Goal: Task Accomplishment & Management: Use online tool/utility

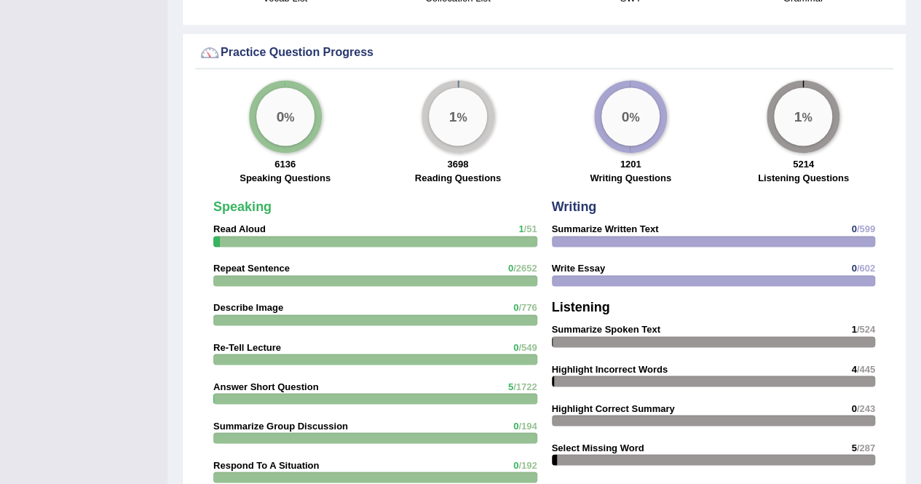
scroll to position [1031, 0]
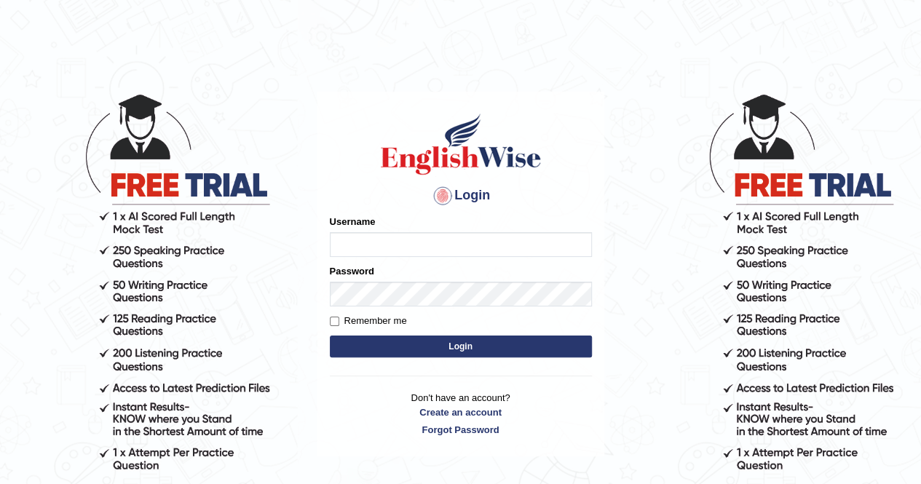
type input "Cjepkoech"
click at [350, 342] on button "Login" at bounding box center [461, 347] width 262 height 22
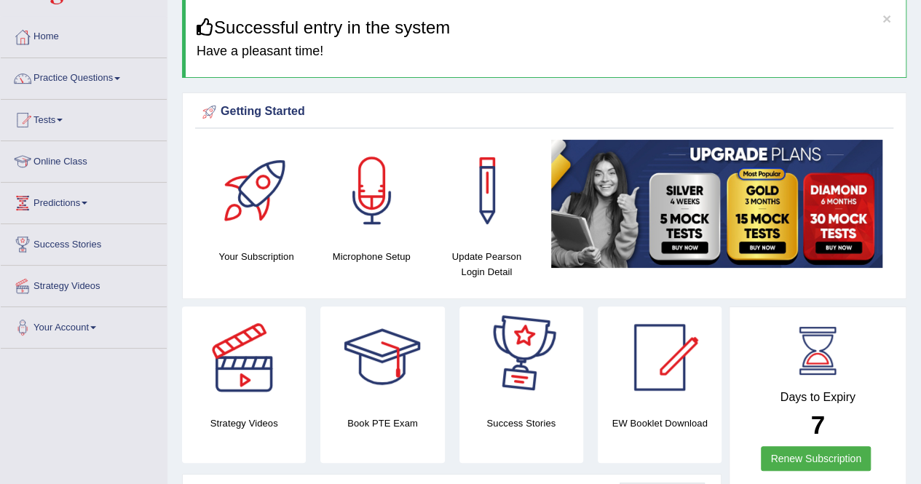
scroll to position [54, 0]
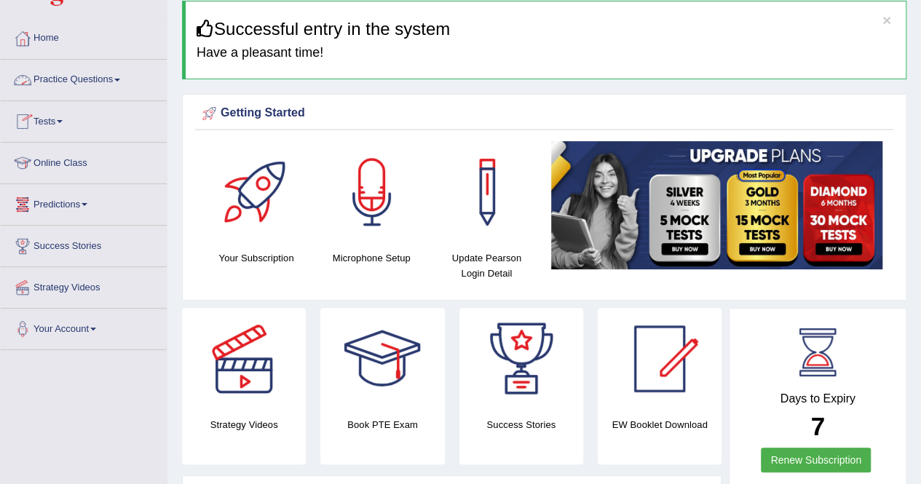
click at [66, 118] on link "Tests" at bounding box center [84, 119] width 166 height 36
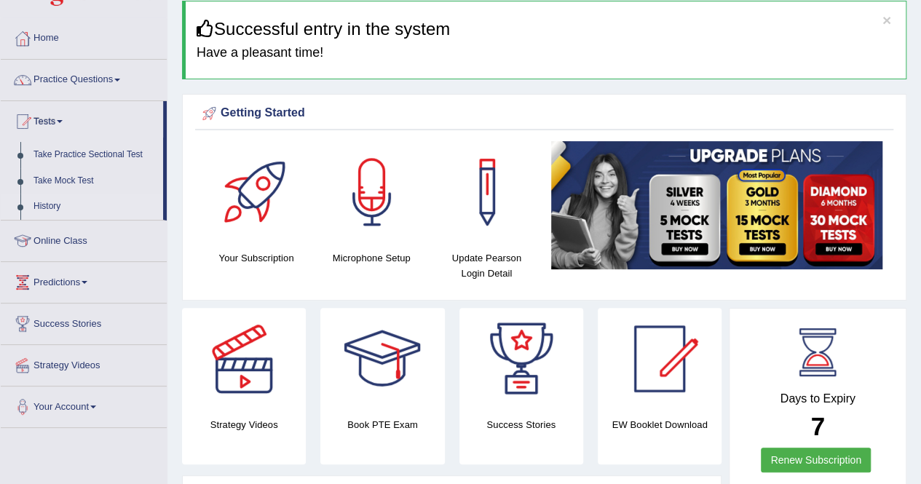
click at [47, 206] on link "History" at bounding box center [95, 207] width 136 height 26
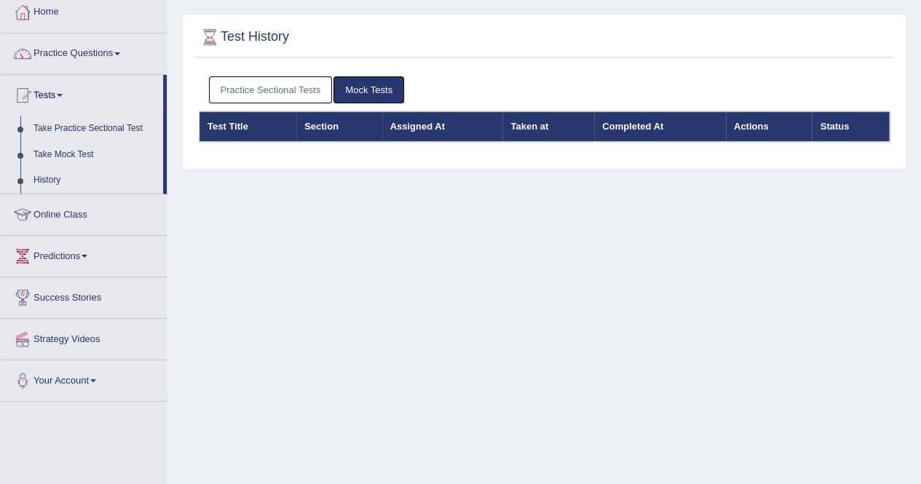
scroll to position [81, 0]
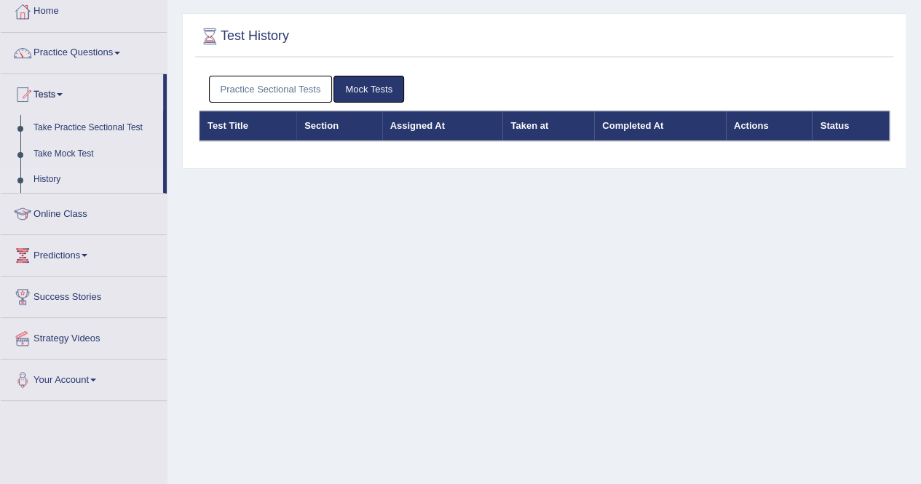
click at [289, 90] on link "Practice Sectional Tests" at bounding box center [271, 89] width 124 height 27
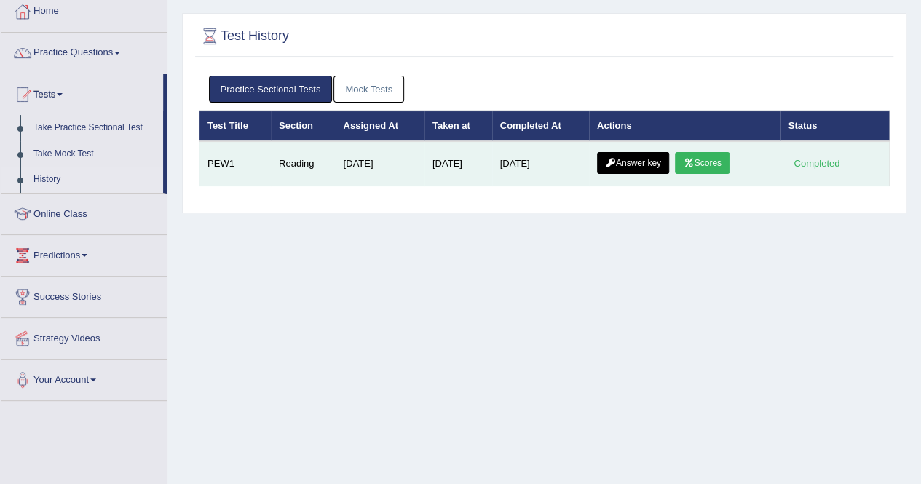
click at [635, 162] on link "Answer key" at bounding box center [633, 163] width 72 height 22
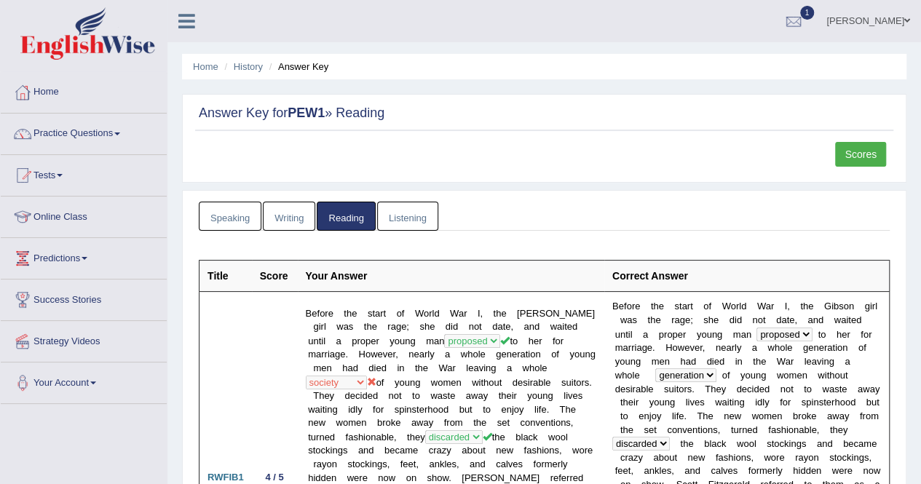
click at [867, 149] on link "Scores" at bounding box center [860, 154] width 51 height 25
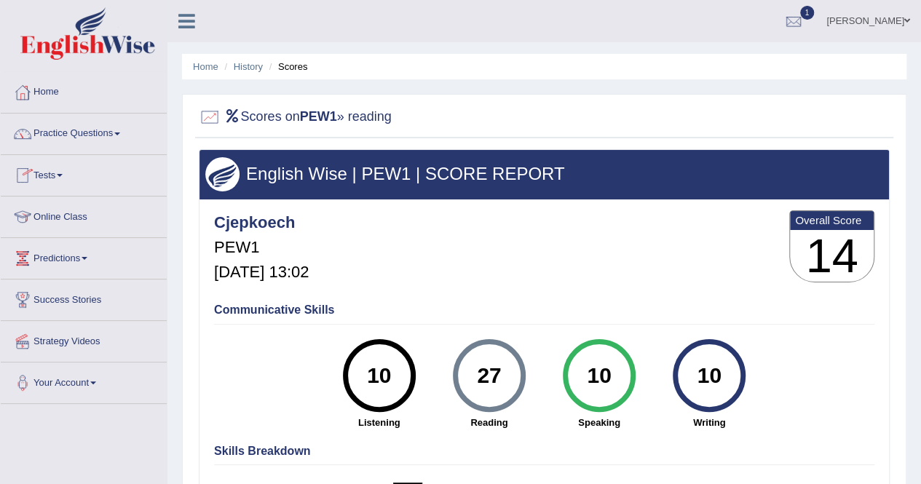
click at [71, 219] on link "Online Class" at bounding box center [84, 215] width 166 height 36
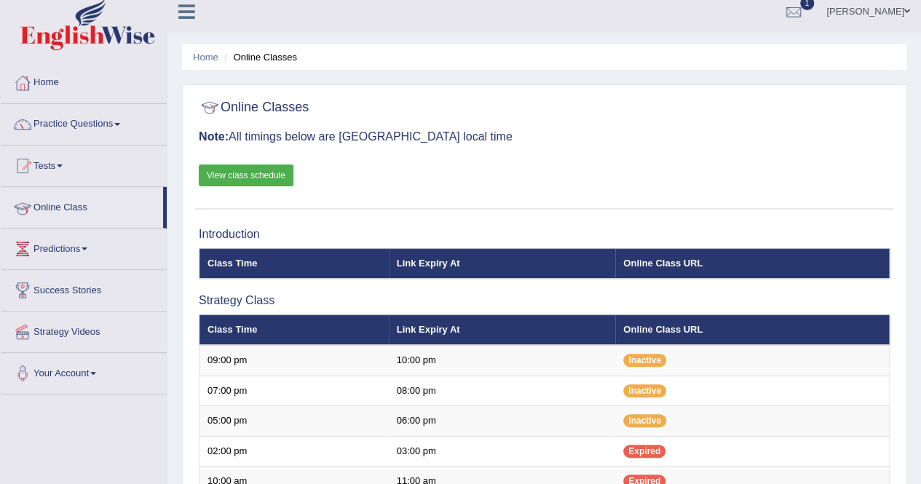
scroll to position [9, 0]
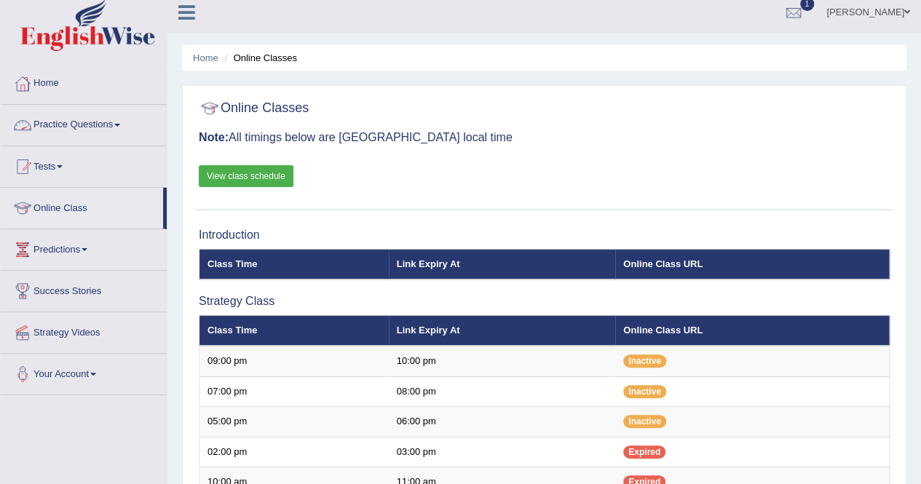
click at [113, 132] on link "Practice Questions" at bounding box center [84, 123] width 166 height 36
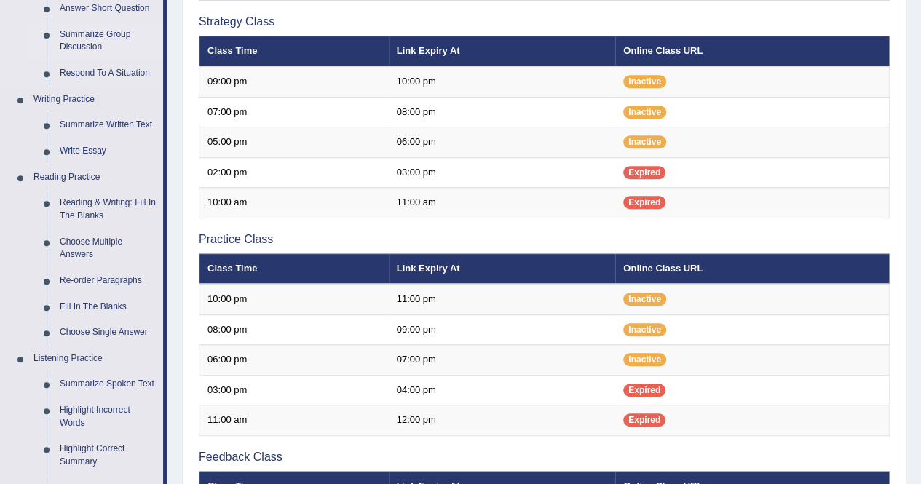
scroll to position [289, 0]
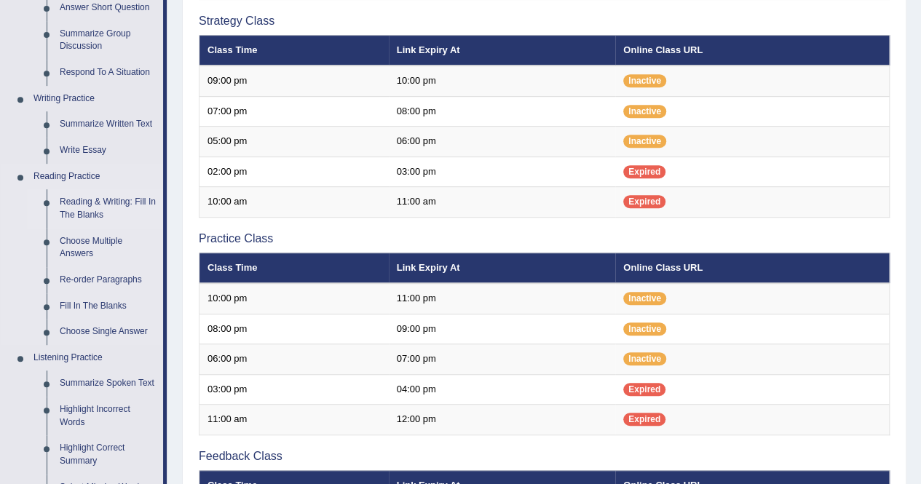
click at [97, 211] on link "Reading & Writing: Fill In The Blanks" at bounding box center [108, 208] width 110 height 39
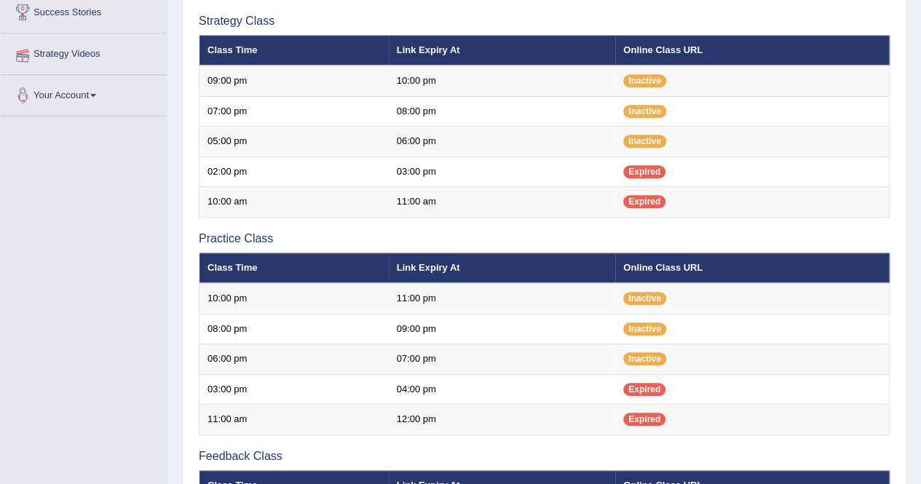
scroll to position [336, 0]
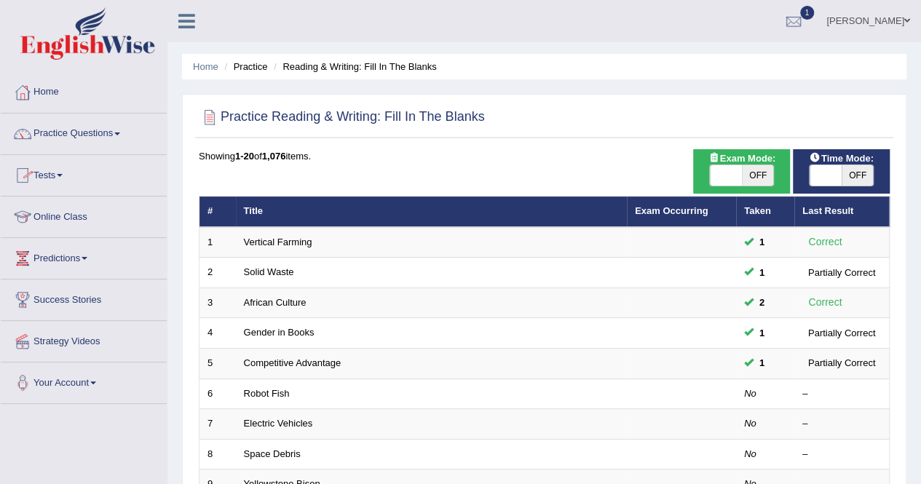
click at [758, 164] on span "Exam Mode:" at bounding box center [742, 158] width 79 height 15
click at [760, 173] on span "OFF" at bounding box center [758, 175] width 32 height 20
checkbox input "true"
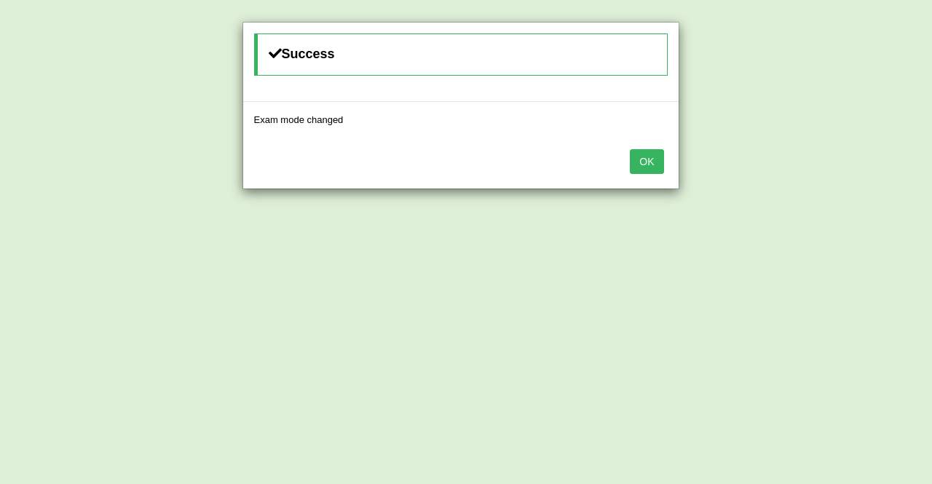
click at [651, 164] on button "OK" at bounding box center [646, 161] width 33 height 25
click at [655, 167] on button "OK" at bounding box center [646, 161] width 33 height 25
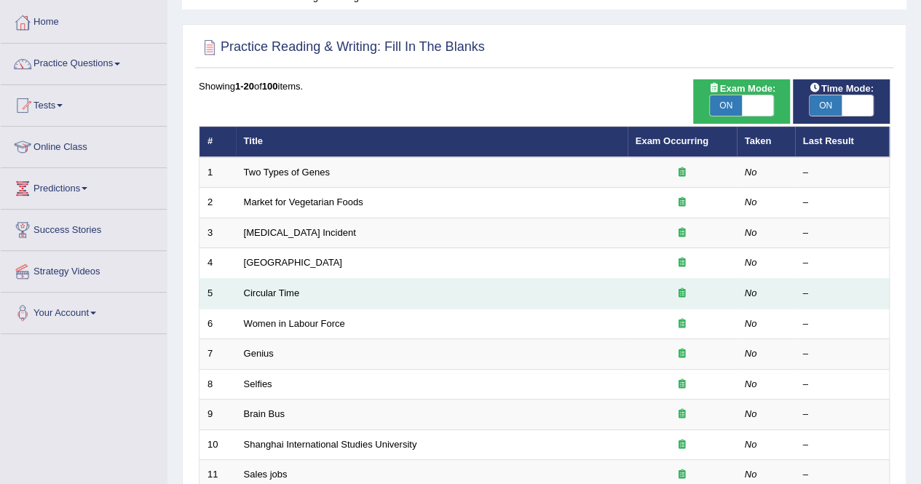
scroll to position [63, 0]
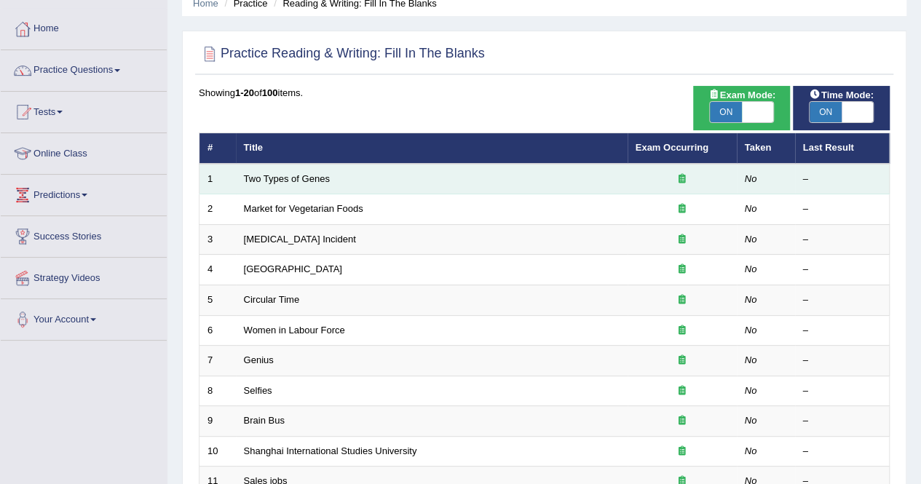
click at [277, 183] on td "Two Types of Genes" at bounding box center [432, 179] width 392 height 31
click at [261, 180] on link "Two Types of Genes" at bounding box center [287, 178] width 86 height 11
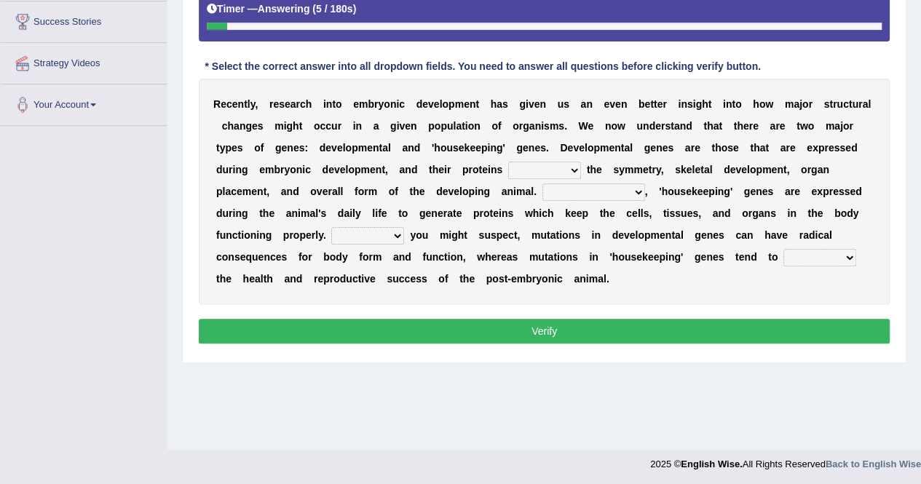
scroll to position [278, 0]
click at [574, 168] on select "push control hold elevate" at bounding box center [544, 170] width 73 height 17
select select "hold"
click at [508, 162] on select "push control hold elevate" at bounding box center [544, 170] width 73 height 17
click at [638, 192] on select "Correspondingly Inclusively Conversely In contrast" at bounding box center [593, 192] width 103 height 17
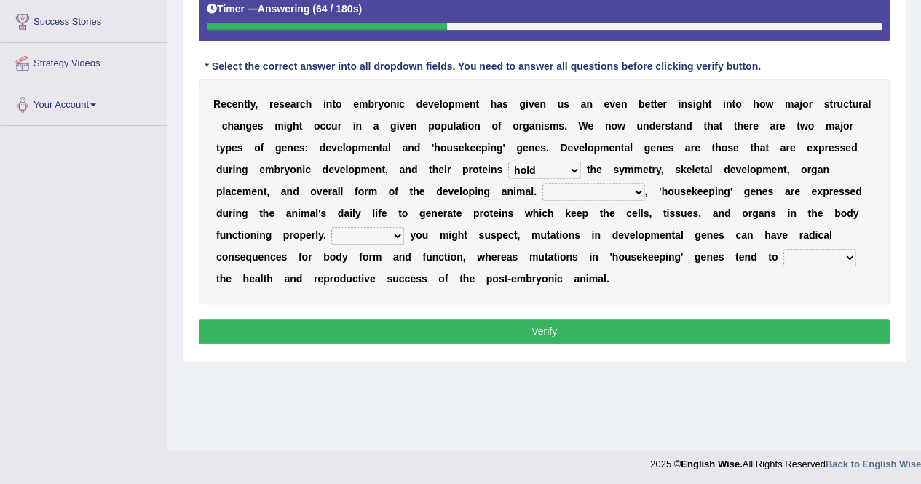
select select "In contrast"
click at [542, 184] on select "Correspondingly Inclusively Conversely In contrast" at bounding box center [593, 192] width 103 height 17
click at [398, 234] on select "For As With Within" at bounding box center [367, 235] width 73 height 17
select select "As"
click at [331, 227] on select "For As With Within" at bounding box center [367, 235] width 73 height 17
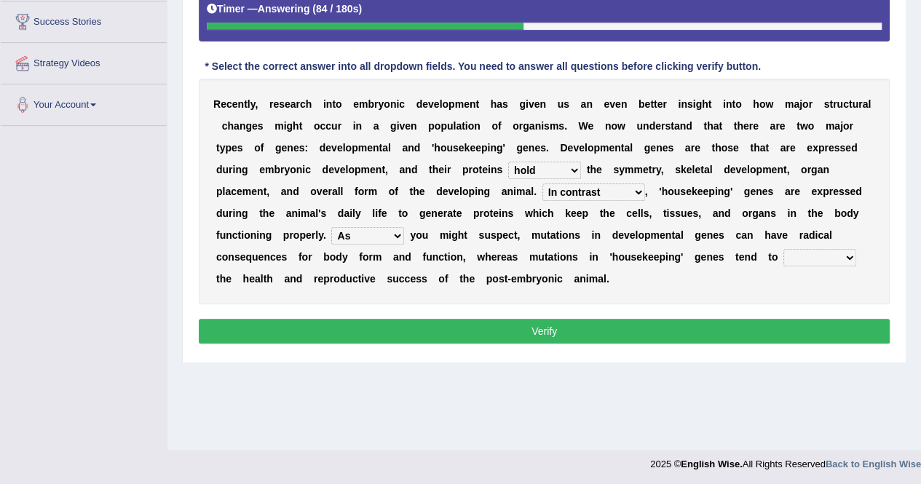
click at [847, 256] on select "affect effect interrupt defect" at bounding box center [820, 257] width 73 height 17
select select "interrupt"
click at [784, 249] on select "affect effect interrupt defect" at bounding box center [820, 257] width 73 height 17
click at [556, 327] on button "Verify" at bounding box center [544, 331] width 691 height 25
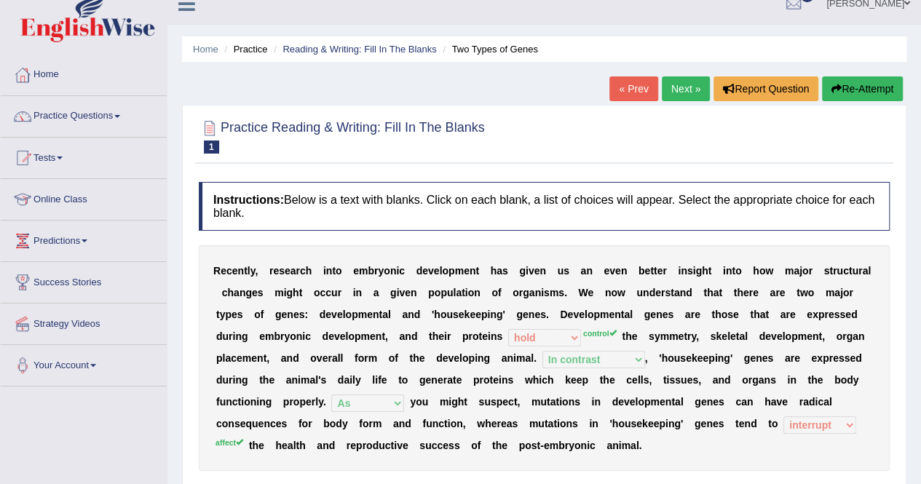
scroll to position [0, 0]
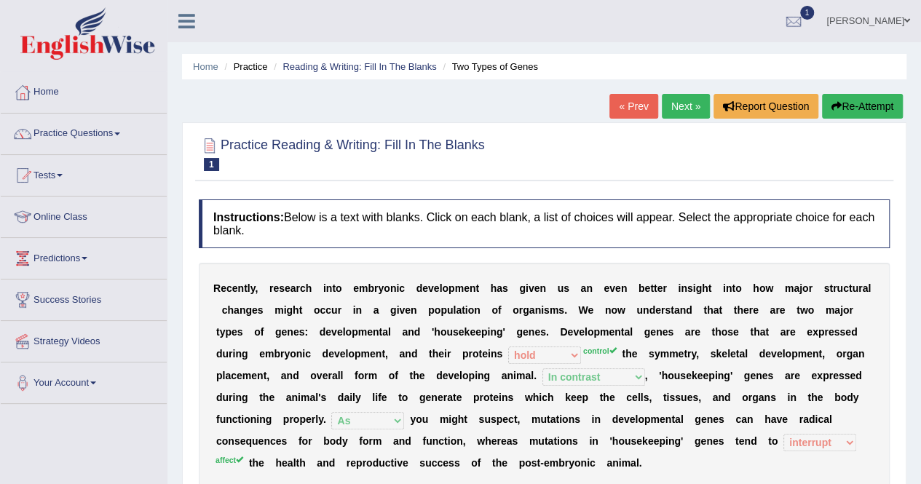
click at [677, 103] on link "Next »" at bounding box center [686, 106] width 48 height 25
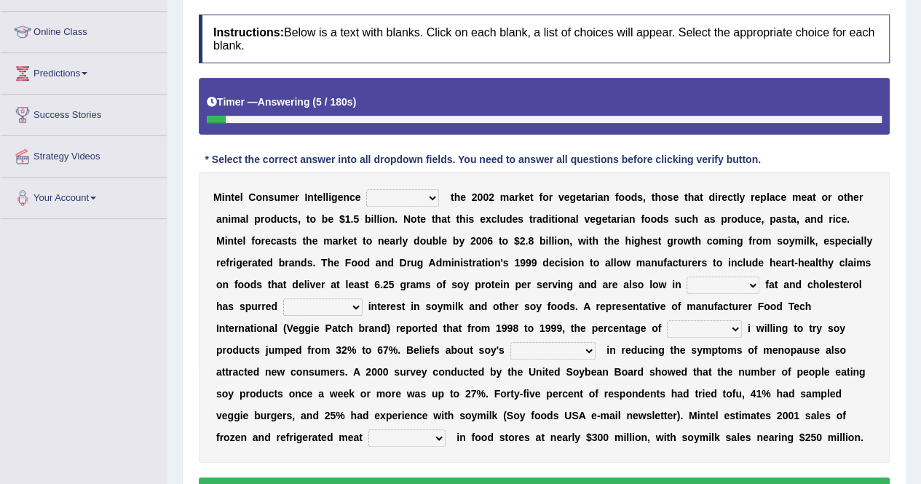
scroll to position [186, 0]
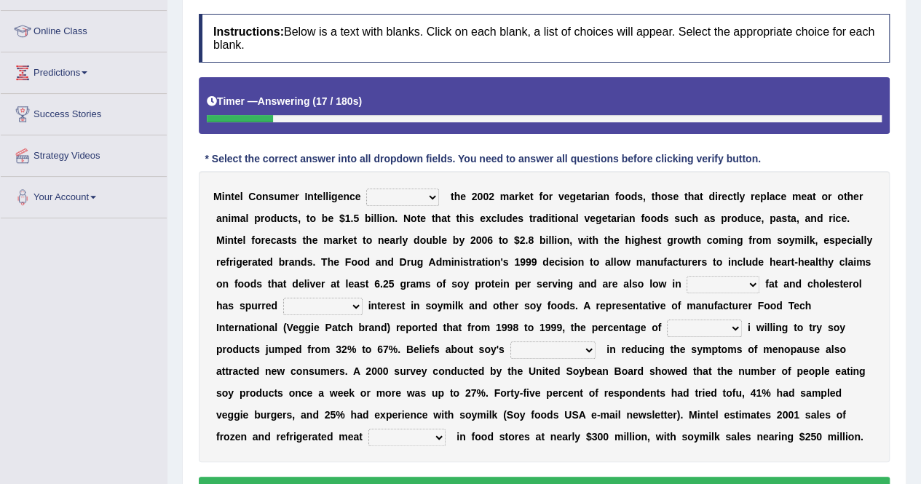
click at [434, 197] on select "deals fulfills creates estimates" at bounding box center [402, 197] width 73 height 17
click at [443, 203] on div "M i n t e l C o n s u m e r I n t e l l i g e n c e deals fulfills creates esti…" at bounding box center [544, 316] width 691 height 291
click at [430, 193] on select "deals fulfills creates estimates" at bounding box center [402, 197] width 73 height 17
select select "estimates"
click at [366, 189] on select "deals fulfills creates estimates" at bounding box center [402, 197] width 73 height 17
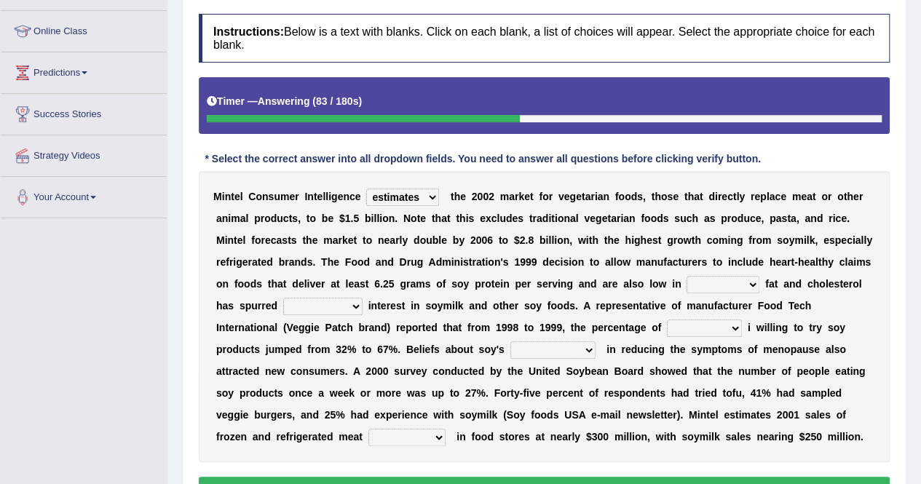
click at [753, 286] on select "saturated solid acid liquid" at bounding box center [723, 284] width 73 height 17
select select "saturated"
click at [687, 276] on select "saturated solid acid liquid" at bounding box center [723, 284] width 73 height 17
click at [353, 305] on select "good big tremendous extreme" at bounding box center [322, 306] width 79 height 17
select select "extreme"
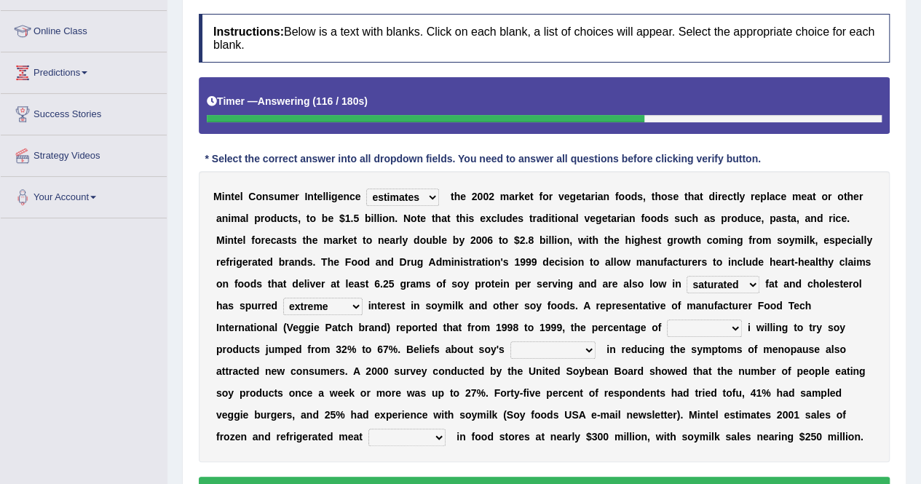
click at [283, 298] on select "good big tremendous extreme" at bounding box center [322, 306] width 79 height 17
click at [353, 308] on select "good big tremendous extreme" at bounding box center [322, 306] width 79 height 17
click at [738, 324] on select "guests consumers customers clients" at bounding box center [704, 328] width 75 height 17
select select "consumers"
click at [667, 320] on select "guests consumers customers clients" at bounding box center [704, 328] width 75 height 17
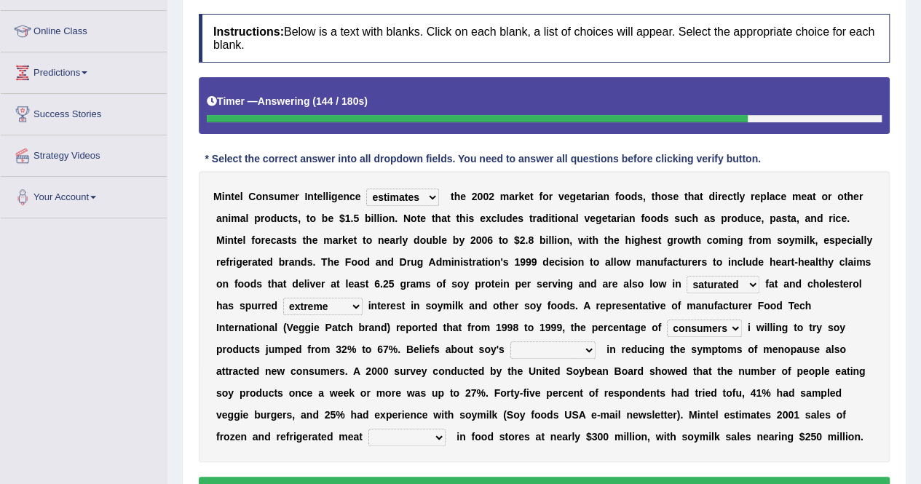
click at [588, 354] on select "effectiveness timeliness efficiency goodness" at bounding box center [552, 350] width 85 height 17
select select "efficiency"
click at [510, 342] on select "effectiveness timeliness efficiency goodness" at bounding box center [552, 350] width 85 height 17
click at [438, 432] on select "foods choices staffs alternatives" at bounding box center [406, 437] width 77 height 17
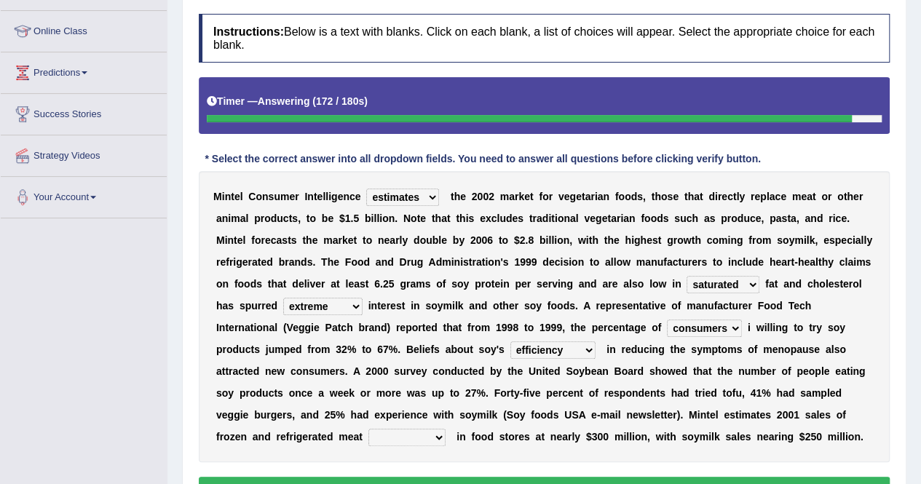
click at [438, 432] on select "foods choices staffs alternatives" at bounding box center [406, 437] width 77 height 17
select select "alternatives"
click at [368, 429] on select "foods choices staffs alternatives" at bounding box center [406, 437] width 77 height 17
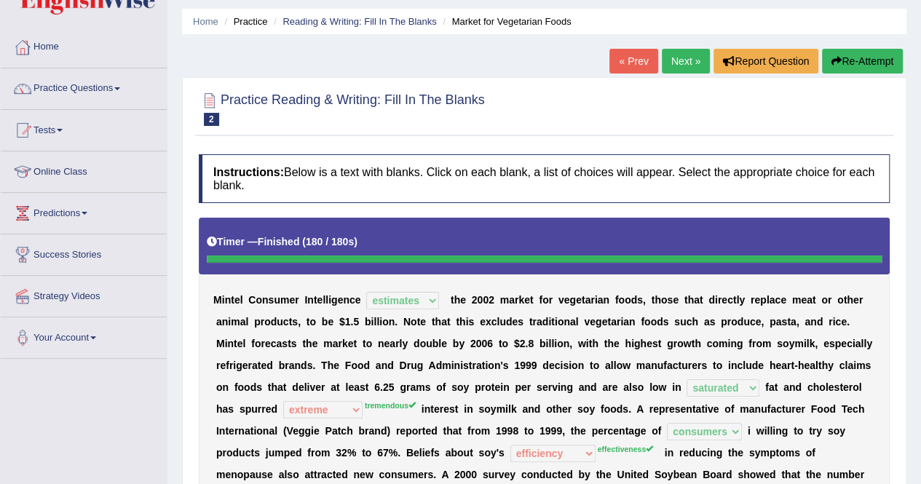
scroll to position [0, 0]
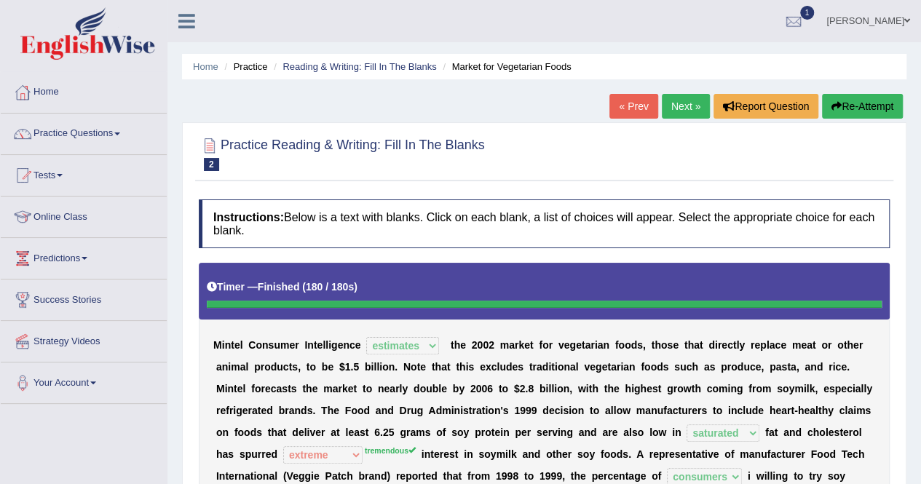
click at [677, 111] on link "Next »" at bounding box center [686, 106] width 48 height 25
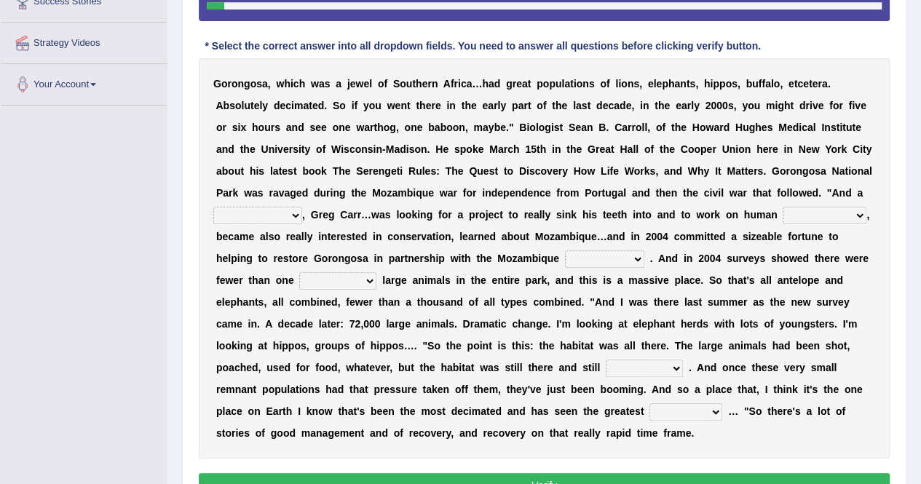
scroll to position [298, 0]
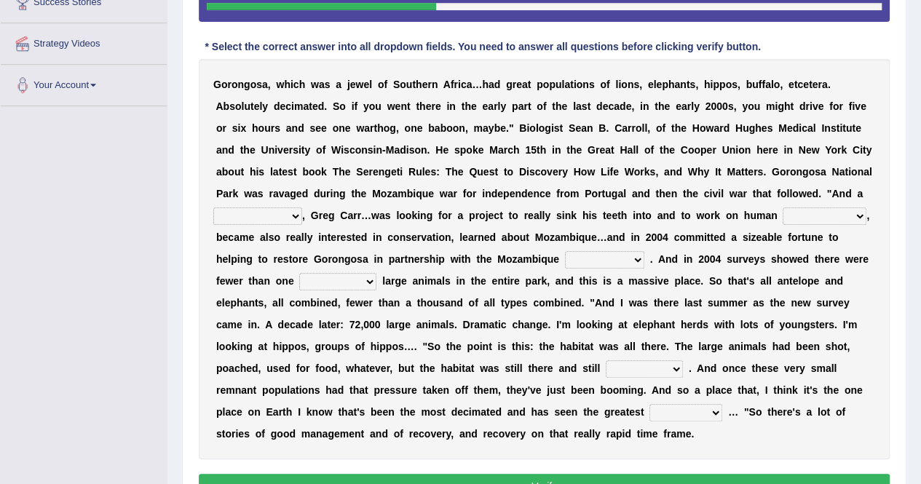
click at [297, 216] on select "passion solstice ballast philanthropist" at bounding box center [257, 216] width 89 height 17
select select "philanthropist"
click at [213, 208] on select "passion solstice ballast philanthropist" at bounding box center [257, 216] width 89 height 17
click at [861, 211] on select "negligence prevalence development malevolence" at bounding box center [825, 216] width 84 height 17
select select "negligence"
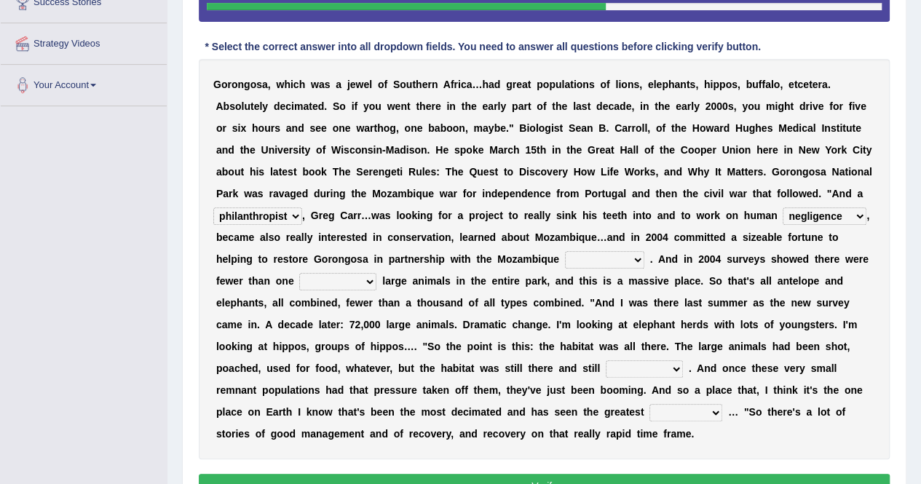
click at [783, 208] on select "negligence prevalence development malevolence" at bounding box center [825, 216] width 84 height 17
click at [638, 259] on select "parliament semanticist government journalist" at bounding box center [604, 259] width 79 height 17
select select "government"
click at [565, 251] on select "parliament semanticist government journalist" at bounding box center [604, 259] width 79 height 17
click at [368, 282] on select "deflowered embowered roundest thousand" at bounding box center [337, 281] width 77 height 17
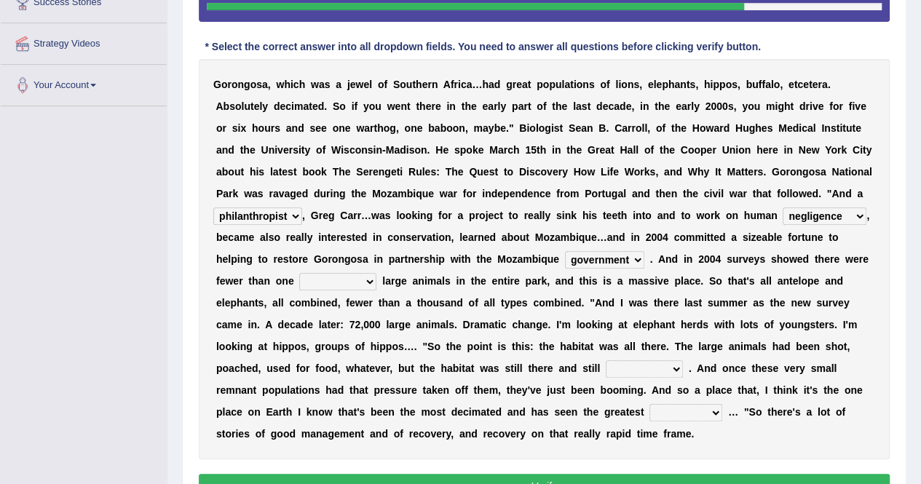
select select "embowered"
click at [299, 273] on select "deflowered embowered roundest thousand" at bounding box center [337, 281] width 77 height 17
click at [672, 368] on select "assertive incidental compulsive productive" at bounding box center [644, 368] width 77 height 17
select select "assertive"
click at [606, 360] on select "assertive incidental compulsive productive" at bounding box center [644, 368] width 77 height 17
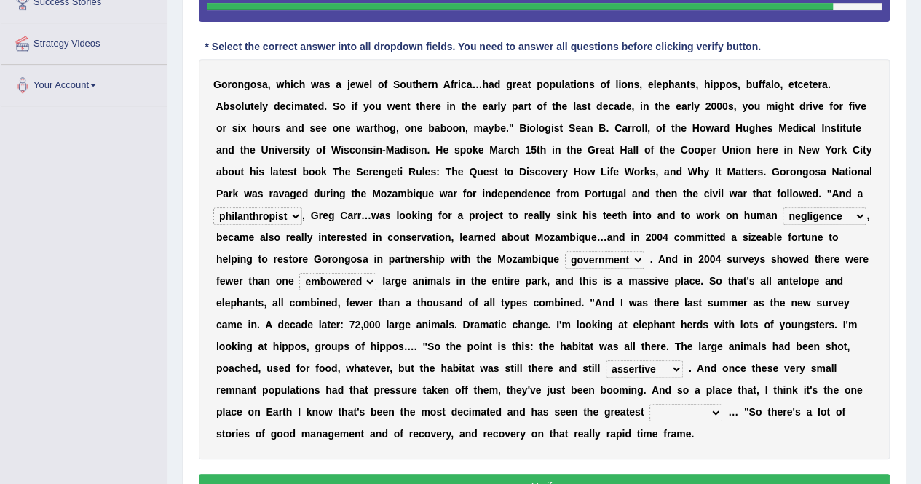
click at [715, 412] on select "recovery efficacy golly stumpy" at bounding box center [686, 412] width 73 height 17
select select "stumpy"
click at [650, 404] on select "recovery efficacy golly stumpy" at bounding box center [686, 412] width 73 height 17
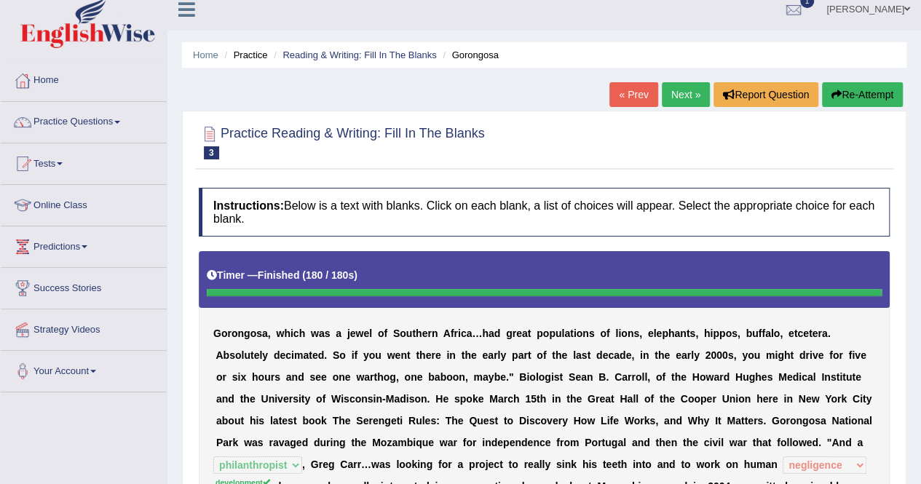
scroll to position [0, 0]
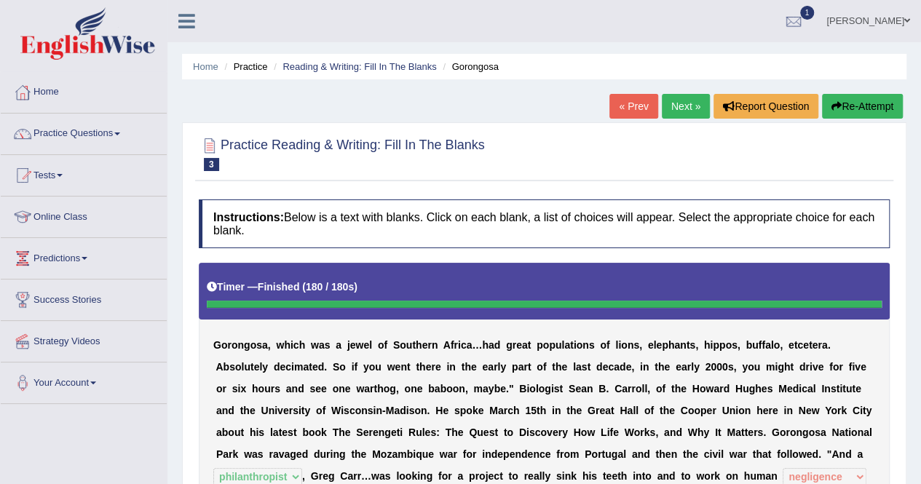
click at [679, 113] on link "Next »" at bounding box center [686, 106] width 48 height 25
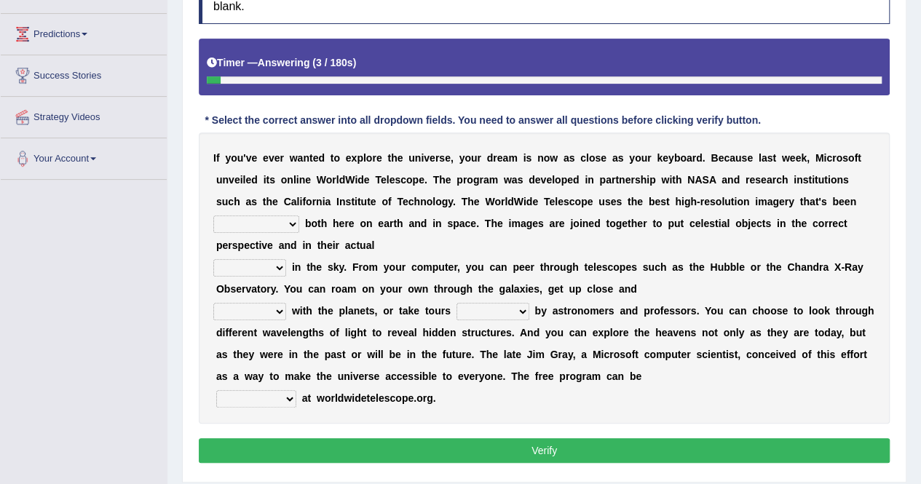
scroll to position [225, 0]
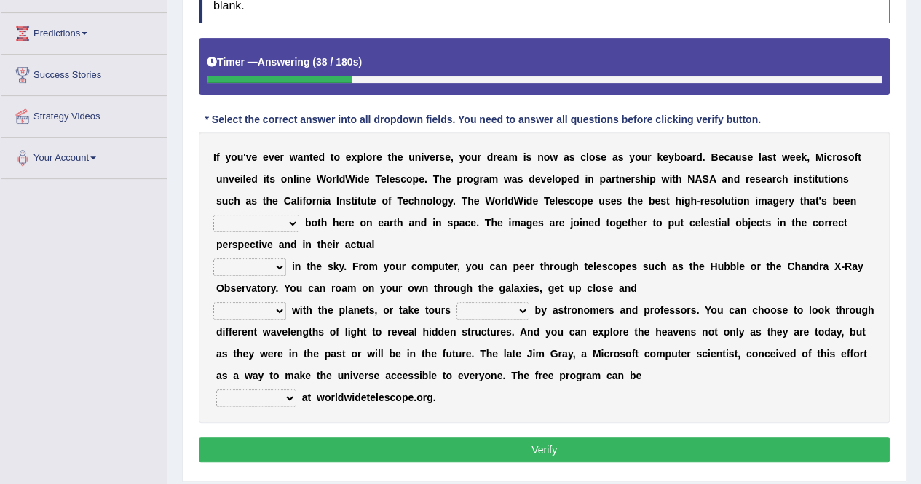
click at [289, 221] on select "degraded ascended remonstrated generated" at bounding box center [256, 223] width 86 height 17
select select "generated"
click at [213, 215] on select "degraded ascended remonstrated generated" at bounding box center [256, 223] width 86 height 17
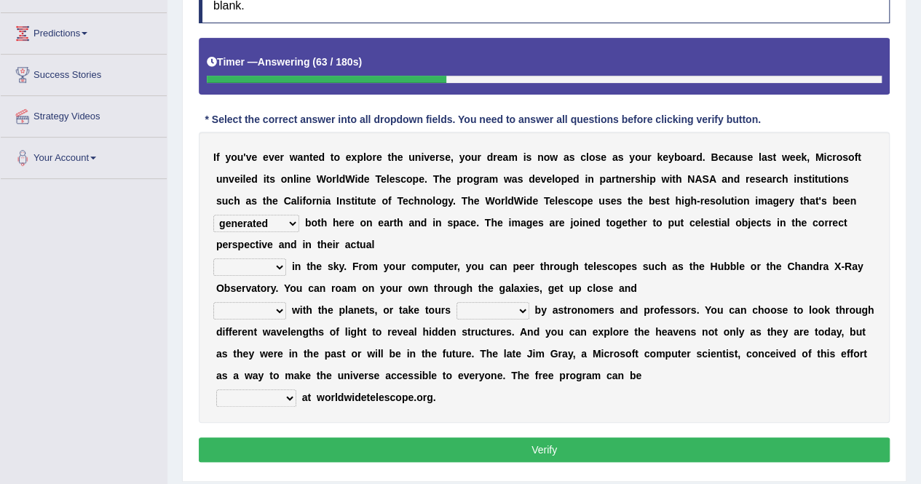
click at [280, 261] on select "aspects parts conditions positions" at bounding box center [249, 267] width 73 height 17
click at [213, 259] on select "aspects parts conditions positions" at bounding box center [249, 267] width 73 height 17
click at [279, 271] on select "aspects parts conditions positions" at bounding box center [249, 267] width 73 height 17
select select "positions"
click at [213, 259] on select "aspects parts conditions positions" at bounding box center [249, 267] width 73 height 17
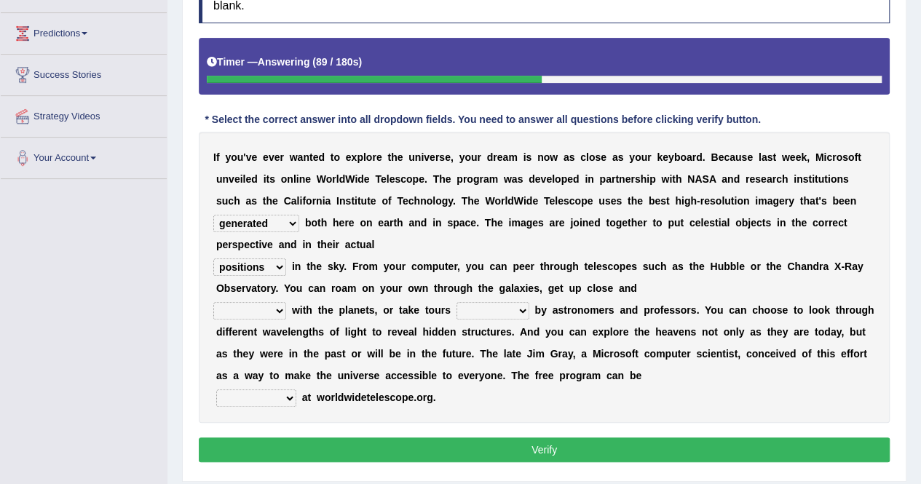
click at [278, 308] on select "personal individual apart polite" at bounding box center [249, 310] width 73 height 17
click at [213, 302] on select "personal individual apart polite" at bounding box center [249, 310] width 73 height 17
click at [280, 307] on select "personal individual apart polite" at bounding box center [249, 310] width 73 height 17
select select "polite"
click at [213, 302] on select "personal individual apart polite" at bounding box center [249, 310] width 73 height 17
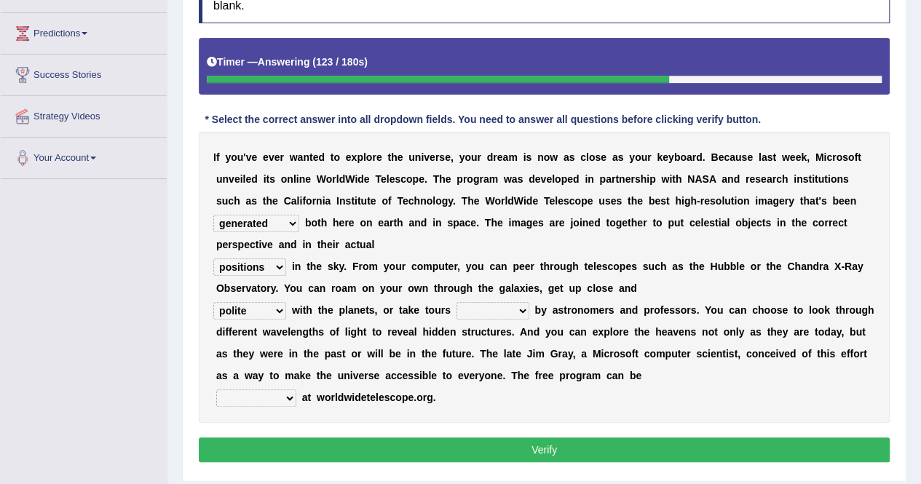
click at [520, 306] on select "guide guided guiding to guide" at bounding box center [493, 310] width 73 height 17
select select "guiding"
click at [457, 302] on select "guide guided guiding to guide" at bounding box center [493, 310] width 73 height 17
click at [287, 391] on select "upheld downloaded loaded posted" at bounding box center [256, 398] width 80 height 17
select select "posted"
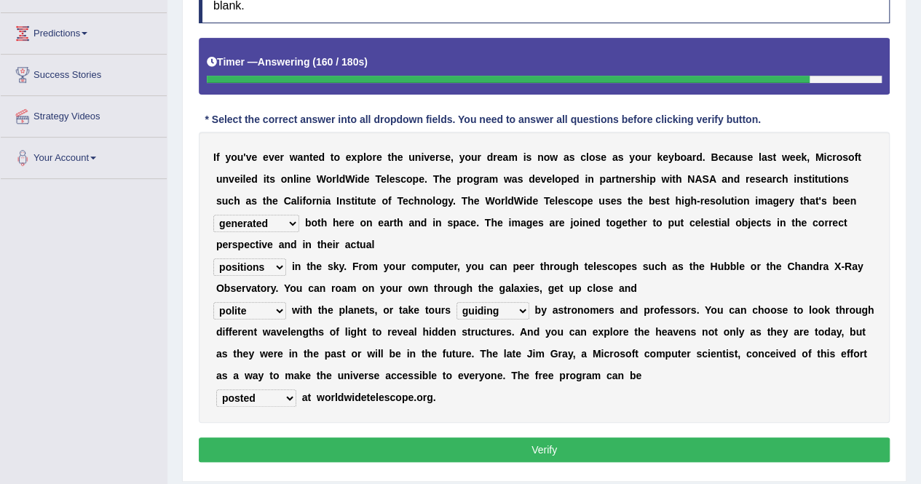
click at [216, 390] on select "upheld downloaded loaded posted" at bounding box center [256, 398] width 80 height 17
click at [360, 448] on button "Verify" at bounding box center [544, 450] width 691 height 25
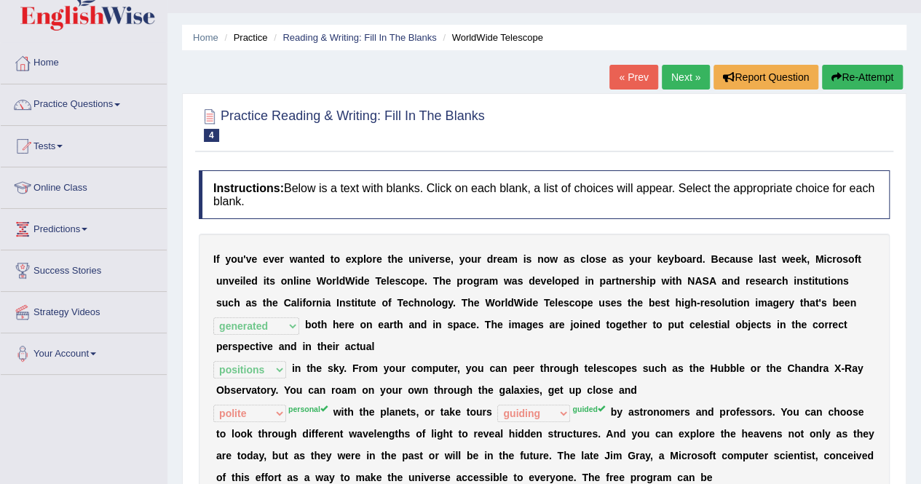
scroll to position [0, 0]
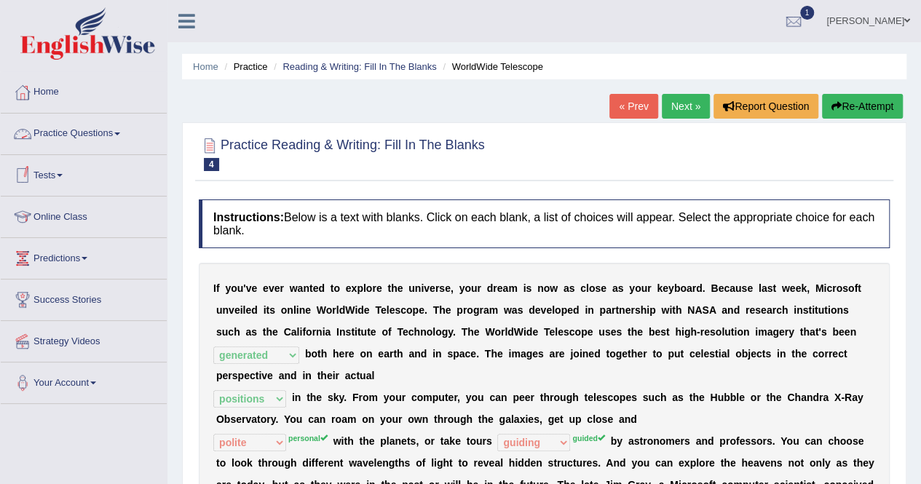
click at [120, 133] on span at bounding box center [117, 134] width 6 height 3
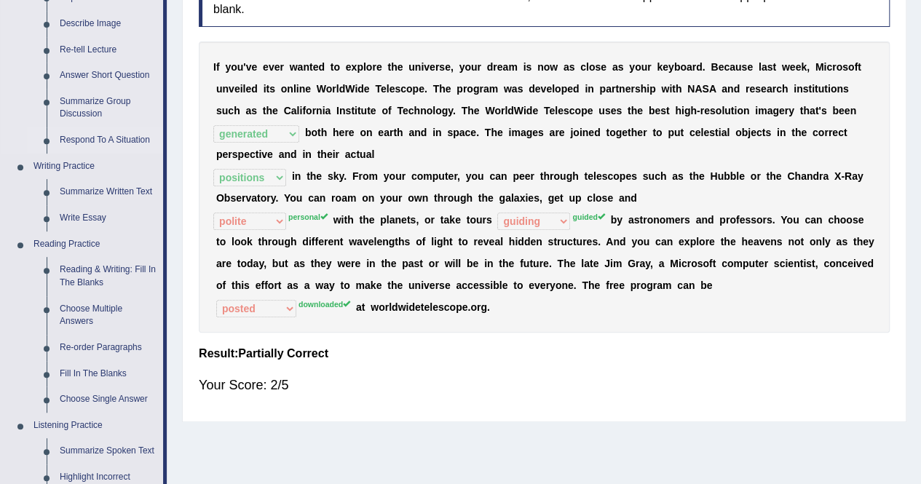
scroll to position [220, 0]
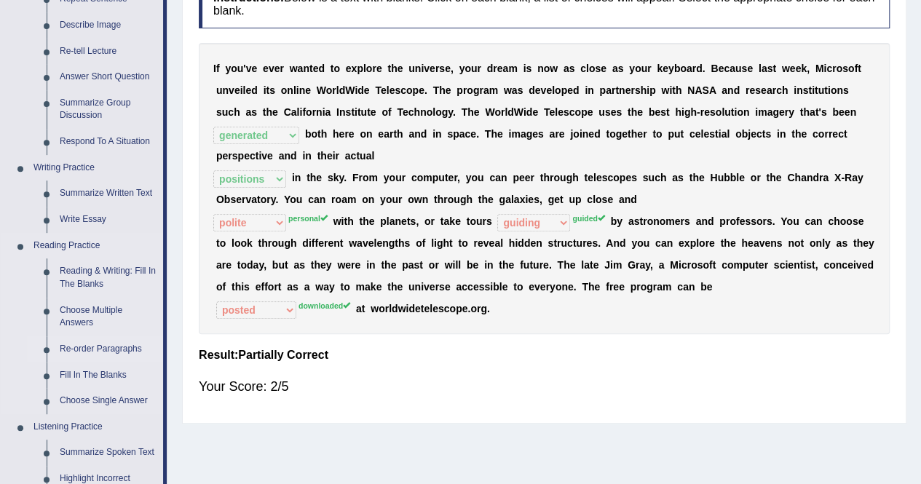
click at [92, 340] on link "Re-order Paragraphs" at bounding box center [108, 349] width 110 height 26
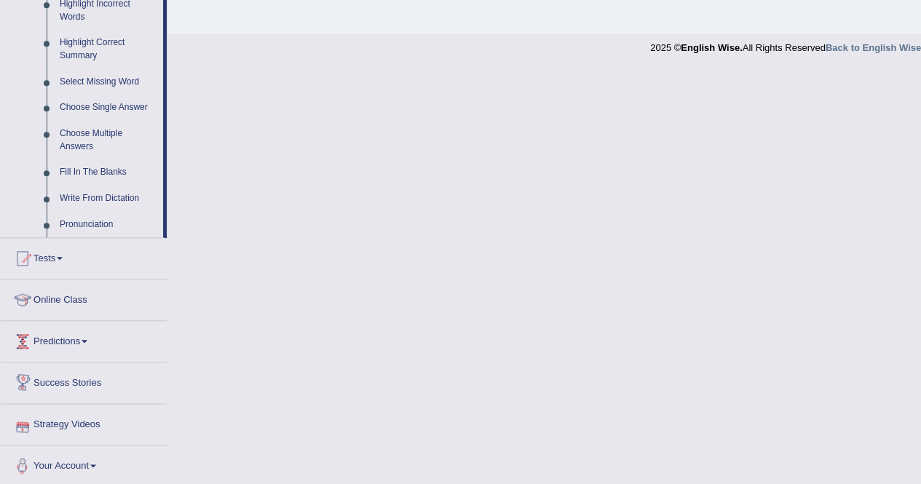
scroll to position [695, 0]
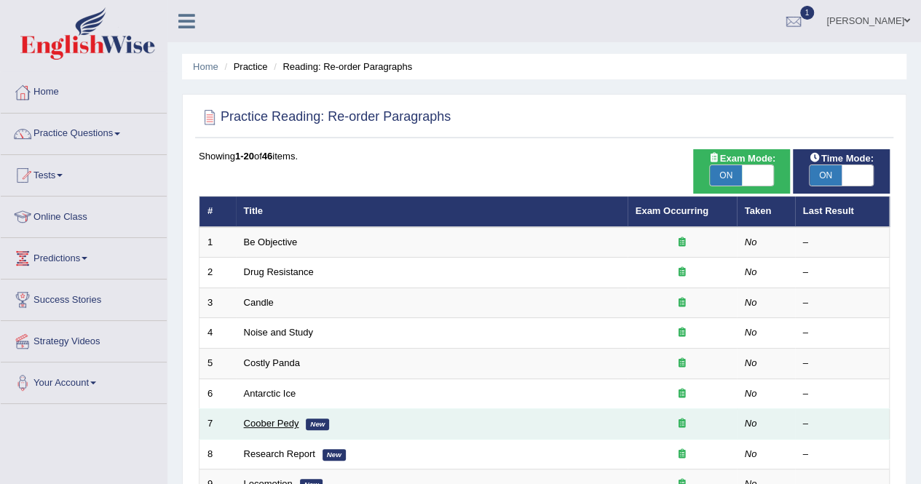
click at [258, 425] on link "Coober Pedy" at bounding box center [271, 423] width 55 height 11
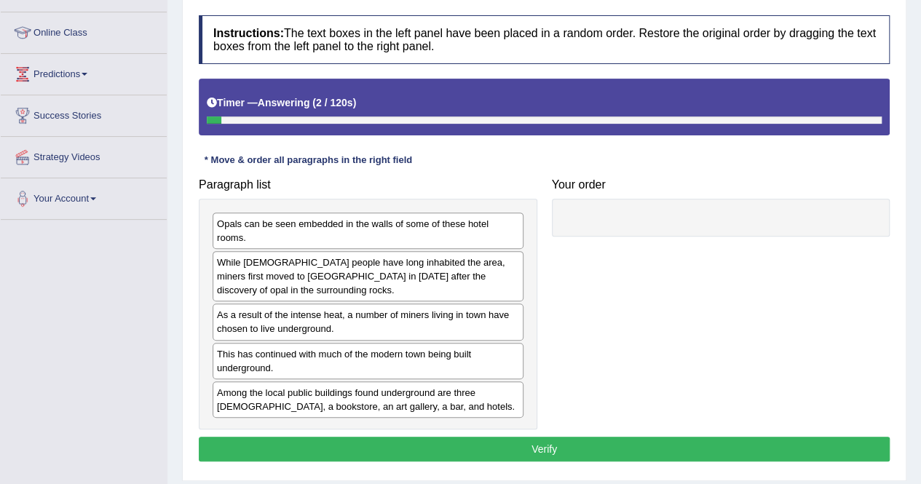
scroll to position [185, 0]
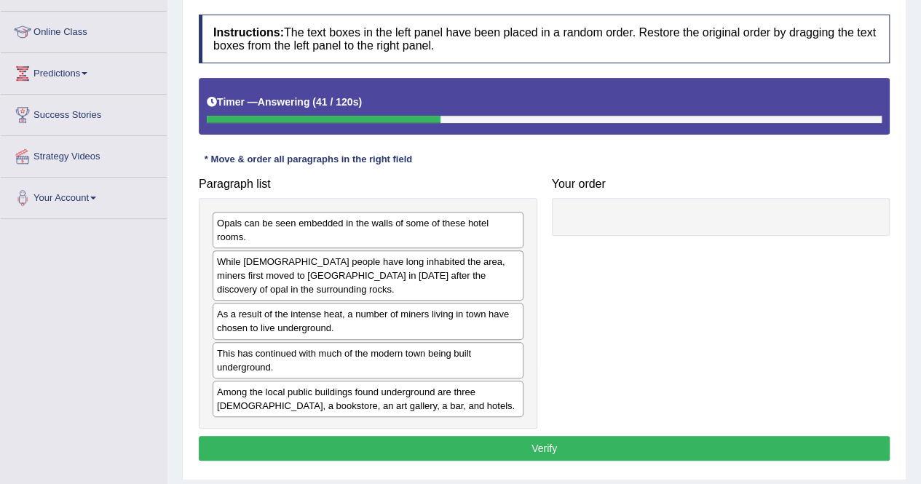
click at [293, 280] on div "While [DEMOGRAPHIC_DATA] people have long inhabited the area, miners first move…" at bounding box center [368, 275] width 311 height 50
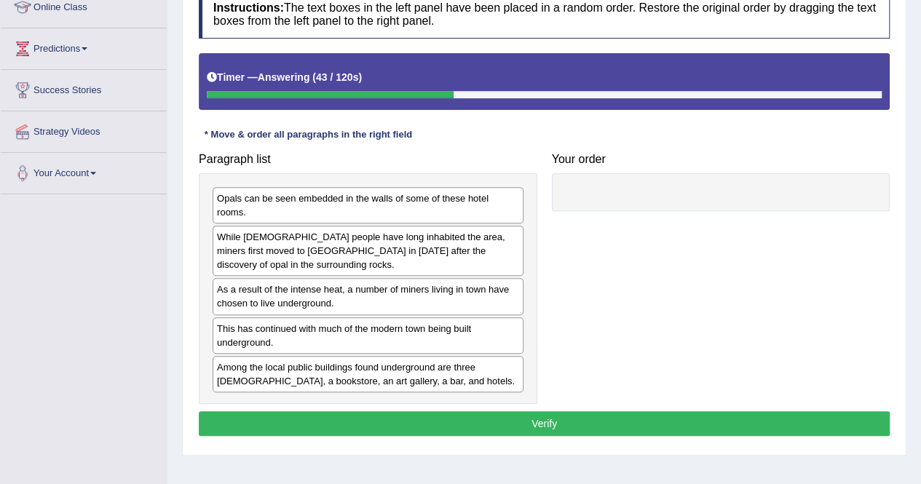
scroll to position [210, 0]
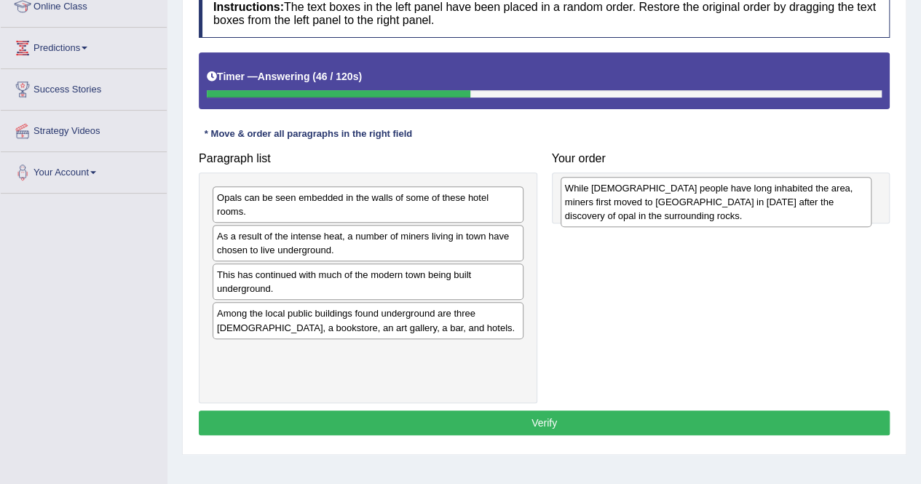
drag, startPoint x: 281, startPoint y: 251, endPoint x: 628, endPoint y: 203, distance: 349.9
click at [628, 203] on div "While [DEMOGRAPHIC_DATA] people have long inhabited the area, miners first move…" at bounding box center [716, 202] width 311 height 50
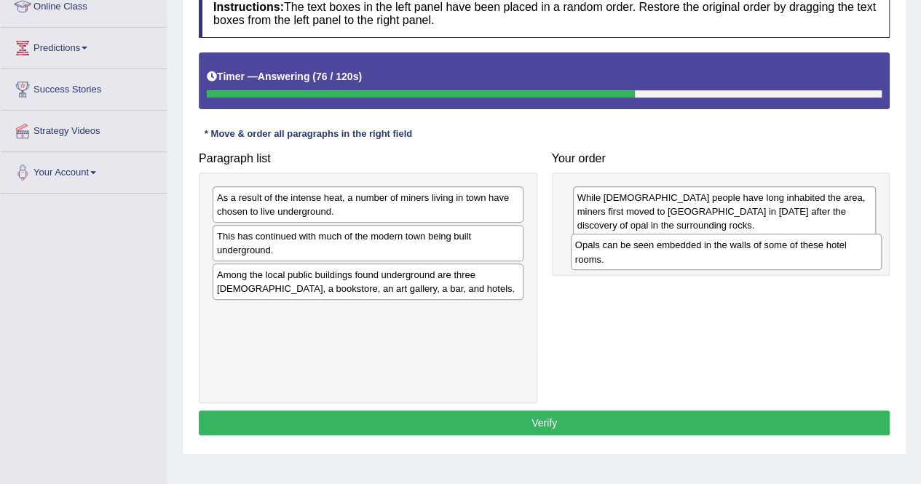
drag, startPoint x: 334, startPoint y: 205, endPoint x: 692, endPoint y: 253, distance: 361.4
click at [692, 253] on div "Opals can be seen embedded in the walls of some of these hotel rooms." at bounding box center [726, 252] width 311 height 36
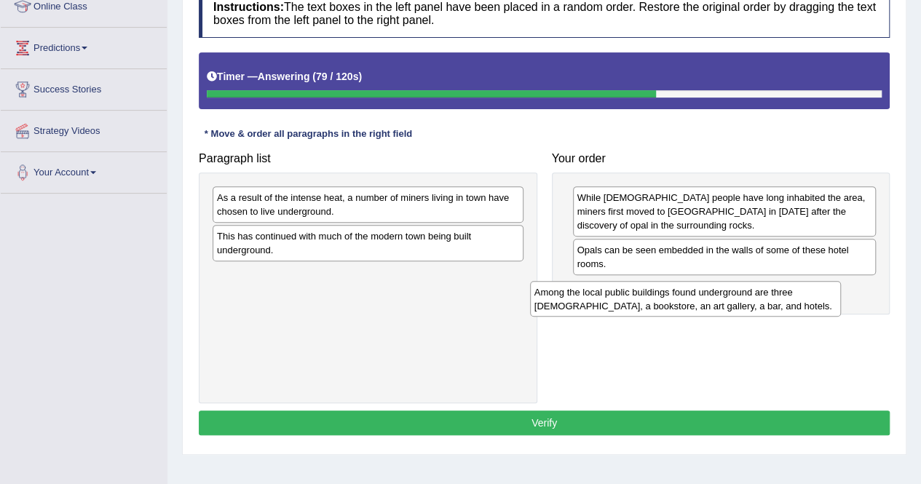
drag, startPoint x: 395, startPoint y: 279, endPoint x: 762, endPoint y: 299, distance: 367.5
click at [762, 299] on div "Among the local public buildings found underground are three [DEMOGRAPHIC_DATA]…" at bounding box center [685, 299] width 311 height 36
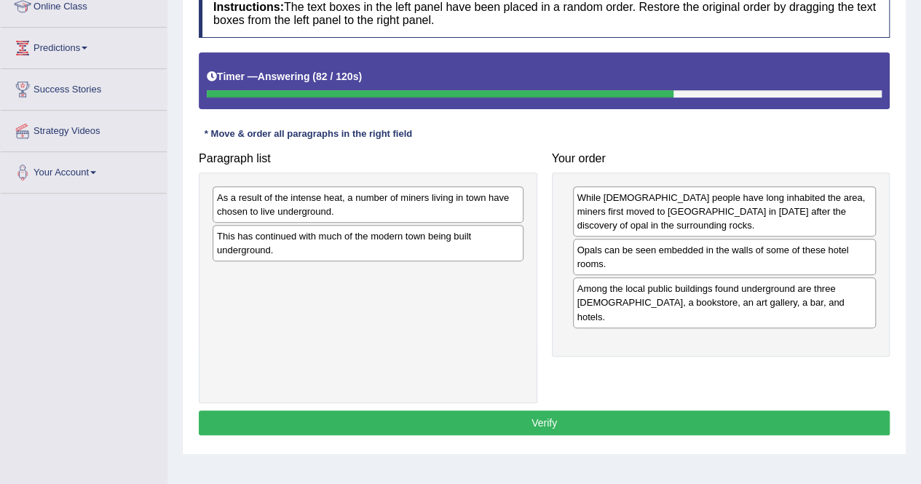
click at [424, 241] on div "This has continued with much of the modern town being built underground." at bounding box center [368, 243] width 311 height 36
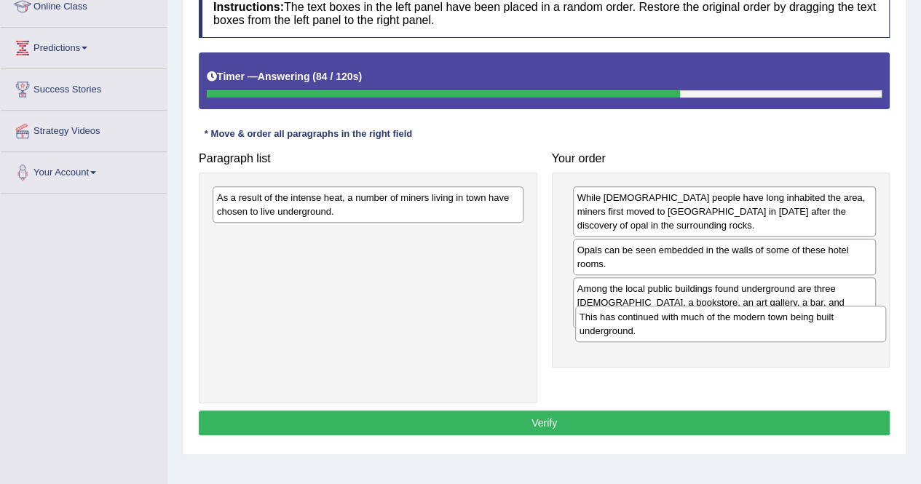
drag, startPoint x: 424, startPoint y: 241, endPoint x: 786, endPoint y: 323, distance: 371.7
click at [786, 323] on div "This has continued with much of the modern town being built underground." at bounding box center [730, 324] width 311 height 36
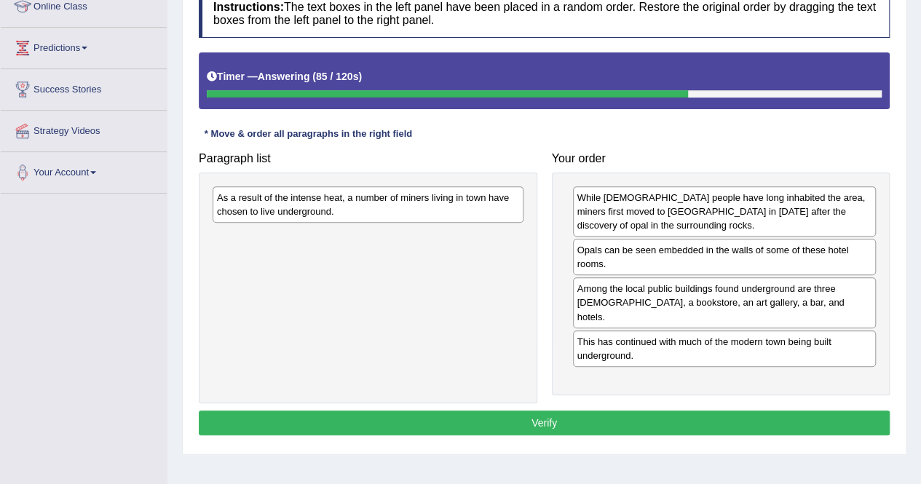
click at [418, 209] on div "As a result of the intense heat, a number of miners living in town have chosen …" at bounding box center [368, 204] width 311 height 36
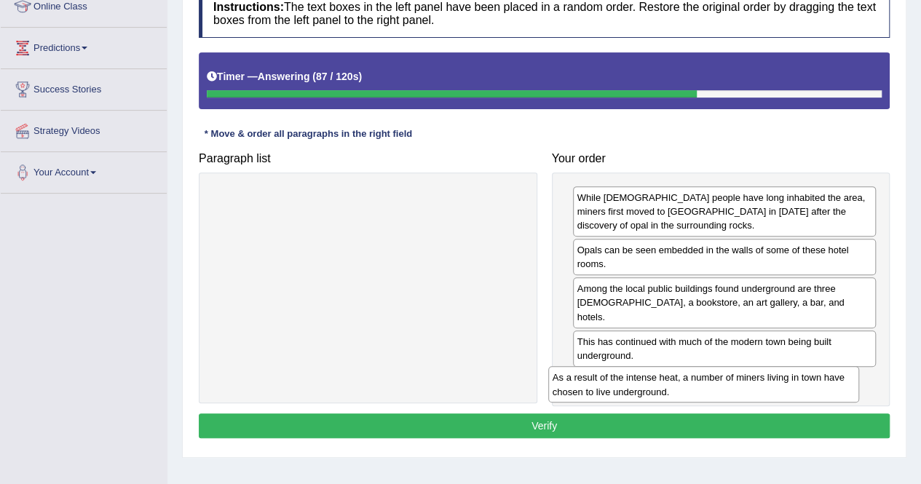
drag, startPoint x: 418, startPoint y: 209, endPoint x: 765, endPoint y: 387, distance: 389.5
click at [765, 387] on div "As a result of the intense heat, a number of miners living in town have chosen …" at bounding box center [703, 384] width 311 height 36
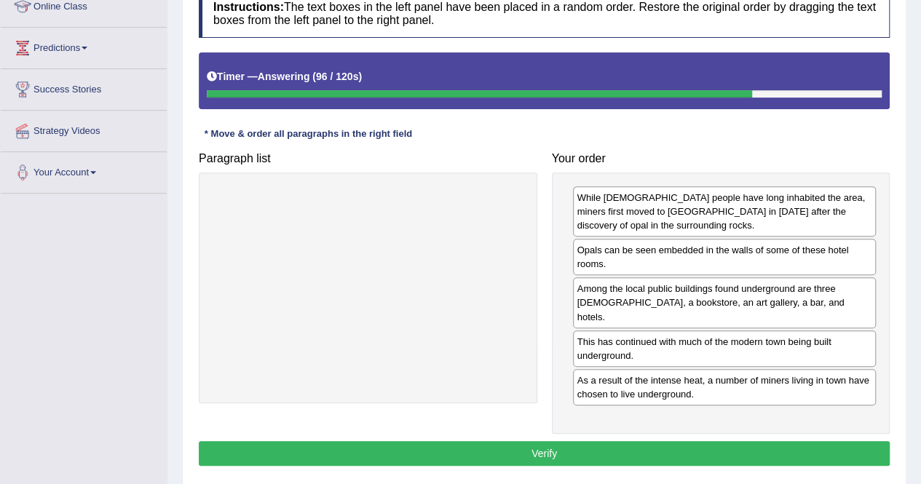
click at [663, 441] on button "Verify" at bounding box center [544, 453] width 691 height 25
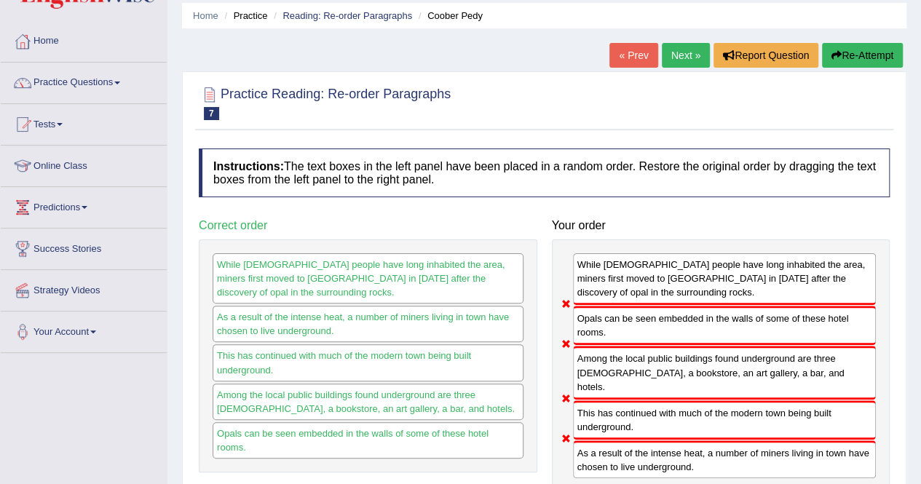
scroll to position [0, 0]
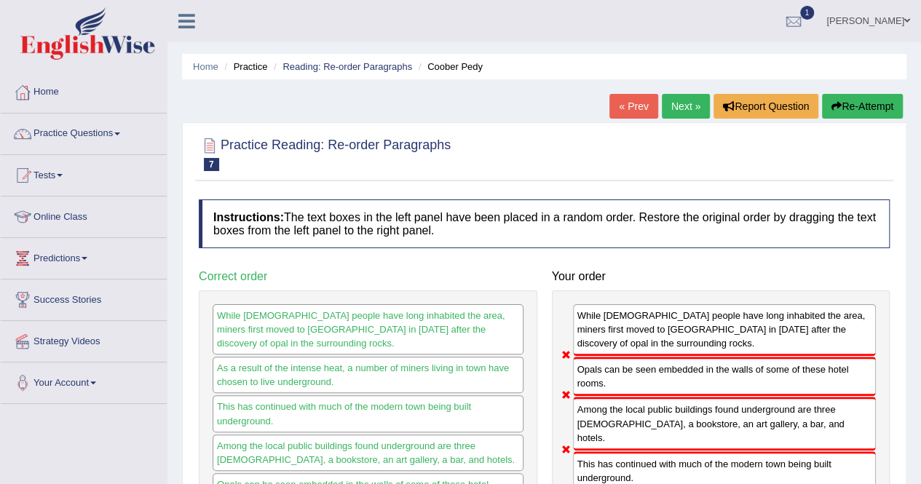
click at [690, 106] on link "Next »" at bounding box center [686, 106] width 48 height 25
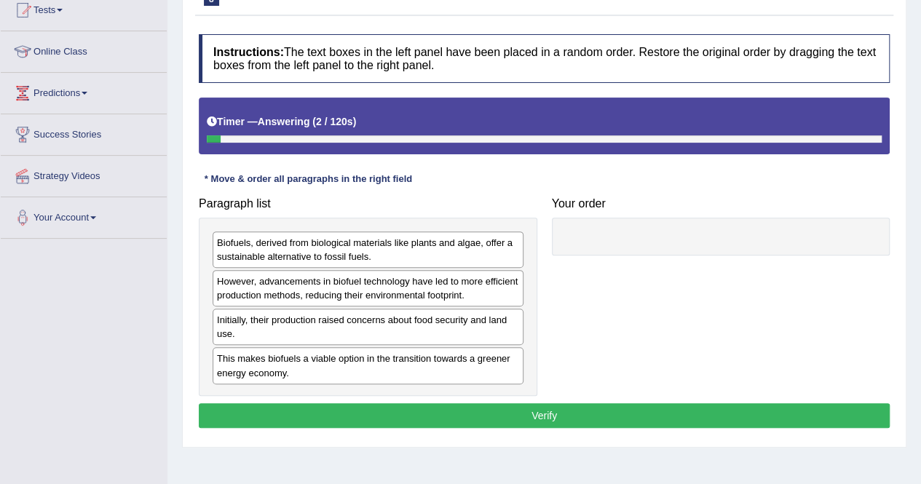
scroll to position [166, 0]
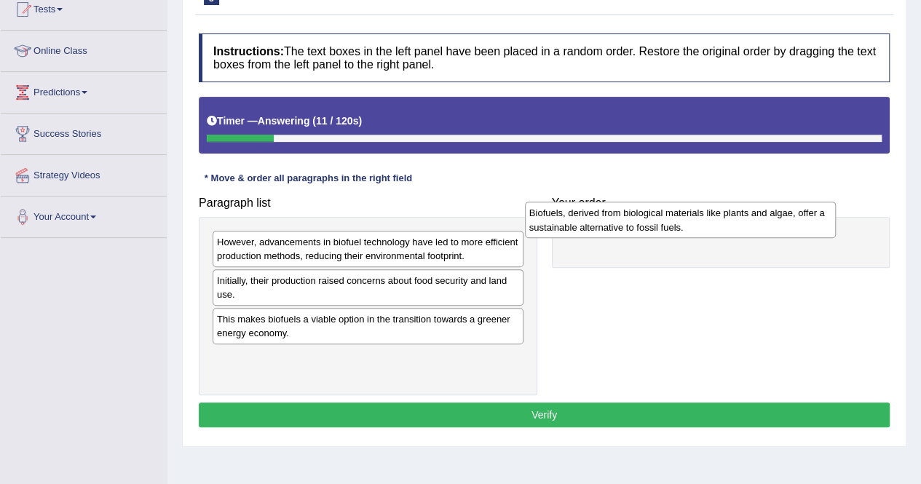
drag, startPoint x: 379, startPoint y: 248, endPoint x: 692, endPoint y: 220, distance: 314.4
click at [692, 220] on div "Biofuels, derived from biological materials like plants and algae, offer a sust…" at bounding box center [680, 220] width 311 height 36
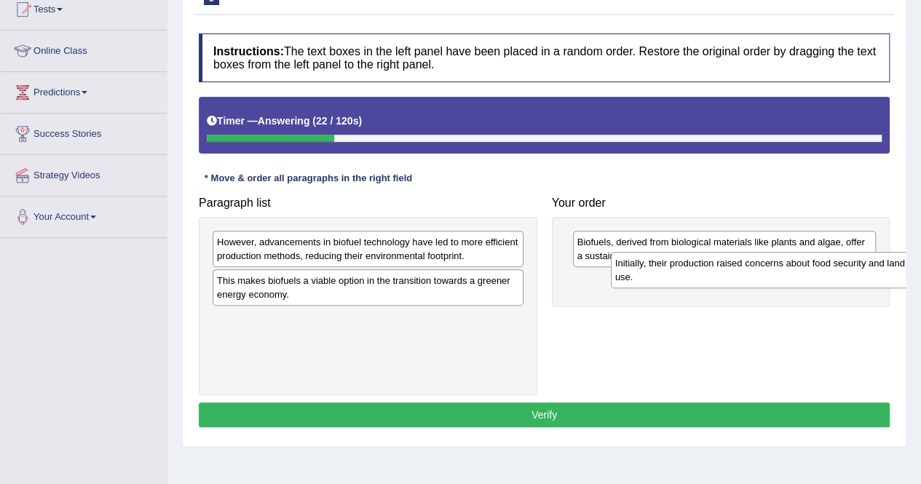
drag, startPoint x: 355, startPoint y: 283, endPoint x: 754, endPoint y: 266, distance: 398.7
click at [754, 266] on div "Initially, their production raised concerns about food security and land use." at bounding box center [766, 270] width 311 height 36
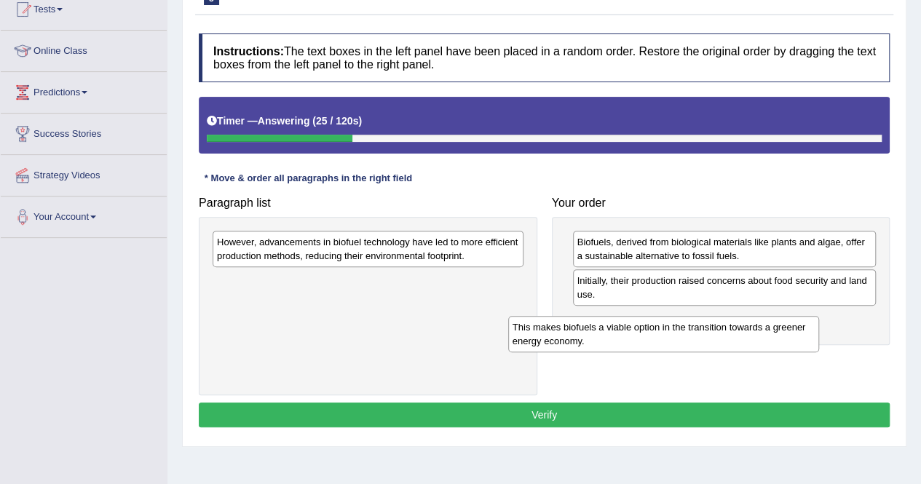
drag, startPoint x: 430, startPoint y: 291, endPoint x: 728, endPoint y: 339, distance: 302.3
click at [728, 339] on div "This makes biofuels a viable option in the transition towards a greener energy …" at bounding box center [663, 334] width 311 height 36
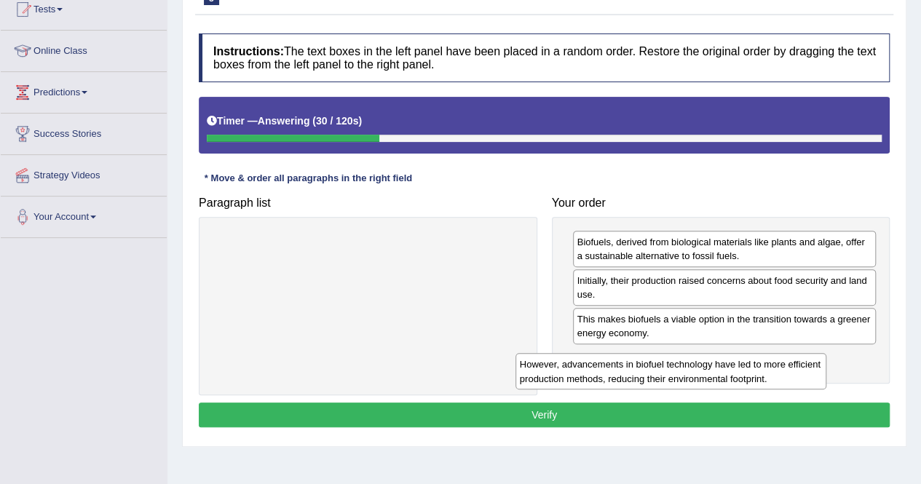
drag, startPoint x: 364, startPoint y: 245, endPoint x: 670, endPoint y: 369, distance: 330.2
click at [670, 369] on div "However, advancements in biofuel technology have led to more efficient producti…" at bounding box center [671, 371] width 311 height 36
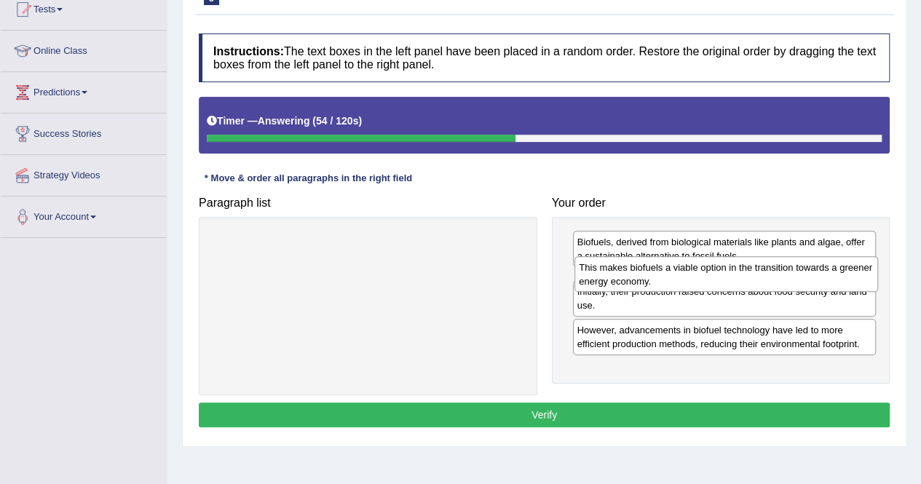
drag, startPoint x: 648, startPoint y: 333, endPoint x: 650, endPoint y: 282, distance: 51.0
click at [650, 282] on div "This makes biofuels a viable option in the transition towards a greener energy …" at bounding box center [727, 274] width 304 height 36
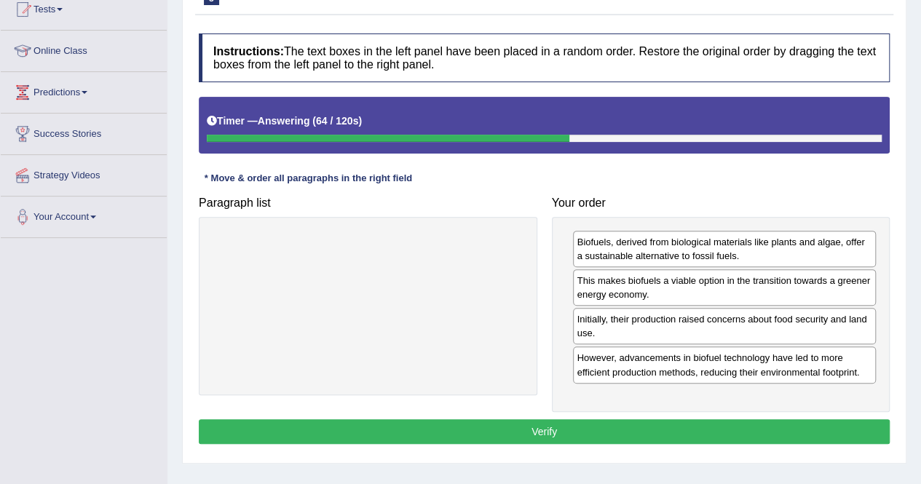
click at [644, 425] on button "Verify" at bounding box center [544, 431] width 691 height 25
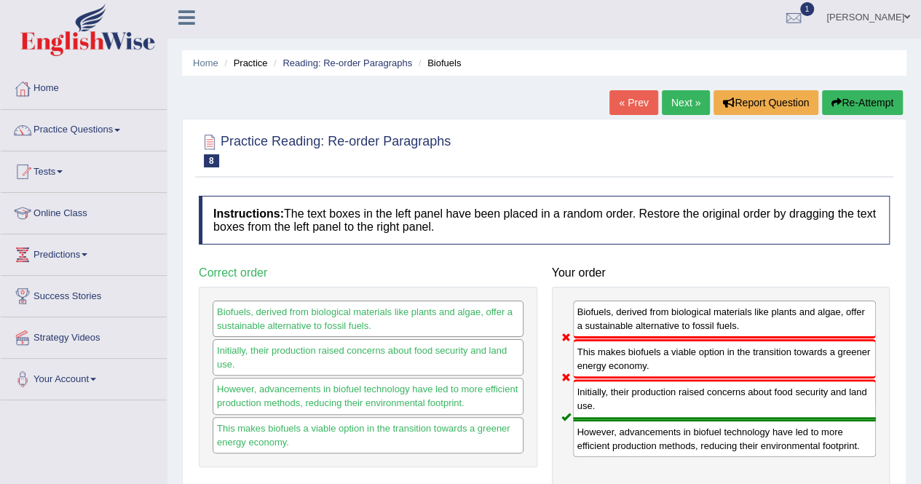
scroll to position [0, 0]
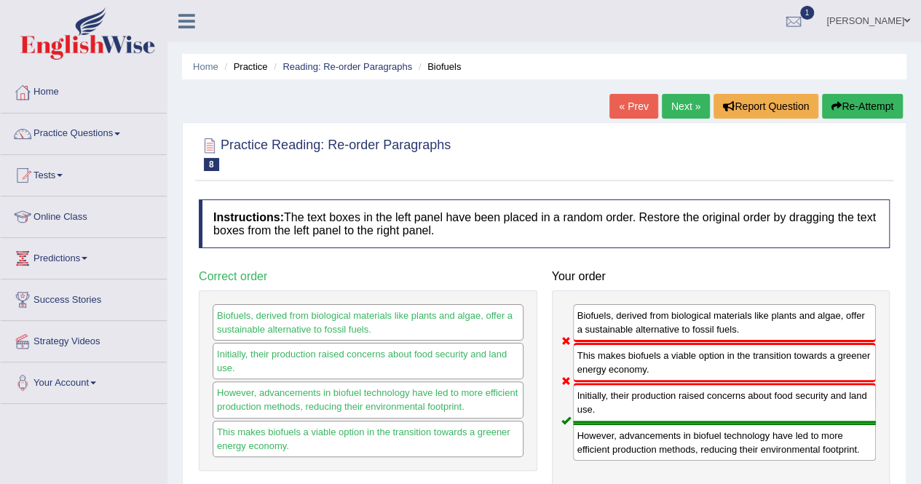
click at [687, 111] on link "Next »" at bounding box center [686, 106] width 48 height 25
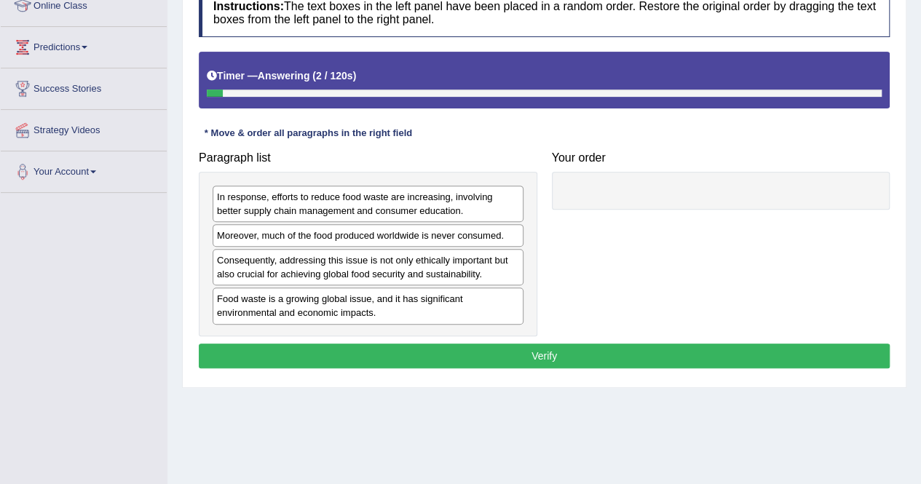
scroll to position [221, 0]
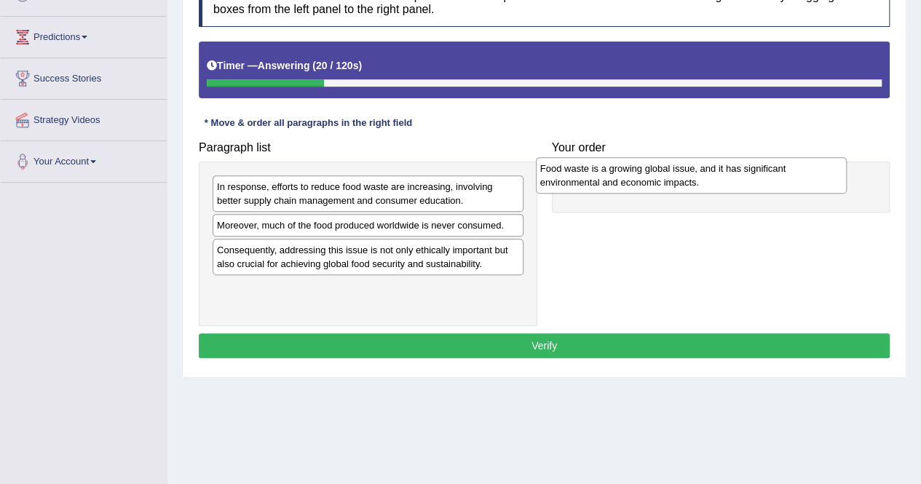
drag, startPoint x: 348, startPoint y: 296, endPoint x: 671, endPoint y: 177, distance: 344.4
click at [671, 177] on div "Food waste is a growing global issue, and it has significant environmental and …" at bounding box center [691, 175] width 311 height 36
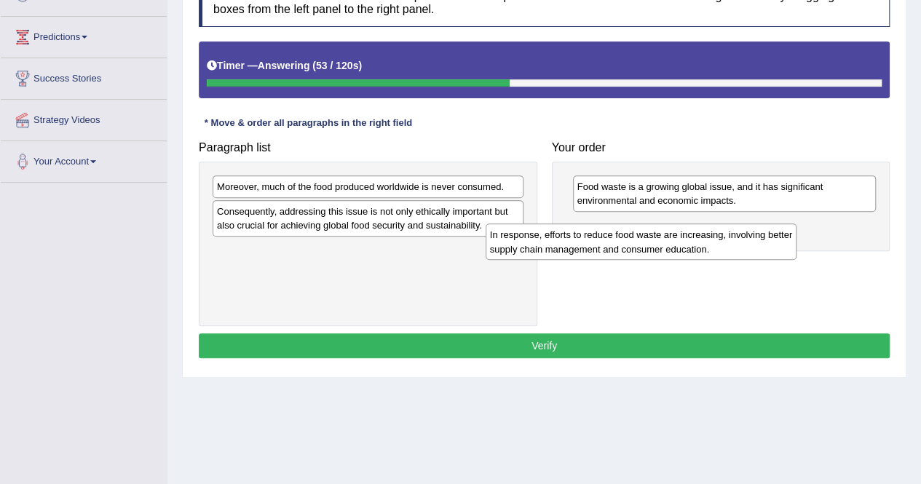
drag, startPoint x: 446, startPoint y: 196, endPoint x: 719, endPoint y: 245, distance: 277.4
click at [719, 245] on div "In response, efforts to reduce food waste are increasing, involving better supp…" at bounding box center [641, 242] width 311 height 36
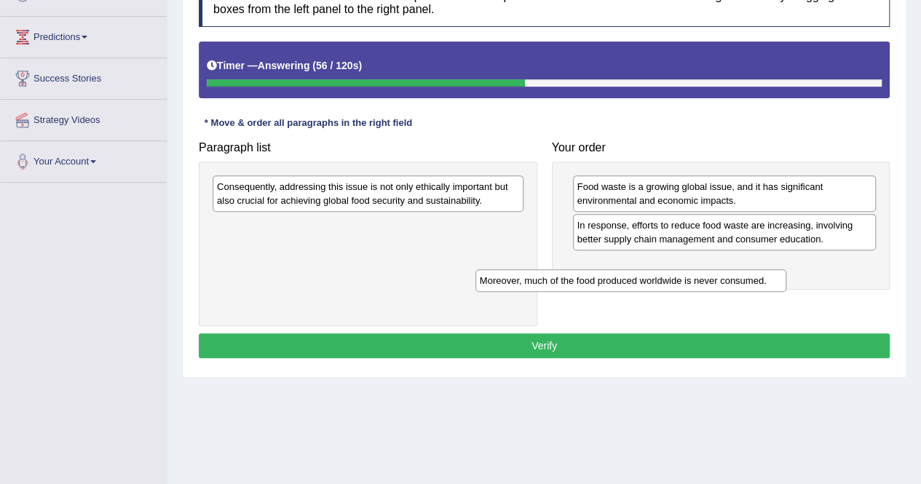
drag, startPoint x: 492, startPoint y: 186, endPoint x: 763, endPoint y: 275, distance: 286.0
click at [763, 275] on div "Moreover, much of the food produced worldwide is never consumed." at bounding box center [631, 280] width 311 height 22
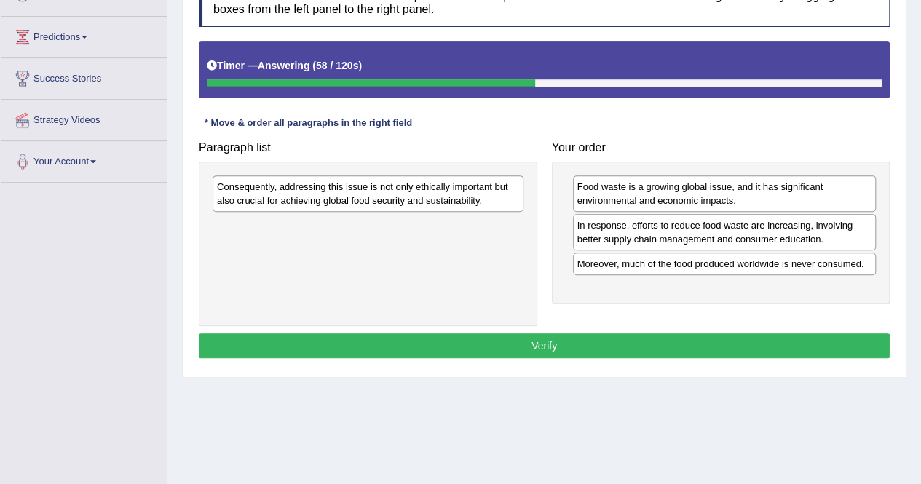
click at [456, 190] on div "Consequently, addressing this issue is not only ethically important but also cr…" at bounding box center [368, 193] width 311 height 36
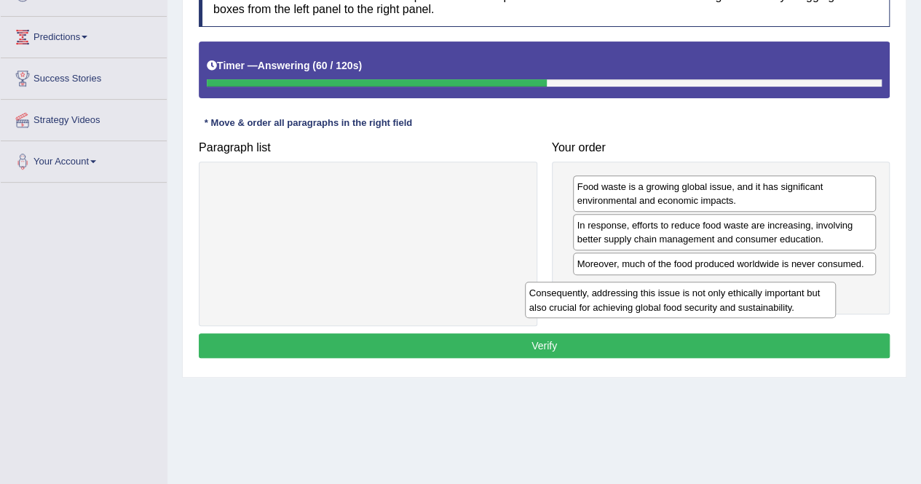
drag, startPoint x: 456, startPoint y: 190, endPoint x: 773, endPoint y: 299, distance: 334.8
click at [773, 299] on div "Consequently, addressing this issue is not only ethically important but also cr…" at bounding box center [680, 300] width 311 height 36
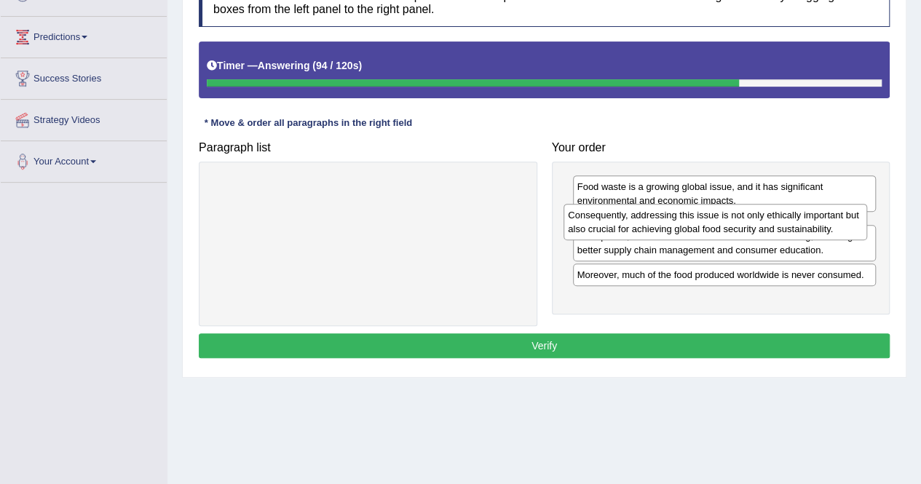
drag, startPoint x: 773, startPoint y: 299, endPoint x: 764, endPoint y: 226, distance: 72.6
click at [764, 226] on div "Consequently, addressing this issue is not only ethically important but also cr…" at bounding box center [716, 222] width 304 height 36
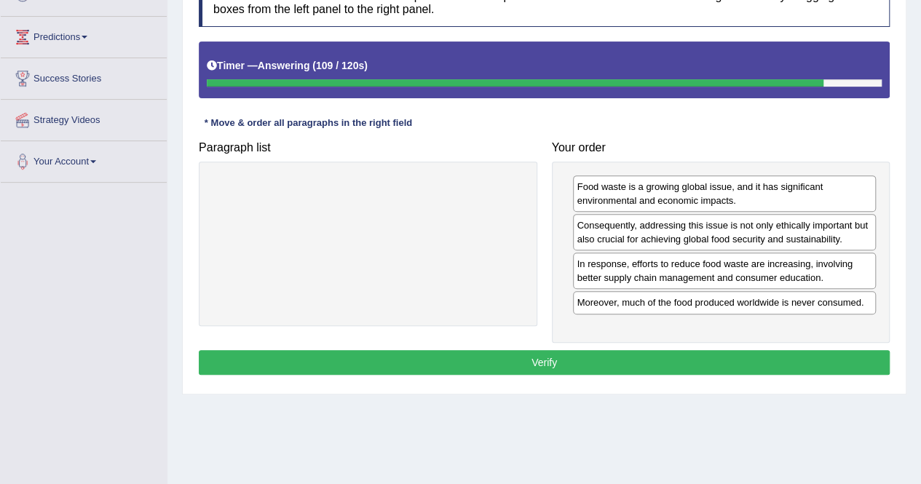
click at [671, 355] on button "Verify" at bounding box center [544, 362] width 691 height 25
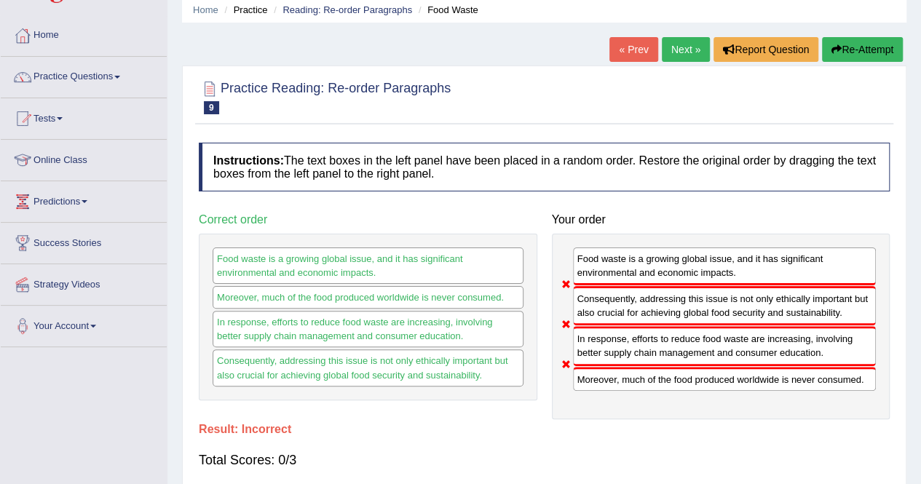
scroll to position [55, 0]
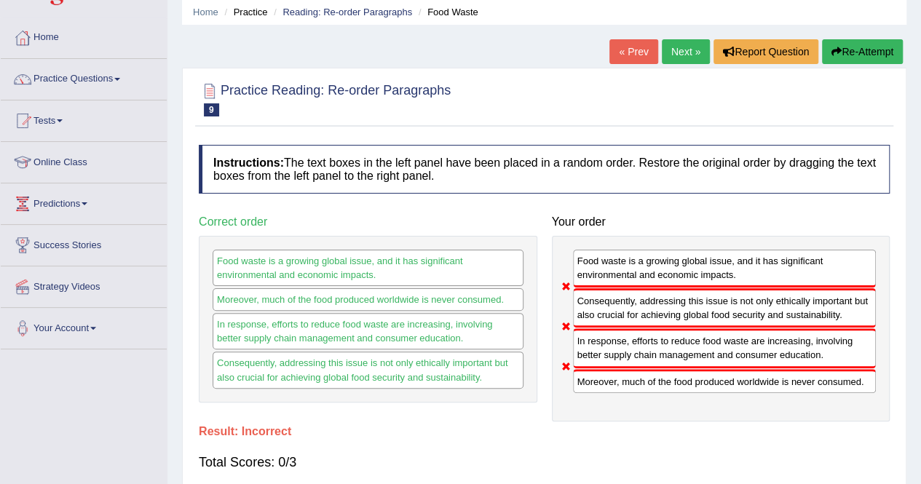
click at [843, 50] on button "Re-Attempt" at bounding box center [862, 51] width 81 height 25
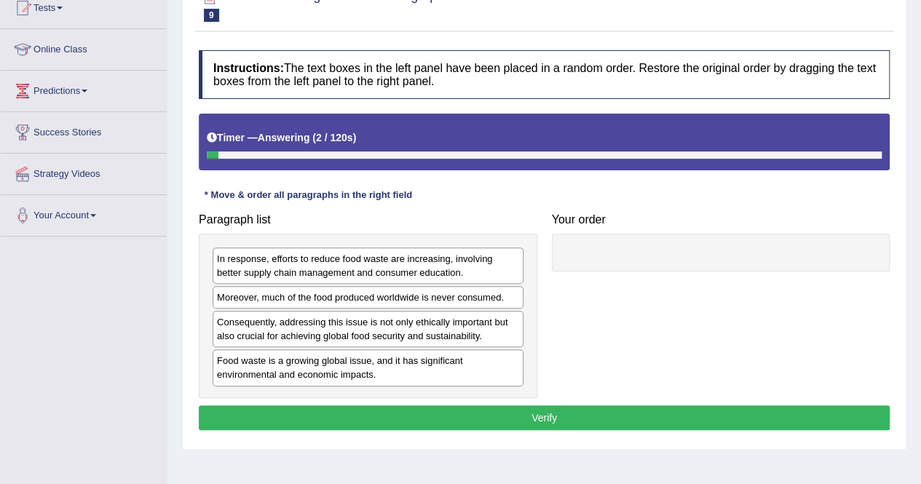
scroll to position [189, 0]
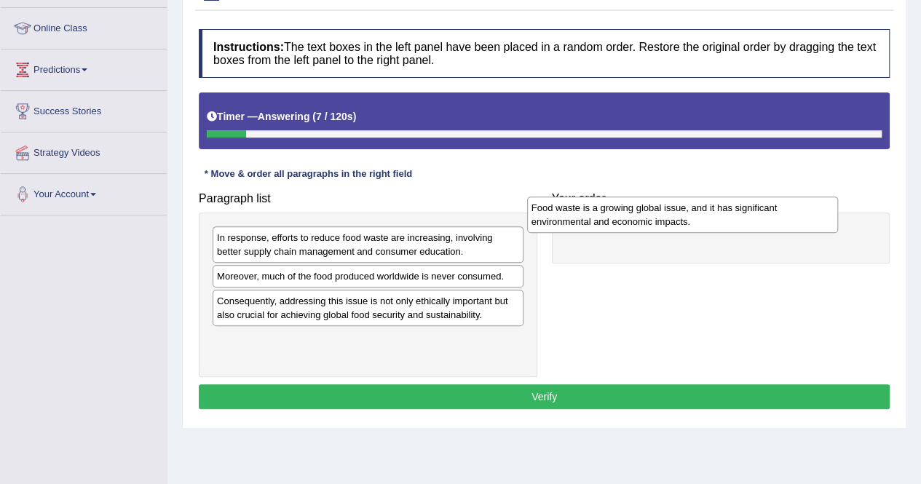
drag, startPoint x: 370, startPoint y: 344, endPoint x: 689, endPoint y: 217, distance: 343.5
click at [689, 217] on div "Food waste is a growing global issue, and it has significant environmental and …" at bounding box center [682, 215] width 311 height 36
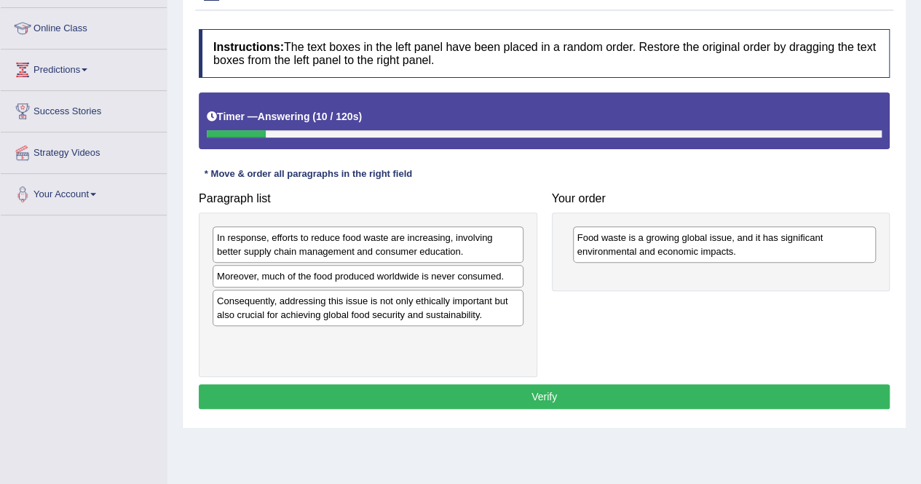
click at [342, 275] on div "Moreover, much of the food produced worldwide is never consumed." at bounding box center [368, 276] width 311 height 23
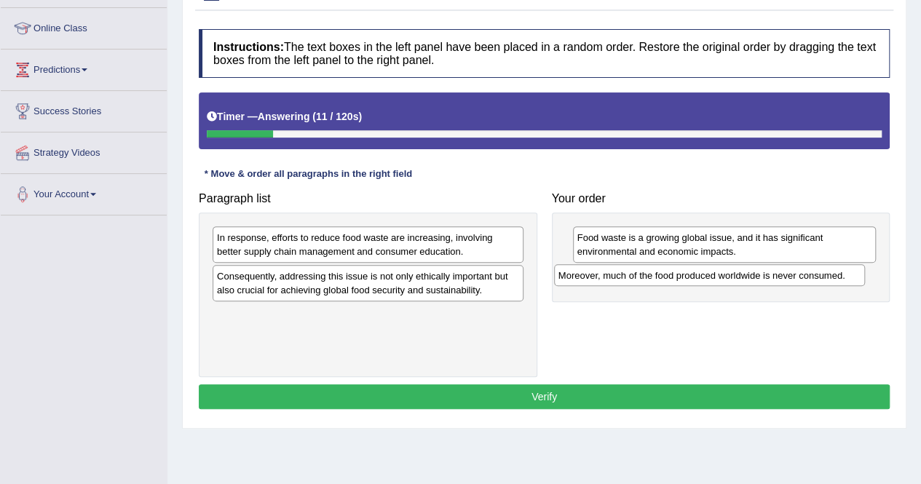
drag, startPoint x: 342, startPoint y: 275, endPoint x: 698, endPoint y: 275, distance: 356.1
click at [698, 275] on div "Moreover, much of the food produced worldwide is never consumed." at bounding box center [709, 275] width 311 height 22
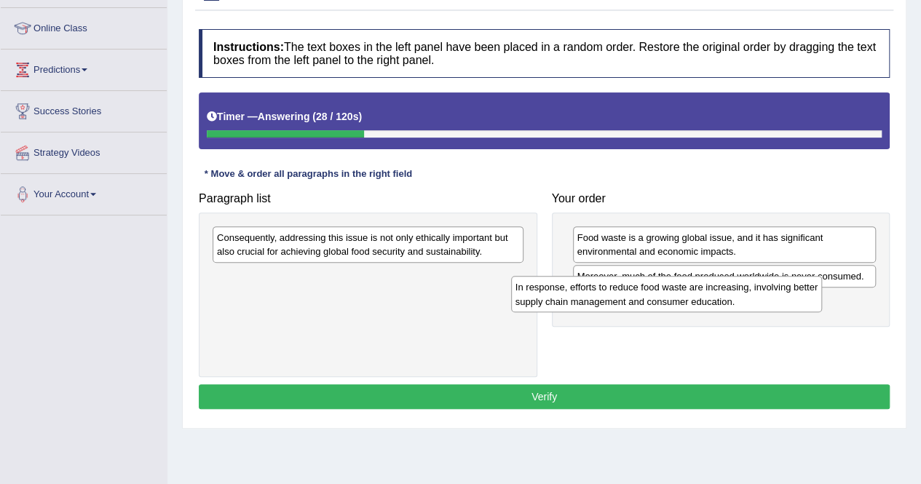
drag, startPoint x: 418, startPoint y: 249, endPoint x: 713, endPoint y: 300, distance: 299.3
click at [713, 300] on div "In response, efforts to reduce food waste are increasing, involving better supp…" at bounding box center [666, 294] width 311 height 36
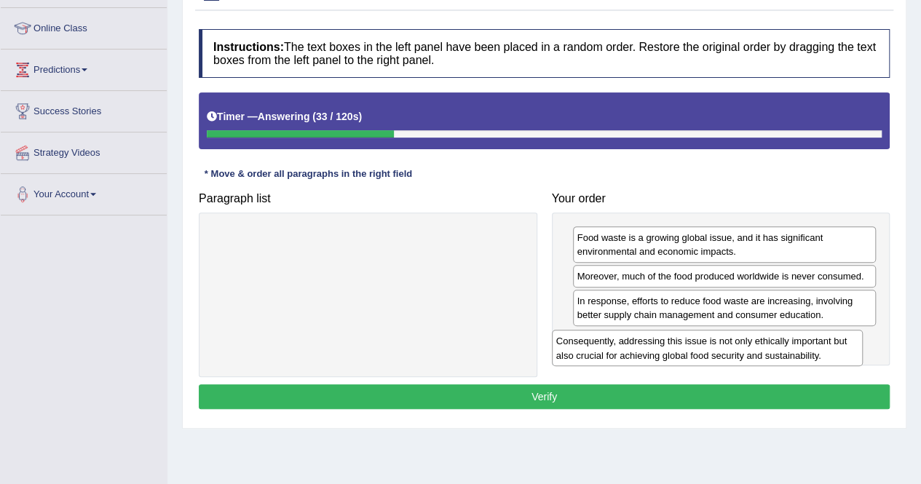
drag, startPoint x: 392, startPoint y: 253, endPoint x: 734, endPoint y: 358, distance: 357.7
click at [734, 358] on div "Consequently, addressing this issue is not only ethically important but also cr…" at bounding box center [707, 348] width 311 height 36
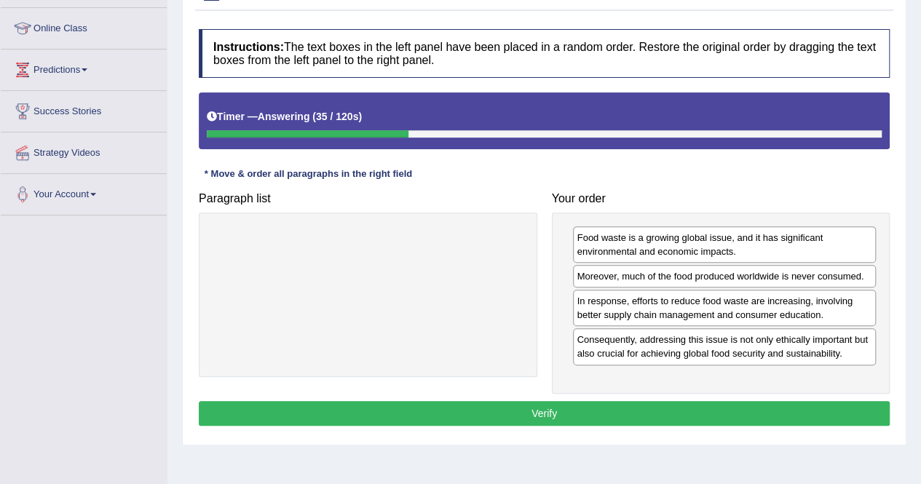
click at [689, 409] on button "Verify" at bounding box center [544, 413] width 691 height 25
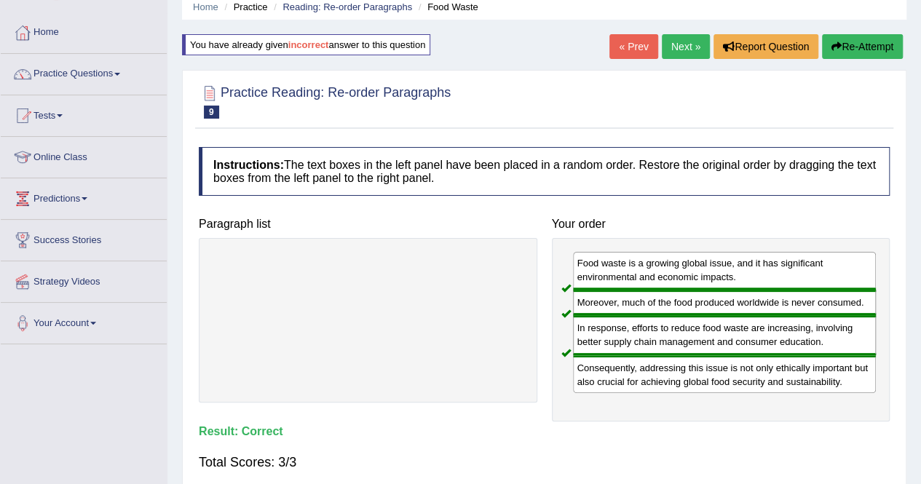
scroll to position [57, 0]
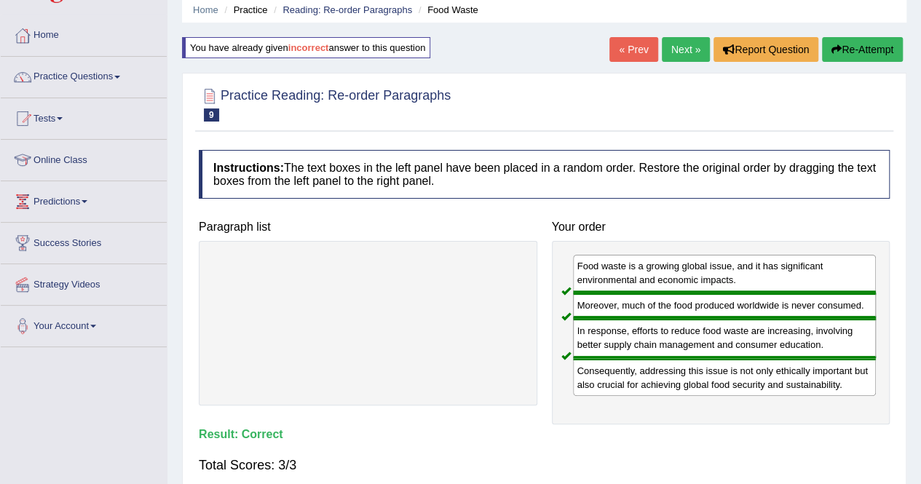
click at [688, 44] on link "Next »" at bounding box center [686, 49] width 48 height 25
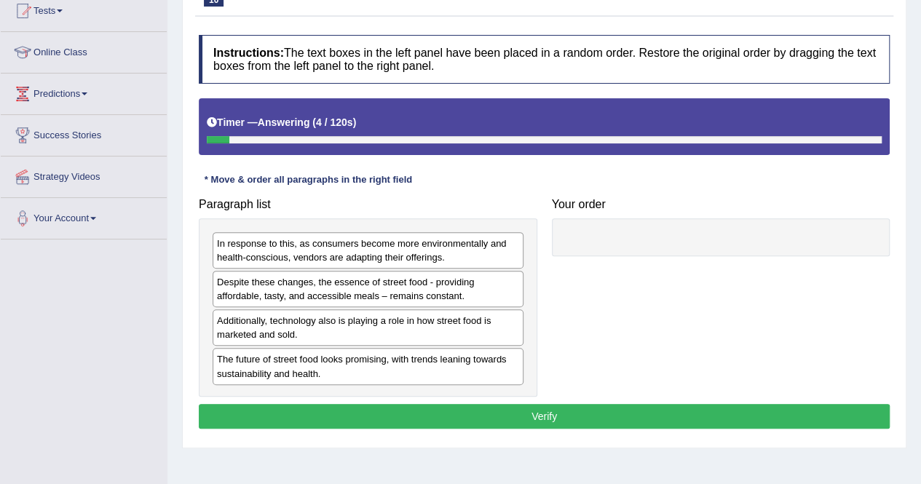
scroll to position [162, 0]
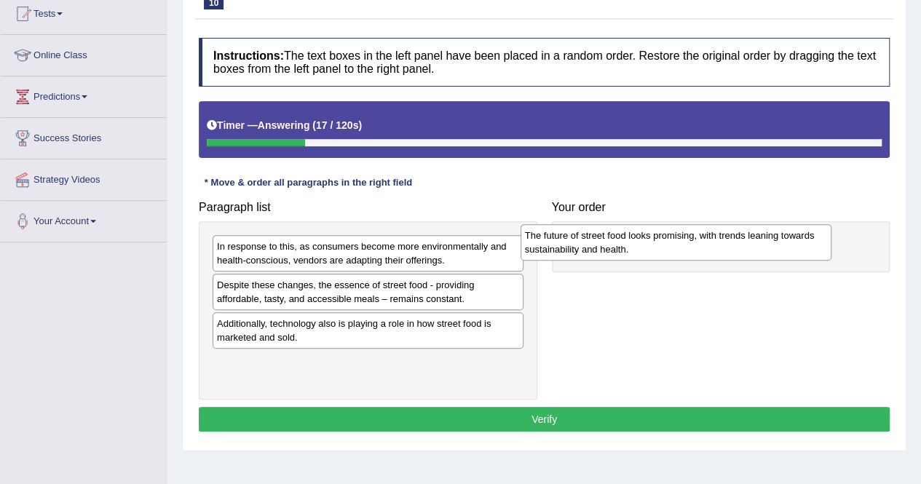
drag, startPoint x: 299, startPoint y: 367, endPoint x: 607, endPoint y: 242, distance: 332.5
click at [607, 242] on div "The future of street food looks promising, with trends leaning towards sustaina…" at bounding box center [676, 242] width 311 height 36
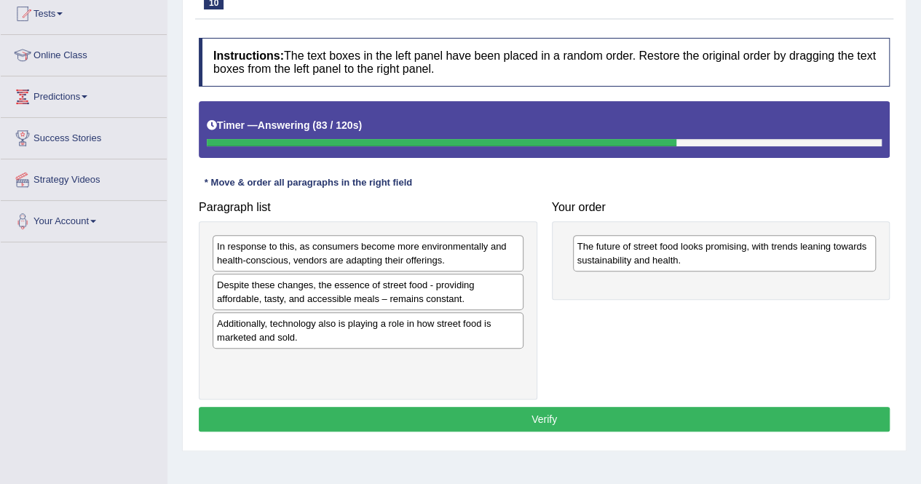
click at [283, 340] on div "Additionally, technology also is playing a role in how street food is marketed …" at bounding box center [368, 330] width 311 height 36
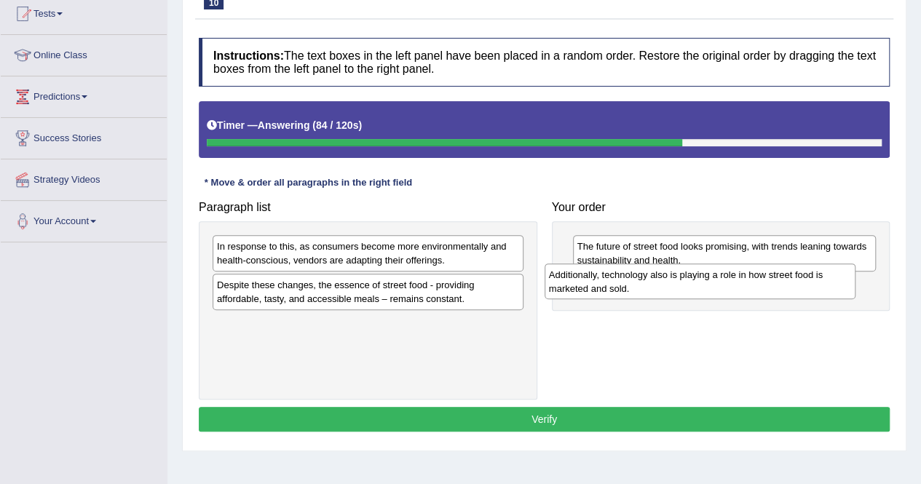
drag, startPoint x: 283, startPoint y: 340, endPoint x: 627, endPoint y: 291, distance: 348.0
click at [627, 291] on div "Additionally, technology also is playing a role in how street food is marketed …" at bounding box center [700, 282] width 311 height 36
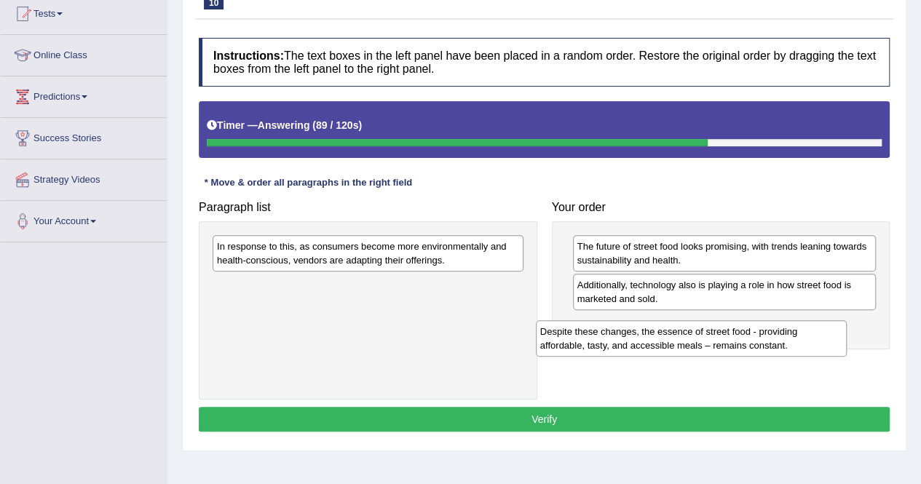
drag, startPoint x: 364, startPoint y: 293, endPoint x: 690, endPoint y: 326, distance: 327.1
click at [690, 326] on div "Despite these changes, the essence of street food - providing affordable, tasty…" at bounding box center [691, 338] width 311 height 36
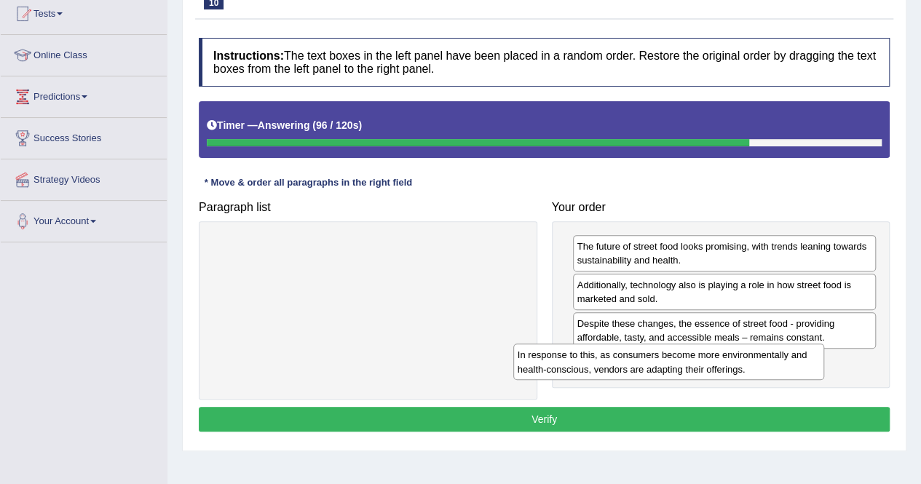
drag, startPoint x: 439, startPoint y: 253, endPoint x: 773, endPoint y: 358, distance: 350.3
click at [773, 358] on div "In response to this, as consumers become more environmentally and health-consci…" at bounding box center [668, 362] width 311 height 36
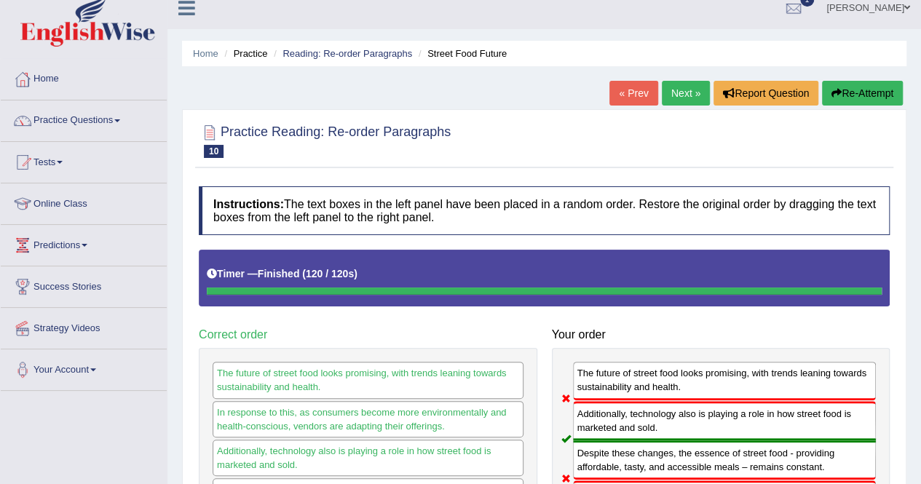
scroll to position [0, 0]
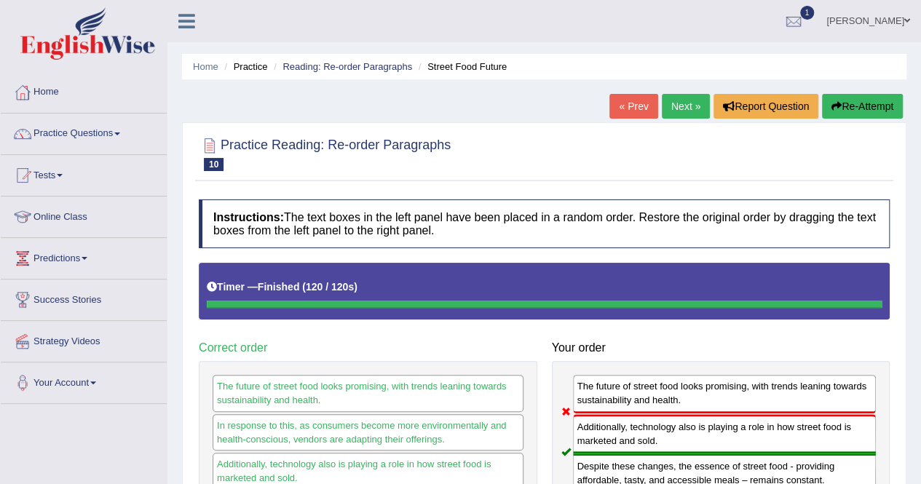
click at [683, 109] on link "Next »" at bounding box center [686, 106] width 48 height 25
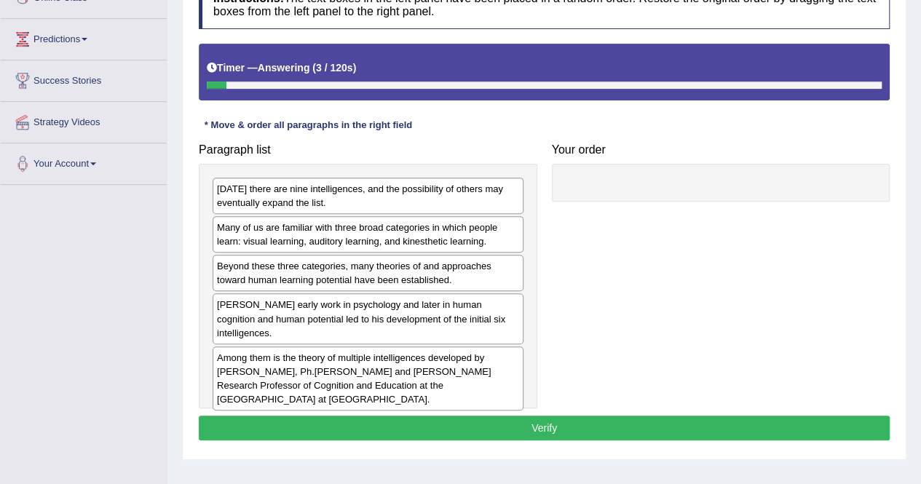
scroll to position [221, 0]
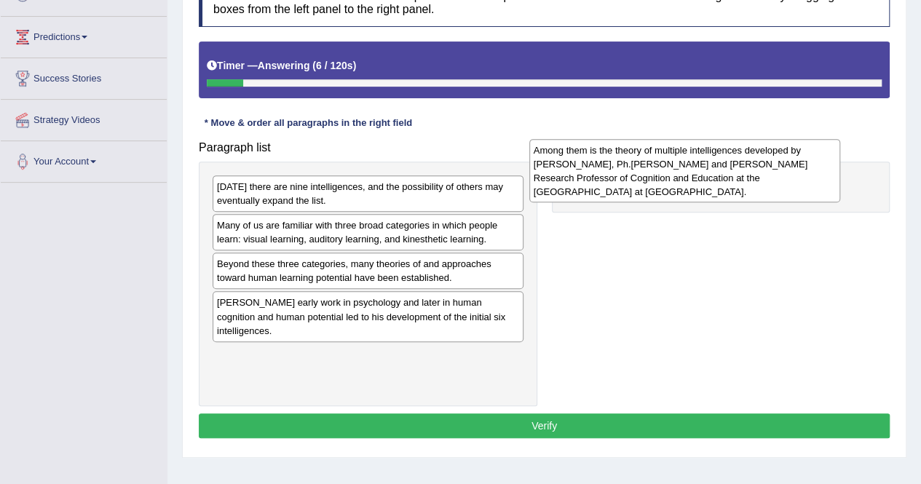
drag, startPoint x: 417, startPoint y: 353, endPoint x: 738, endPoint y: 167, distance: 370.9
click at [738, 167] on div "Among them is the theory of multiple intelligences developed by Howard Gardner,…" at bounding box center [684, 171] width 311 height 64
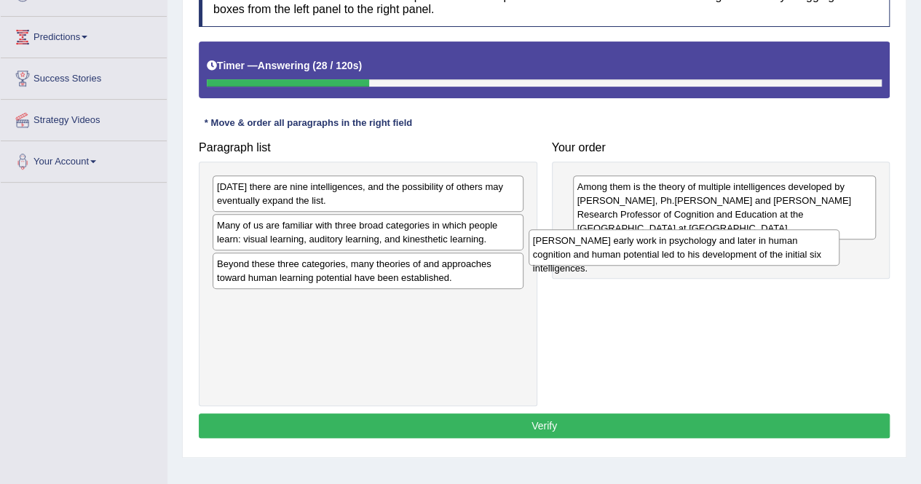
drag, startPoint x: 421, startPoint y: 304, endPoint x: 739, endPoint y: 242, distance: 324.0
click at [739, 242] on div "Gardner's early work in psychology and later in human cognition and human poten…" at bounding box center [684, 247] width 311 height 36
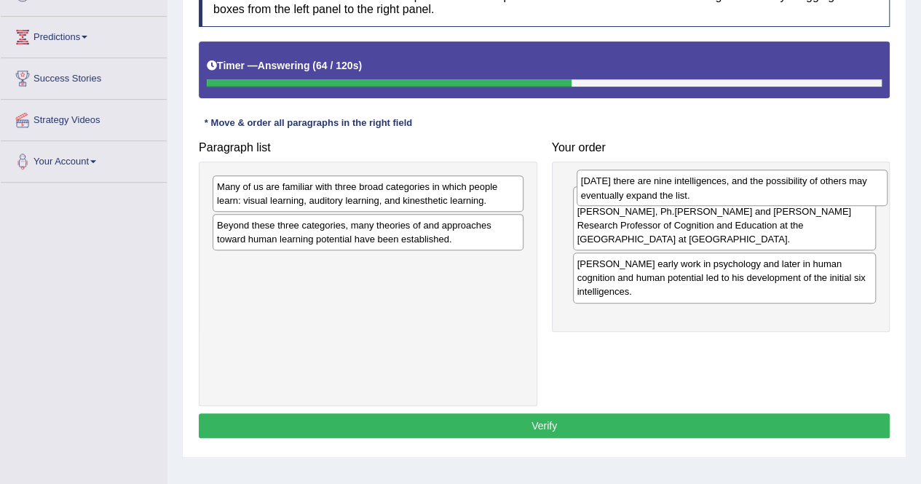
drag, startPoint x: 409, startPoint y: 192, endPoint x: 776, endPoint y: 187, distance: 366.3
click at [776, 187] on div "Today there are nine intelligences, and the possibility of others may eventuall…" at bounding box center [732, 188] width 311 height 36
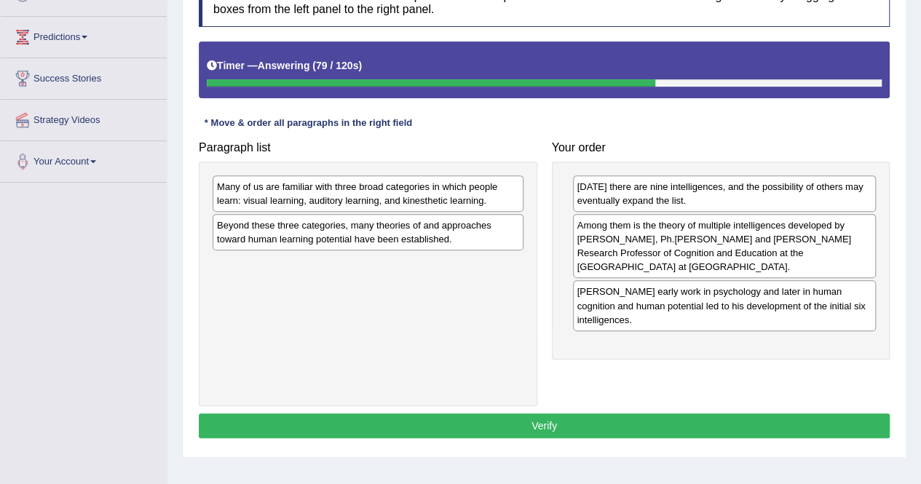
click at [473, 192] on div "Many of us are familiar with three broad categories in which people learn: visu…" at bounding box center [368, 193] width 311 height 36
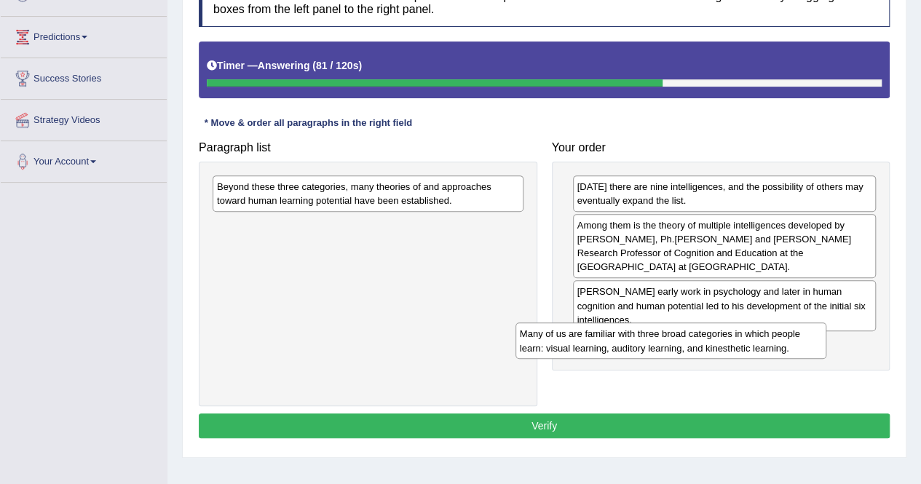
drag, startPoint x: 473, startPoint y: 192, endPoint x: 781, endPoint y: 339, distance: 340.4
click at [781, 339] on div "Many of us are familiar with three broad categories in which people learn: visu…" at bounding box center [671, 341] width 311 height 36
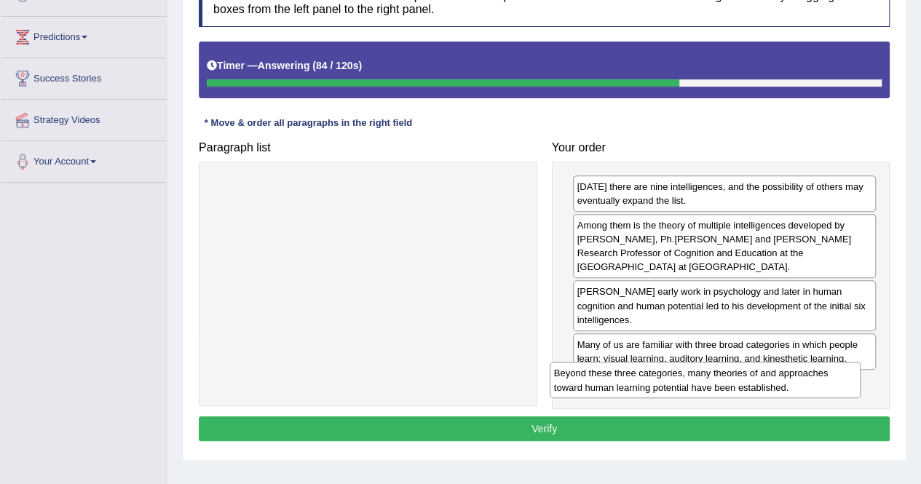
drag, startPoint x: 419, startPoint y: 193, endPoint x: 760, endPoint y: 377, distance: 387.4
click at [760, 377] on div "Beyond these three categories, many theories of and approaches toward human lea…" at bounding box center [705, 380] width 311 height 36
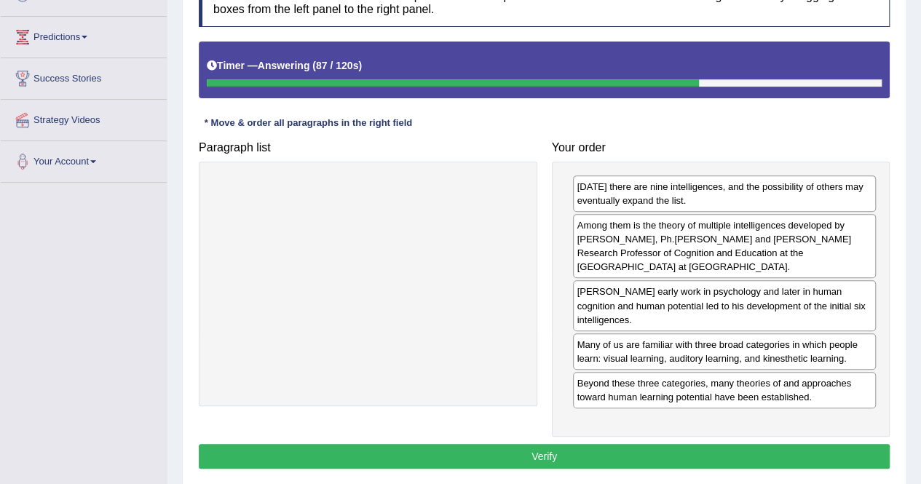
click at [703, 444] on button "Verify" at bounding box center [544, 456] width 691 height 25
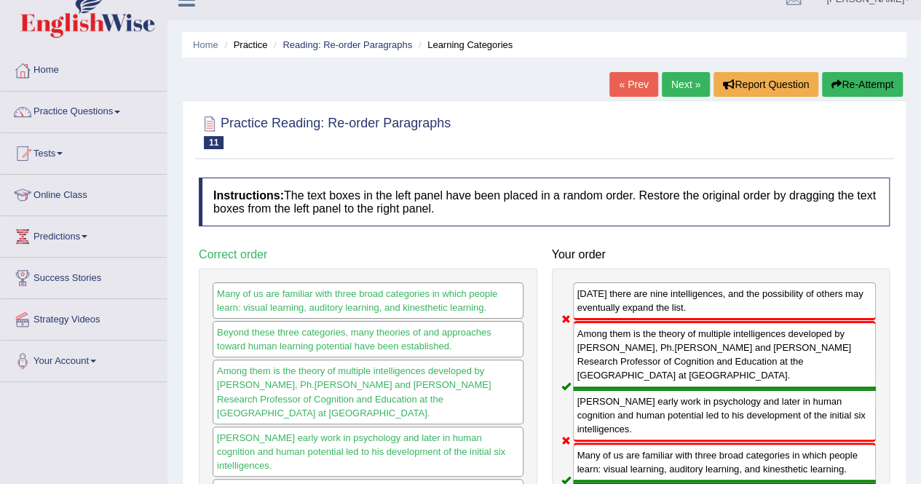
scroll to position [20, 0]
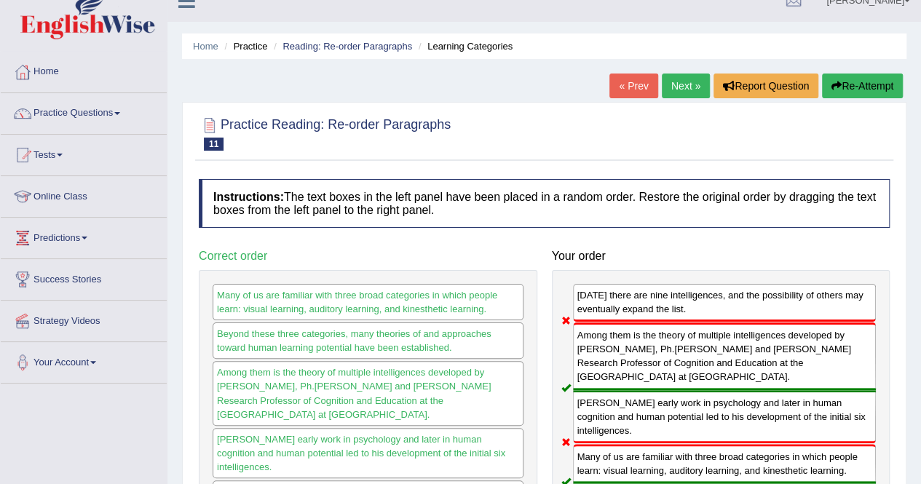
click at [680, 87] on link "Next »" at bounding box center [686, 86] width 48 height 25
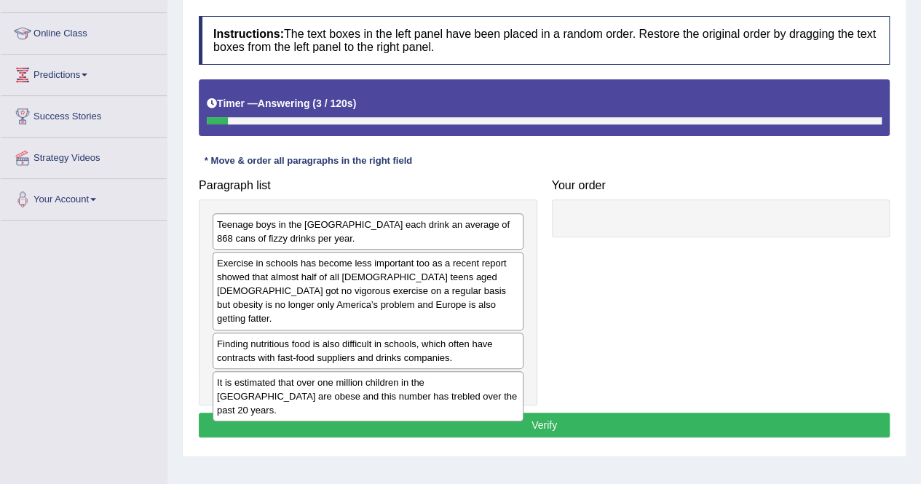
scroll to position [185, 0]
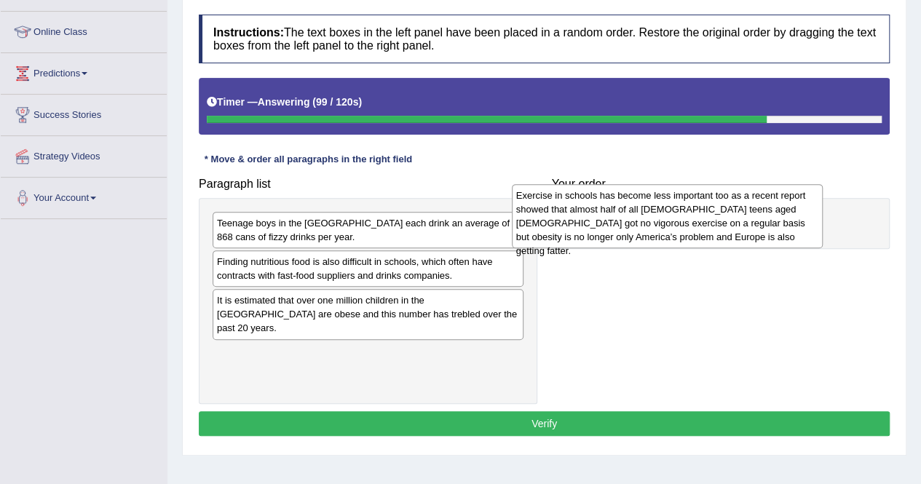
drag, startPoint x: 372, startPoint y: 293, endPoint x: 677, endPoint y: 229, distance: 311.8
click at [677, 229] on div "Exercise in schools has become less important too as a recent report showed tha…" at bounding box center [667, 216] width 311 height 64
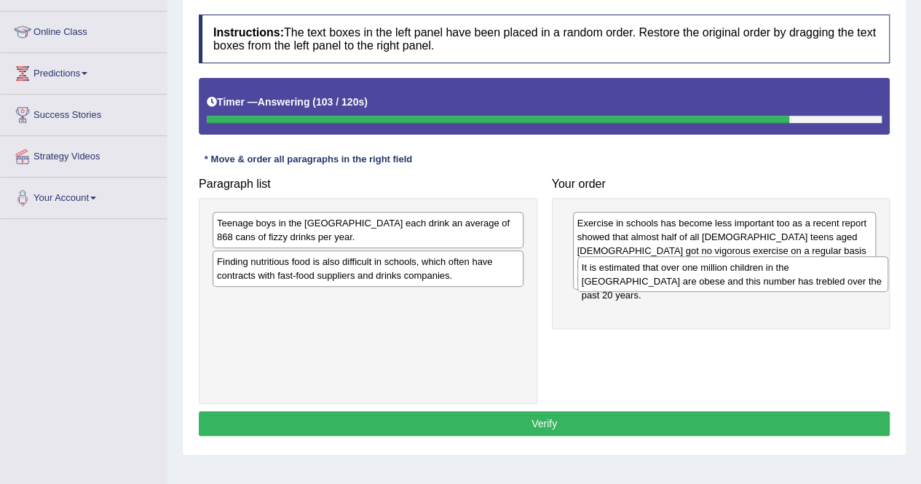
drag, startPoint x: 400, startPoint y: 311, endPoint x: 764, endPoint y: 296, distance: 363.7
click at [764, 293] on div "It is estimated that over one million children in the UK are obese and this num…" at bounding box center [732, 274] width 311 height 36
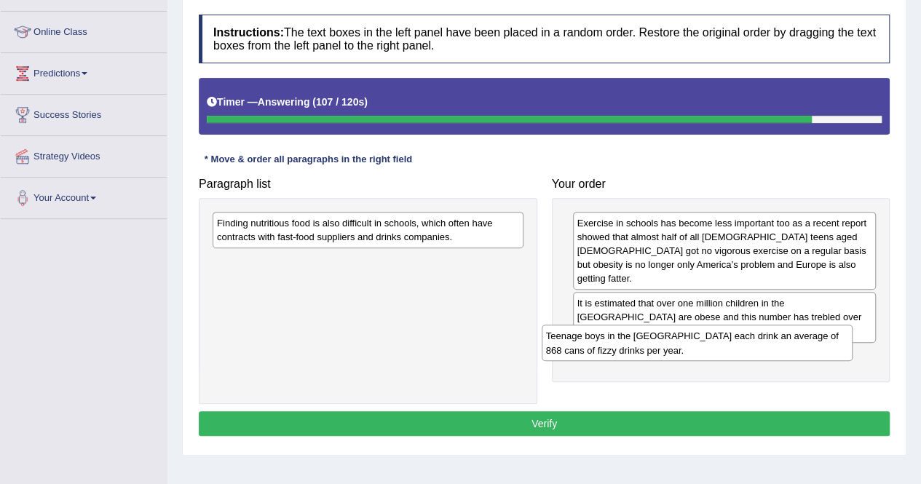
drag, startPoint x: 403, startPoint y: 227, endPoint x: 747, endPoint y: 346, distance: 363.6
click at [747, 346] on div "Teenage boys in the US each drink an average of 868 cans of fizzy drinks per ye…" at bounding box center [697, 343] width 311 height 36
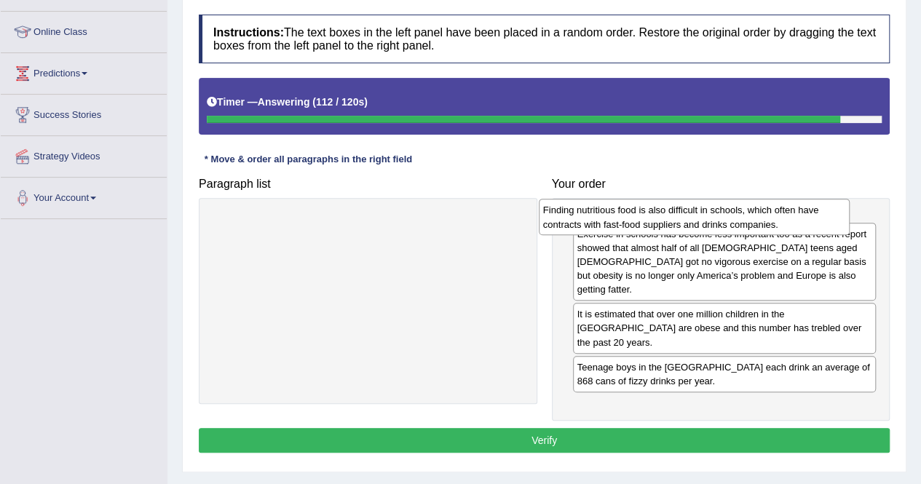
drag, startPoint x: 438, startPoint y: 226, endPoint x: 781, endPoint y: 216, distance: 342.4
click at [781, 216] on div "Finding nutritious food is also difficult in schools, which often have contract…" at bounding box center [694, 217] width 311 height 36
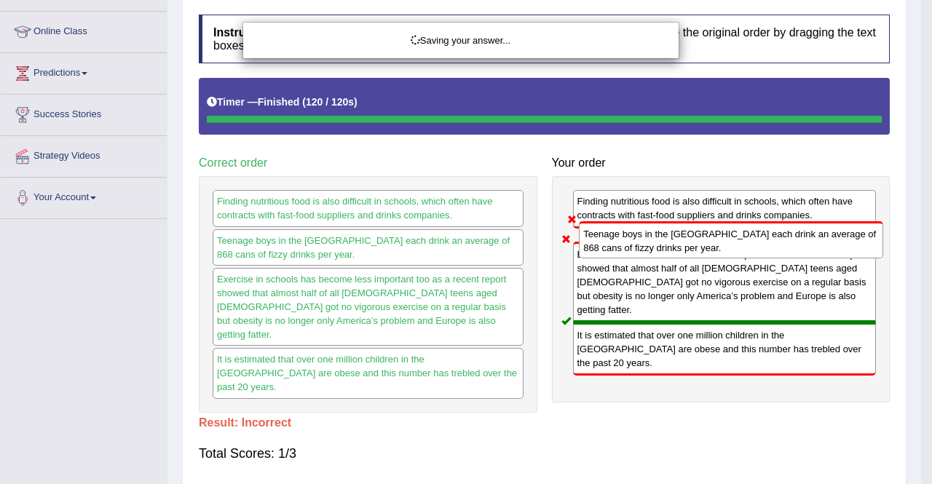
drag, startPoint x: 693, startPoint y: 365, endPoint x: 699, endPoint y: 251, distance: 113.7
click at [699, 251] on body "Toggle navigation Home Practice Questions Speaking Practice Read Aloud Repeat S…" at bounding box center [466, 57] width 932 height 484
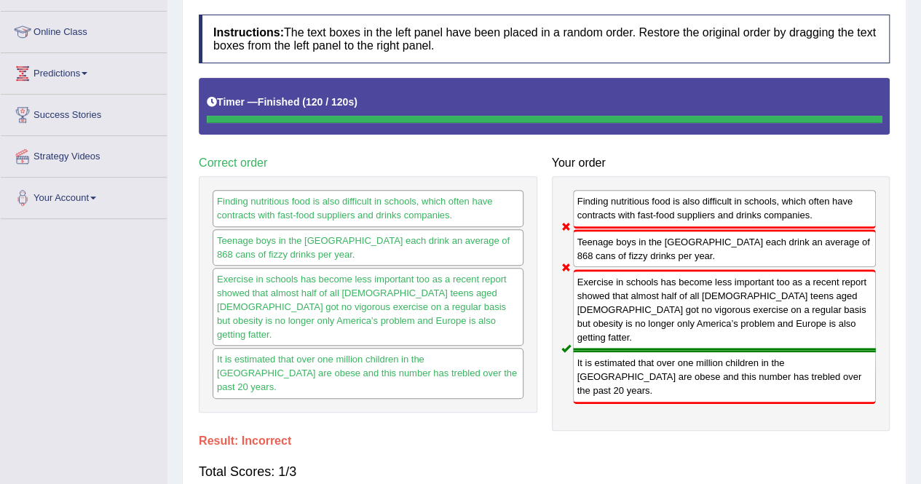
click at [699, 251] on div "Teenage boys in the US each drink an average of 868 cans of fizzy drinks per ye…" at bounding box center [725, 248] width 304 height 38
drag, startPoint x: 699, startPoint y: 251, endPoint x: 679, endPoint y: 406, distance: 155.6
click at [679, 406] on div "Instructions: The text boxes in the left panel have been placed in a random ord…" at bounding box center [544, 254] width 698 height 494
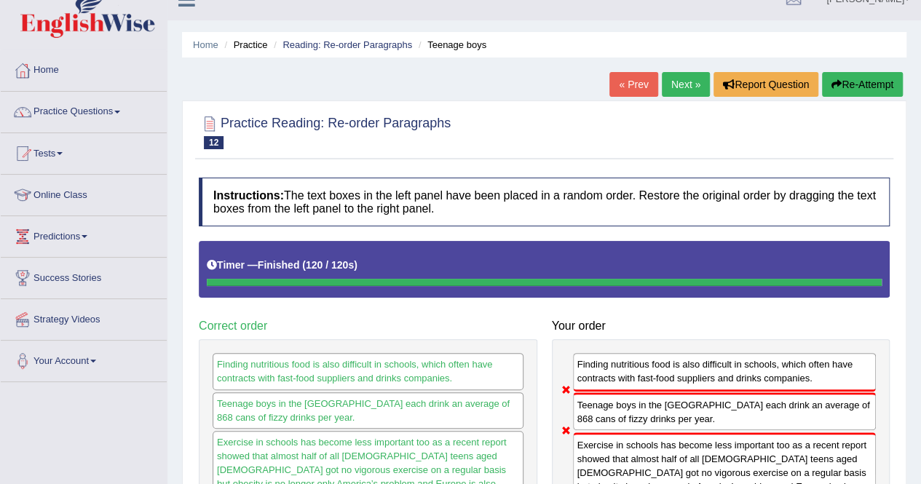
scroll to position [0, 0]
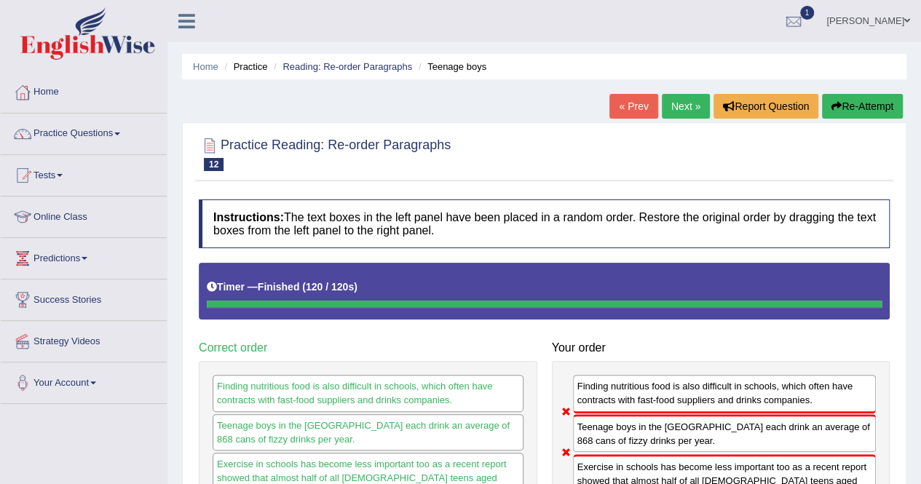
click at [669, 106] on link "Next »" at bounding box center [686, 106] width 48 height 25
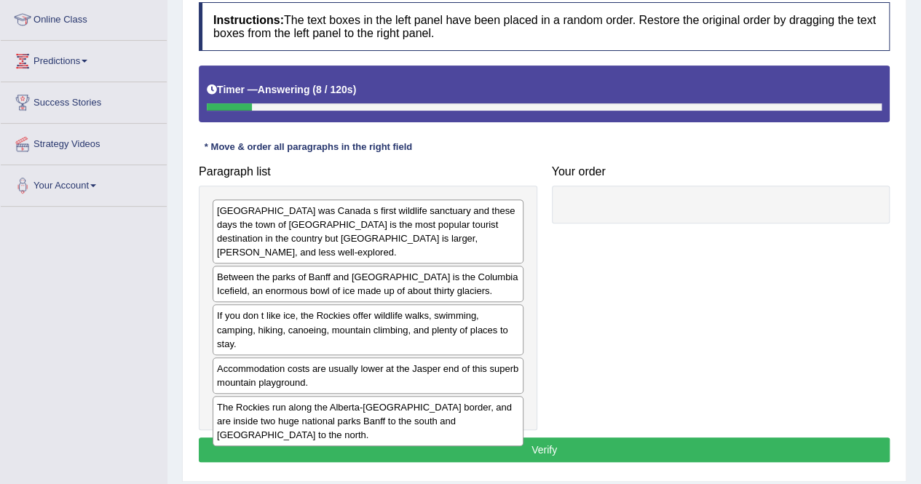
scroll to position [195, 0]
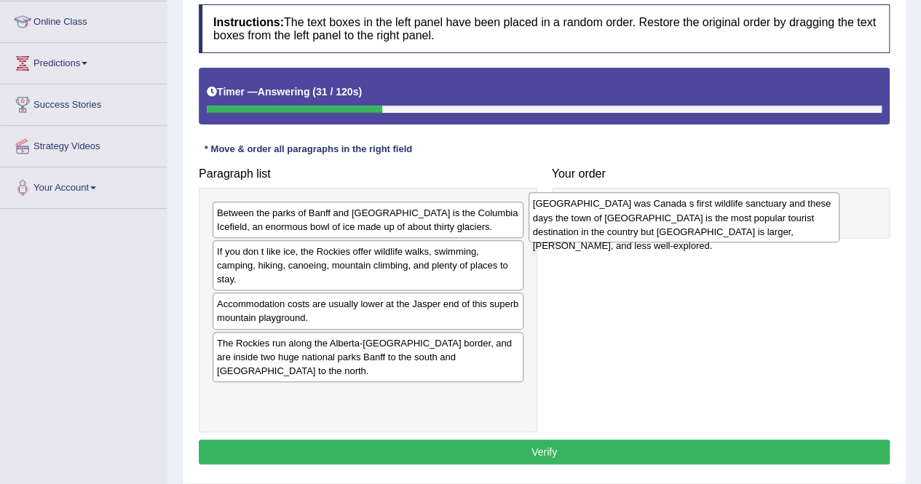
drag, startPoint x: 312, startPoint y: 228, endPoint x: 652, endPoint y: 216, distance: 341.0
click at [652, 216] on div "[GEOGRAPHIC_DATA] was Canada s first wildlife sanctuary and these days the town…" at bounding box center [684, 217] width 311 height 50
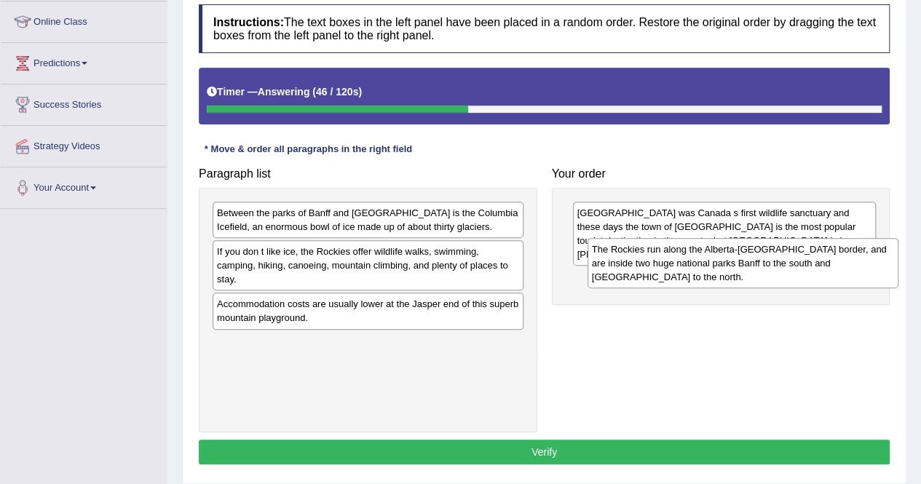
drag, startPoint x: 387, startPoint y: 349, endPoint x: 794, endPoint y: 270, distance: 414.6
click at [794, 270] on div "The Rockies run along the Alberta-[GEOGRAPHIC_DATA] border, and are inside two …" at bounding box center [743, 263] width 311 height 50
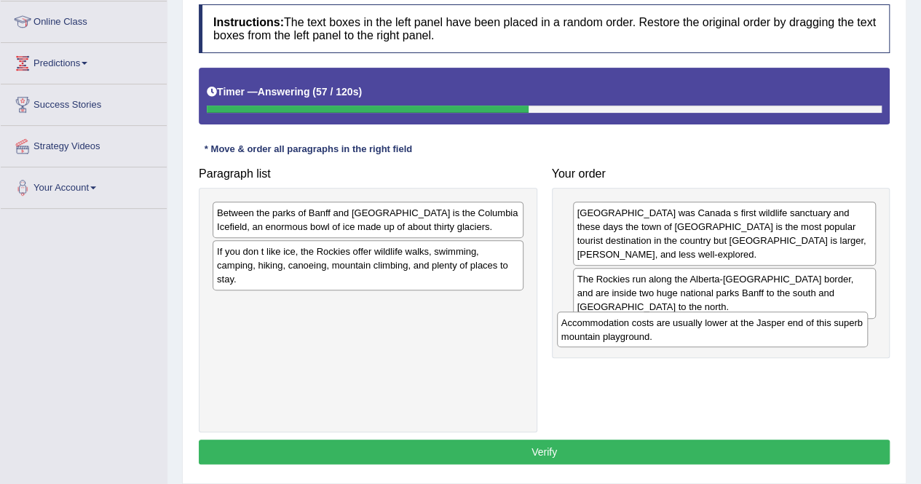
drag, startPoint x: 379, startPoint y: 298, endPoint x: 731, endPoint y: 328, distance: 353.7
click at [731, 328] on div "Accommodation costs are usually lower at the Jasper end of this superb mountain…" at bounding box center [712, 330] width 311 height 36
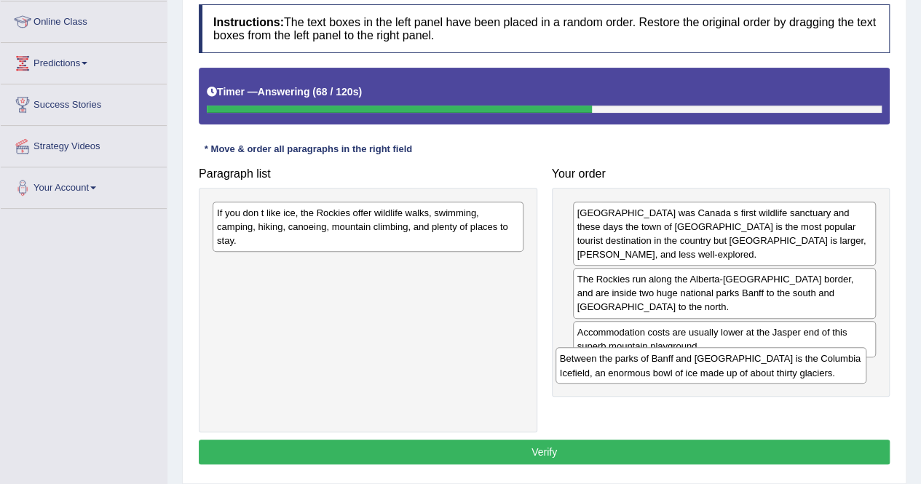
drag, startPoint x: 441, startPoint y: 220, endPoint x: 784, endPoint y: 366, distance: 372.9
click at [784, 366] on div "Between the parks of Banff and Jasper is the Columbia Icefield, an enormous bow…" at bounding box center [711, 365] width 311 height 36
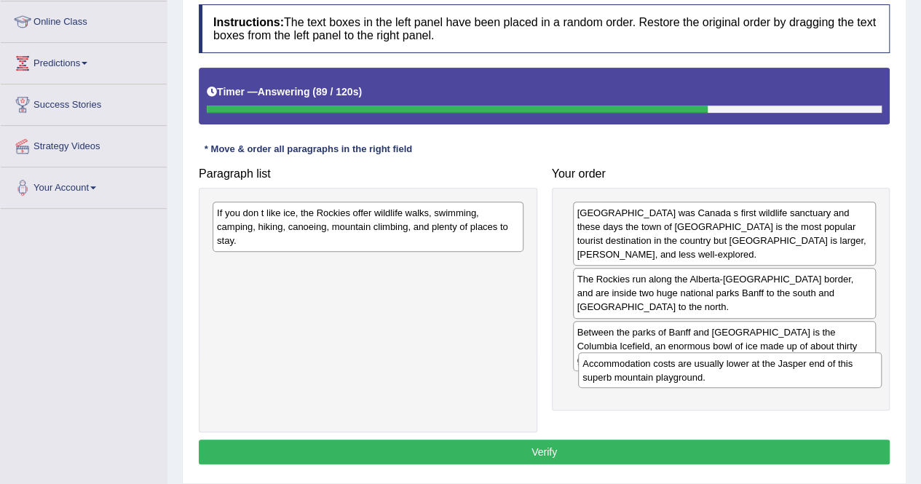
drag, startPoint x: 599, startPoint y: 323, endPoint x: 604, endPoint y: 368, distance: 45.5
click at [604, 368] on div "Accommodation costs are usually lower at the Jasper end of this superb mountain…" at bounding box center [730, 370] width 304 height 36
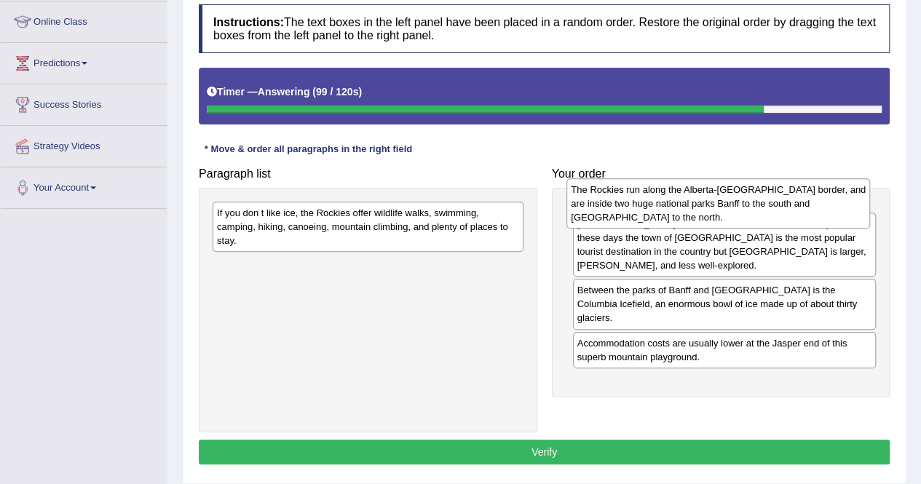
drag, startPoint x: 603, startPoint y: 284, endPoint x: 597, endPoint y: 208, distance: 76.0
click at [597, 208] on div "The Rockies run along the Alberta-British Columbia border, and are inside two h…" at bounding box center [719, 203] width 304 height 50
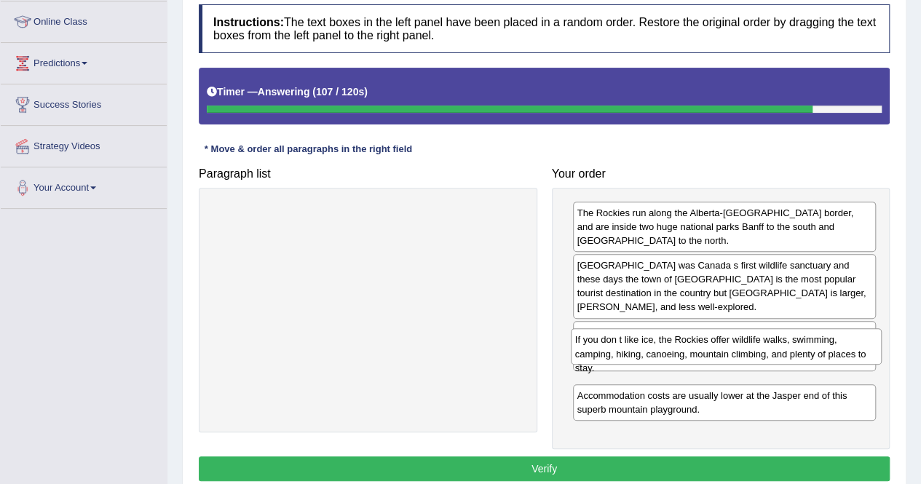
drag, startPoint x: 491, startPoint y: 219, endPoint x: 849, endPoint y: 347, distance: 380.3
click at [849, 347] on div "If you don t like ice, the Rockies offer wildlife walks, swimming, camping, hik…" at bounding box center [726, 346] width 311 height 36
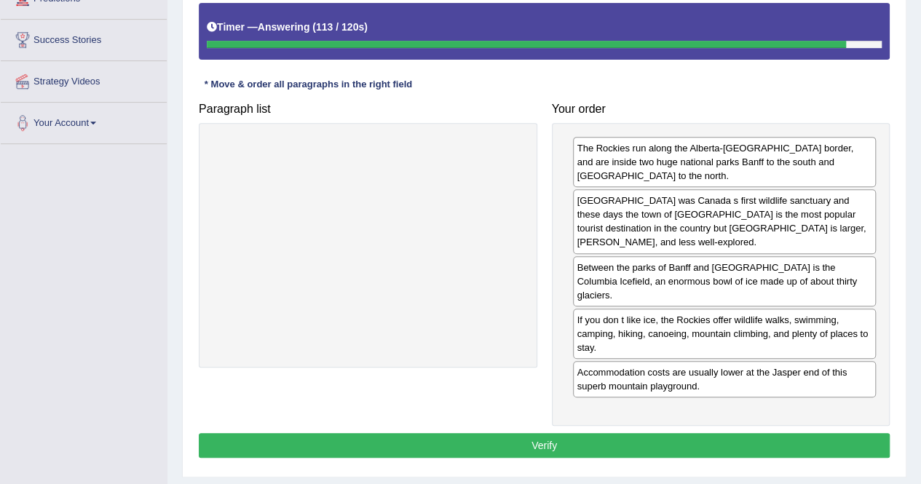
scroll to position [269, 0]
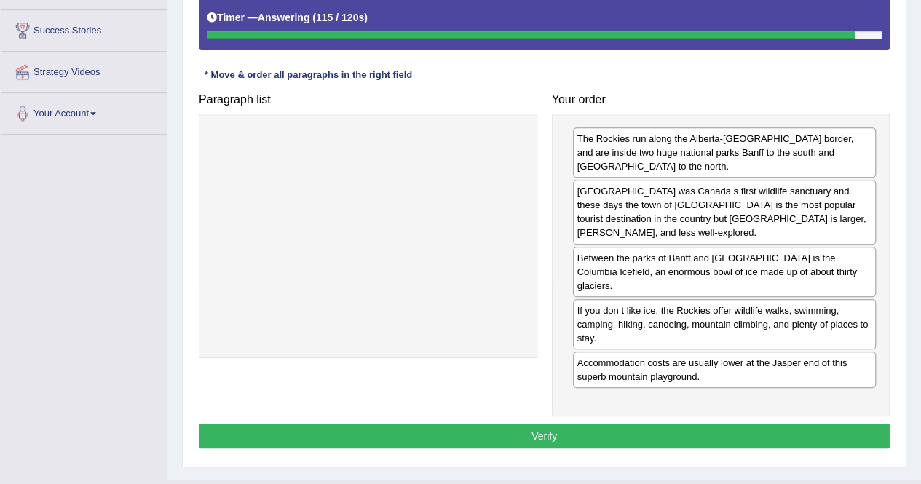
click at [633, 424] on button "Verify" at bounding box center [544, 436] width 691 height 25
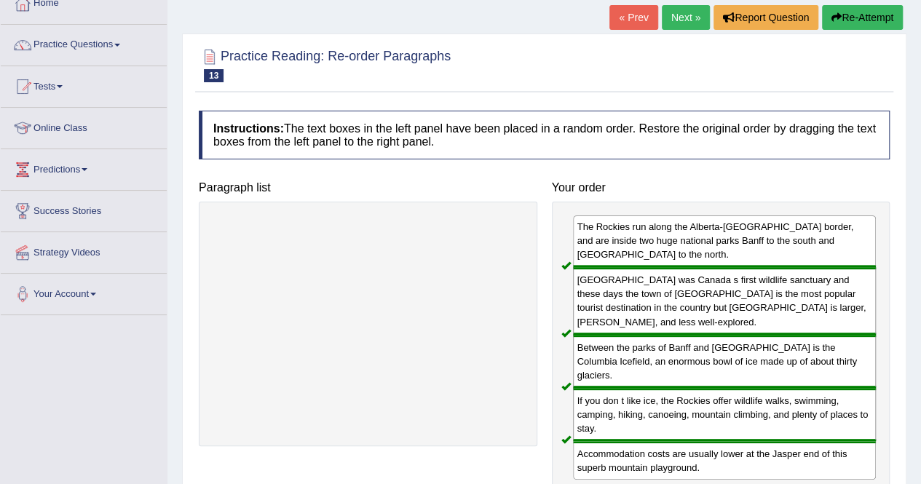
scroll to position [89, 0]
click at [690, 19] on link "Next »" at bounding box center [686, 17] width 48 height 25
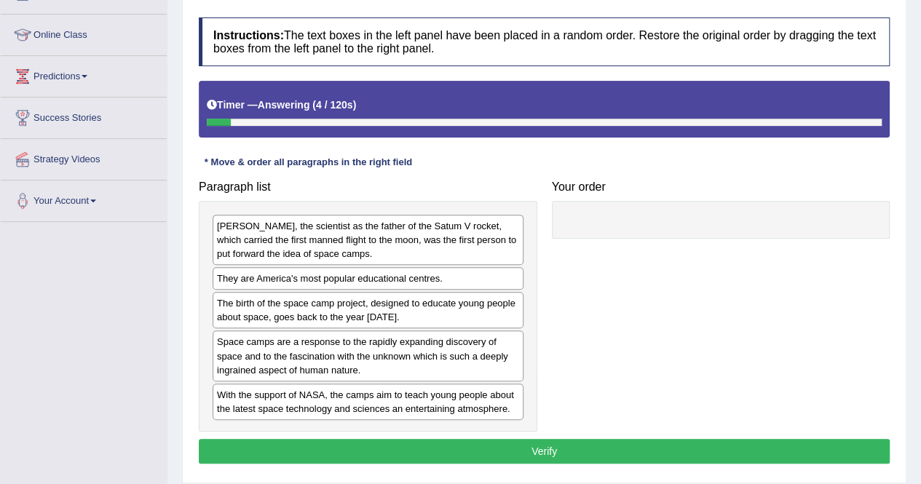
scroll to position [183, 0]
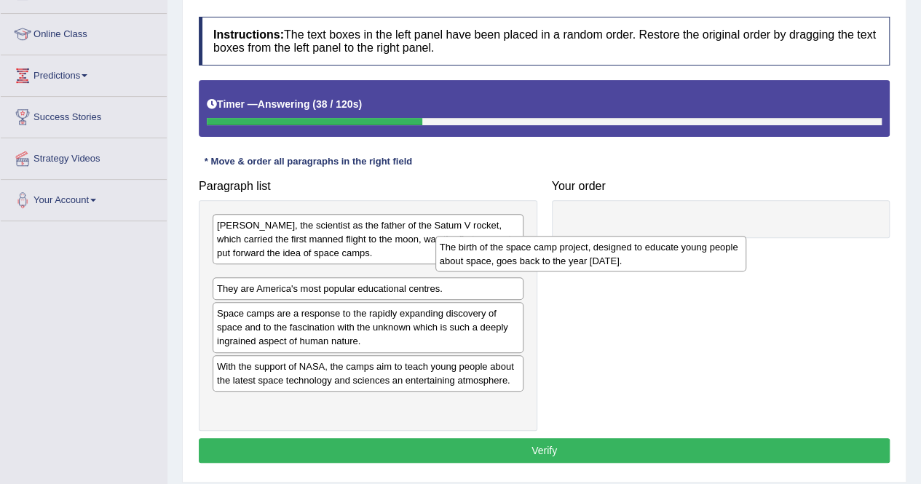
drag, startPoint x: 350, startPoint y: 317, endPoint x: 579, endPoint y: 259, distance: 236.7
click at [579, 259] on div "The birth of the space camp project, designed to educate young people about spa…" at bounding box center [590, 254] width 311 height 36
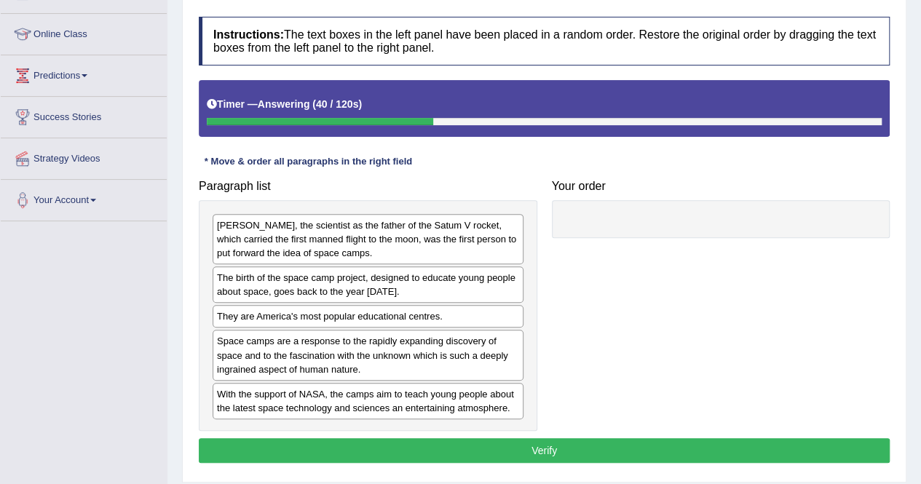
click at [408, 282] on div "The birth of the space camp project, designed to educate young people about spa…" at bounding box center [368, 285] width 311 height 36
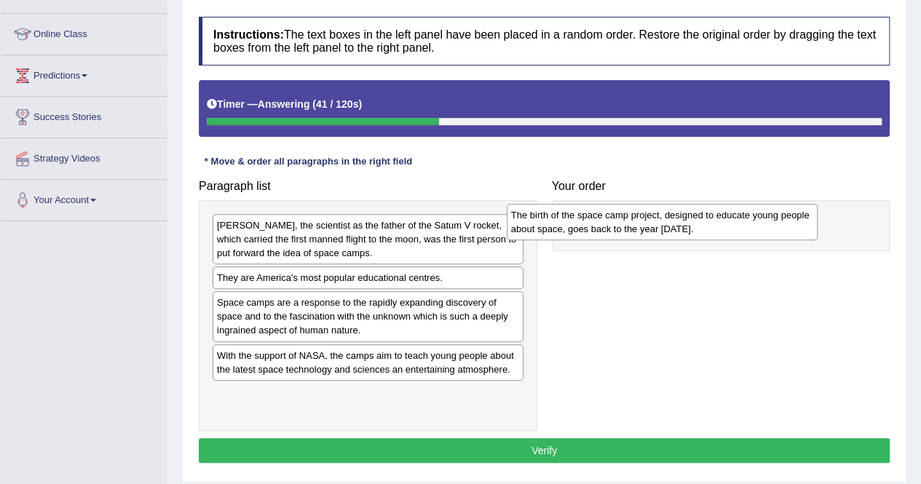
drag, startPoint x: 408, startPoint y: 282, endPoint x: 734, endPoint y: 218, distance: 332.5
click at [734, 218] on div "The birth of the space camp project, designed to educate young people about spa…" at bounding box center [662, 222] width 311 height 36
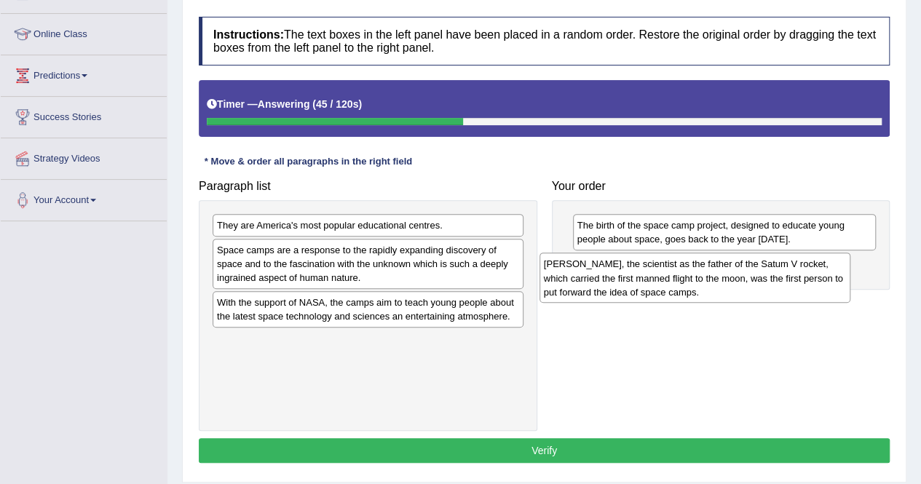
drag, startPoint x: 443, startPoint y: 246, endPoint x: 770, endPoint y: 284, distance: 329.9
click at [770, 284] on div "[PERSON_NAME], the scientist as the father of the Satum V rocket, which carried…" at bounding box center [695, 278] width 311 height 50
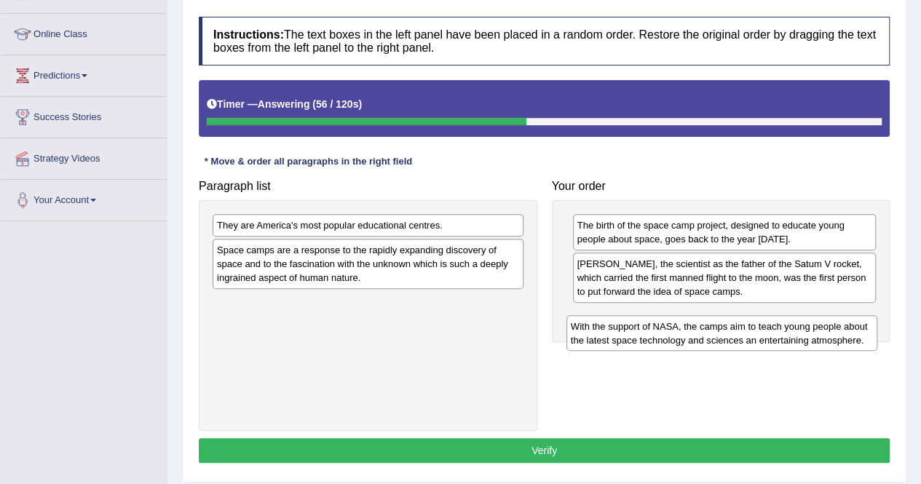
drag, startPoint x: 409, startPoint y: 310, endPoint x: 765, endPoint y: 331, distance: 356.7
click at [765, 331] on div "With the support of NASA, the camps aim to teach young people about the latest …" at bounding box center [722, 333] width 311 height 36
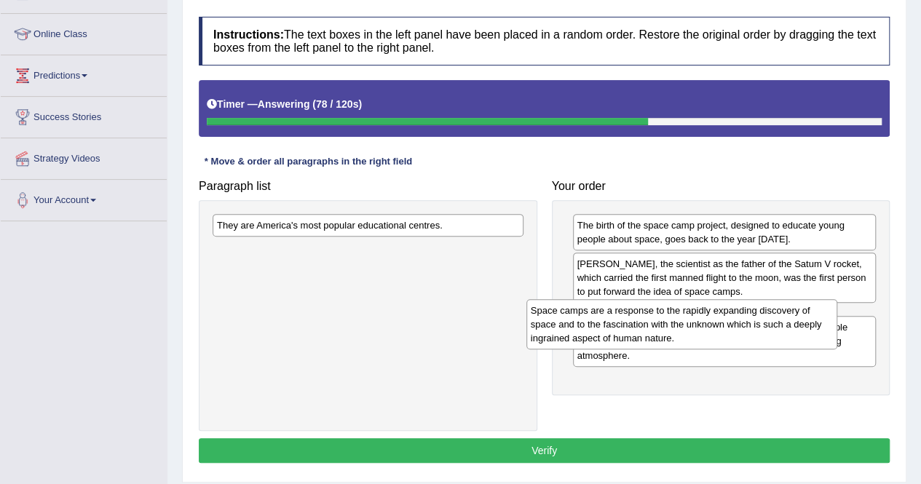
drag, startPoint x: 403, startPoint y: 262, endPoint x: 717, endPoint y: 323, distance: 320.5
click at [717, 323] on div "Space camps are a response to the rapidly expanding discovery of space and to t…" at bounding box center [681, 324] width 311 height 50
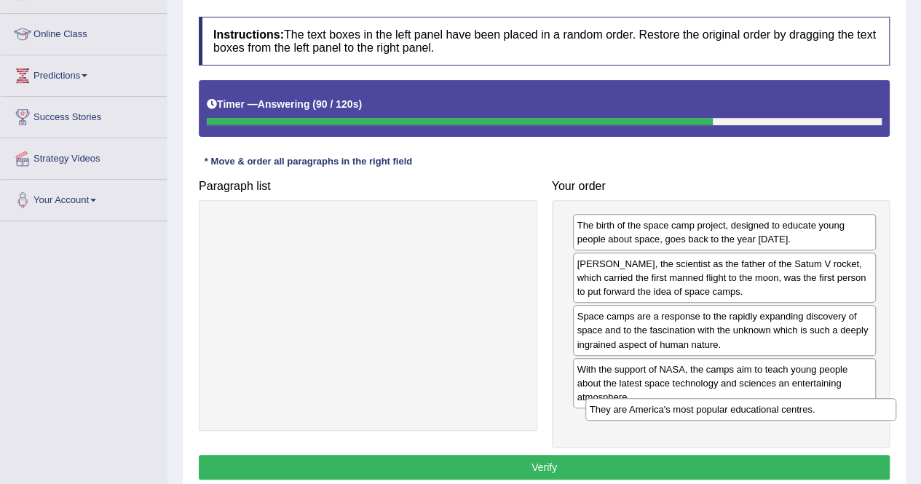
drag, startPoint x: 457, startPoint y: 226, endPoint x: 830, endPoint y: 412, distance: 416.5
click at [830, 412] on div "They are America's most popular educational centres." at bounding box center [740, 409] width 311 height 22
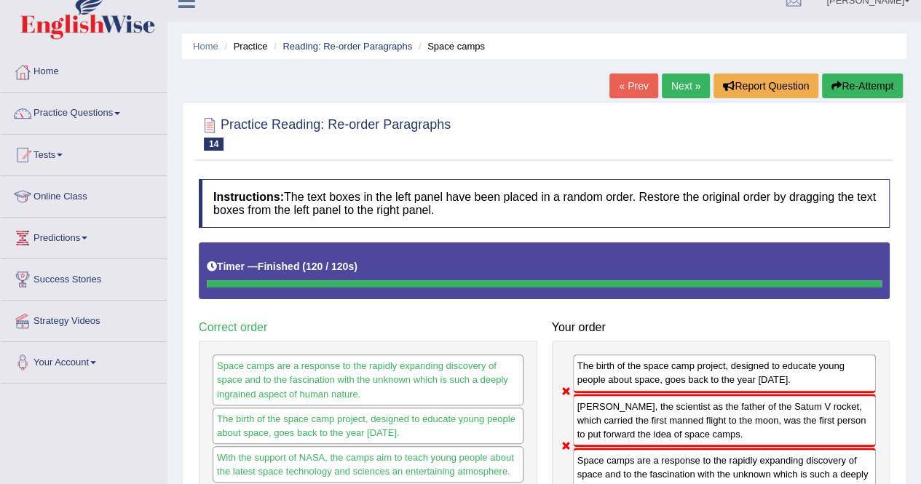
scroll to position [18, 0]
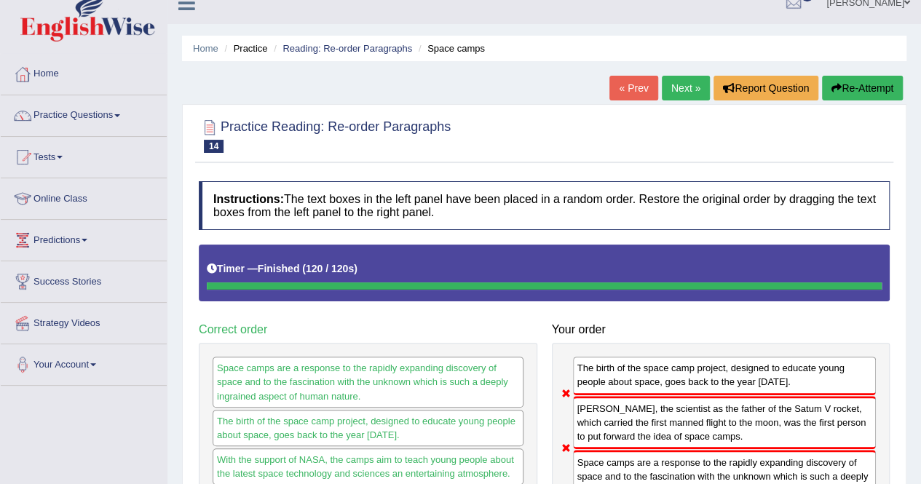
click at [632, 311] on div "Paragraph list Correct order Space camps are a response to the rapidly expandin…" at bounding box center [545, 427] width 706 height 365
click at [682, 87] on link "Next »" at bounding box center [686, 88] width 48 height 25
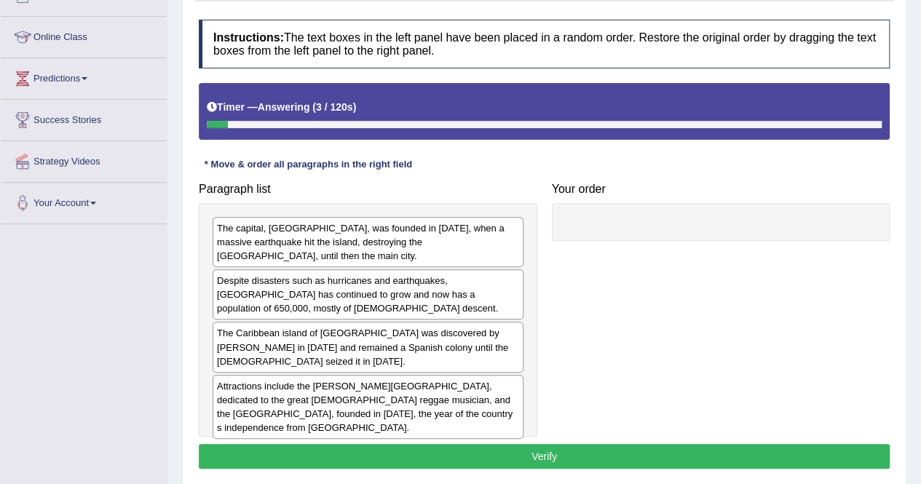
scroll to position [181, 0]
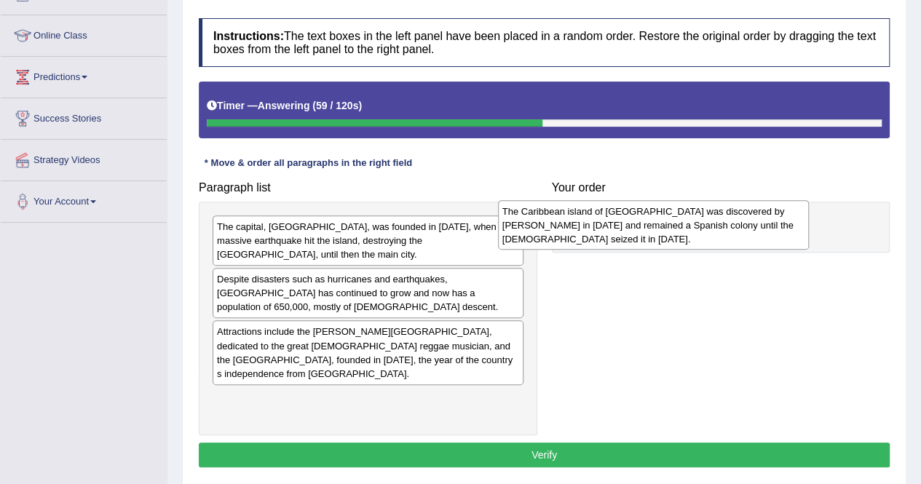
drag, startPoint x: 337, startPoint y: 354, endPoint x: 623, endPoint y: 234, distance: 309.7
click at [623, 234] on div "The Caribbean island of Jamaica was discovered by Christopher Columbus in 1494 …" at bounding box center [653, 225] width 311 height 50
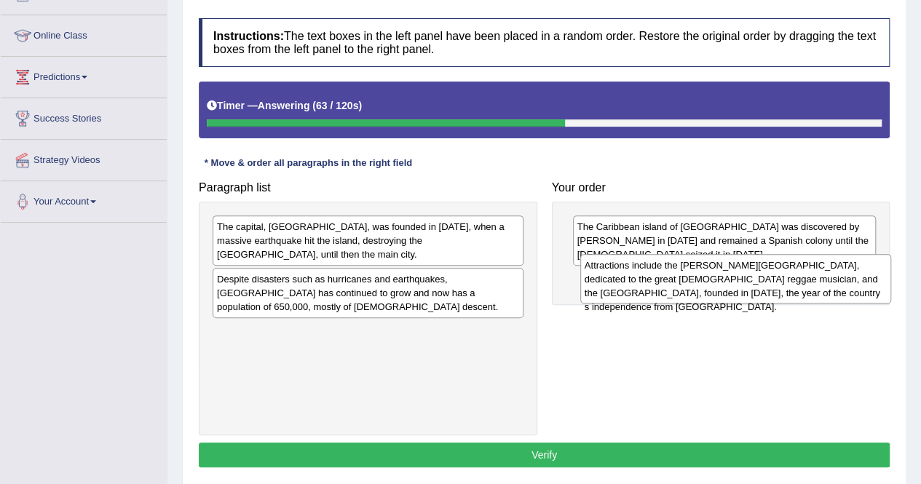
drag, startPoint x: 307, startPoint y: 341, endPoint x: 674, endPoint y: 275, distance: 373.7
click at [674, 275] on div "Attractions include the Bob Marley Museum, dedicated to the great Jamaican regg…" at bounding box center [735, 279] width 311 height 50
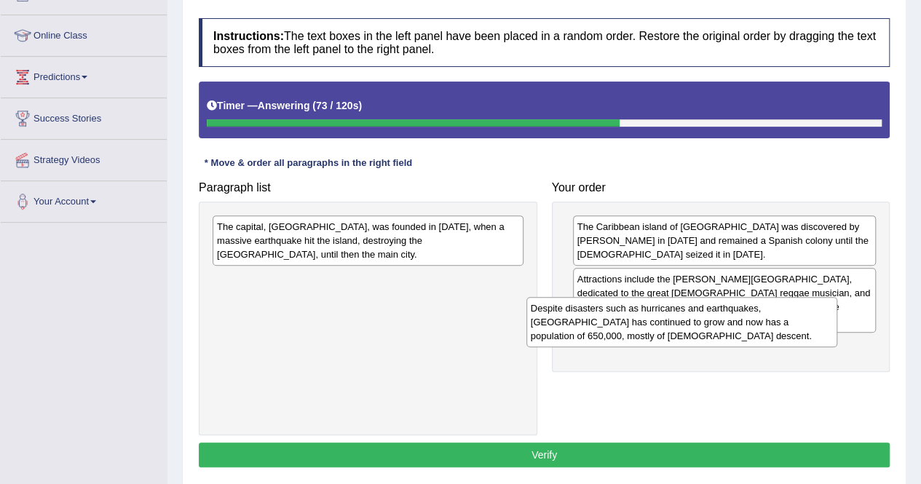
drag, startPoint x: 402, startPoint y: 285, endPoint x: 726, endPoint y: 315, distance: 325.5
click at [726, 315] on div "Despite disasters such as hurricanes and earthquakes, Kingston has continued to…" at bounding box center [681, 322] width 311 height 50
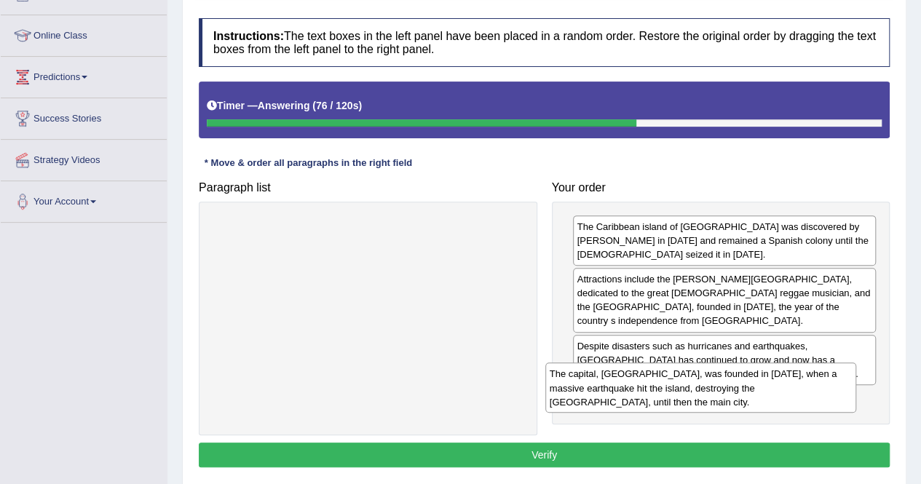
drag, startPoint x: 399, startPoint y: 245, endPoint x: 735, endPoint y: 397, distance: 368.3
click at [735, 397] on div "The capital, Kingston, was founded in 1693, when a massive earthquake hit the i…" at bounding box center [700, 388] width 311 height 50
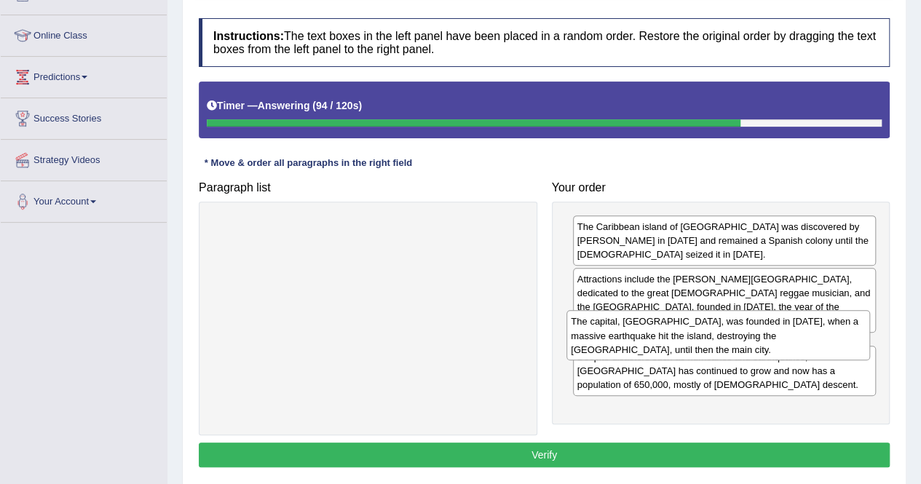
drag, startPoint x: 632, startPoint y: 396, endPoint x: 625, endPoint y: 327, distance: 69.6
click at [625, 327] on div "The capital, Kingston, was founded in 1693, when a massive earthquake hit the i…" at bounding box center [719, 335] width 304 height 50
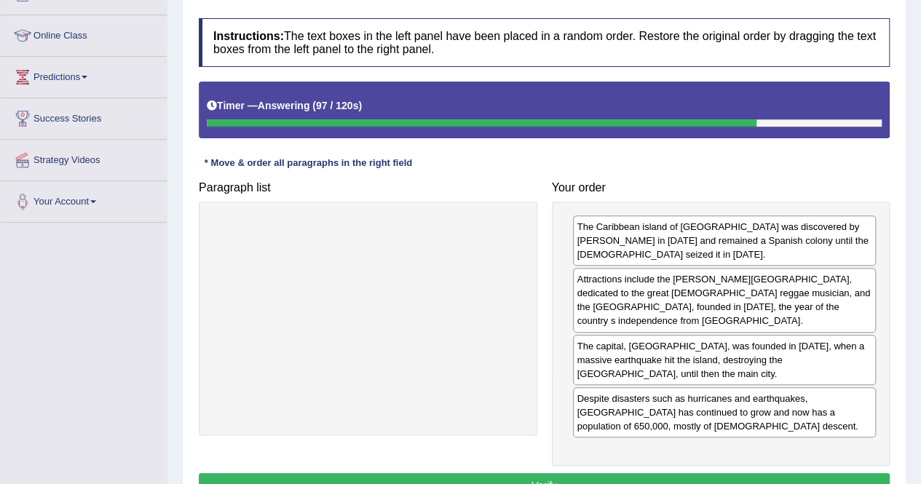
click at [601, 473] on button "Verify" at bounding box center [544, 485] width 691 height 25
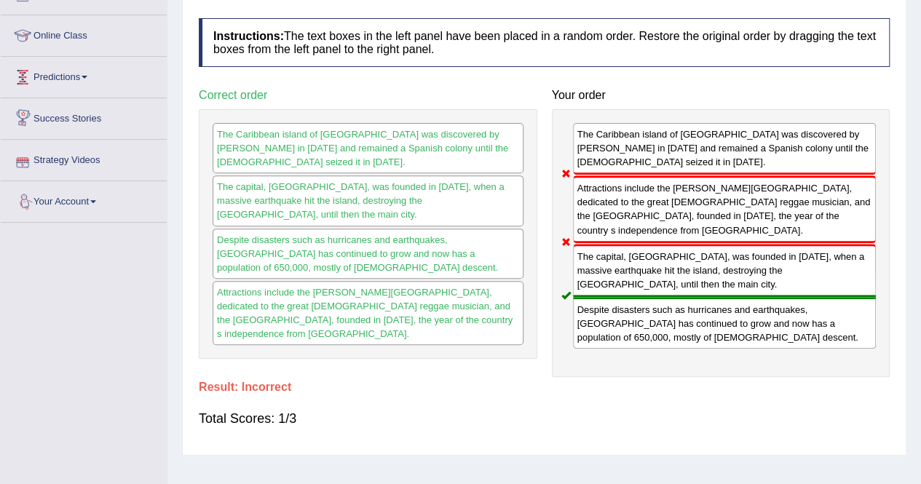
scroll to position [0, 0]
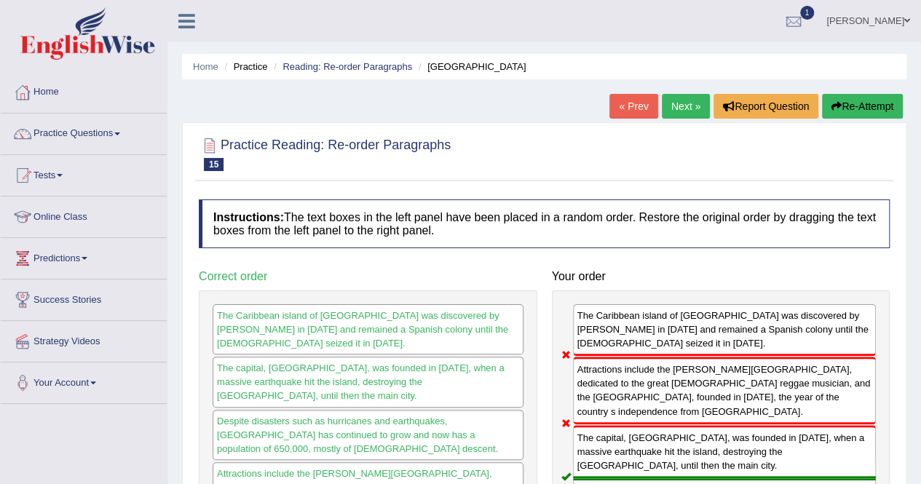
click at [108, 134] on link "Practice Questions" at bounding box center [84, 132] width 166 height 36
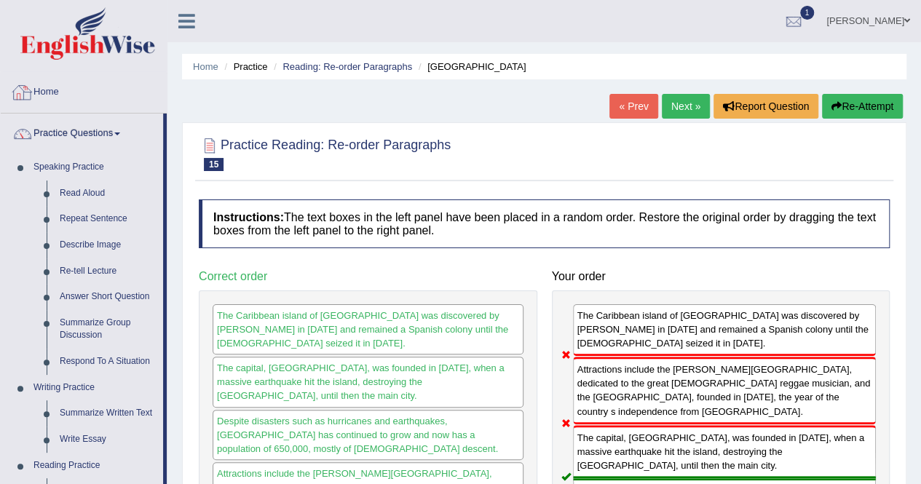
click at [71, 95] on link "Home" at bounding box center [84, 90] width 166 height 36
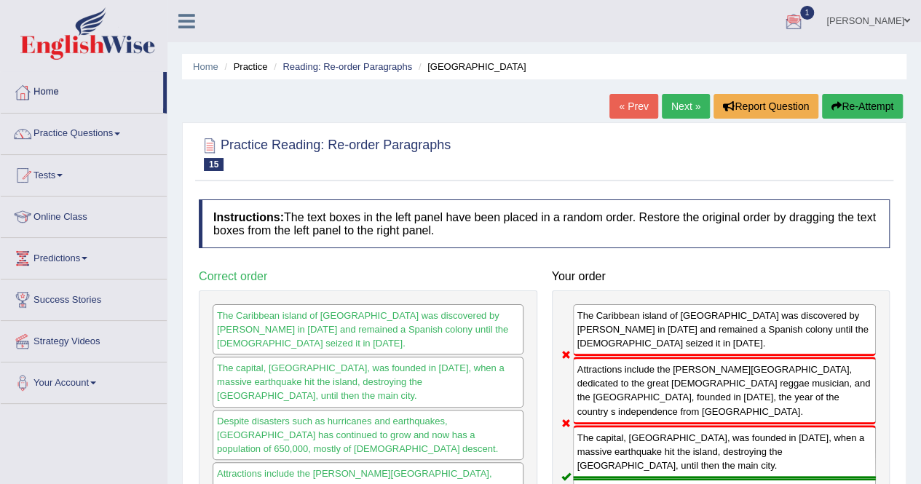
click at [798, 14] on div at bounding box center [794, 22] width 22 height 22
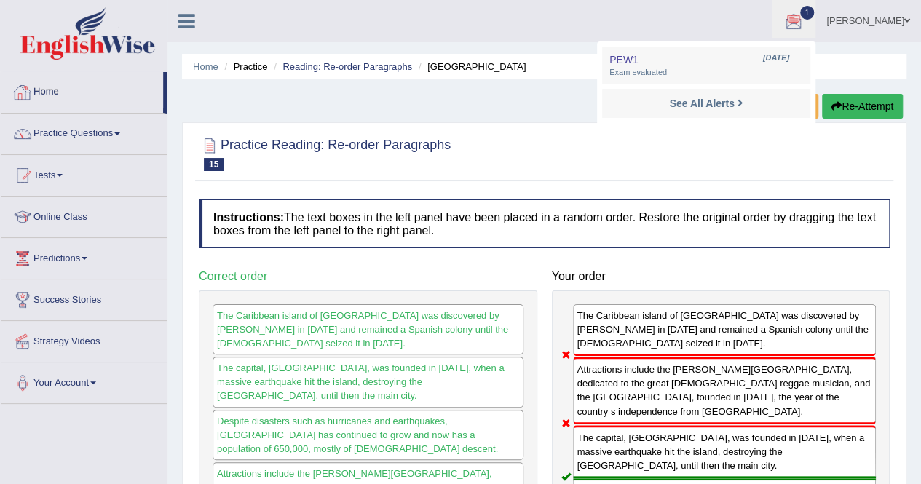
click at [96, 95] on link "Home" at bounding box center [82, 90] width 162 height 36
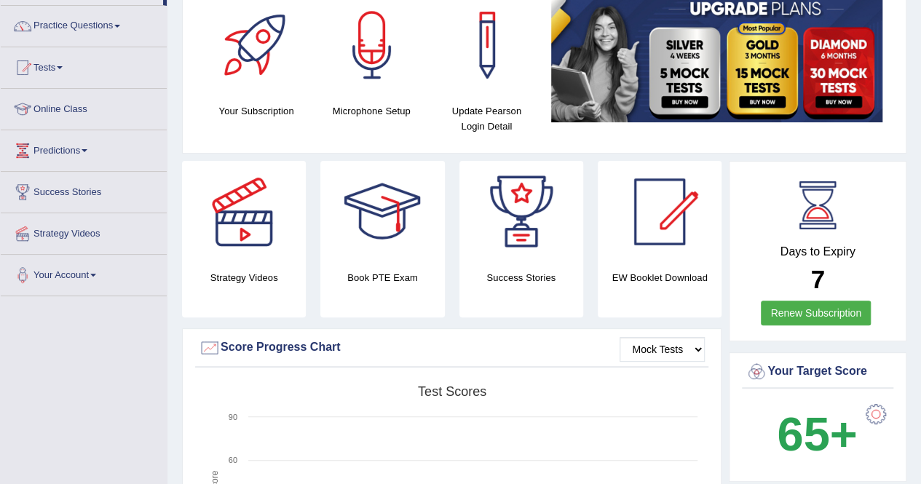
scroll to position [107, 0]
click at [68, 104] on link "Online Class" at bounding box center [84, 108] width 166 height 36
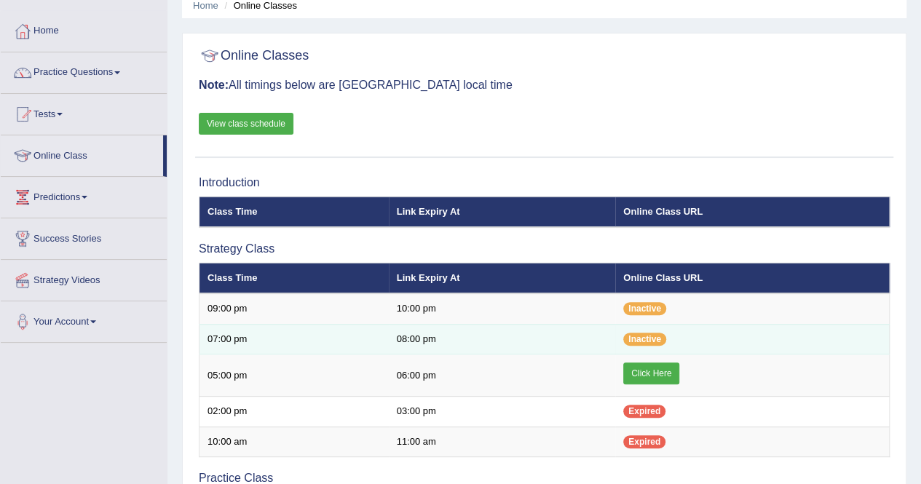
scroll to position [62, 0]
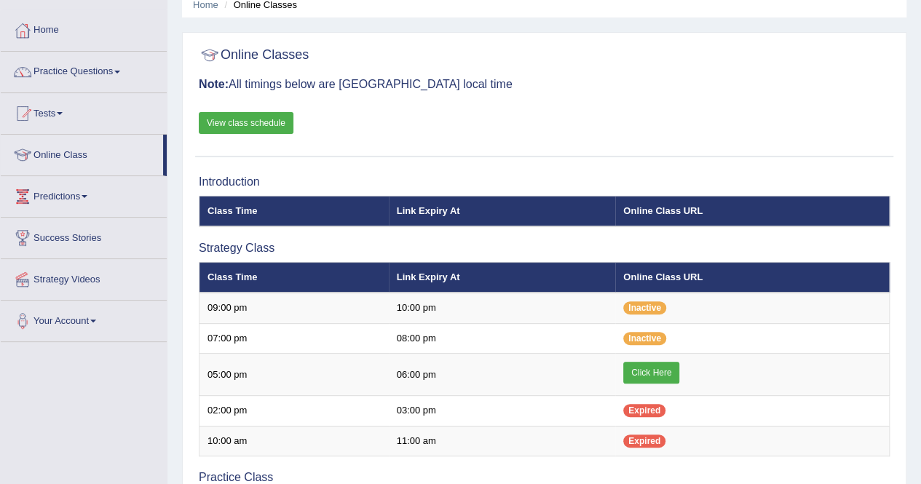
click at [264, 119] on link "View class schedule" at bounding box center [246, 123] width 95 height 22
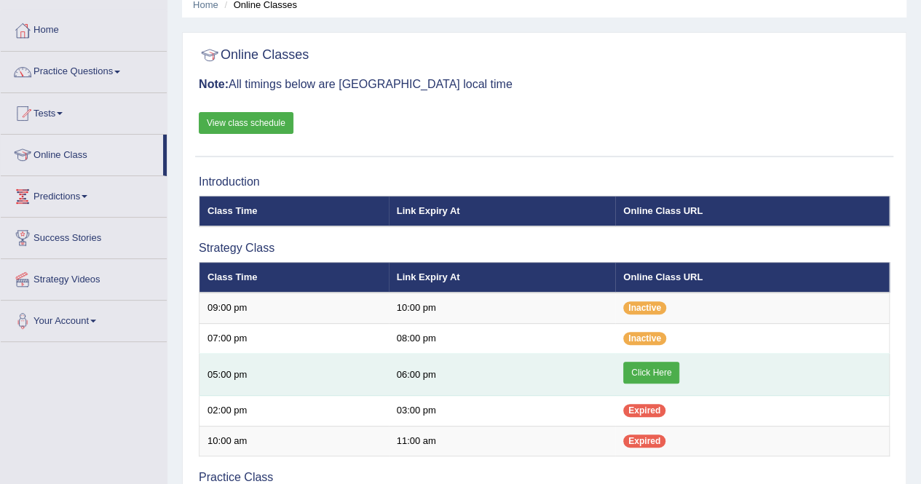
click at [638, 362] on link "Click Here" at bounding box center [651, 373] width 56 height 22
click at [636, 371] on link "Click Here" at bounding box center [651, 373] width 56 height 22
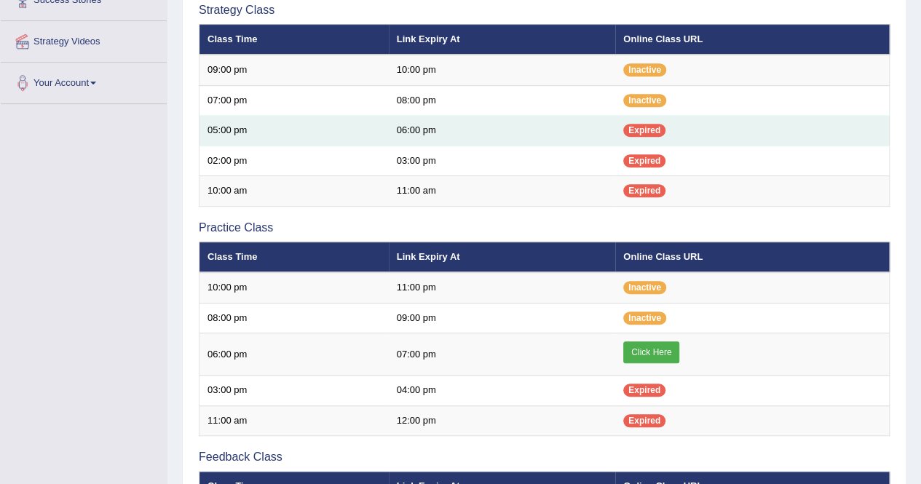
scroll to position [301, 0]
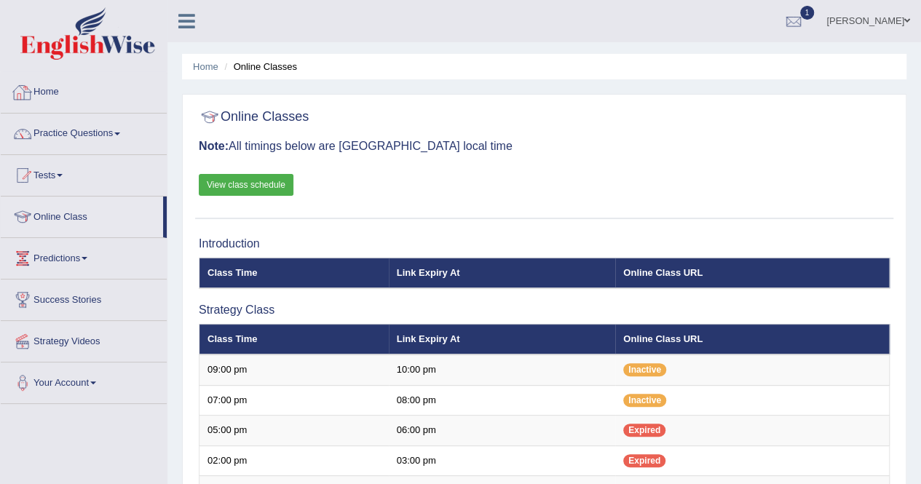
click at [87, 92] on link "Home" at bounding box center [84, 90] width 166 height 36
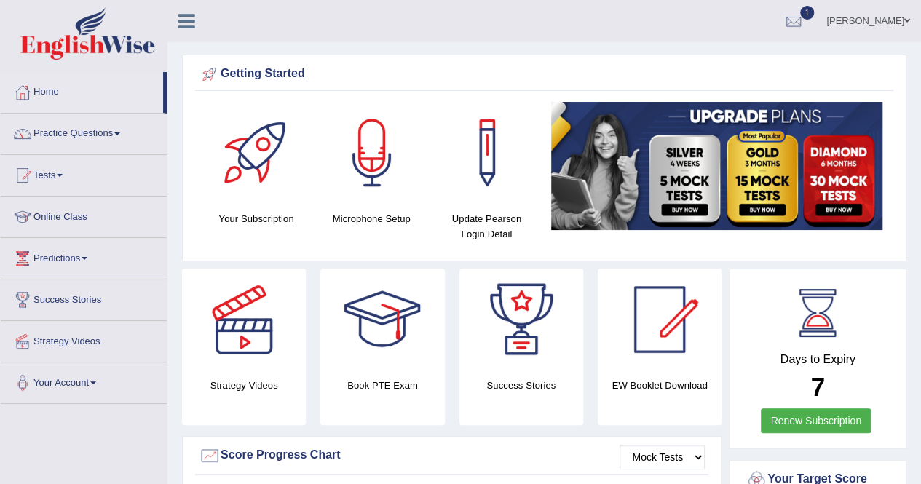
click at [358, 167] on div at bounding box center [372, 153] width 102 height 102
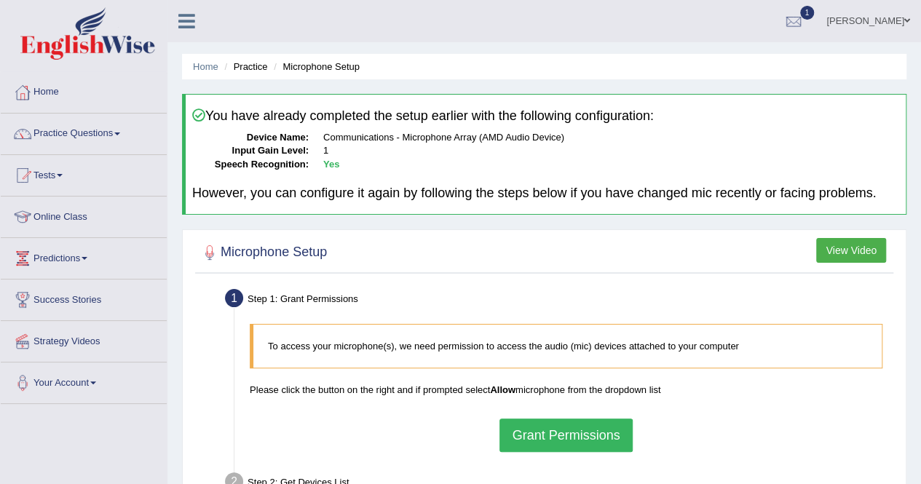
click at [522, 430] on button "Grant Permissions" at bounding box center [566, 435] width 133 height 33
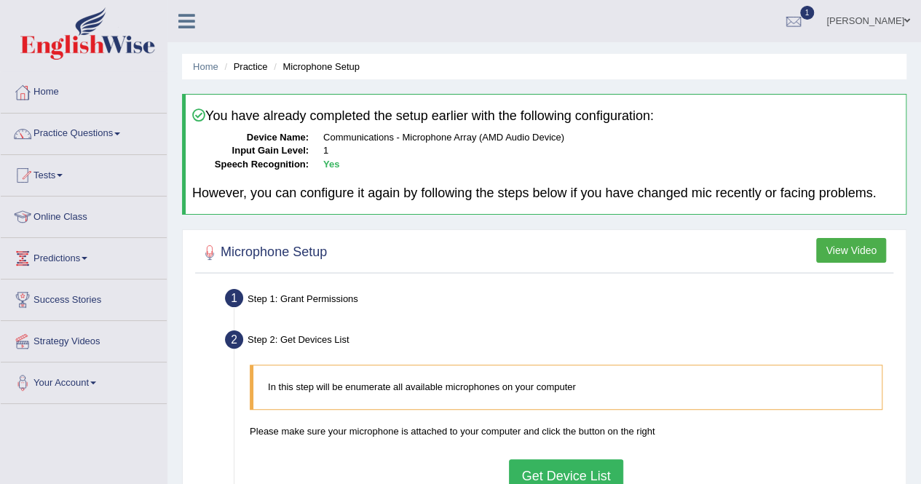
click at [526, 467] on button "Get Device List" at bounding box center [566, 475] width 114 height 33
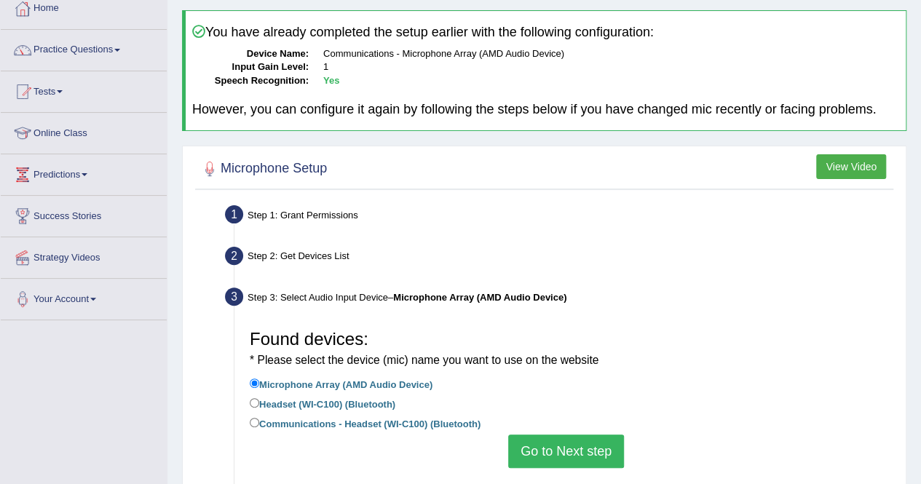
scroll to position [109, 0]
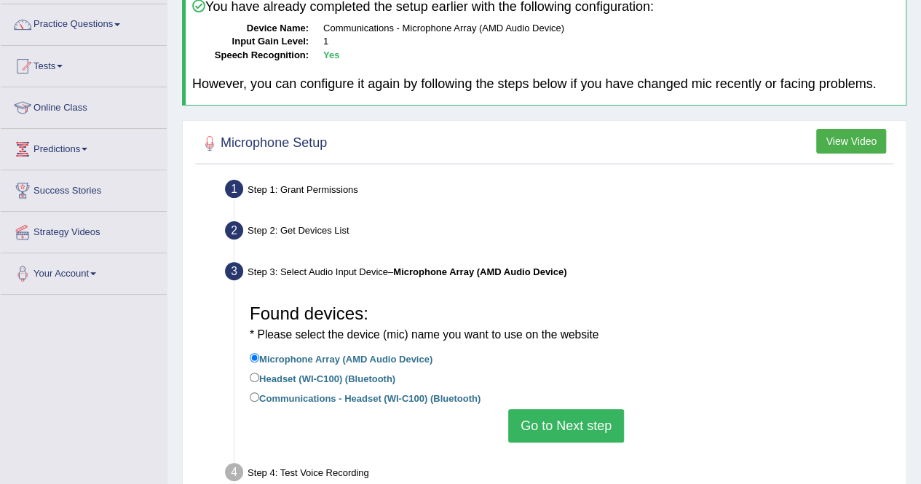
click at [542, 435] on button "Go to Next step" at bounding box center [566, 425] width 116 height 33
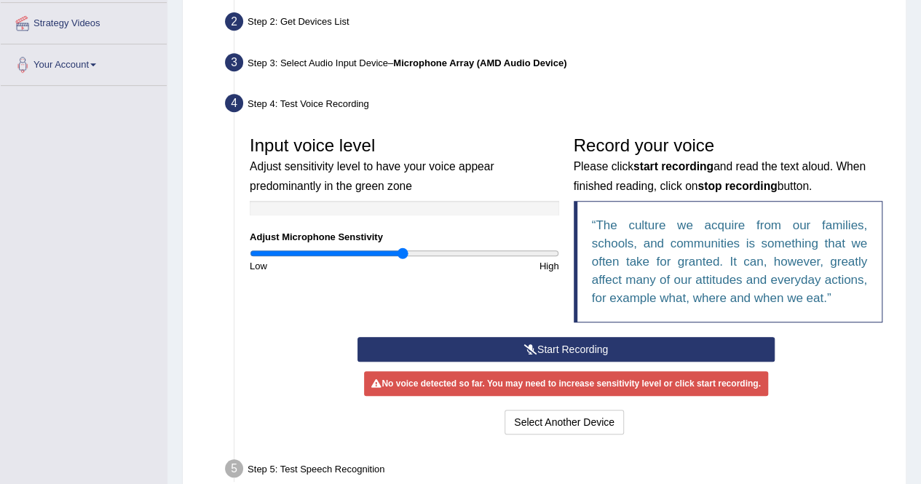
scroll to position [319, 0]
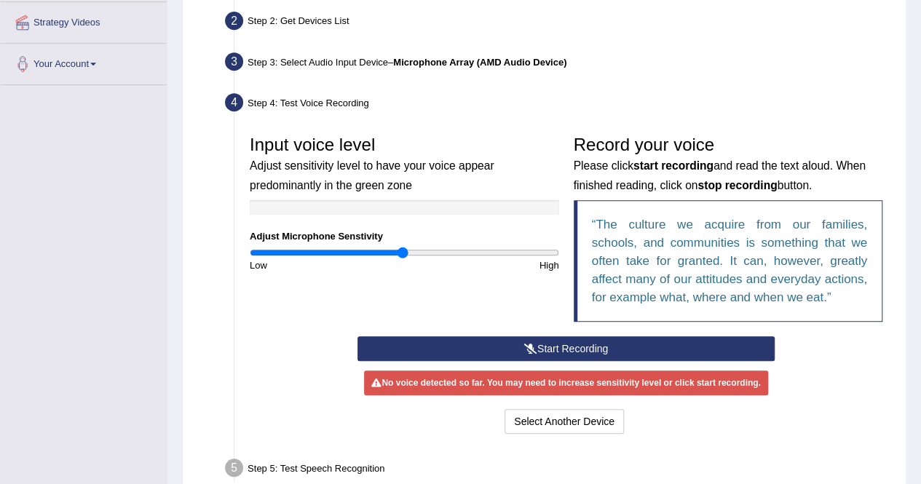
click at [518, 342] on button "Start Recording" at bounding box center [566, 348] width 417 height 25
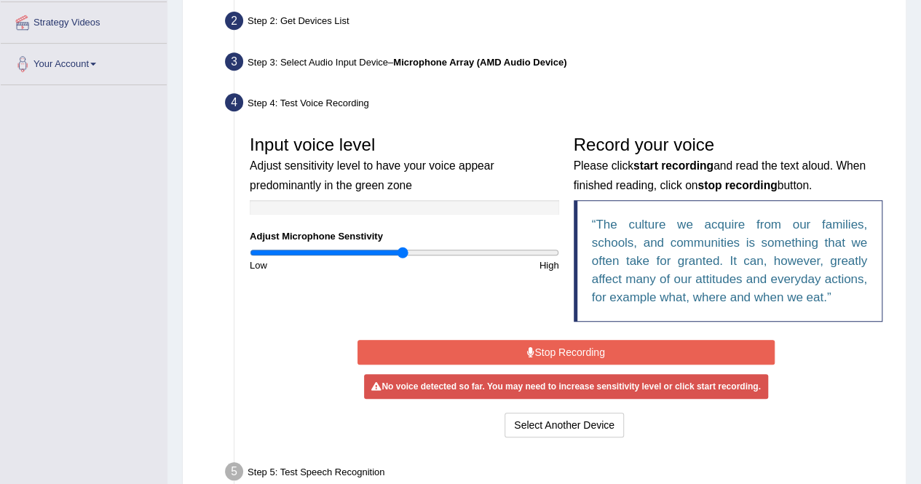
click at [518, 342] on button "Stop Recording" at bounding box center [566, 352] width 417 height 25
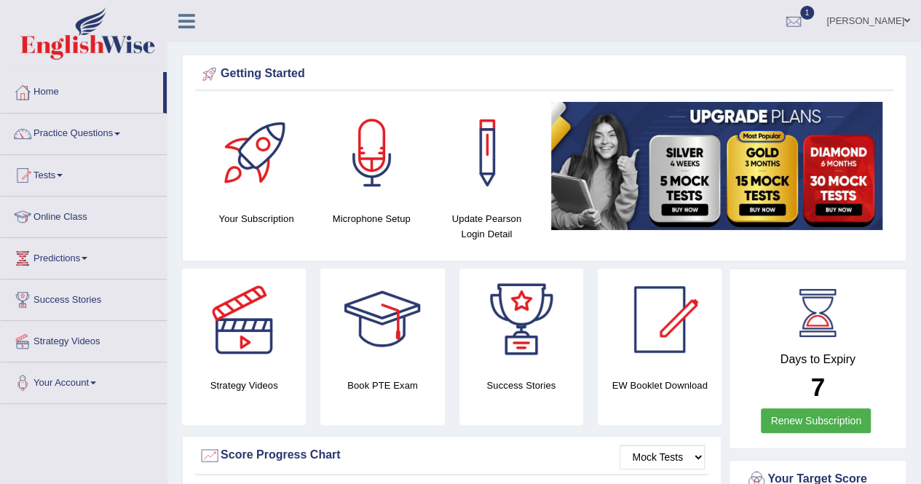
click at [798, 419] on link "Renew Subscription" at bounding box center [816, 421] width 110 height 25
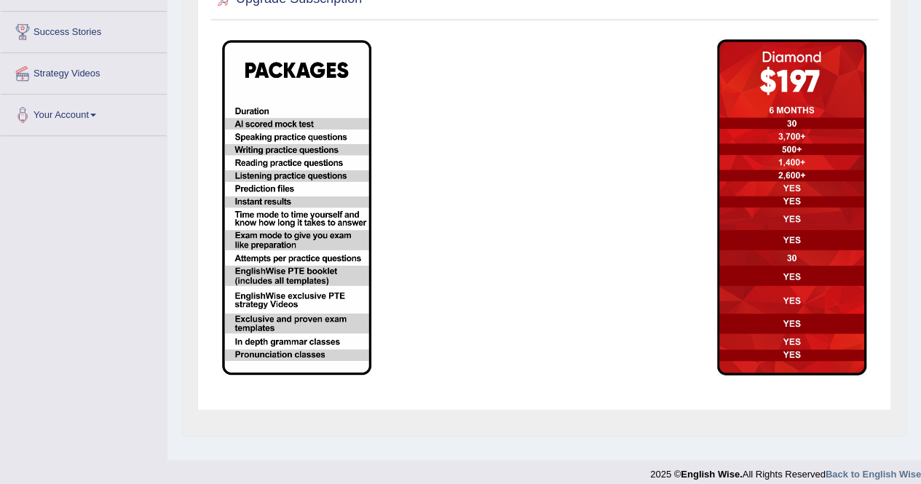
scroll to position [269, 0]
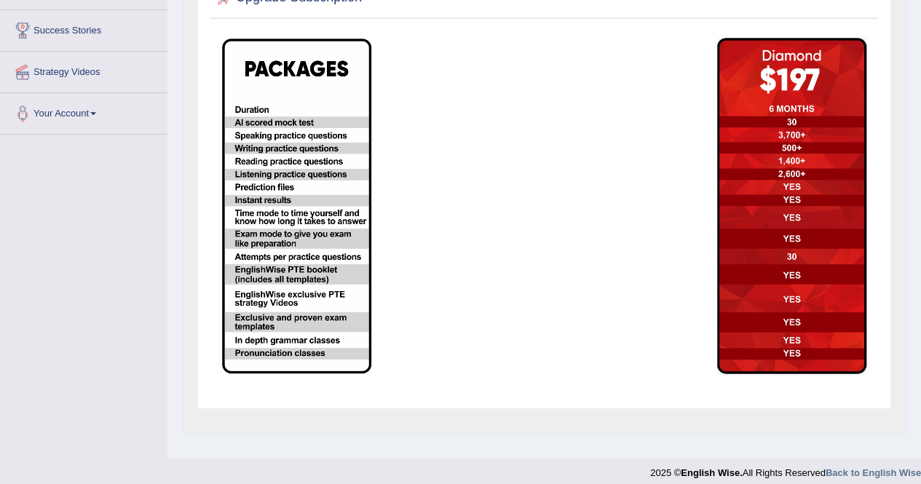
click at [772, 107] on img at bounding box center [791, 206] width 149 height 336
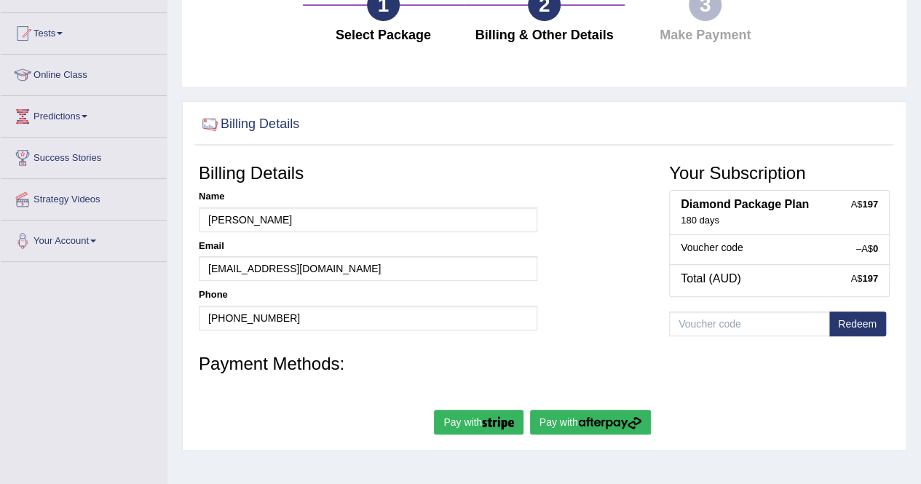
scroll to position [143, 0]
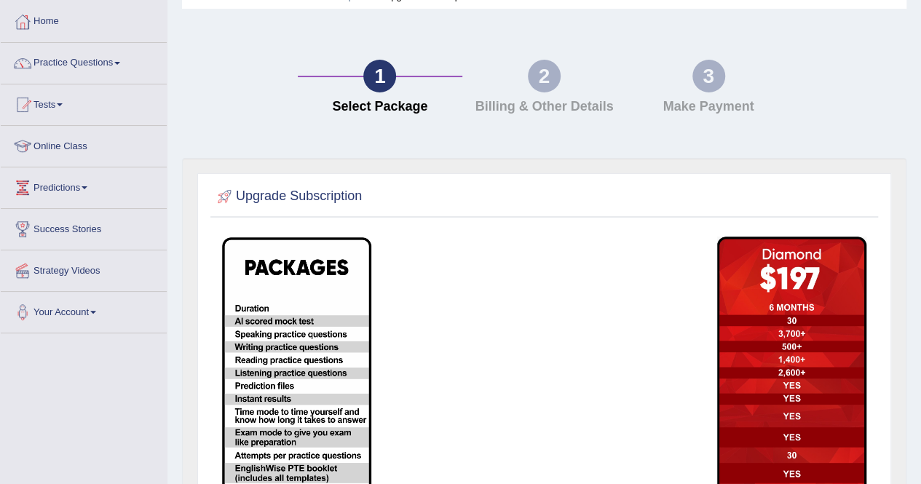
scroll to position [66, 0]
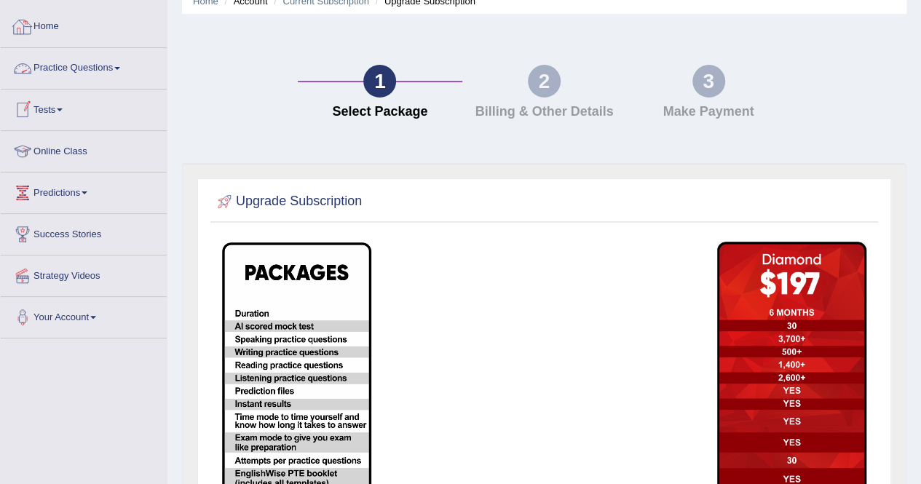
click at [54, 35] on link "Home" at bounding box center [84, 25] width 166 height 36
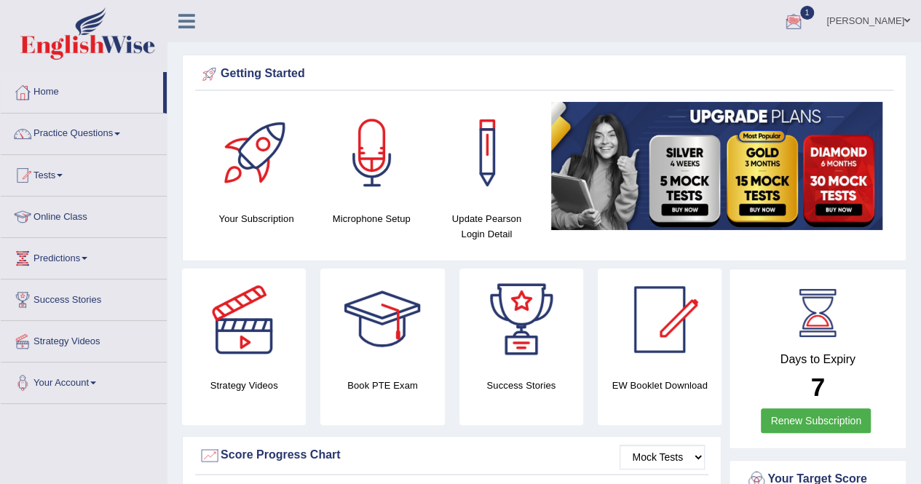
click at [800, 13] on div at bounding box center [794, 22] width 22 height 22
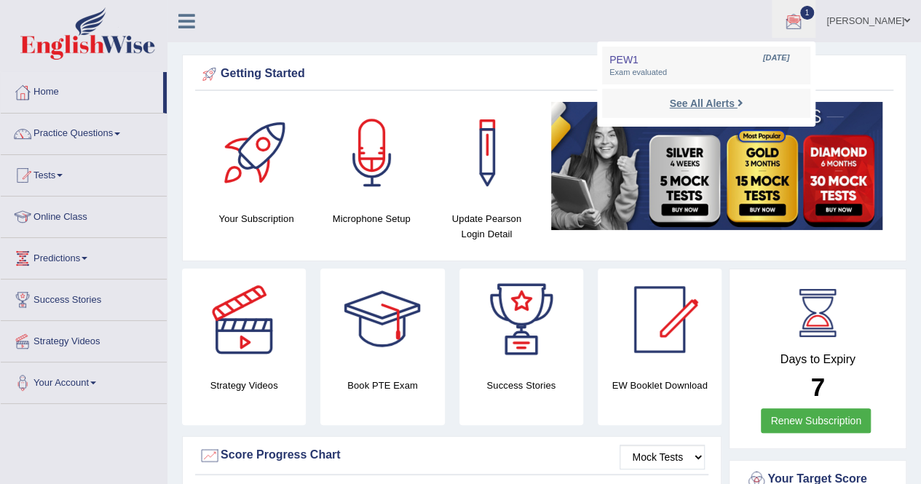
click at [705, 103] on strong "See All Alerts" at bounding box center [701, 104] width 65 height 12
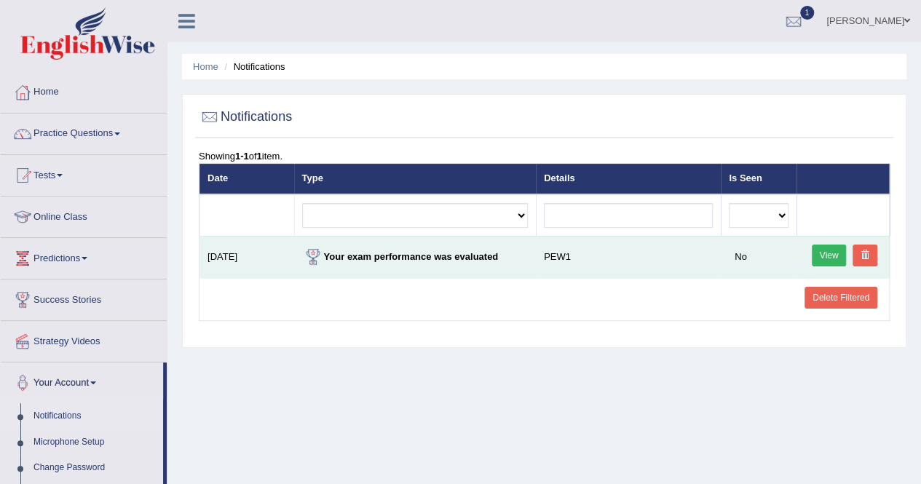
click at [818, 249] on link "View" at bounding box center [829, 256] width 35 height 22
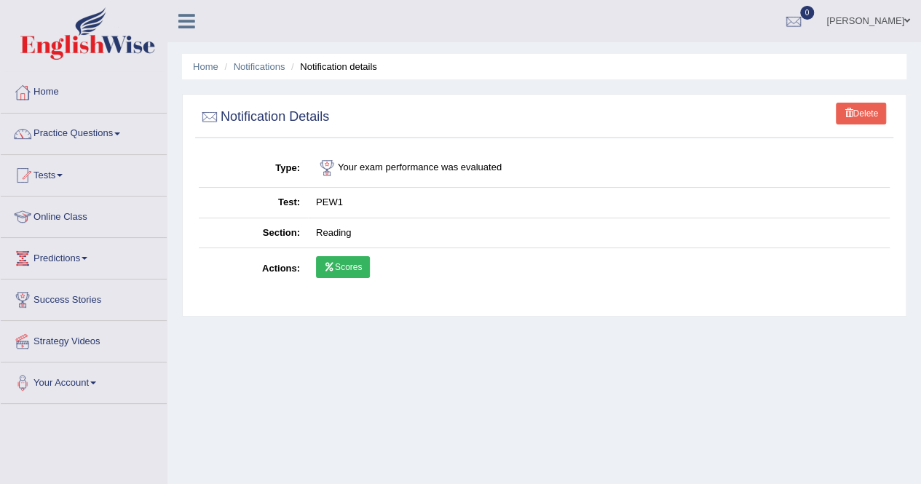
click at [341, 267] on link "Scores" at bounding box center [343, 267] width 54 height 22
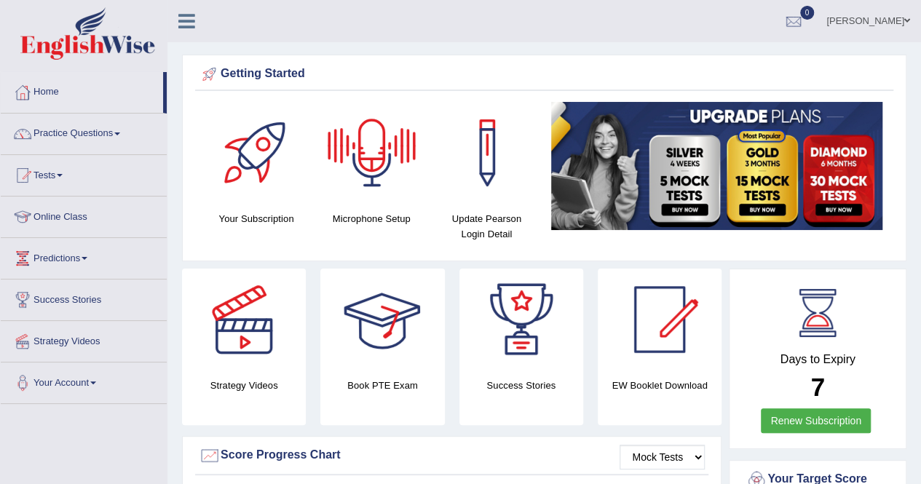
click at [368, 208] on div "Microphone Setup" at bounding box center [371, 164] width 100 height 125
click at [375, 163] on div at bounding box center [372, 153] width 102 height 102
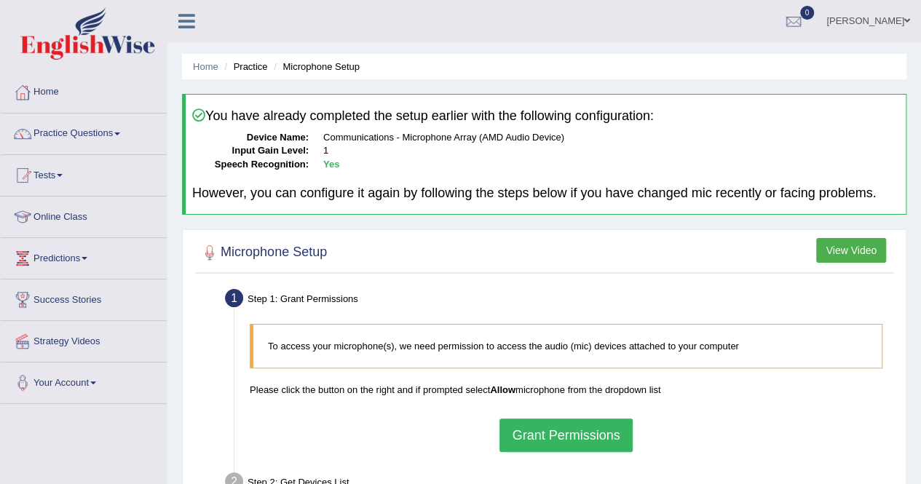
click at [532, 444] on button "Grant Permissions" at bounding box center [566, 435] width 133 height 33
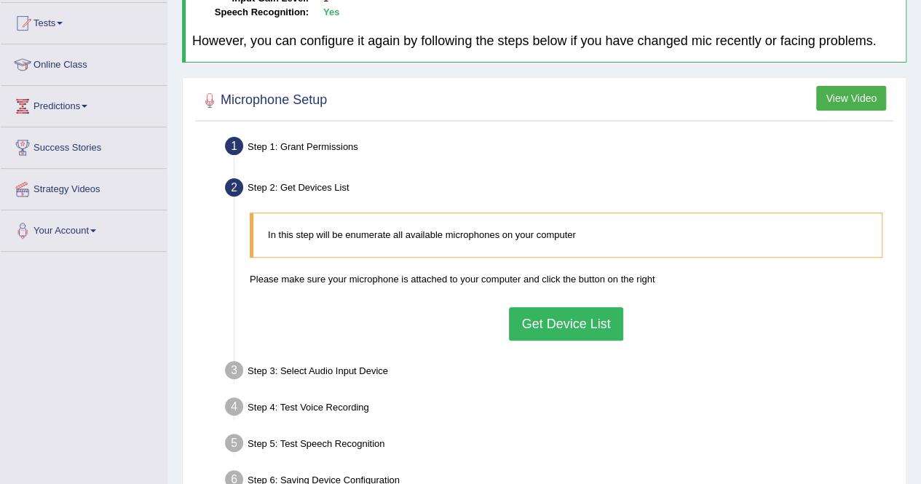
scroll to position [153, 0]
click at [548, 325] on button "Get Device List" at bounding box center [566, 323] width 114 height 33
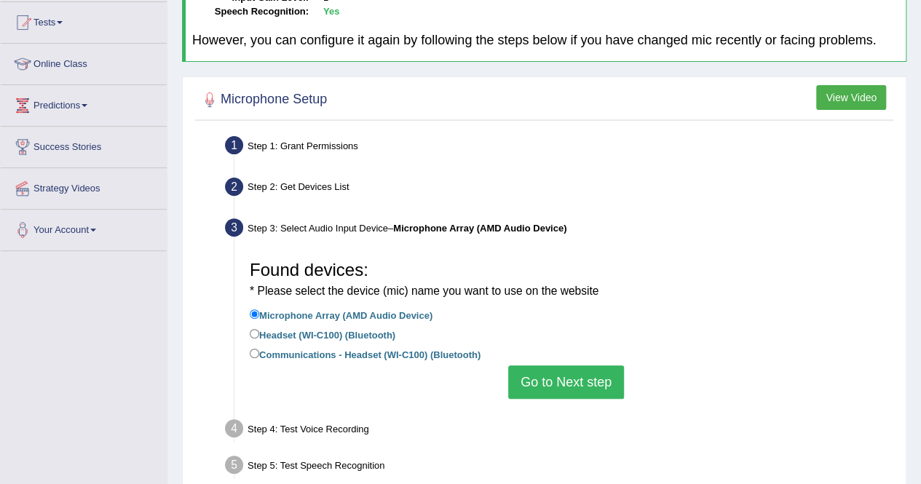
click at [535, 388] on button "Go to Next step" at bounding box center [566, 382] width 116 height 33
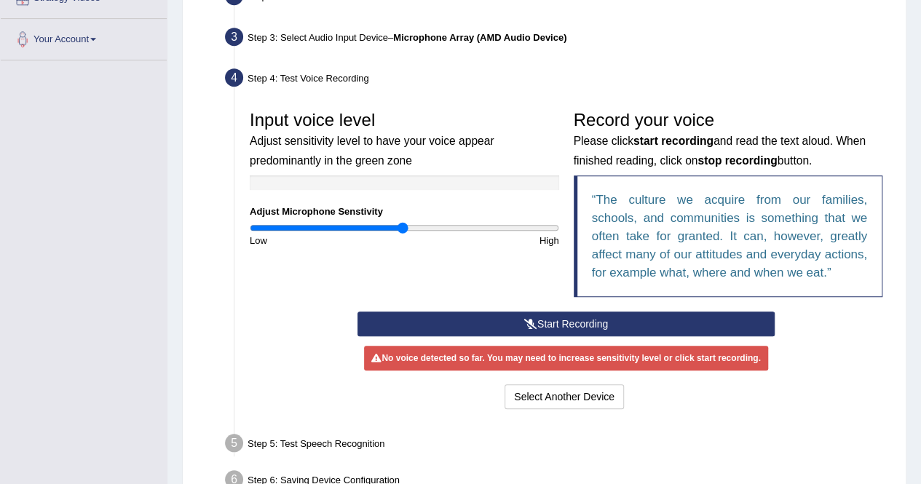
scroll to position [347, 0]
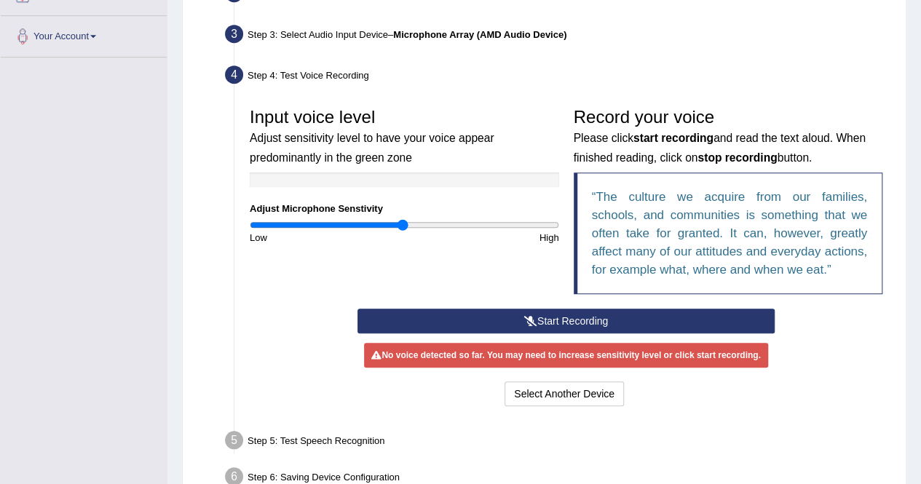
click at [535, 309] on button "Start Recording" at bounding box center [566, 321] width 417 height 25
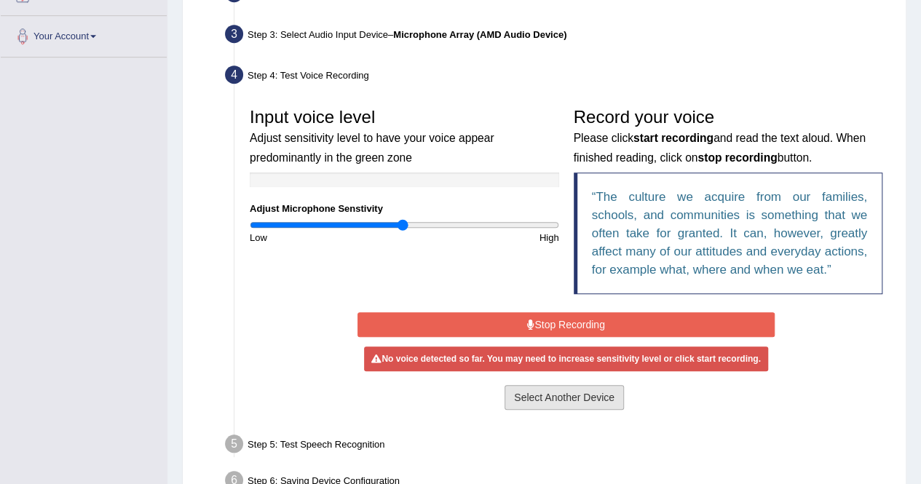
click at [521, 394] on button "Select Another Device" at bounding box center [564, 397] width 119 height 25
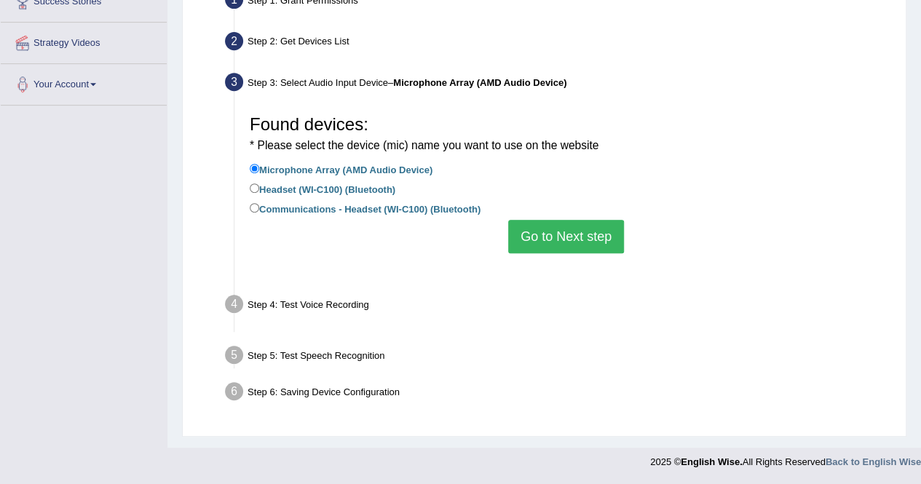
scroll to position [280, 0]
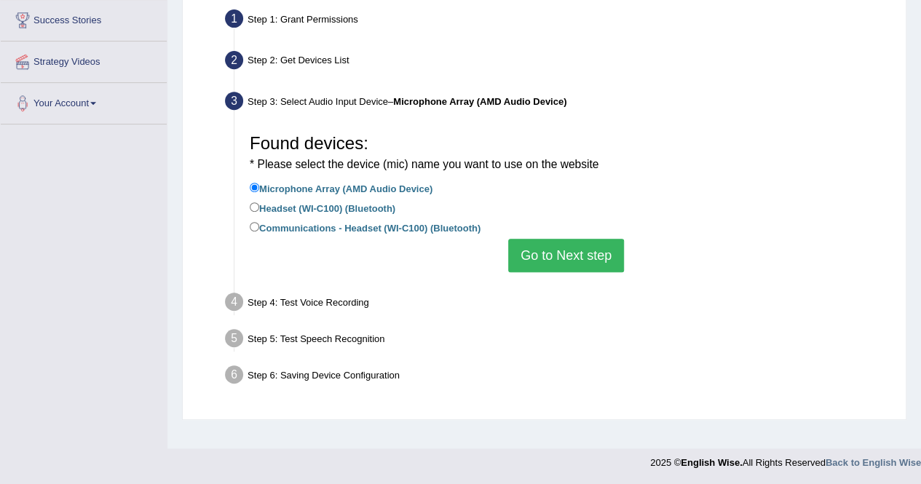
click at [527, 251] on button "Go to Next step" at bounding box center [566, 255] width 116 height 33
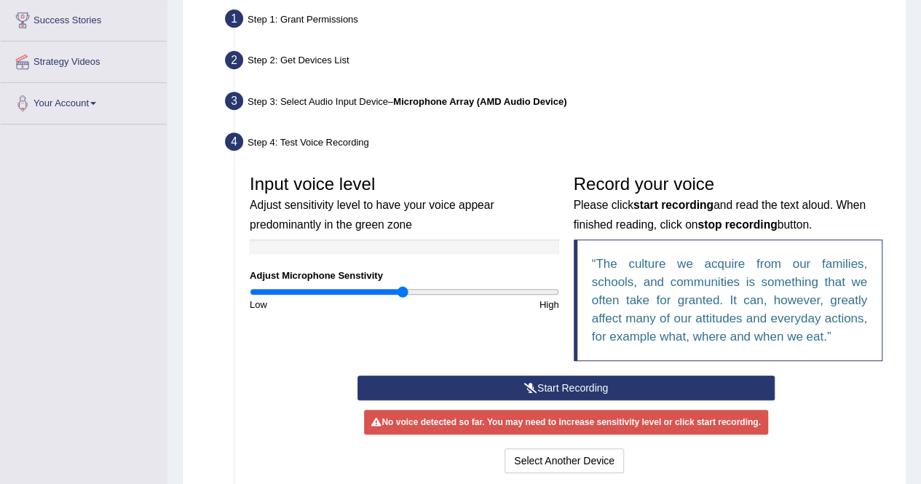
click at [540, 385] on button "Start Recording" at bounding box center [566, 388] width 417 height 25
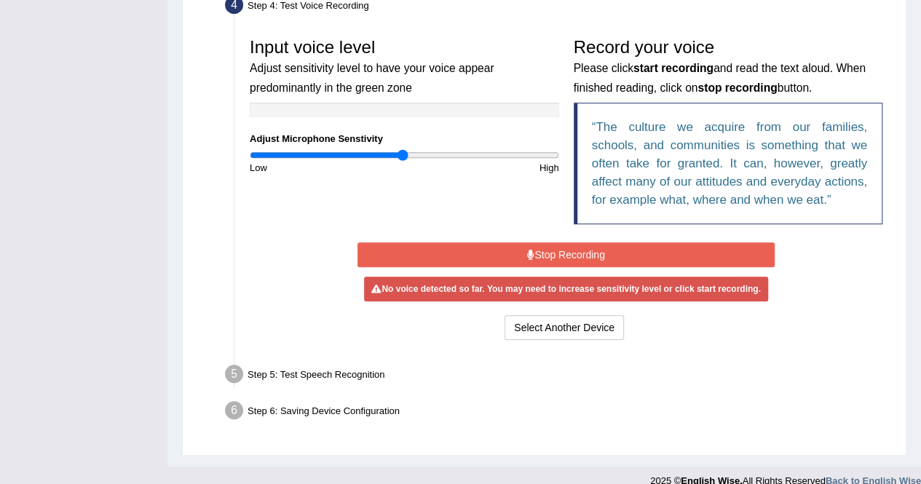
scroll to position [414, 0]
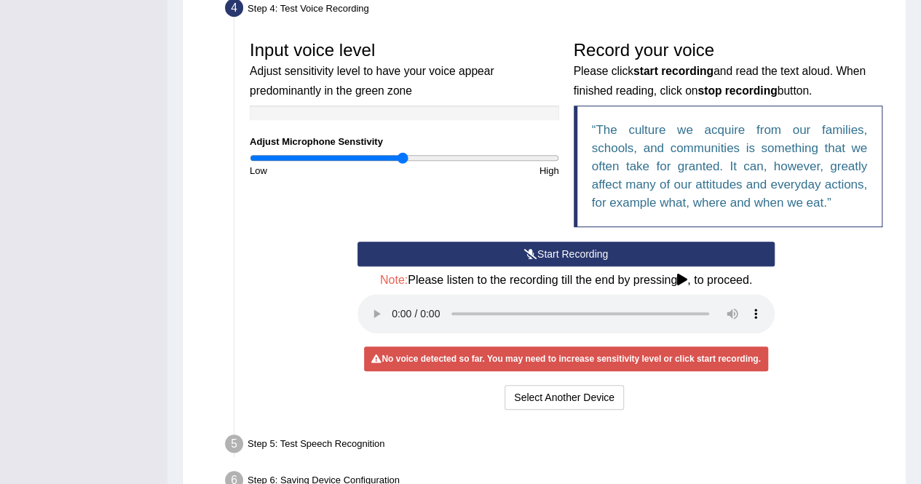
click at [518, 246] on button "Start Recording" at bounding box center [566, 254] width 417 height 25
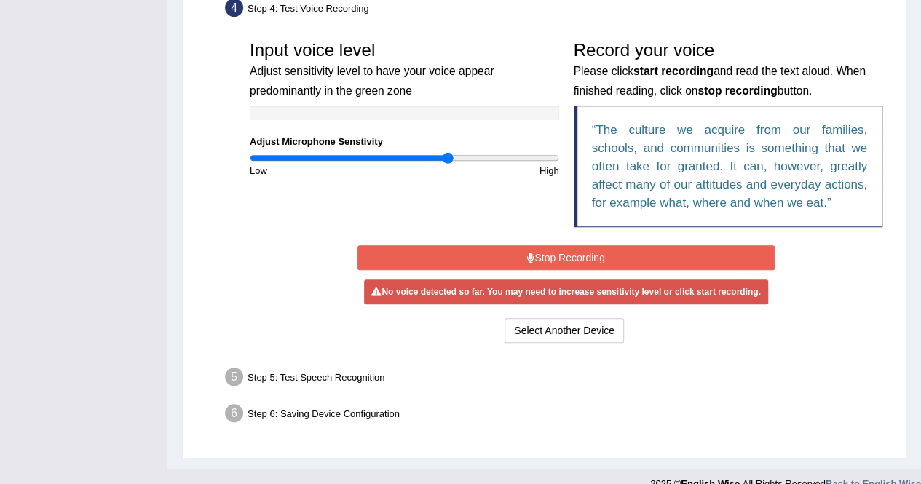
click at [446, 157] on input "range" at bounding box center [404, 158] width 309 height 12
type input "1.7"
click at [507, 155] on input "range" at bounding box center [404, 158] width 309 height 12
click at [561, 242] on div "Start Recording Stop Recording Note: Please listen to the recording till the en…" at bounding box center [566, 294] width 432 height 105
click at [558, 254] on button "Stop Recording" at bounding box center [566, 257] width 417 height 25
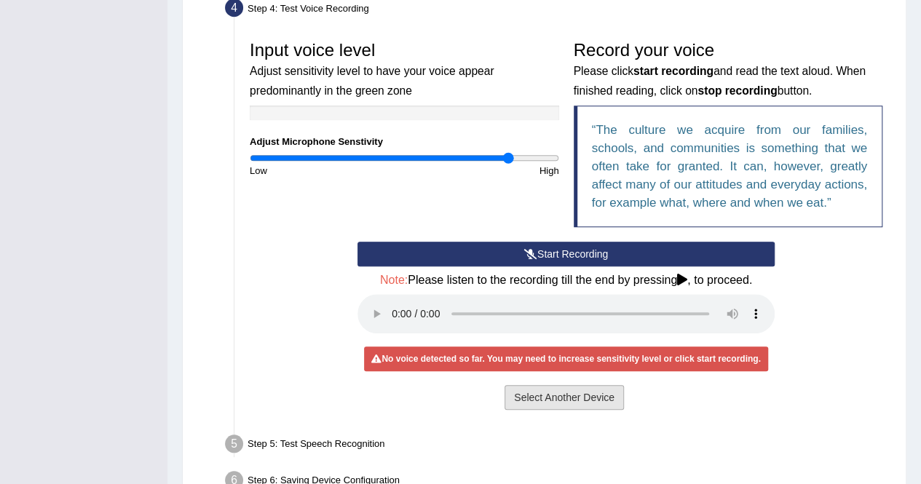
click at [540, 389] on button "Select Another Device" at bounding box center [564, 397] width 119 height 25
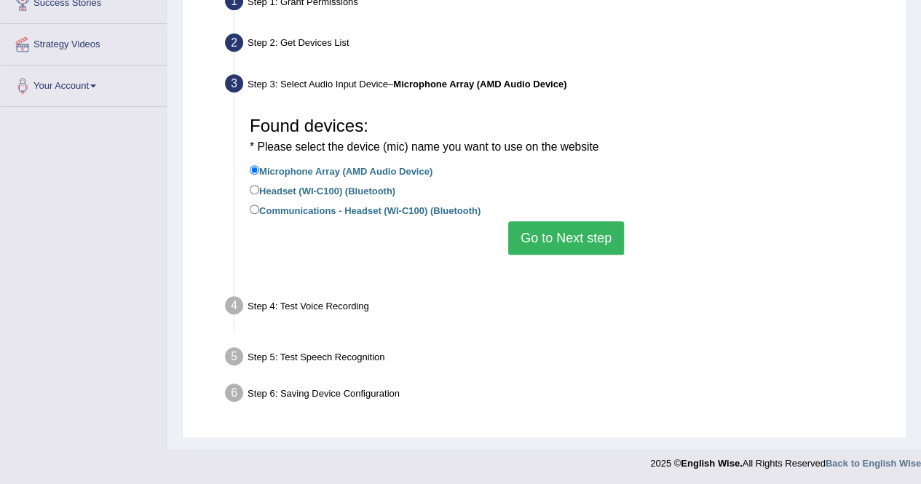
scroll to position [280, 0]
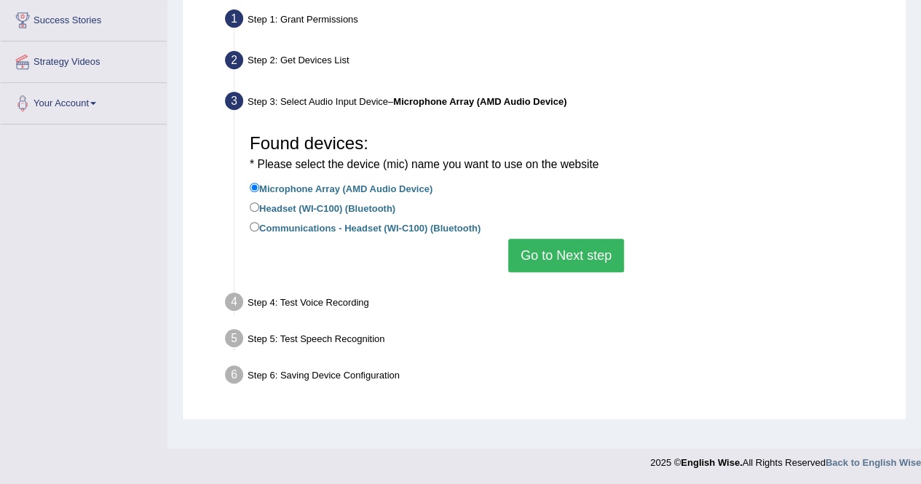
click at [414, 229] on label "Communications - Headset (WI-C100) (Bluetooth)" at bounding box center [365, 227] width 231 height 16
click at [259, 229] on input "Communications - Headset (WI-C100) (Bluetooth)" at bounding box center [254, 226] width 9 height 9
radio input "true"
click at [535, 253] on button "Go to Next step" at bounding box center [566, 255] width 116 height 33
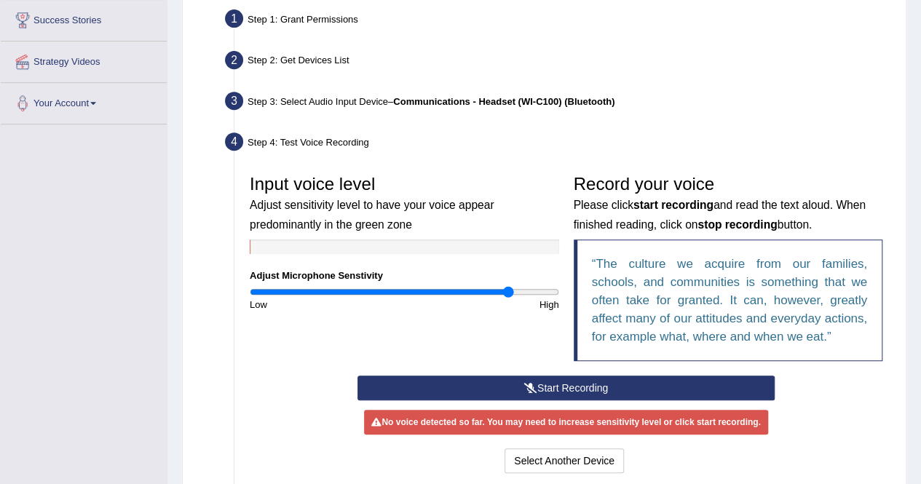
click at [513, 381] on button "Start Recording" at bounding box center [566, 388] width 417 height 25
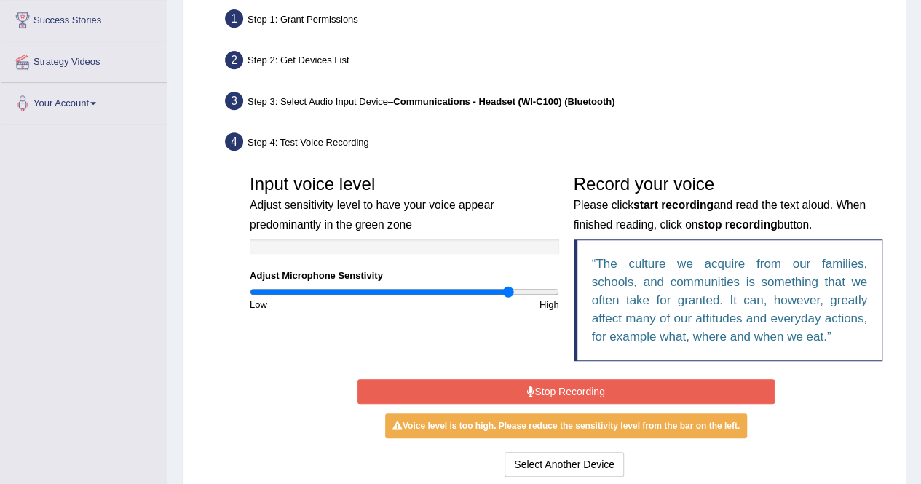
click at [513, 381] on button "Stop Recording" at bounding box center [566, 391] width 417 height 25
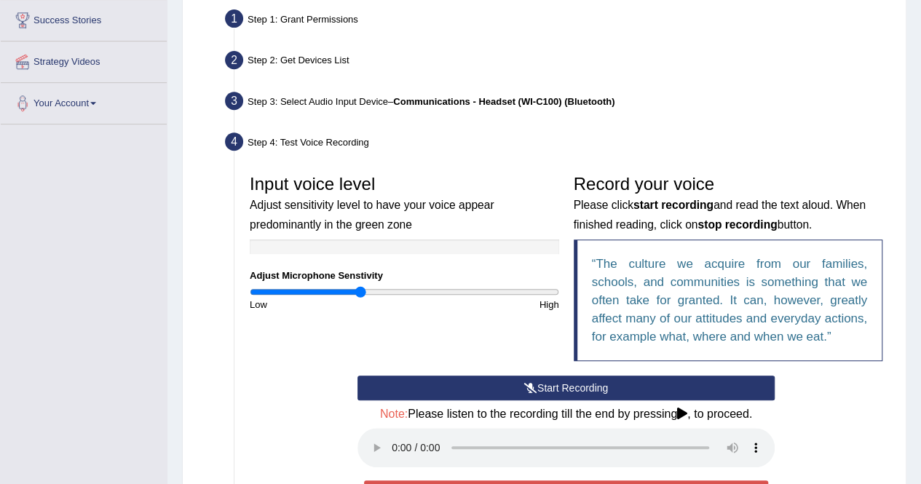
click at [360, 288] on input "range" at bounding box center [404, 292] width 309 height 12
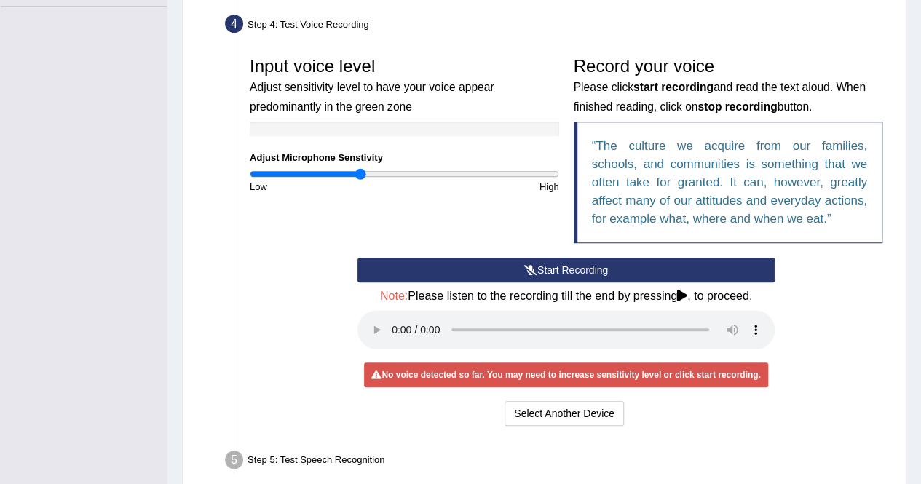
scroll to position [396, 0]
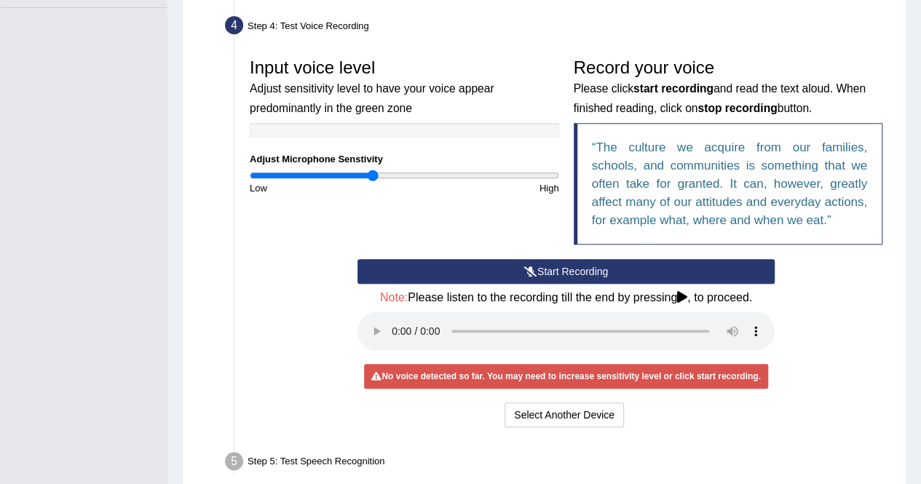
type input "0.8"
click at [372, 177] on input "range" at bounding box center [404, 176] width 309 height 12
click at [513, 268] on button "Start Recording" at bounding box center [566, 271] width 417 height 25
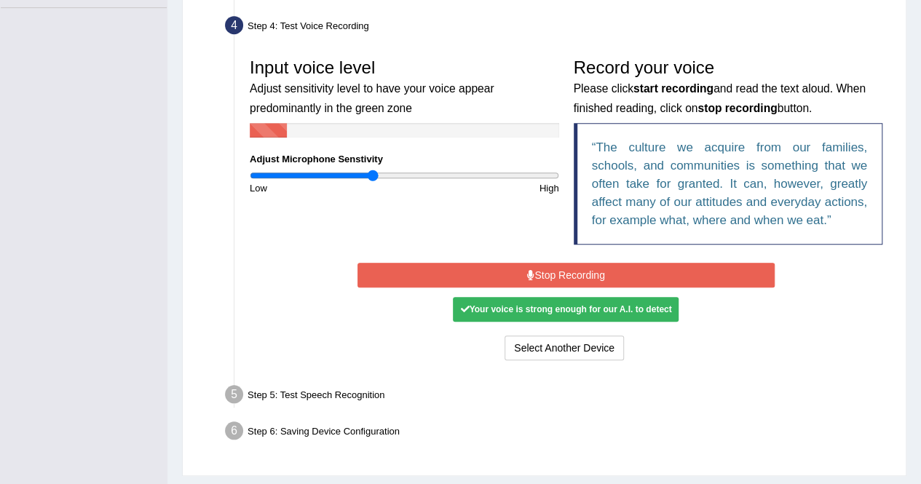
click at [513, 268] on button "Stop Recording" at bounding box center [566, 275] width 417 height 25
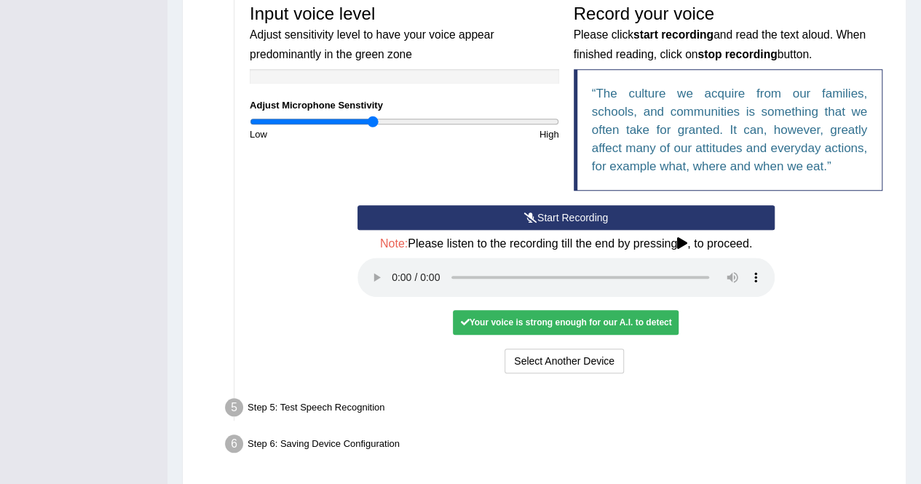
scroll to position [454, 0]
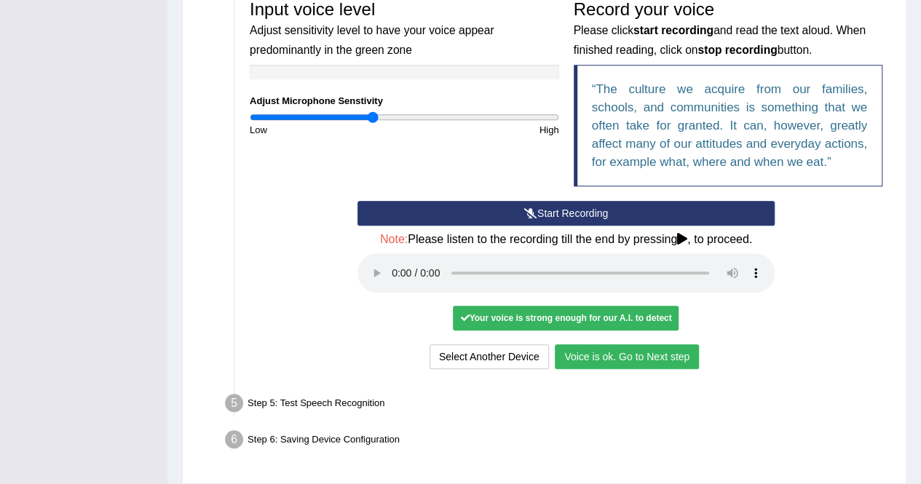
click at [583, 359] on button "Voice is ok. Go to Next step" at bounding box center [627, 356] width 144 height 25
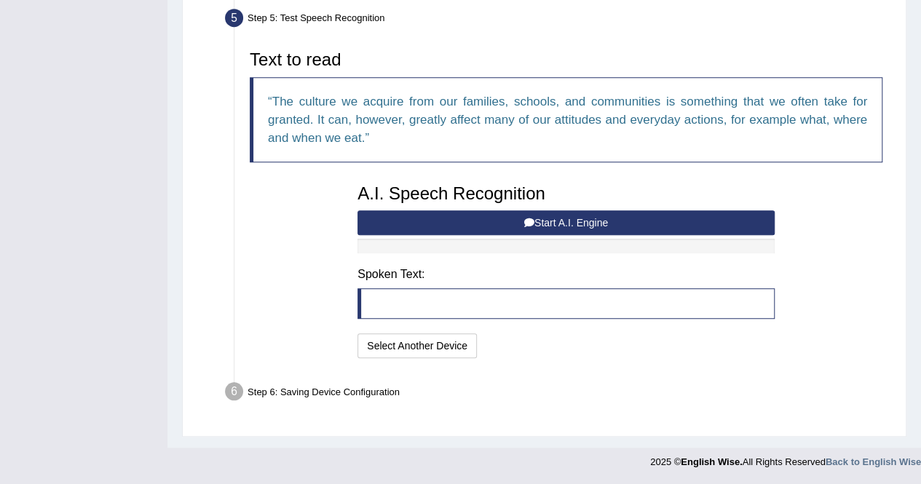
scroll to position [441, 0]
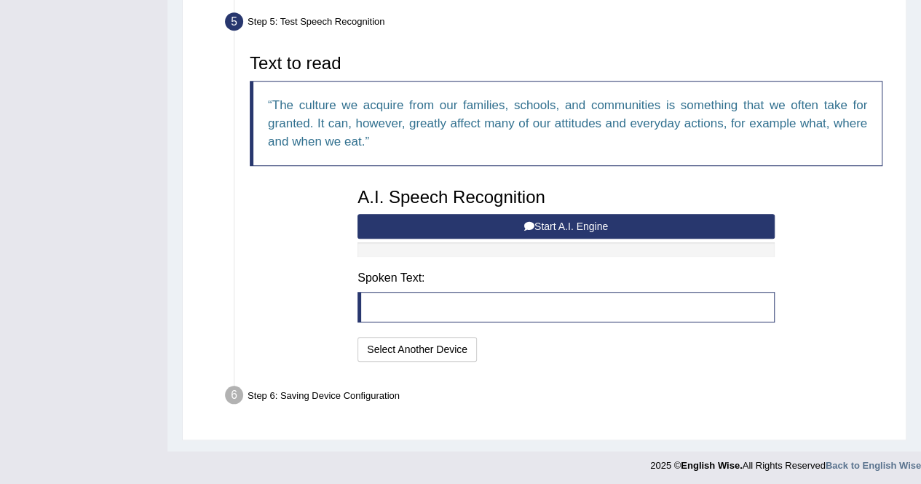
click at [439, 222] on button "Start A.I. Engine" at bounding box center [566, 226] width 417 height 25
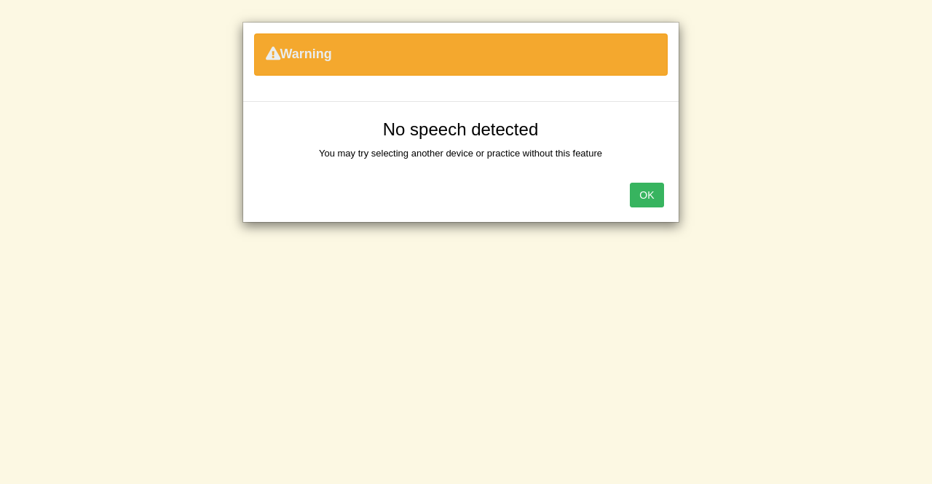
click at [642, 197] on button "OK" at bounding box center [646, 195] width 33 height 25
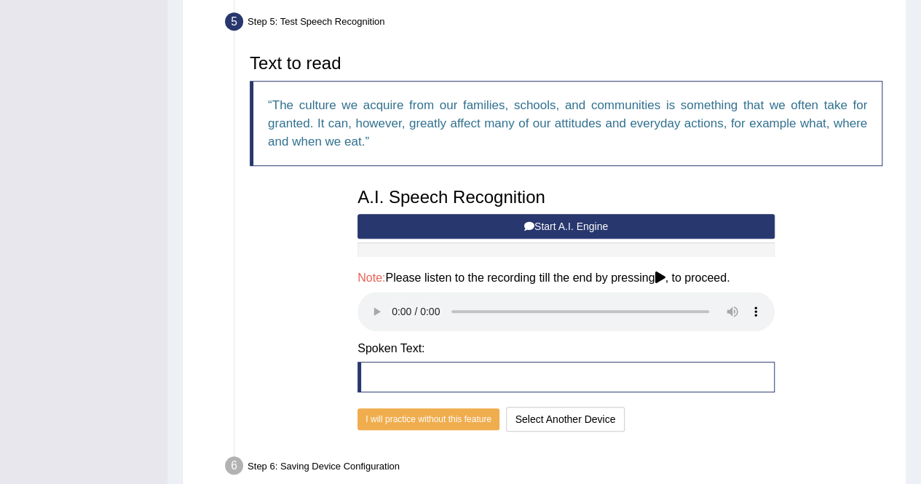
click at [510, 229] on button "Start A.I. Engine" at bounding box center [566, 226] width 417 height 25
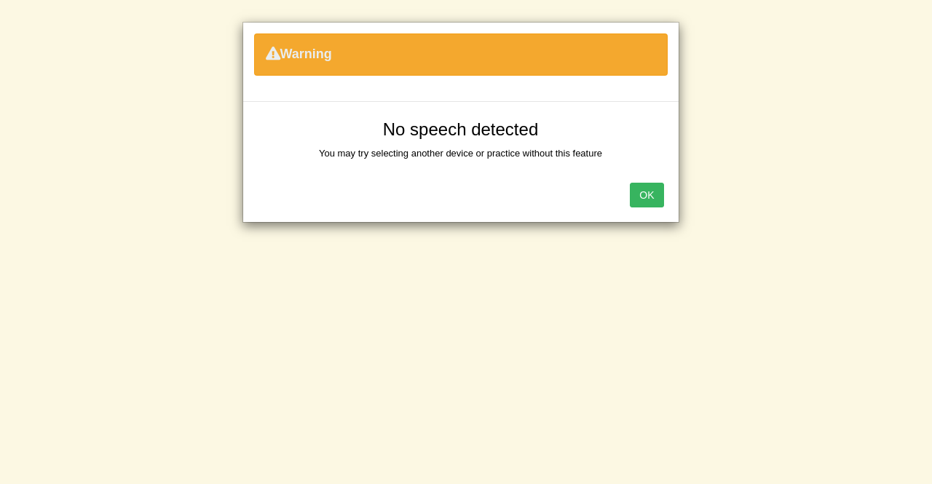
click at [650, 190] on button "OK" at bounding box center [646, 195] width 33 height 25
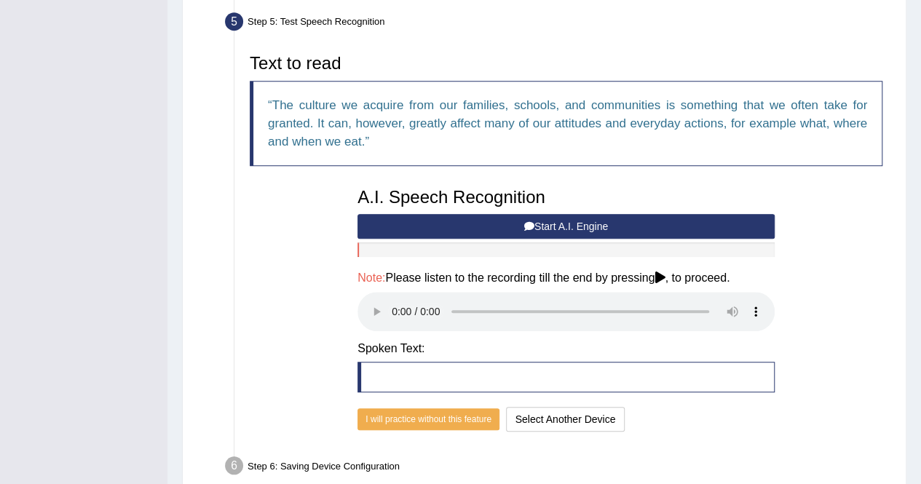
click at [588, 224] on button "Start A.I. Engine" at bounding box center [566, 226] width 417 height 25
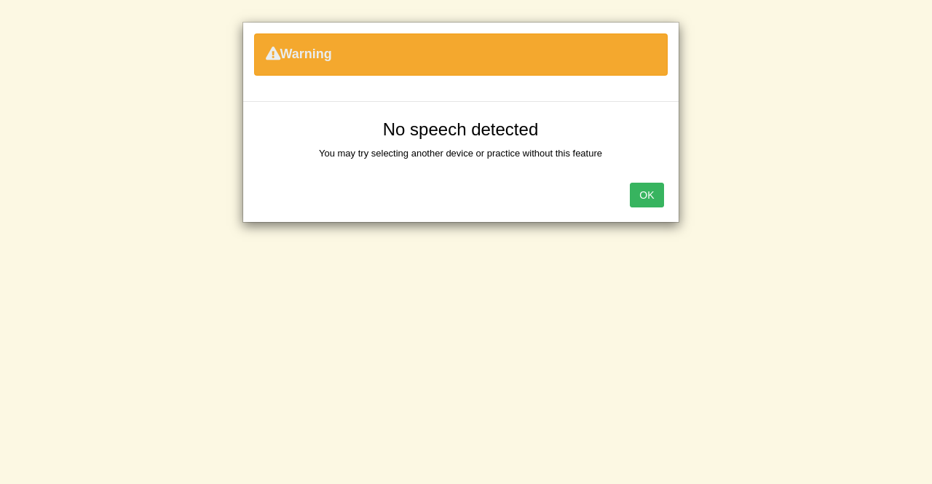
click at [647, 188] on button "OK" at bounding box center [646, 195] width 33 height 25
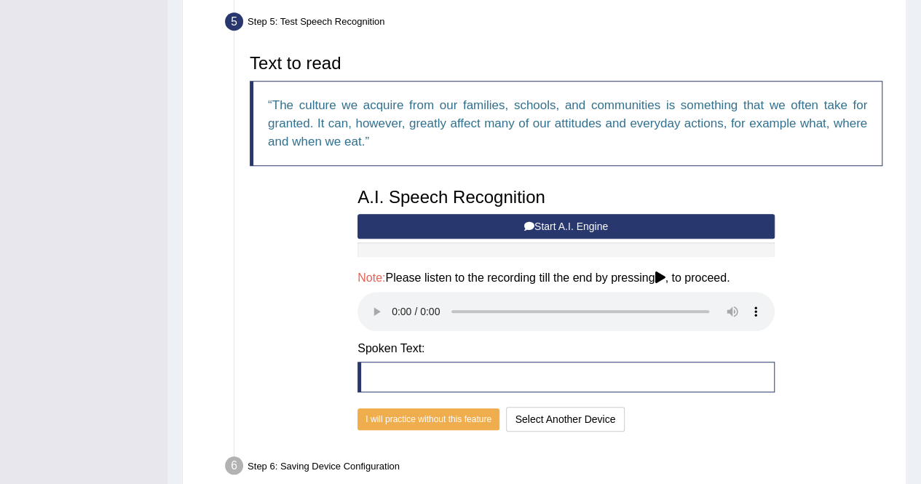
click at [588, 223] on button "Start A.I. Engine" at bounding box center [566, 226] width 417 height 25
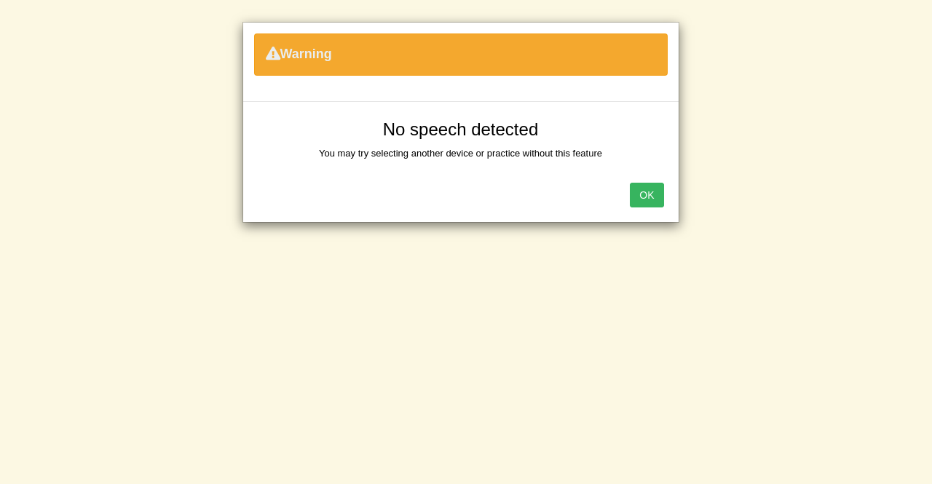
click at [648, 192] on button "OK" at bounding box center [646, 195] width 33 height 25
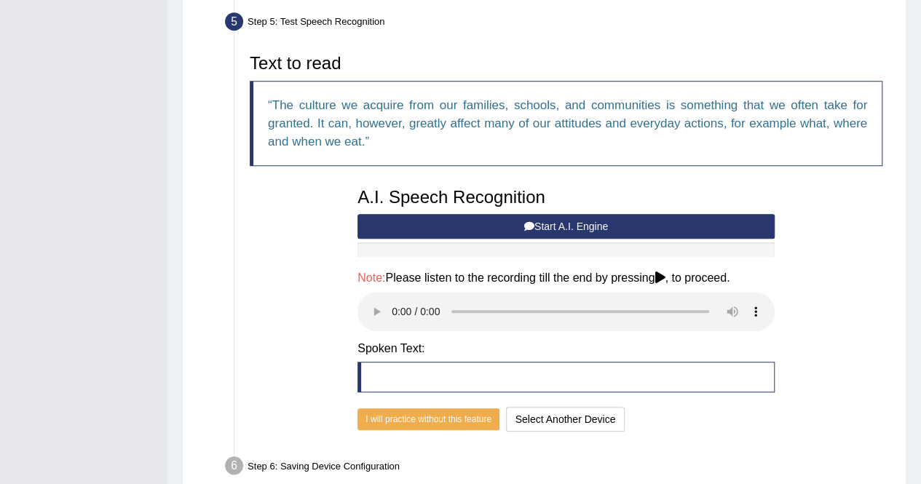
click at [610, 222] on button "Start A.I. Engine" at bounding box center [566, 226] width 417 height 25
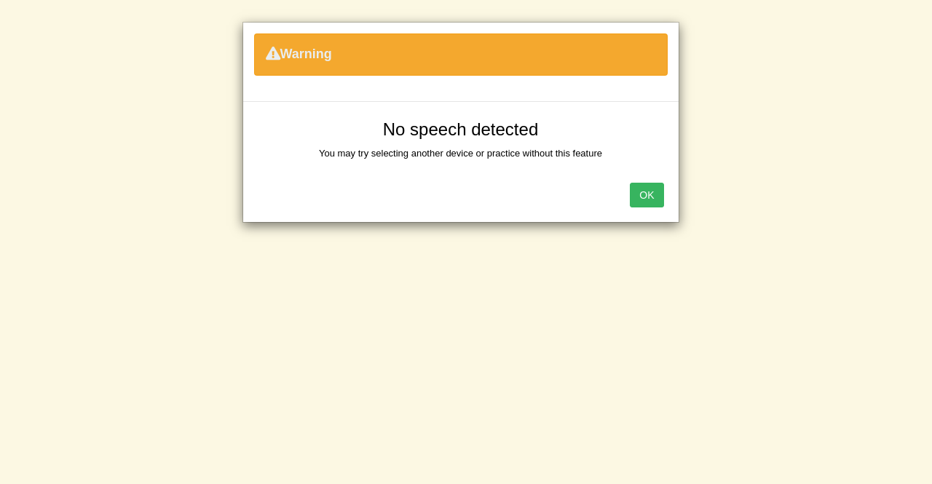
click at [639, 203] on button "OK" at bounding box center [646, 195] width 33 height 25
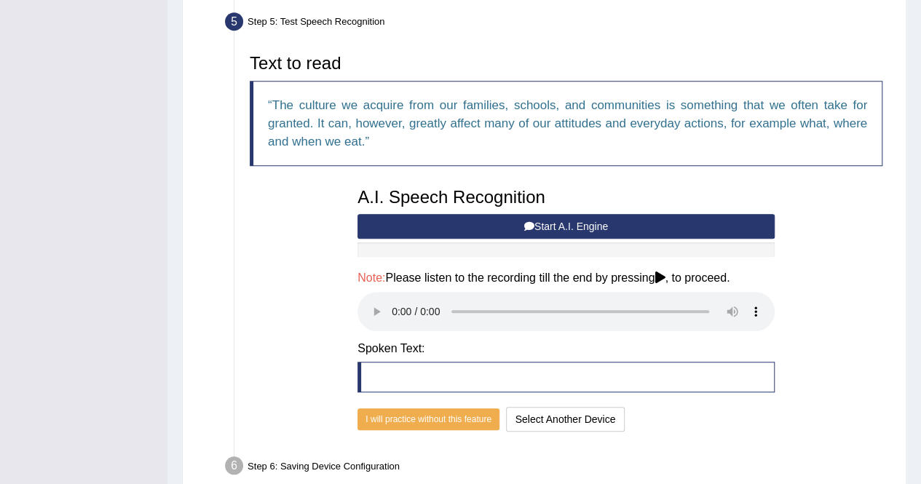
click at [476, 218] on button "Start A.I. Engine" at bounding box center [566, 226] width 417 height 25
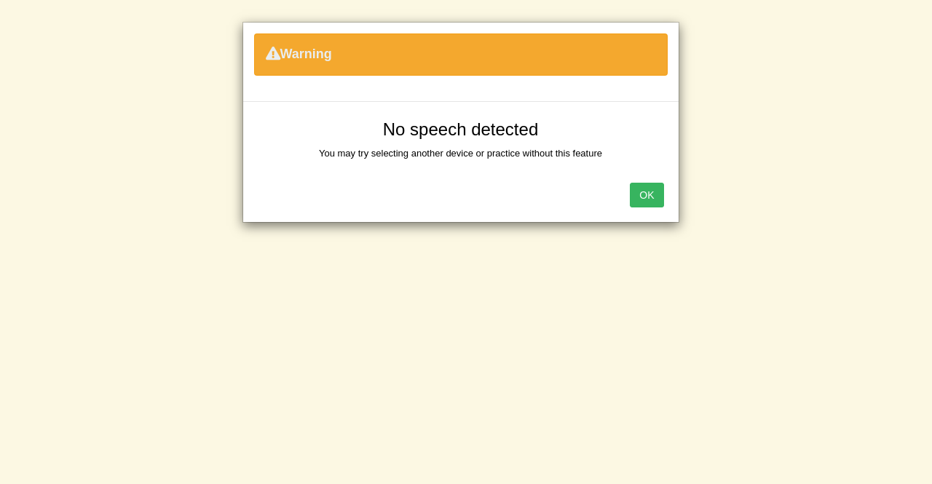
click at [647, 198] on button "OK" at bounding box center [646, 195] width 33 height 25
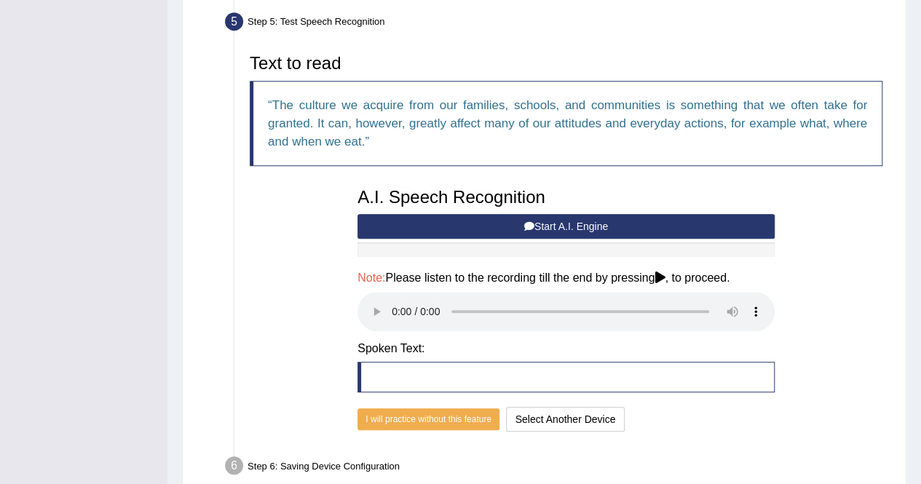
click at [613, 225] on button "Start A.I. Engine" at bounding box center [566, 226] width 417 height 25
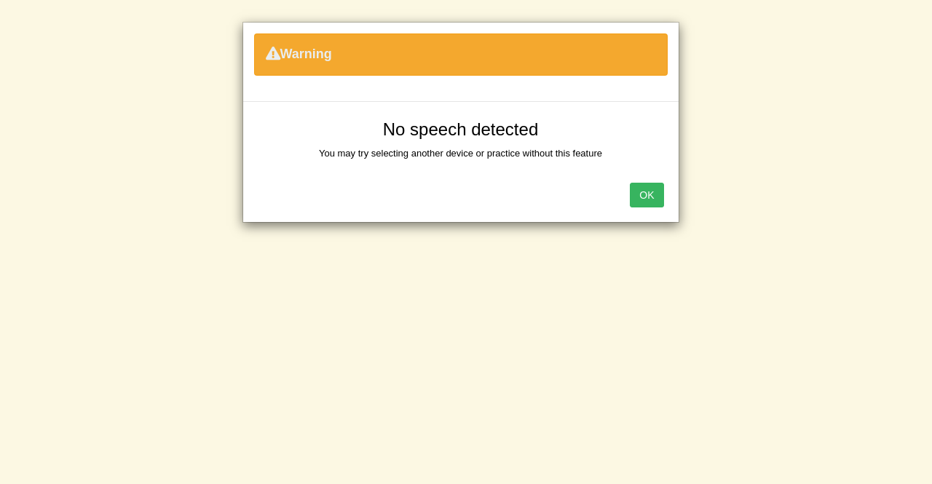
click at [648, 187] on button "OK" at bounding box center [646, 195] width 33 height 25
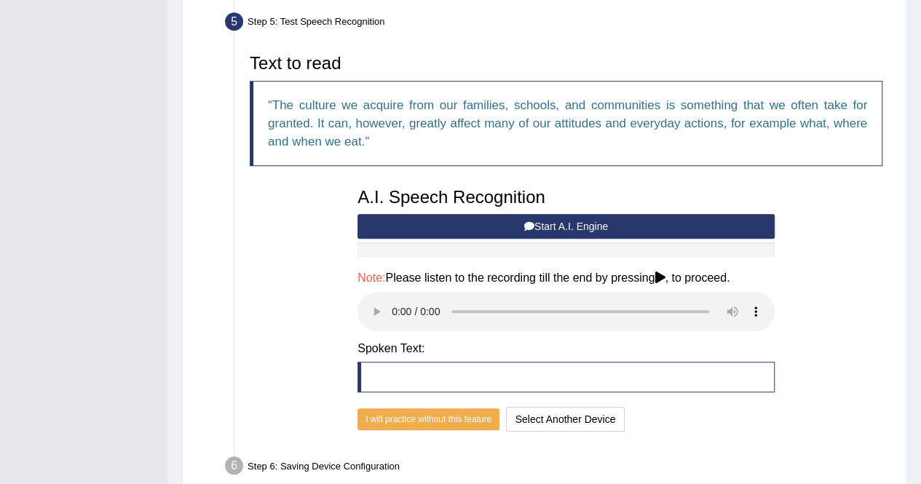
click at [587, 219] on button "Start A.I. Engine" at bounding box center [566, 226] width 417 height 25
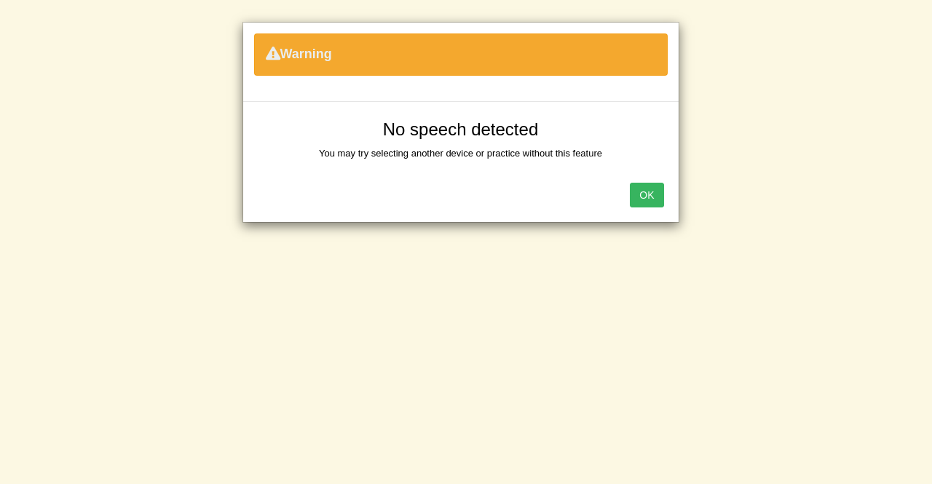
click at [648, 185] on button "OK" at bounding box center [646, 195] width 33 height 25
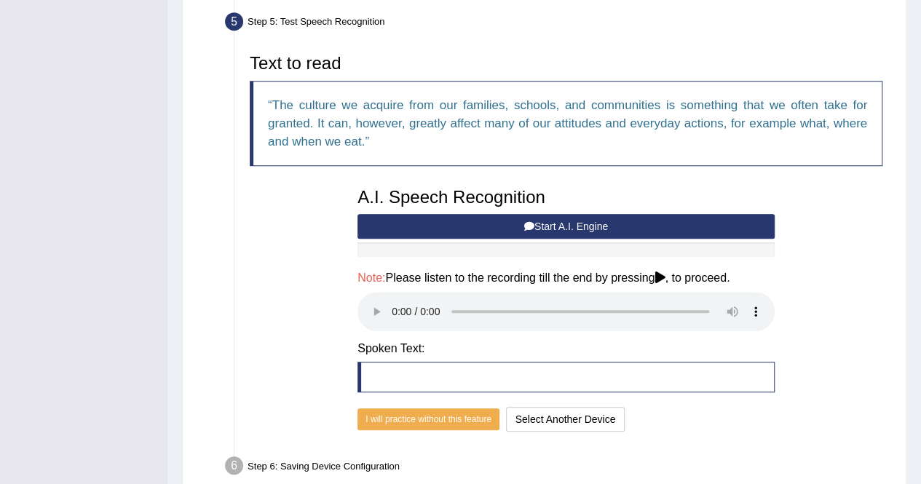
click at [546, 216] on button "Start A.I. Engine" at bounding box center [566, 226] width 417 height 25
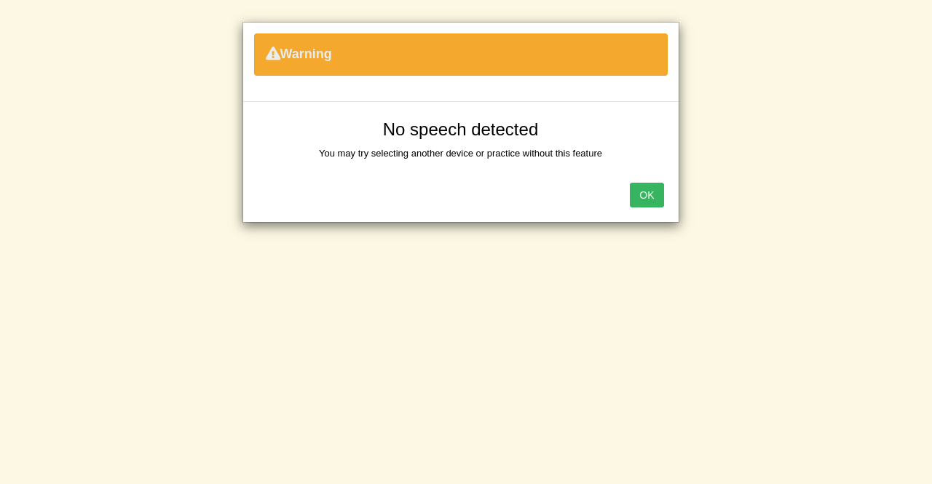
click at [659, 195] on button "OK" at bounding box center [646, 195] width 33 height 25
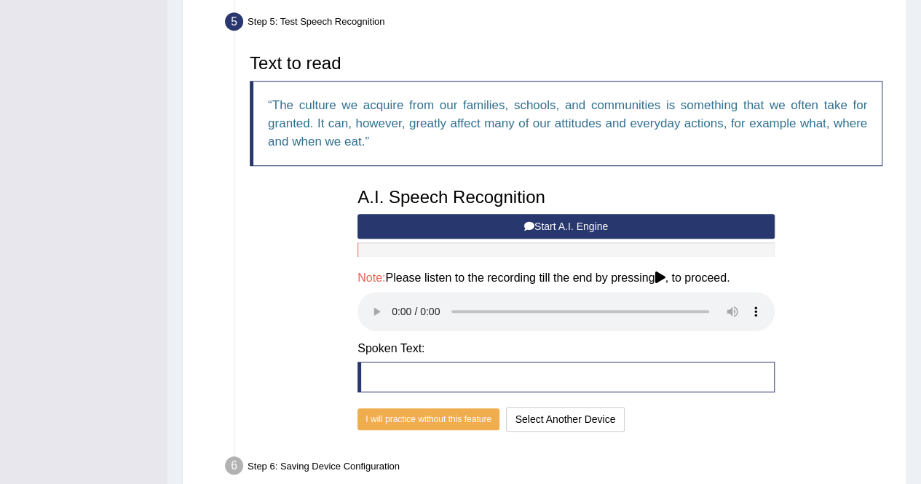
click at [475, 231] on button "Start A.I. Engine" at bounding box center [566, 226] width 417 height 25
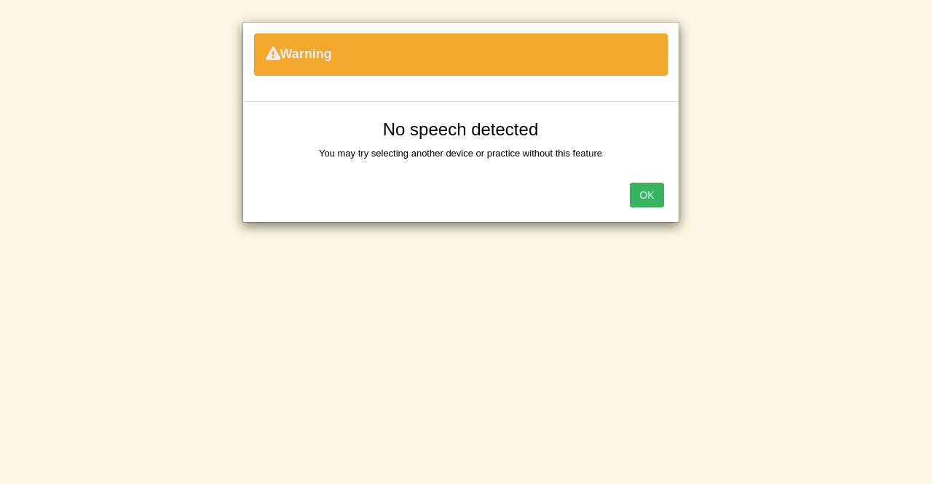
click at [639, 189] on button "OK" at bounding box center [646, 195] width 33 height 25
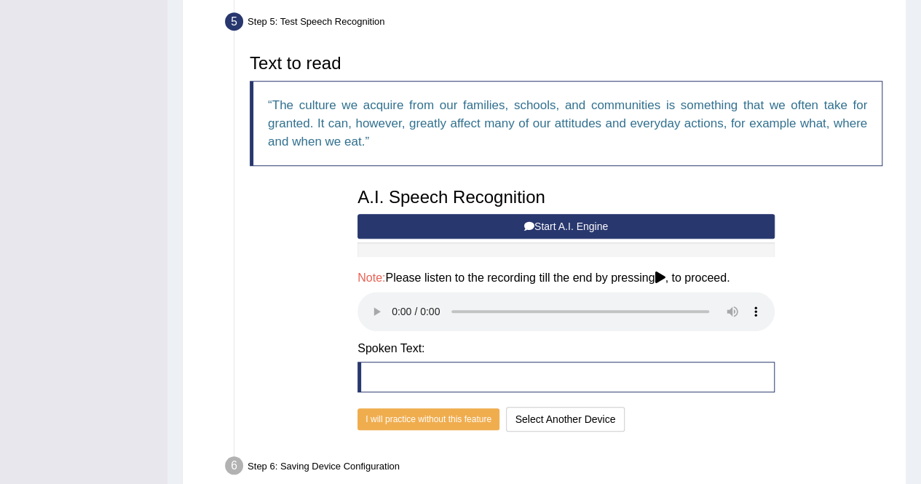
click at [579, 220] on button "Start A.I. Engine" at bounding box center [566, 226] width 417 height 25
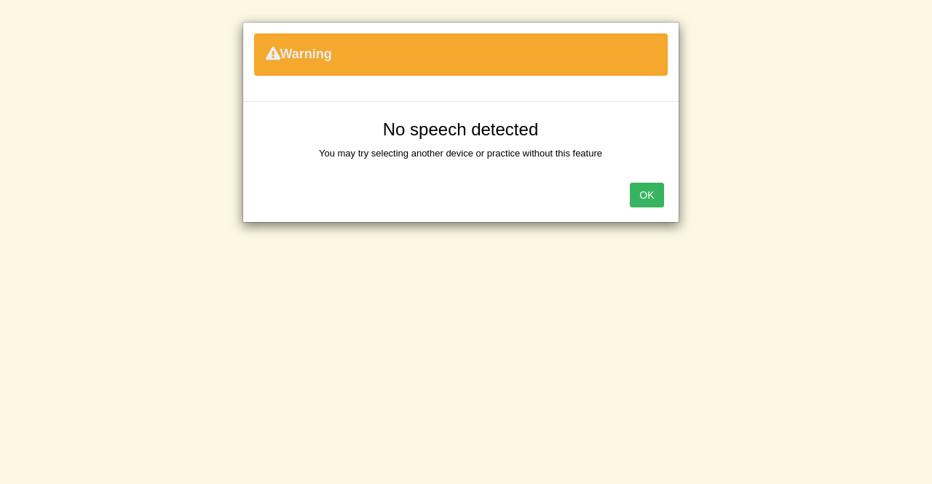
click at [644, 189] on button "OK" at bounding box center [646, 195] width 33 height 25
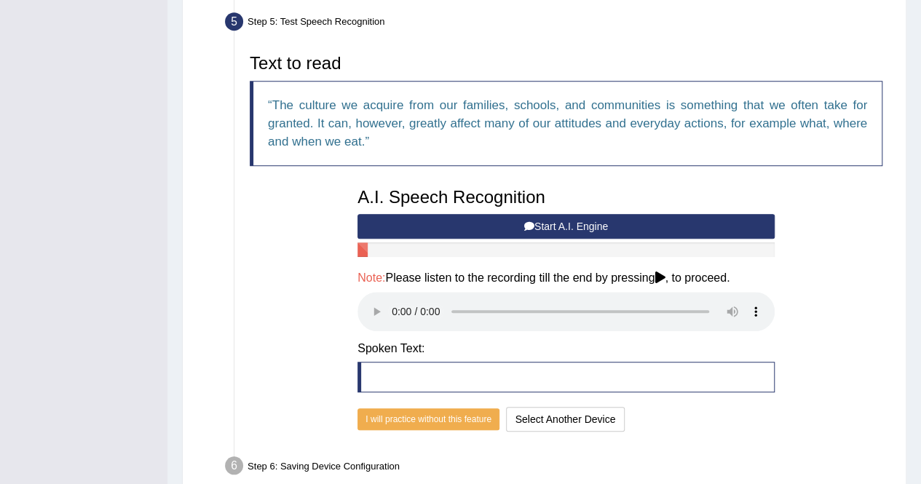
click at [544, 221] on button "Start A.I. Engine" at bounding box center [566, 226] width 417 height 25
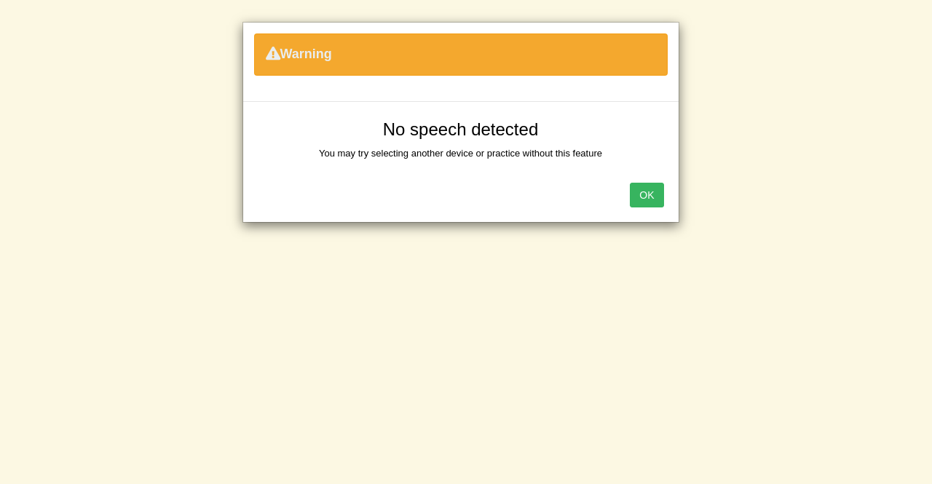
click at [647, 189] on button "OK" at bounding box center [646, 195] width 33 height 25
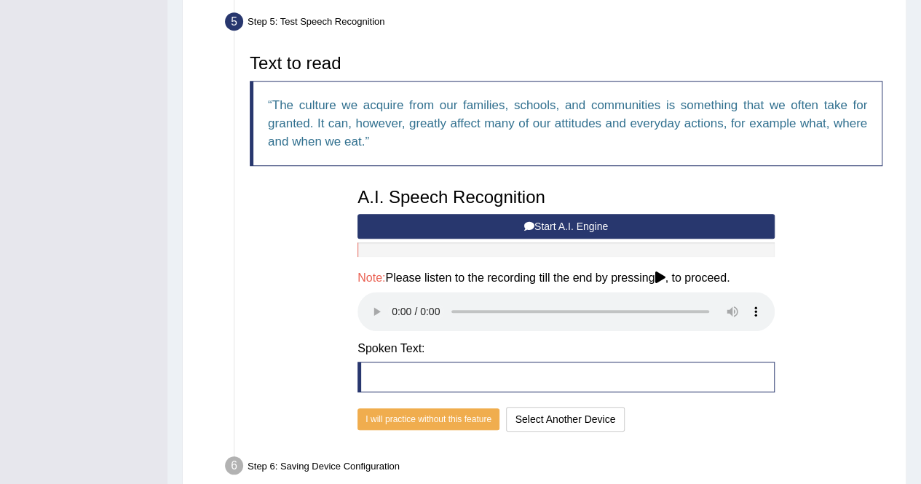
click at [555, 224] on button "Start A.I. Engine" at bounding box center [566, 226] width 417 height 25
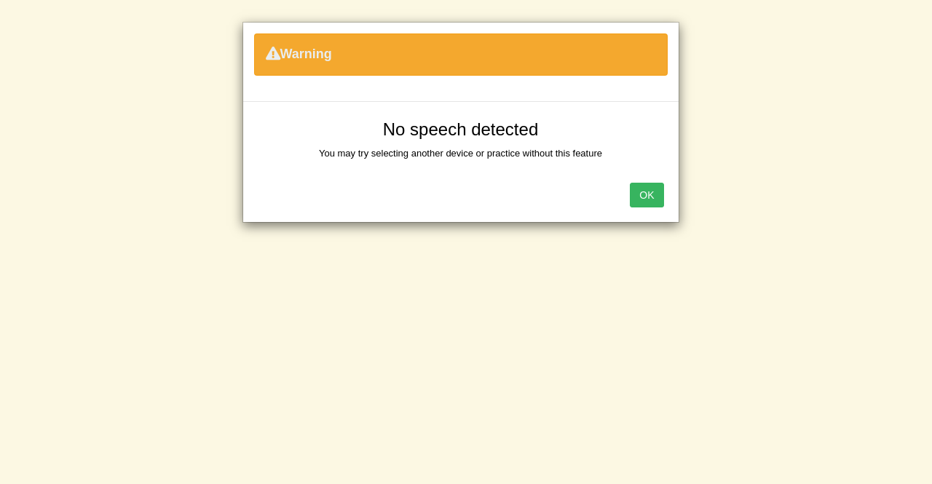
click at [639, 196] on button "OK" at bounding box center [646, 195] width 33 height 25
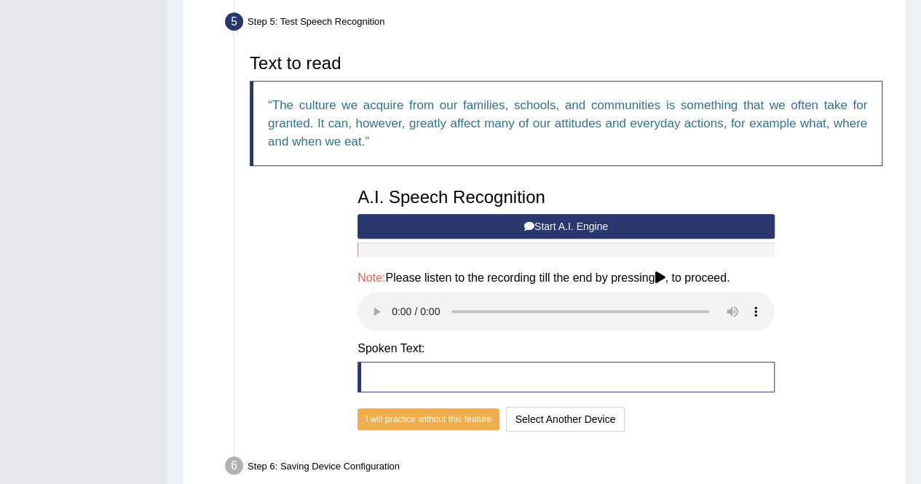
click at [537, 226] on button "Start A.I. Engine" at bounding box center [566, 226] width 417 height 25
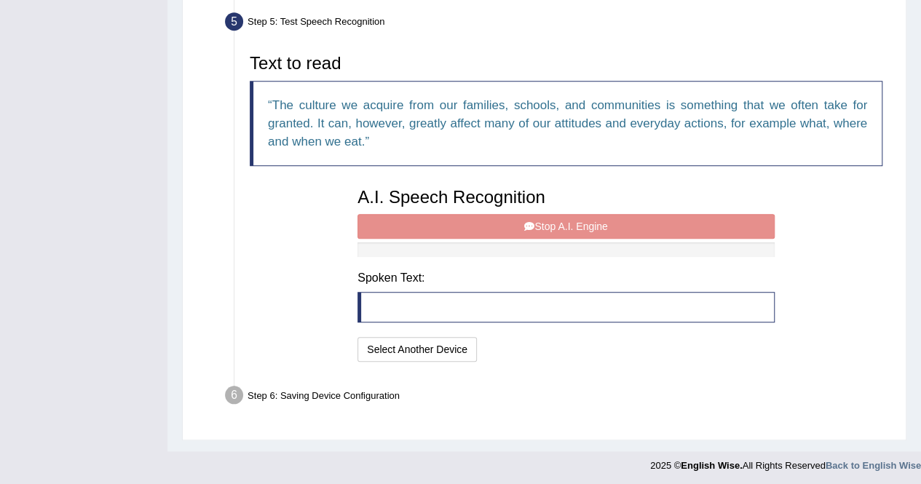
click at [537, 226] on div "A.I. Speech Recognition Start A.I. Engine Stop A.I. Engine Note: Please listen …" at bounding box center [566, 273] width 432 height 185
click at [524, 216] on div "A.I. Speech Recognition Start A.I. Engine Stop A.I. Engine Note: Please listen …" at bounding box center [566, 273] width 432 height 185
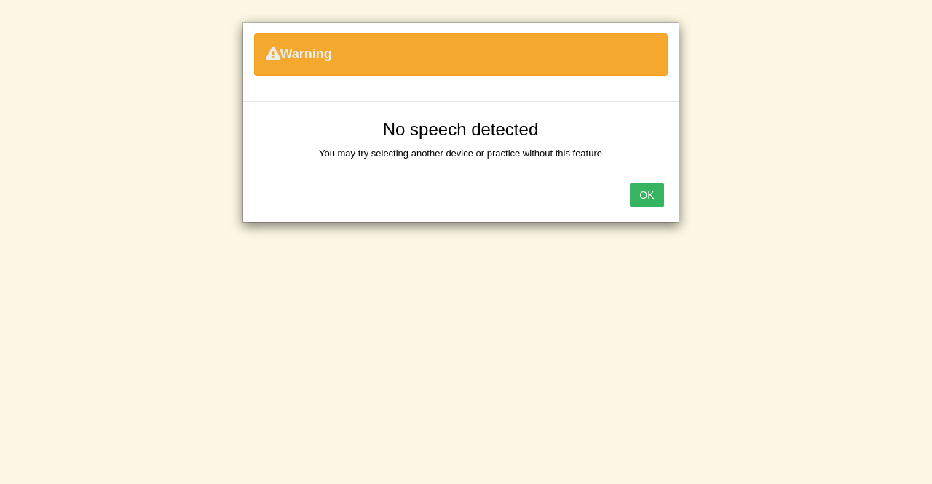
click at [654, 192] on button "OK" at bounding box center [646, 195] width 33 height 25
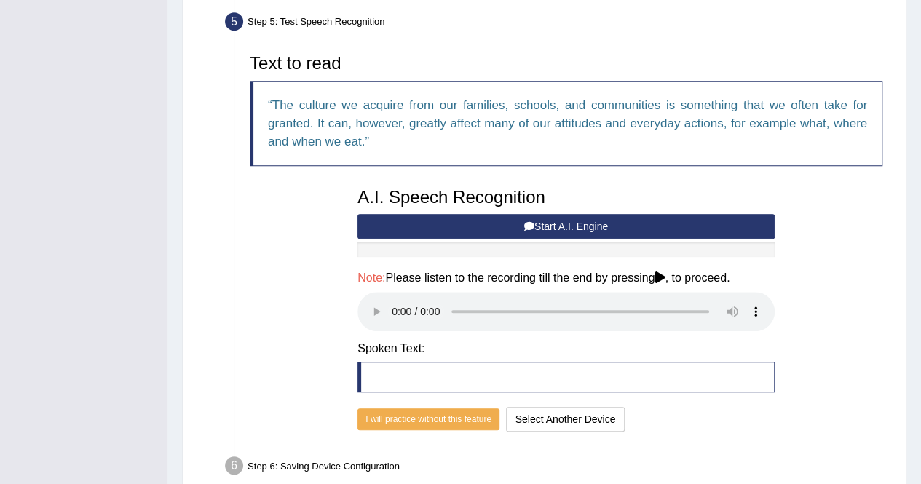
click at [546, 224] on button "Start A.I. Engine" at bounding box center [566, 226] width 417 height 25
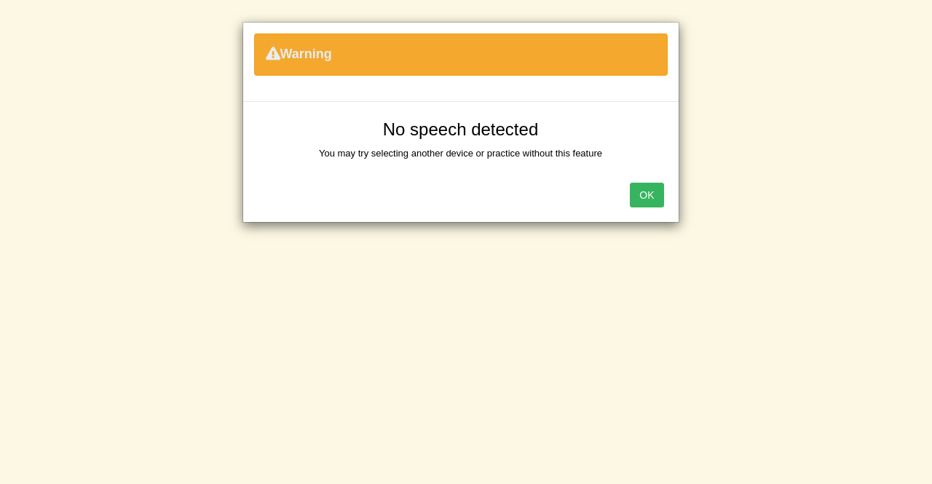
click at [649, 192] on button "OK" at bounding box center [646, 195] width 33 height 25
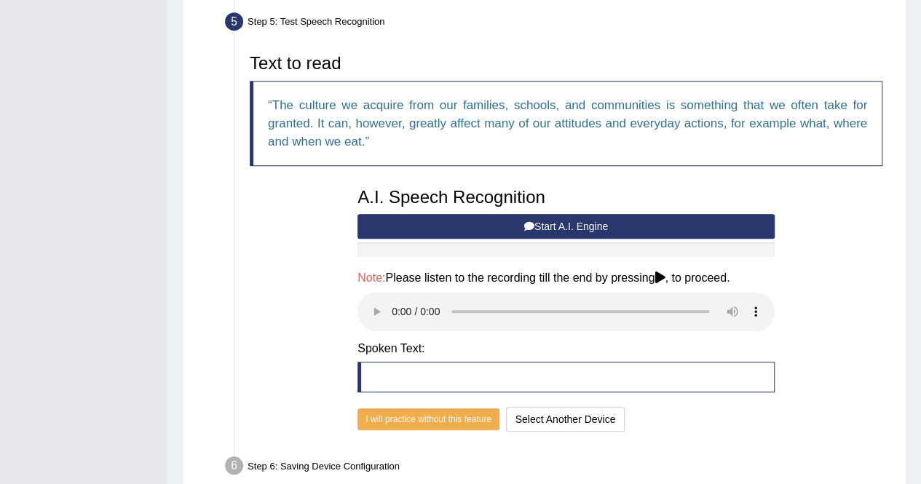
click at [497, 223] on button "Start A.I. Engine" at bounding box center [566, 226] width 417 height 25
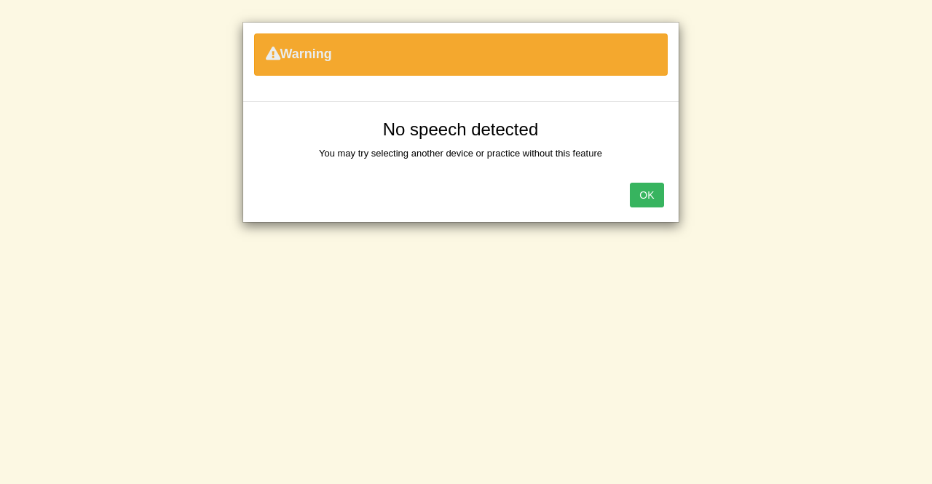
click at [647, 184] on button "OK" at bounding box center [646, 195] width 33 height 25
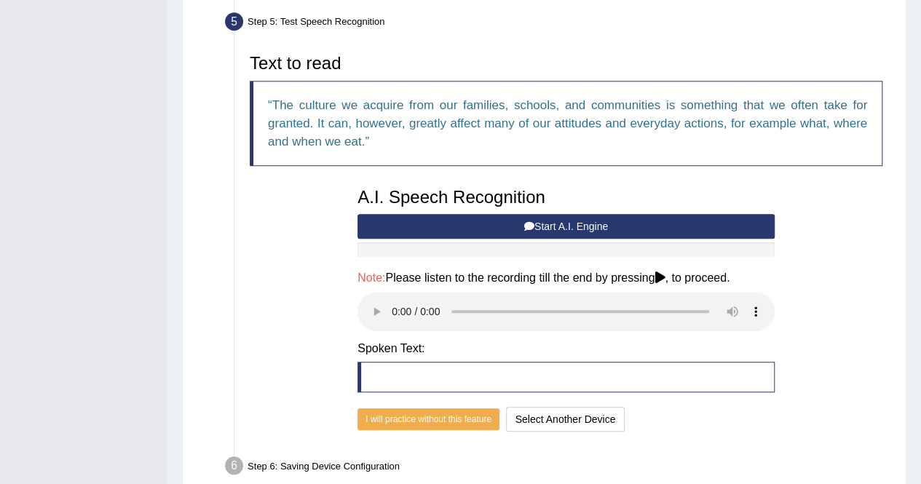
click at [603, 228] on button "Start A.I. Engine" at bounding box center [566, 226] width 417 height 25
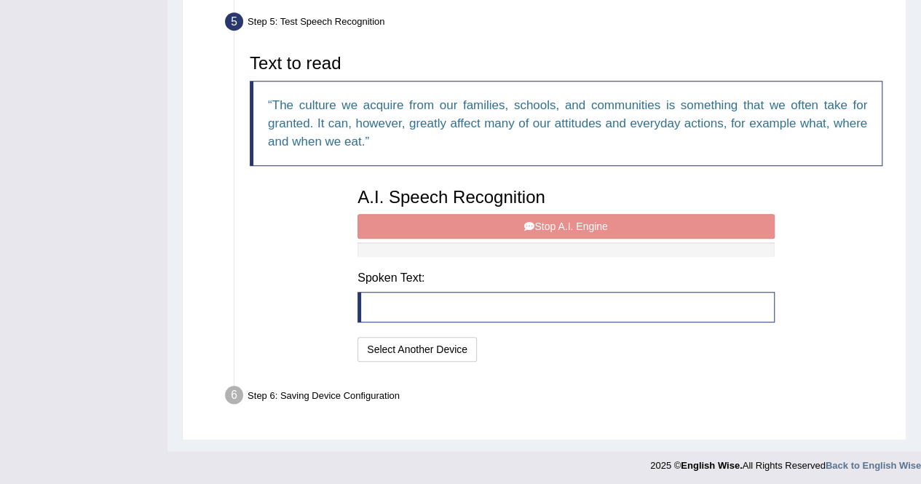
click at [516, 226] on div "A.I. Speech Recognition Start A.I. Engine Stop A.I. Engine Note: Please listen …" at bounding box center [566, 273] width 432 height 185
click at [548, 222] on div "A.I. Speech Recognition Start A.I. Engine Stop A.I. Engine Note: Please listen …" at bounding box center [566, 273] width 432 height 185
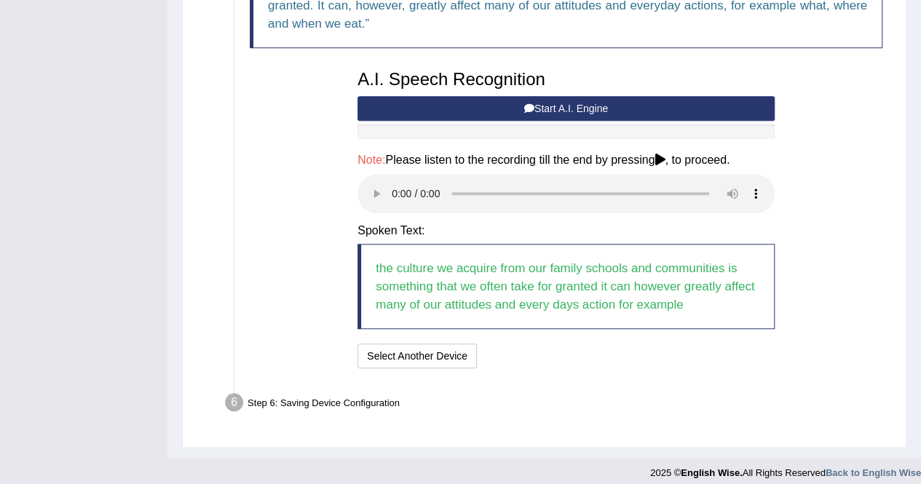
scroll to position [567, 0]
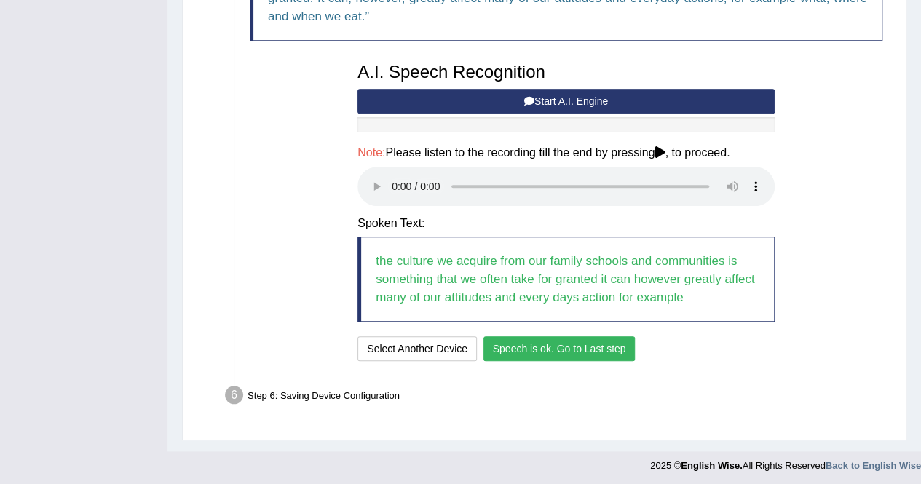
click at [551, 344] on button "Speech is ok. Go to Last step" at bounding box center [560, 348] width 152 height 25
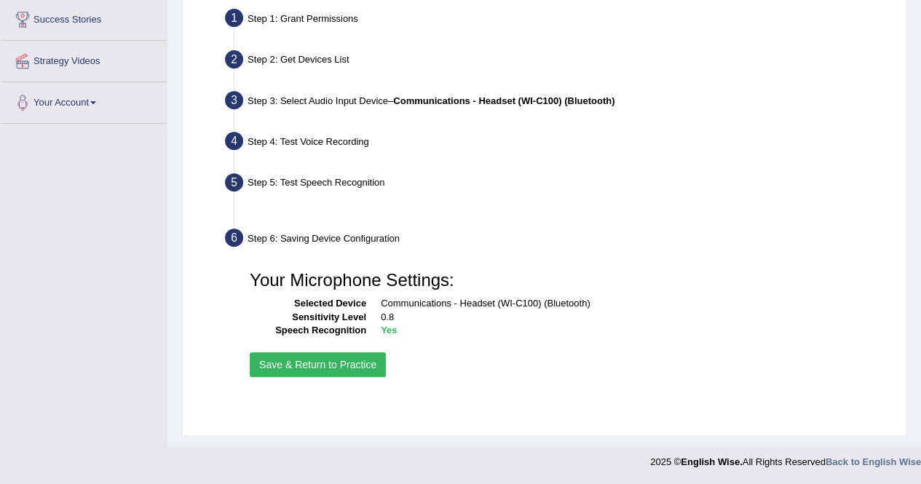
scroll to position [280, 0]
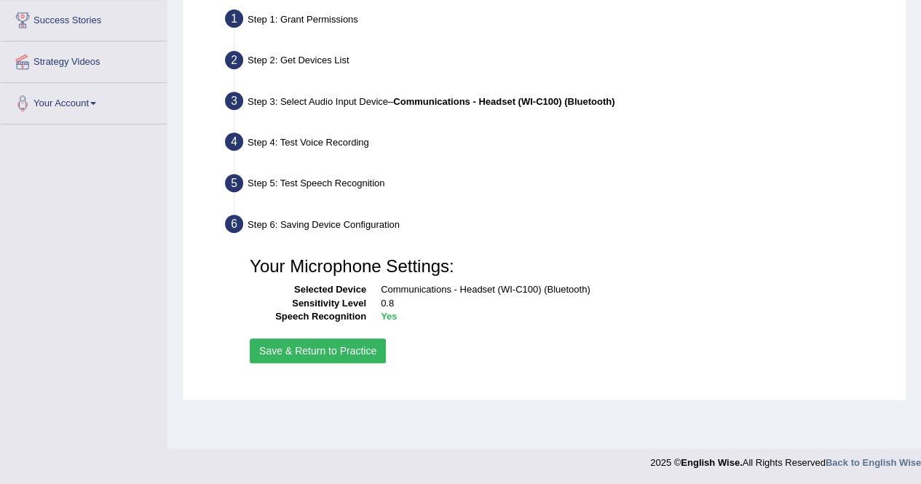
click at [352, 352] on button "Save & Return to Practice" at bounding box center [318, 351] width 136 height 25
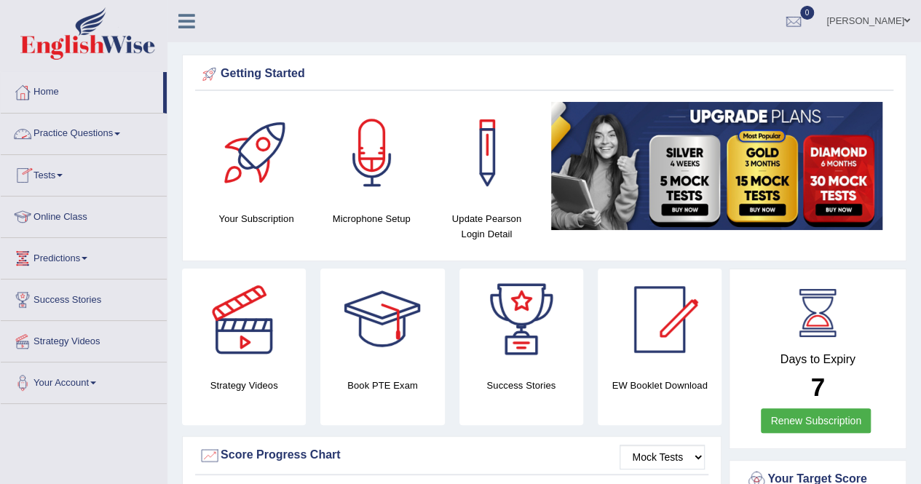
click at [117, 137] on link "Practice Questions" at bounding box center [84, 132] width 166 height 36
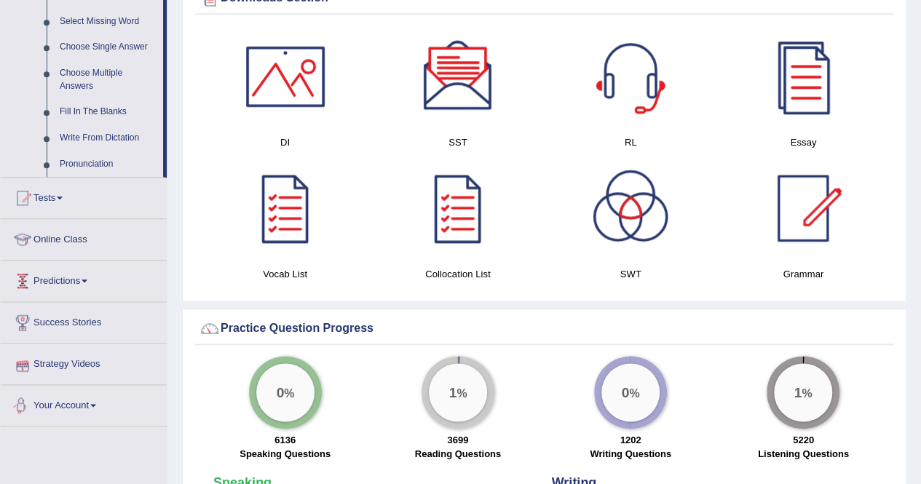
scroll to position [753, 0]
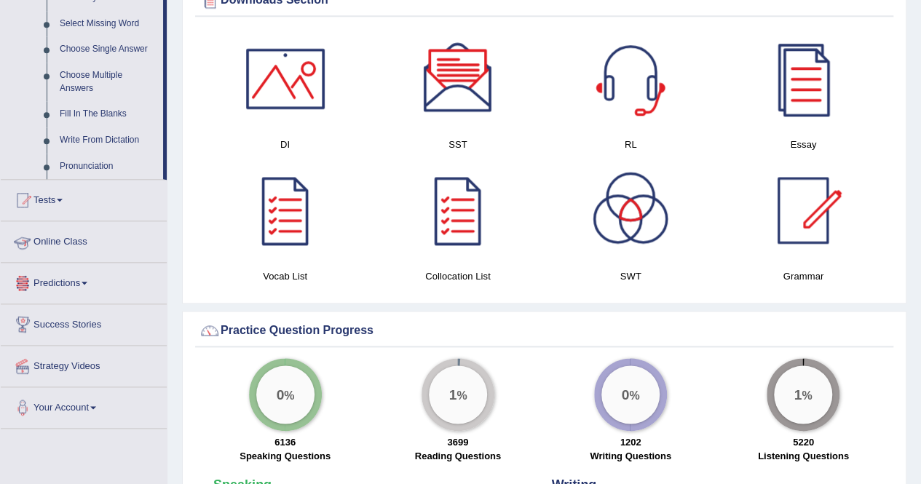
click at [68, 242] on link "Online Class" at bounding box center [84, 239] width 166 height 36
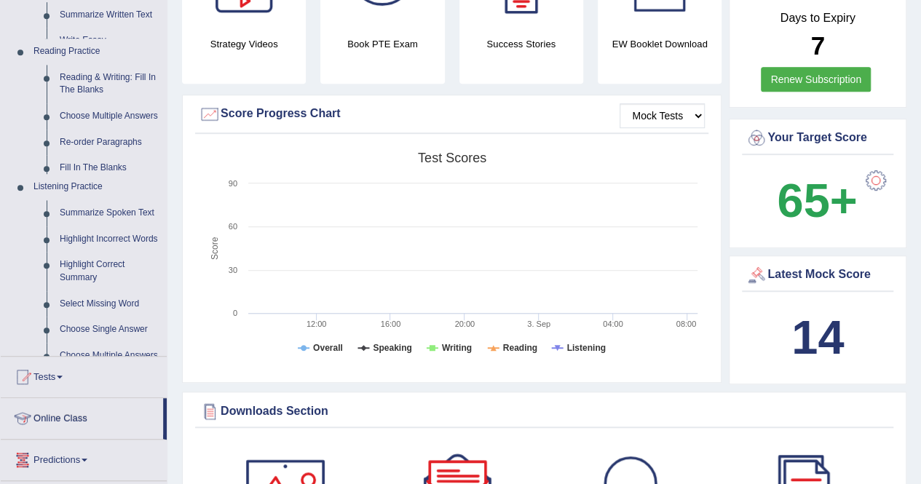
scroll to position [184, 0]
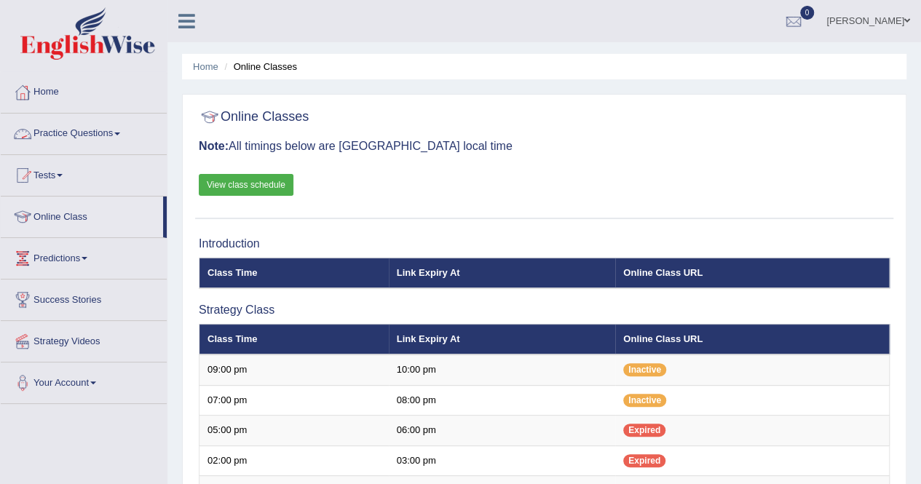
click at [108, 135] on link "Practice Questions" at bounding box center [84, 132] width 166 height 36
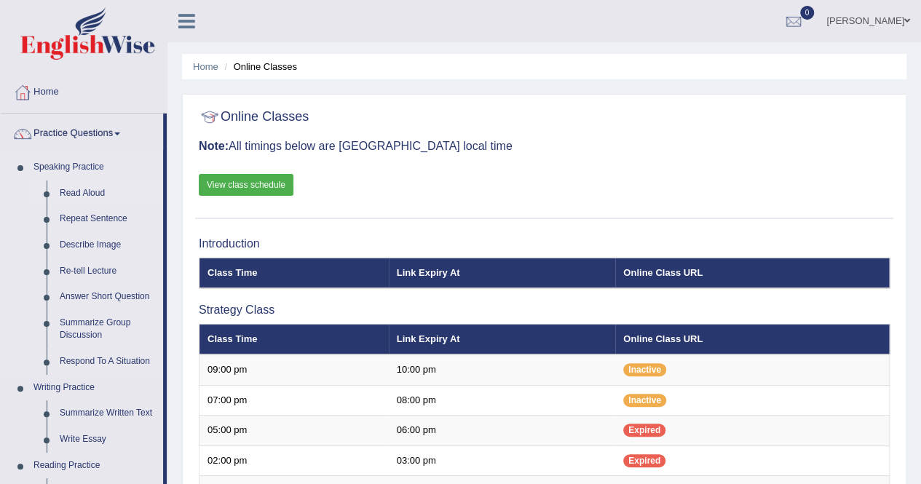
click at [85, 193] on link "Read Aloud" at bounding box center [108, 194] width 110 height 26
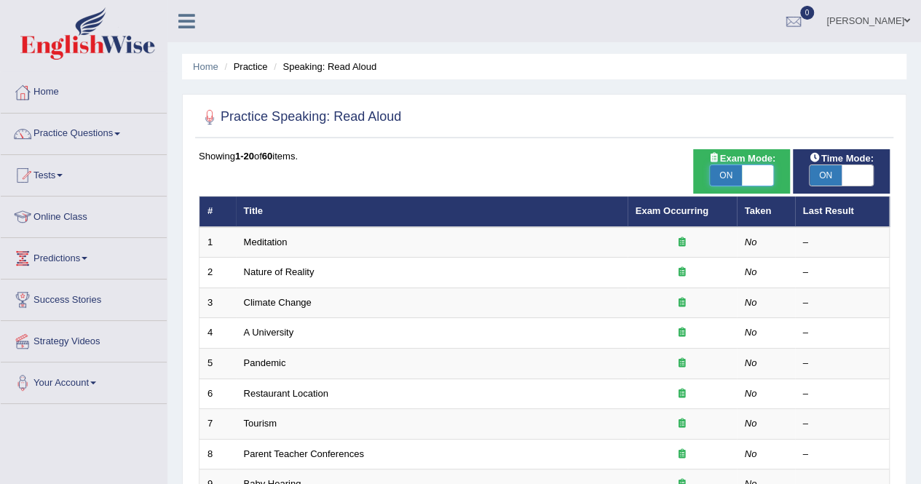
click at [743, 173] on span at bounding box center [758, 175] width 32 height 20
checkbox input "false"
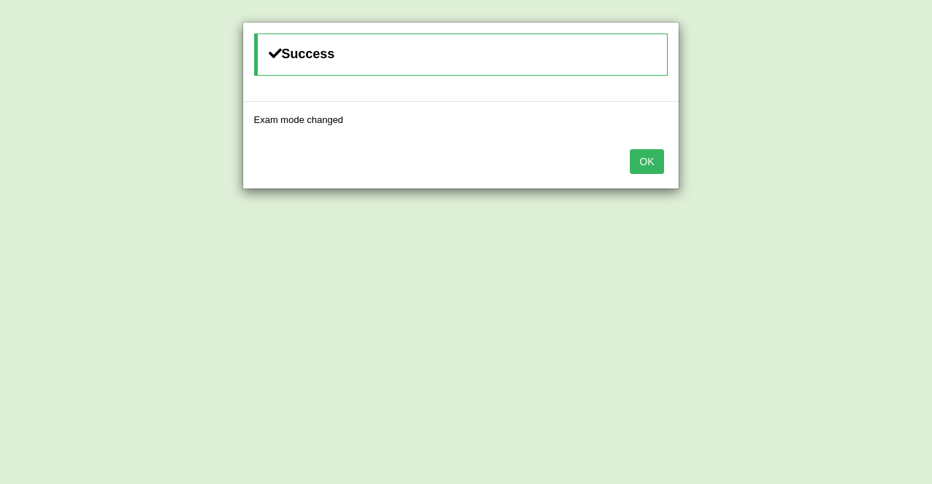
click at [654, 158] on button "OK" at bounding box center [646, 161] width 33 height 25
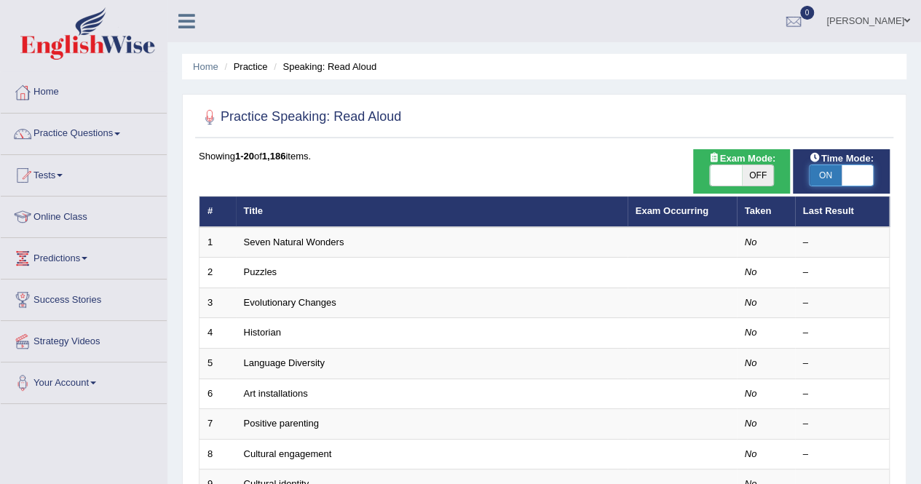
click at [845, 173] on span at bounding box center [858, 175] width 32 height 20
checkbox input "false"
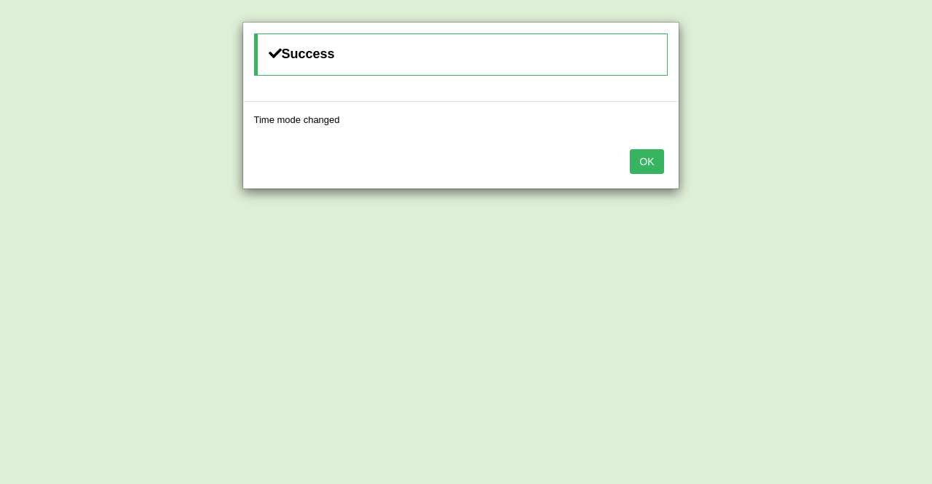
click at [648, 164] on button "OK" at bounding box center [646, 161] width 33 height 25
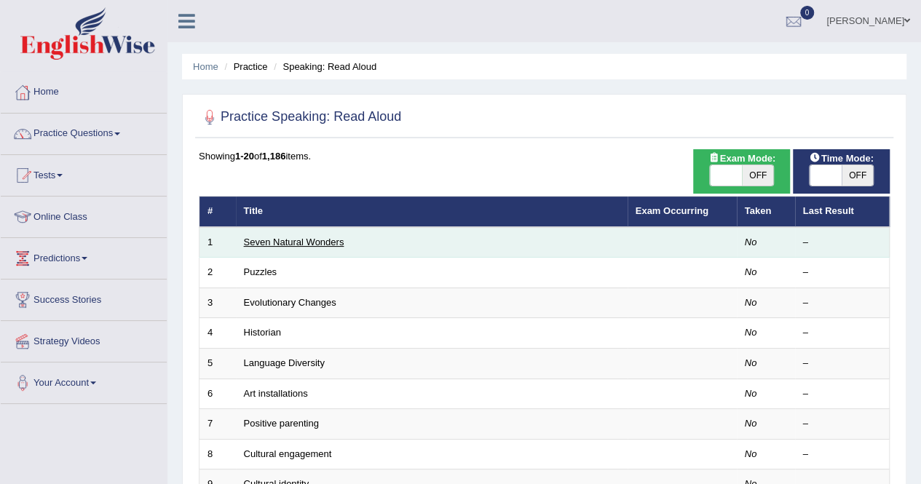
click at [290, 240] on link "Seven Natural Wonders" at bounding box center [294, 242] width 100 height 11
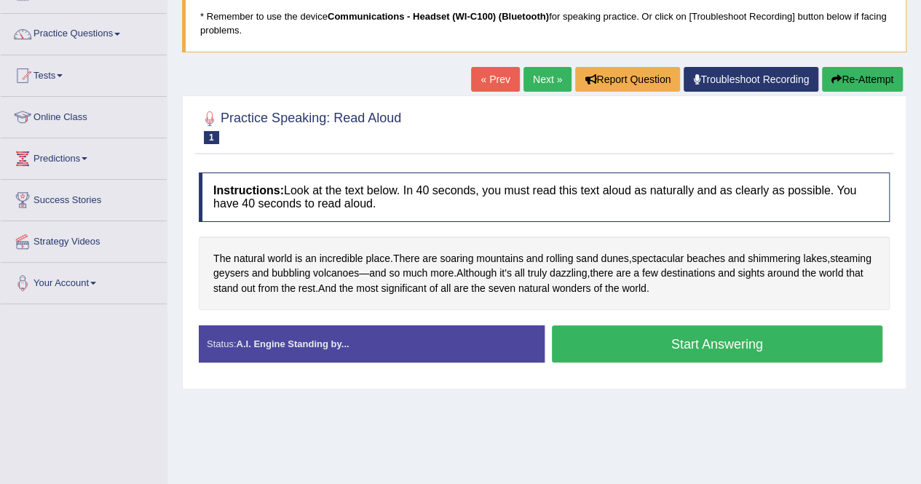
scroll to position [100, 0]
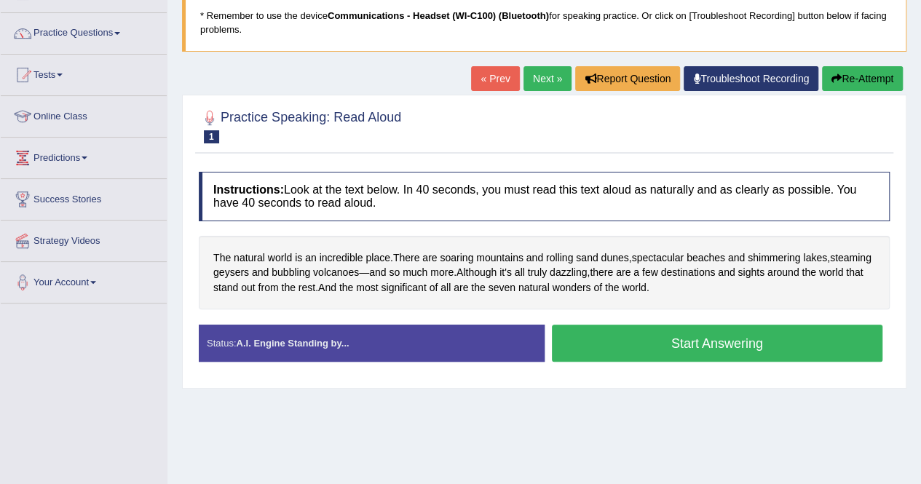
click at [617, 341] on button "Start Answering" at bounding box center [717, 343] width 331 height 37
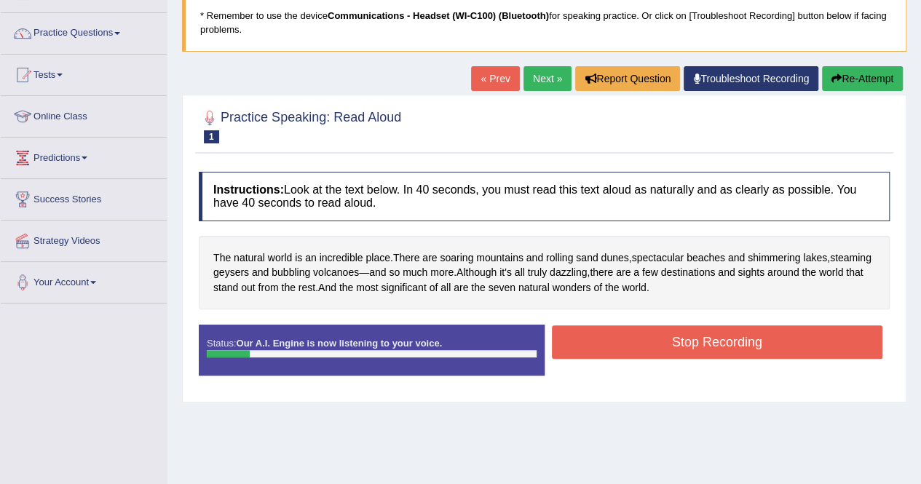
click at [617, 341] on button "Stop Recording" at bounding box center [717, 341] width 331 height 33
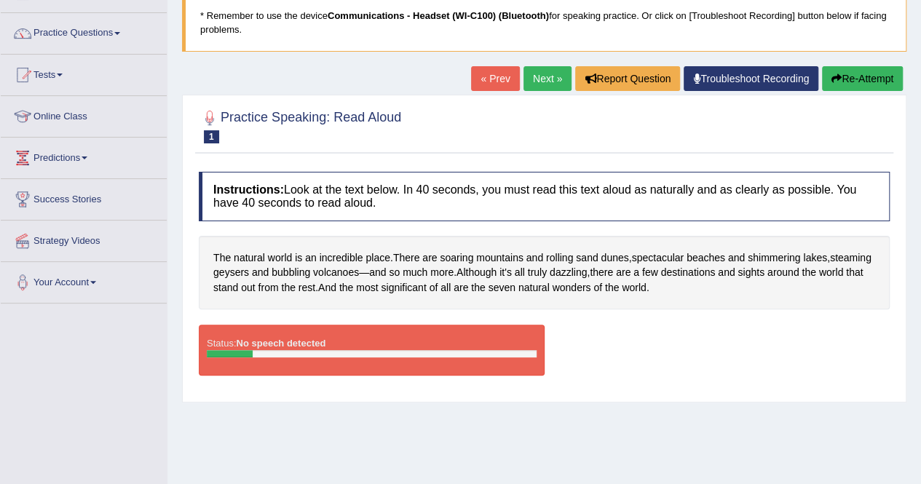
click at [500, 69] on link "« Prev" at bounding box center [495, 78] width 48 height 25
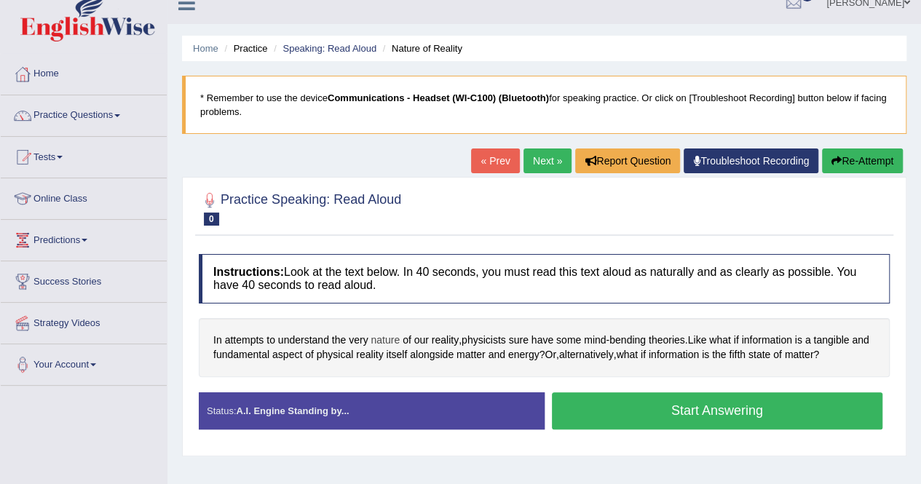
scroll to position [17, 0]
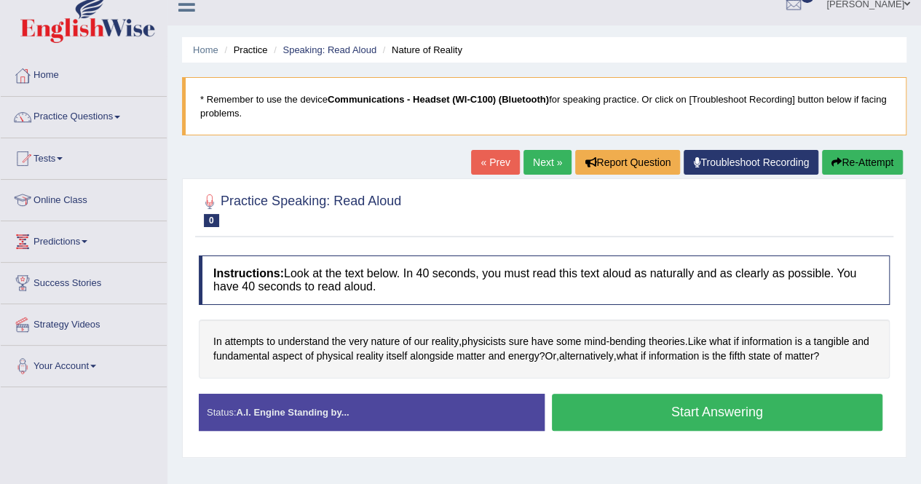
click at [616, 411] on button "Start Answering" at bounding box center [717, 412] width 331 height 37
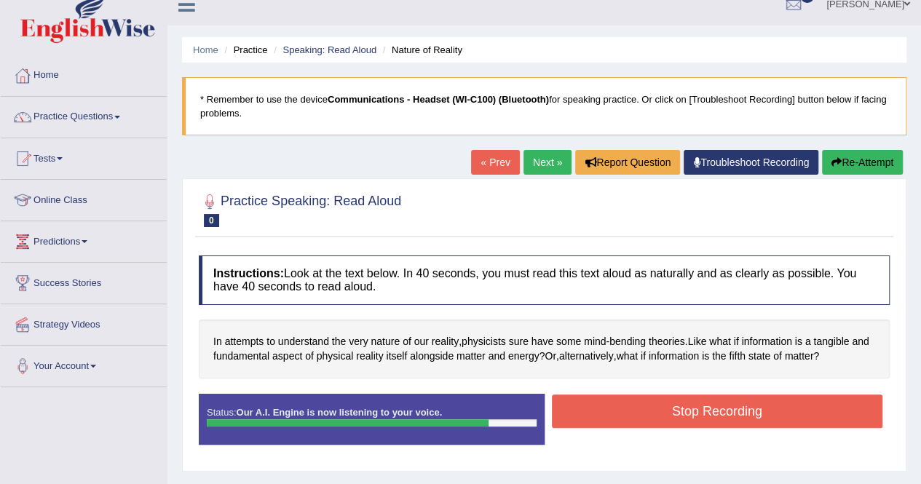
click at [629, 407] on button "Stop Recording" at bounding box center [717, 411] width 331 height 33
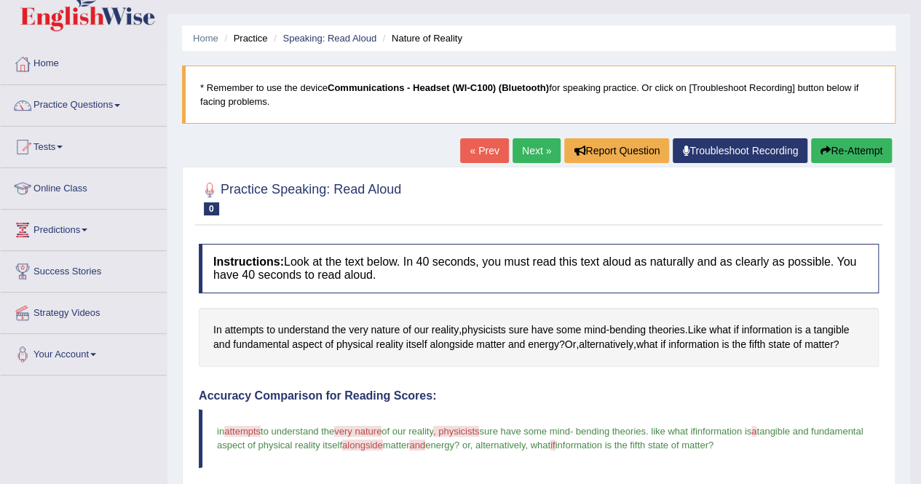
scroll to position [28, 0]
click at [539, 145] on link "Next »" at bounding box center [537, 151] width 48 height 25
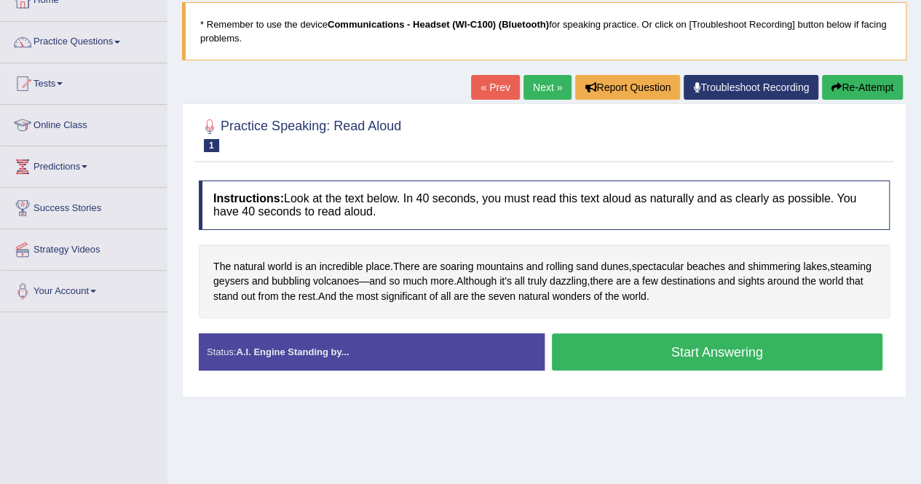
scroll to position [92, 0]
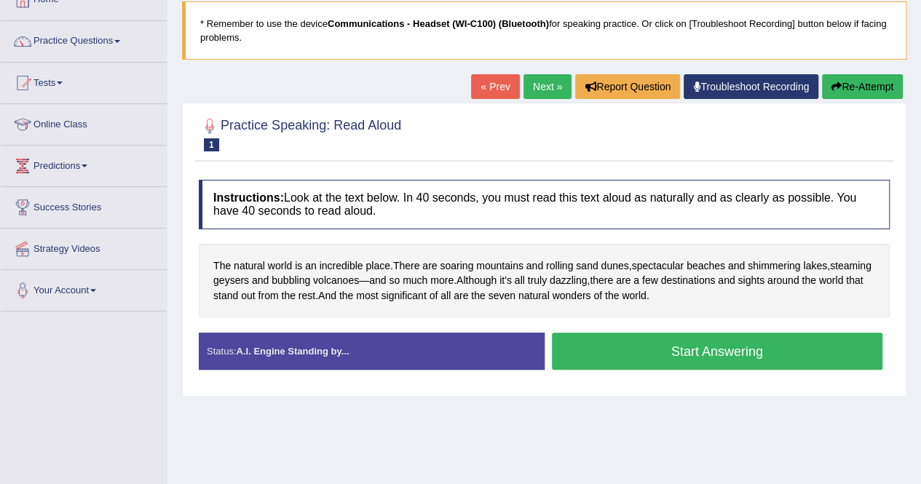
click at [596, 349] on button "Start Answering" at bounding box center [717, 351] width 331 height 37
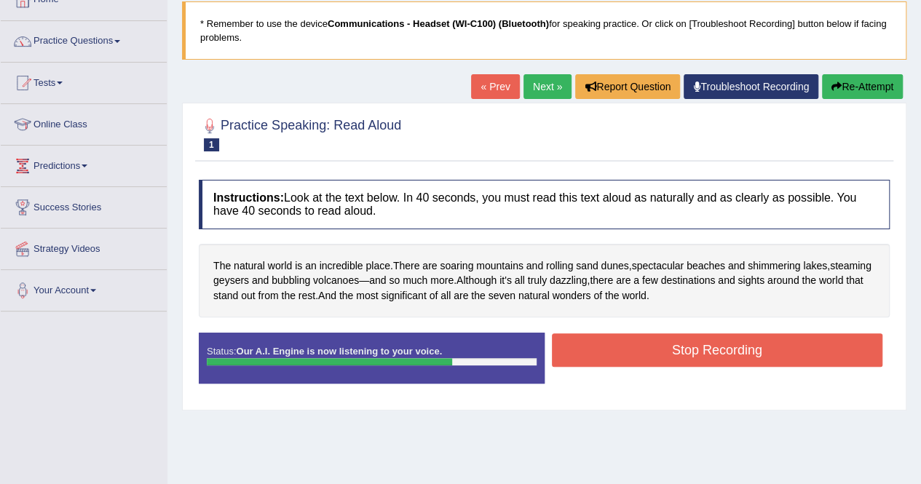
click at [596, 349] on button "Stop Recording" at bounding box center [717, 350] width 331 height 33
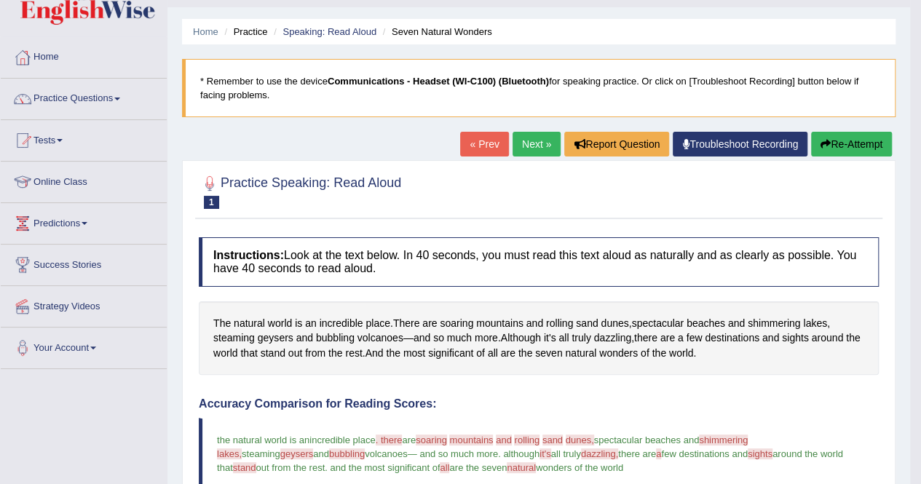
scroll to position [0, 0]
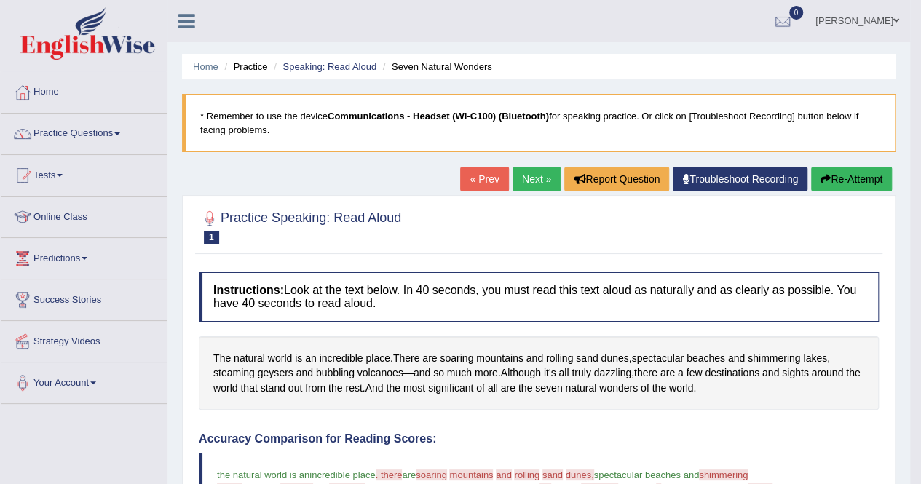
click at [533, 179] on link "Next »" at bounding box center [537, 179] width 48 height 25
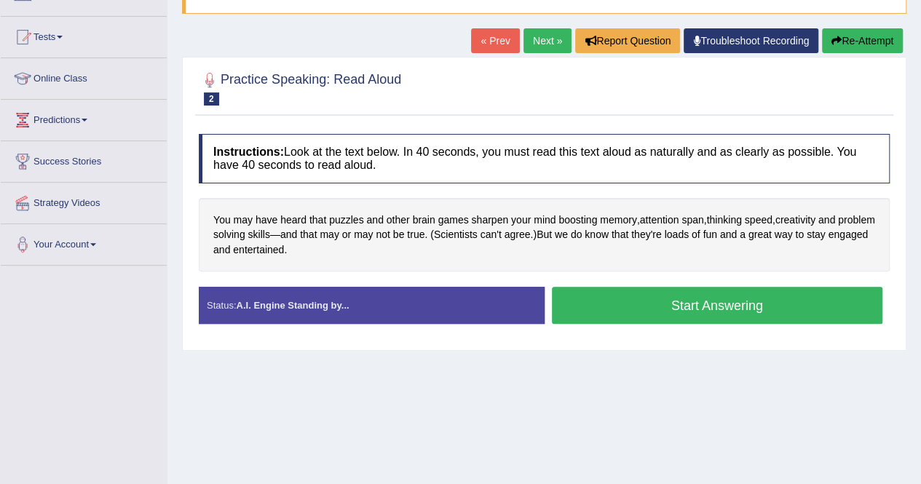
scroll to position [140, 0]
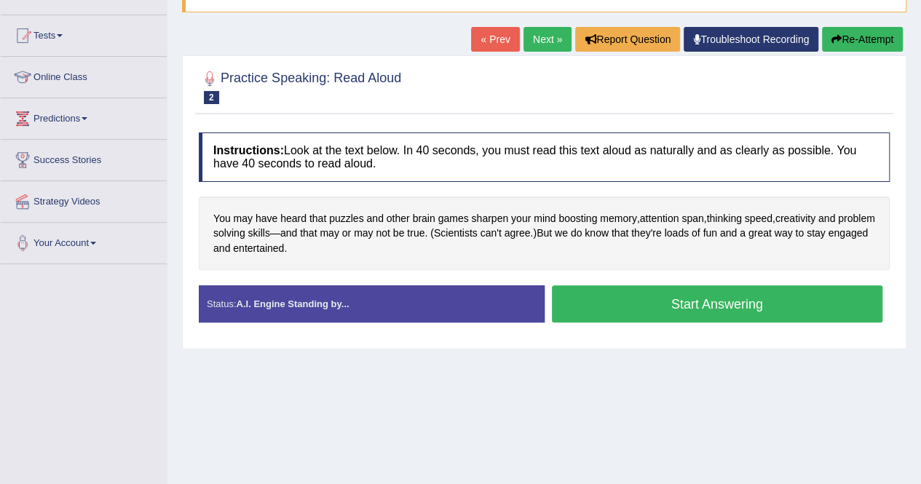
click at [591, 305] on button "Start Answering" at bounding box center [717, 303] width 331 height 37
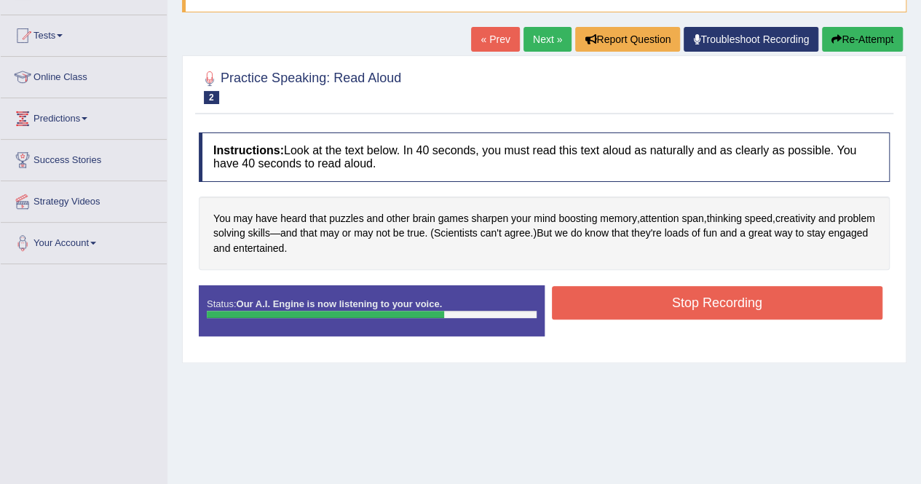
click at [591, 305] on button "Stop Recording" at bounding box center [717, 302] width 331 height 33
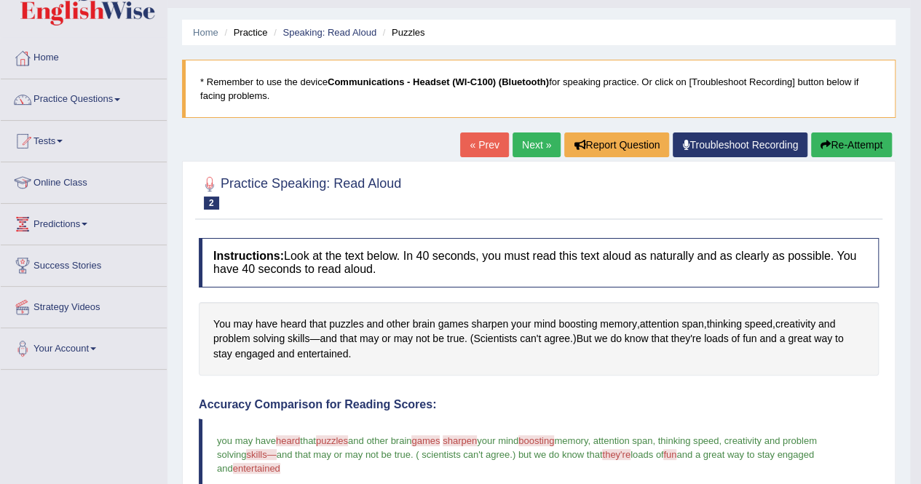
scroll to position [0, 0]
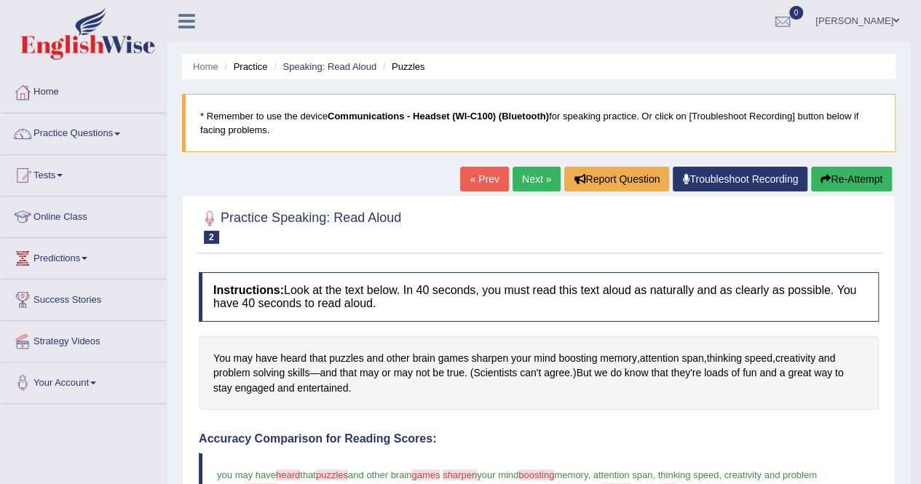
click at [539, 178] on link "Next »" at bounding box center [537, 179] width 48 height 25
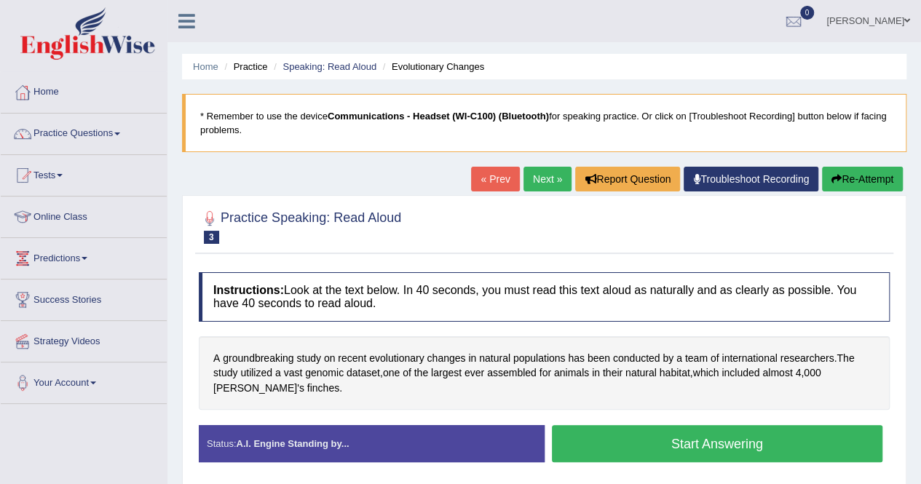
click at [631, 445] on button "Start Answering" at bounding box center [717, 443] width 331 height 37
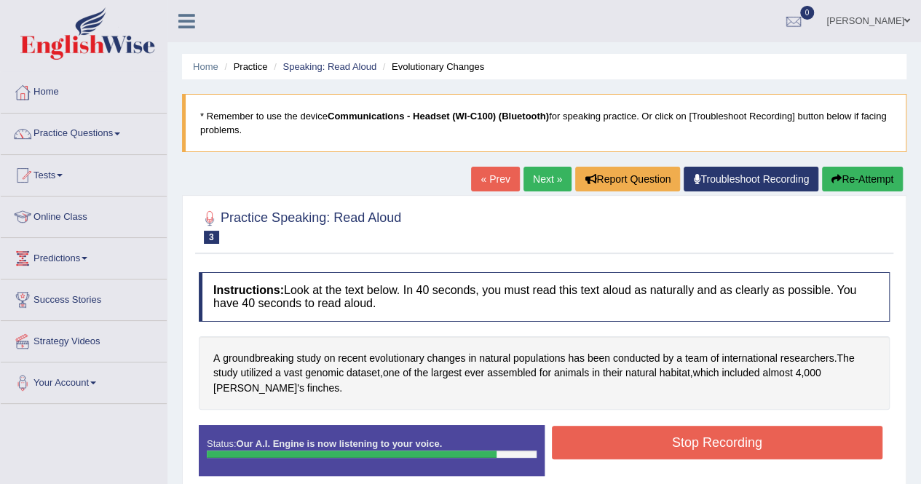
click at [631, 445] on button "Stop Recording" at bounding box center [717, 442] width 331 height 33
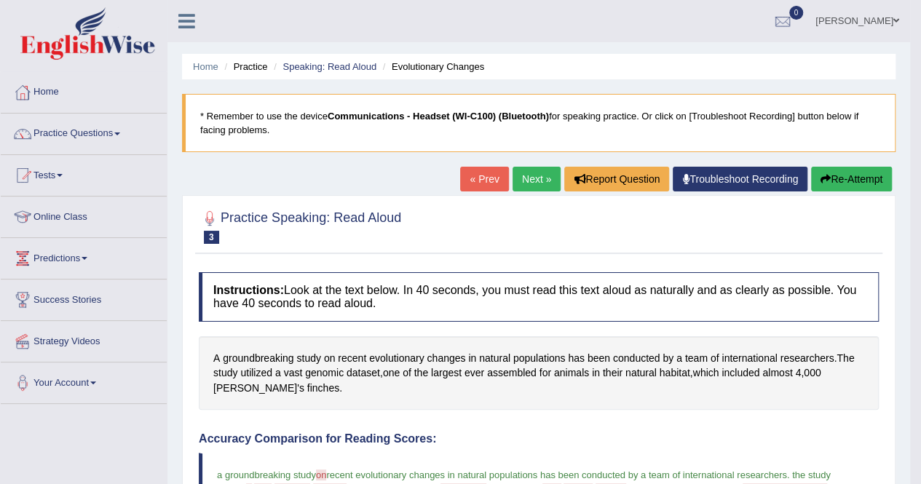
click at [342, 183] on div "Home Practice Speaking: Read Aloud Evolutionary Changes * Remember to use the d…" at bounding box center [538, 479] width 743 height 958
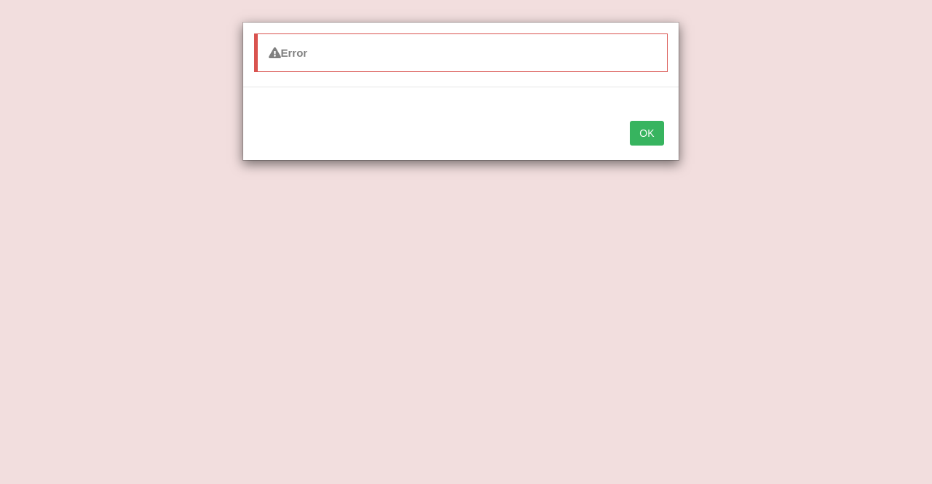
click at [652, 135] on button "OK" at bounding box center [646, 133] width 33 height 25
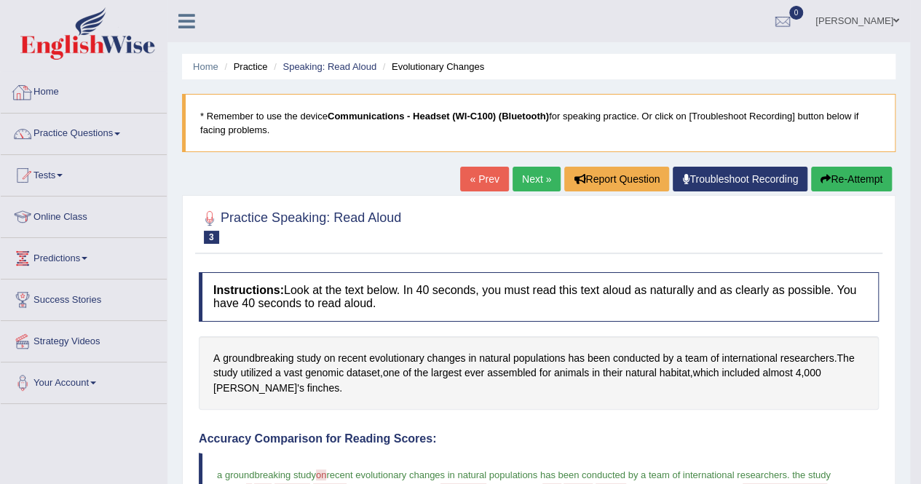
click at [100, 79] on link "Home" at bounding box center [84, 90] width 166 height 36
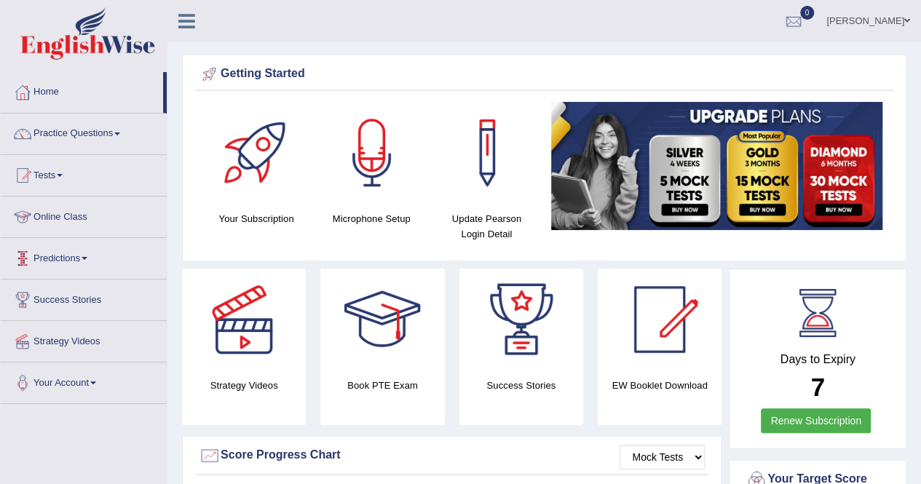
click at [87, 218] on link "Online Class" at bounding box center [84, 215] width 166 height 36
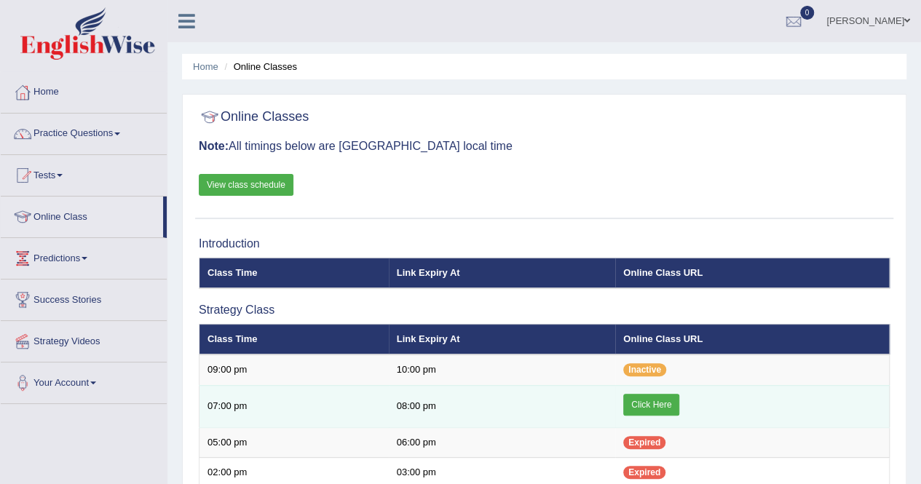
click at [655, 406] on link "Click Here" at bounding box center [651, 405] width 56 height 22
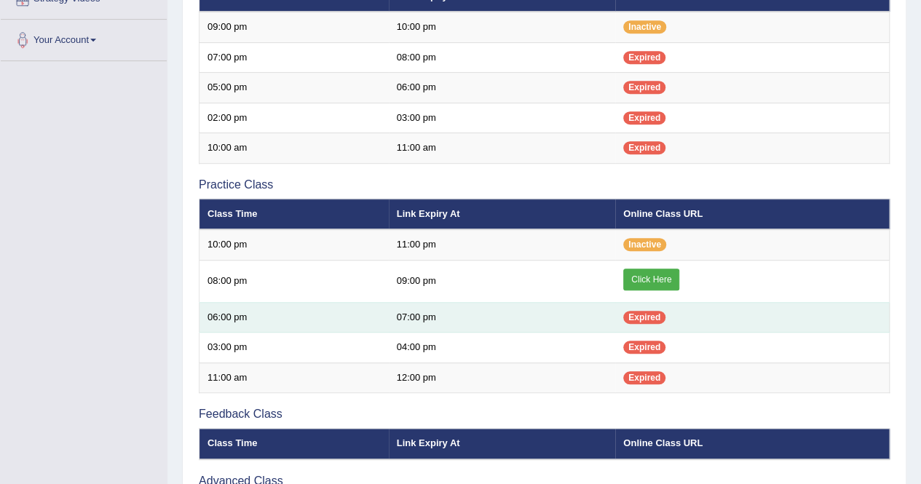
scroll to position [344, 0]
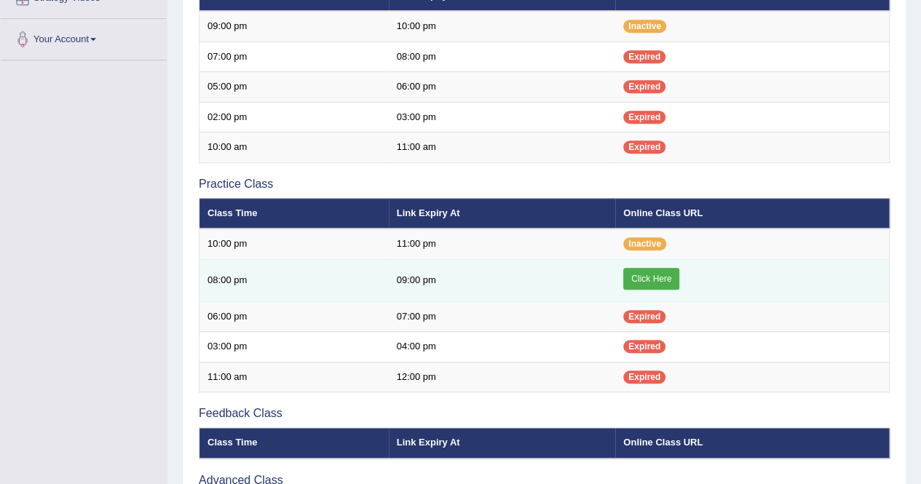
click at [645, 275] on link "Click Here" at bounding box center [651, 279] width 56 height 22
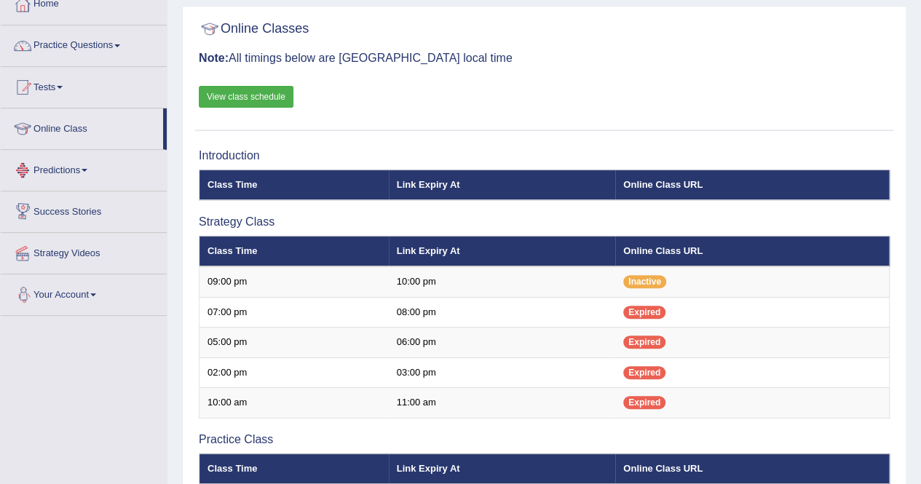
scroll to position [87, 0]
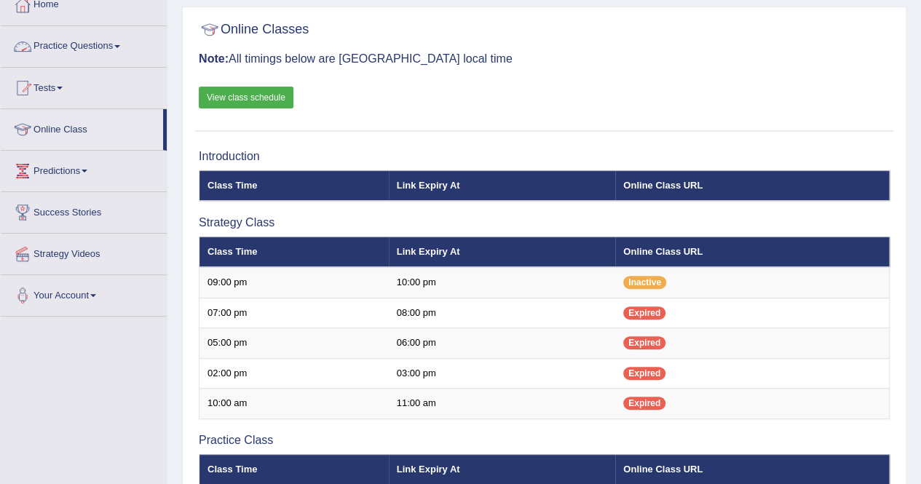
click at [88, 43] on link "Practice Questions" at bounding box center [84, 44] width 166 height 36
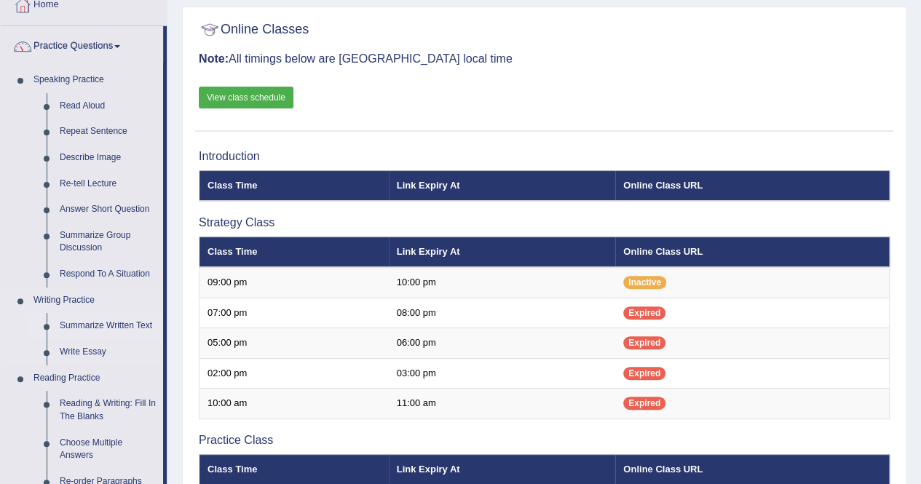
click at [71, 329] on link "Summarize Written Text" at bounding box center [108, 326] width 110 height 26
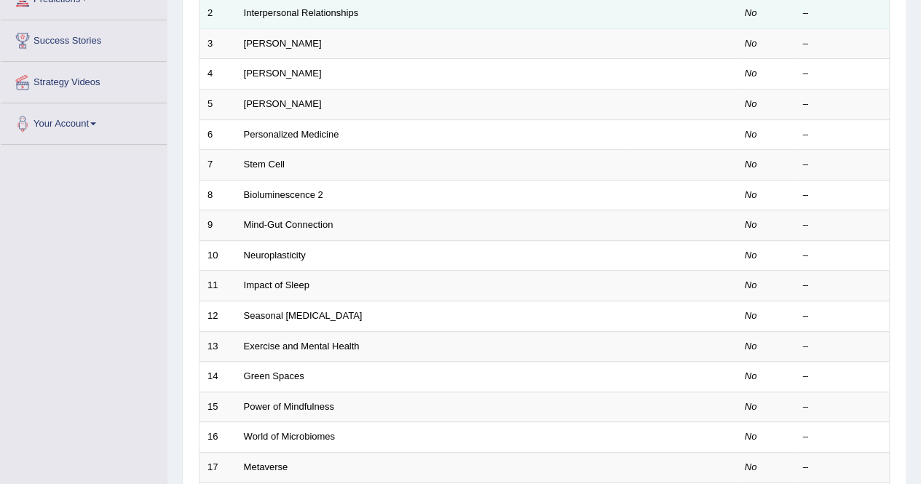
scroll to position [265, 0]
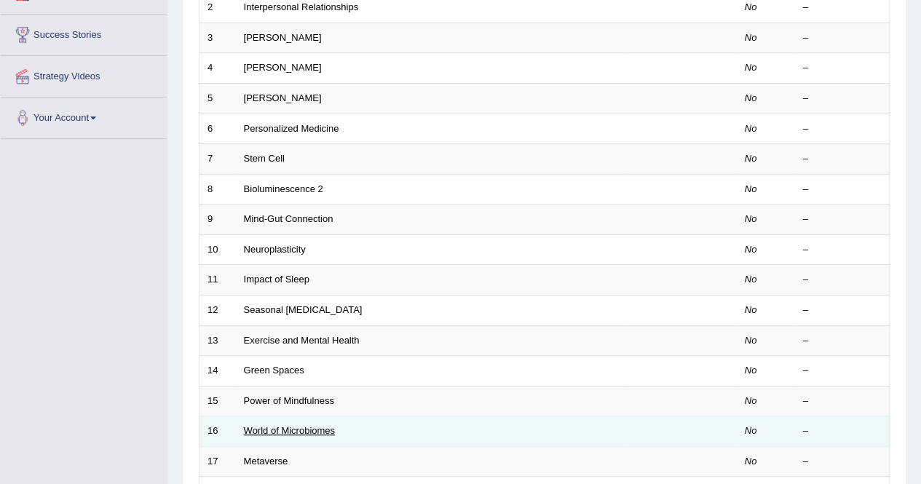
click at [323, 425] on link "World of Microbiomes" at bounding box center [289, 430] width 91 height 11
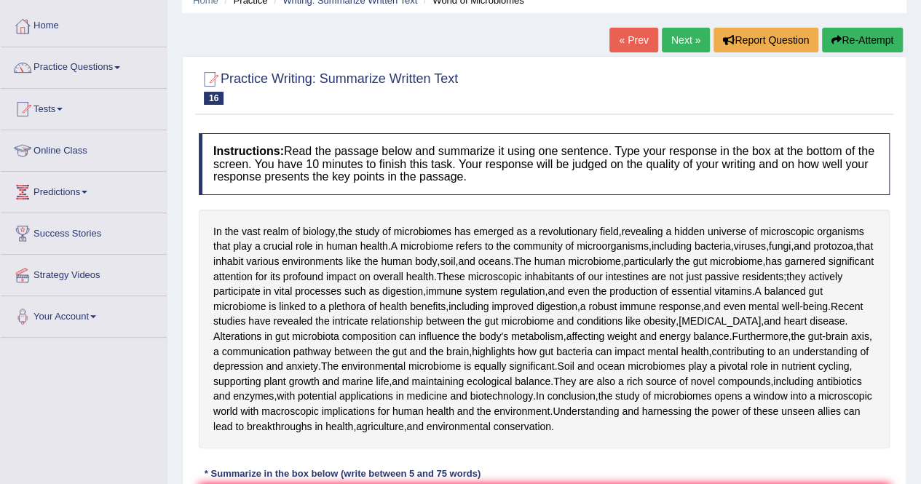
scroll to position [73, 0]
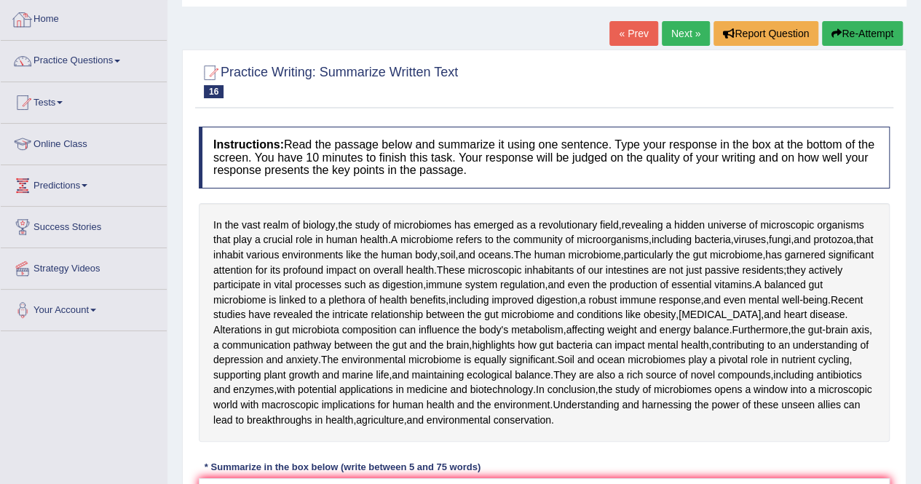
click at [48, 17] on link "Home" at bounding box center [84, 17] width 166 height 36
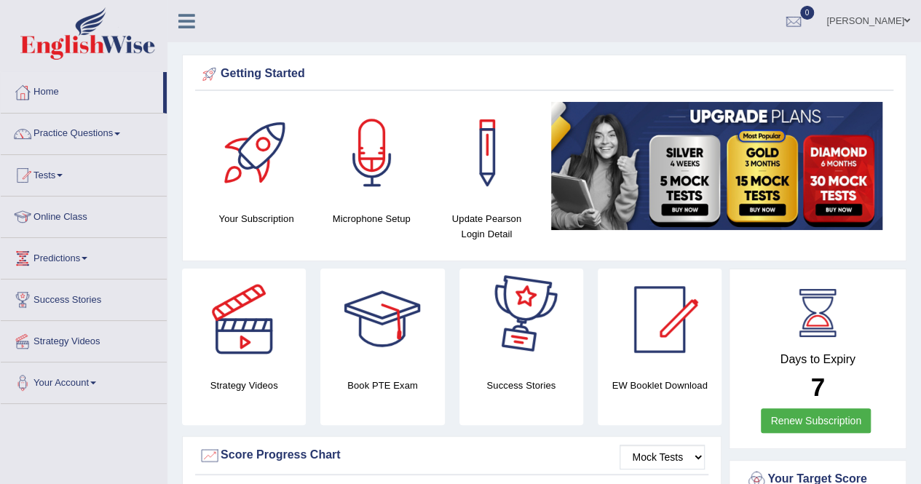
click at [583, 379] on h4 "EW Booklet Download" at bounding box center [521, 385] width 124 height 15
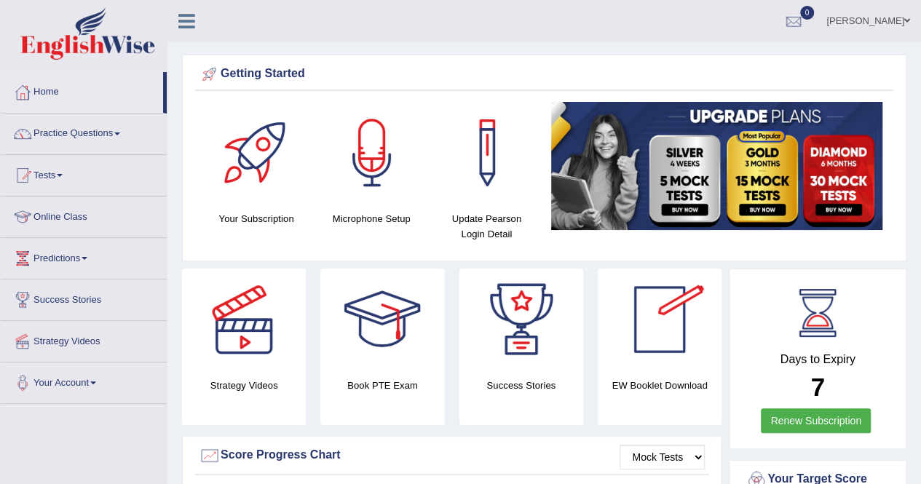
click at [655, 343] on div at bounding box center [660, 320] width 102 height 102
click at [125, 127] on link "Practice Questions" at bounding box center [84, 132] width 166 height 36
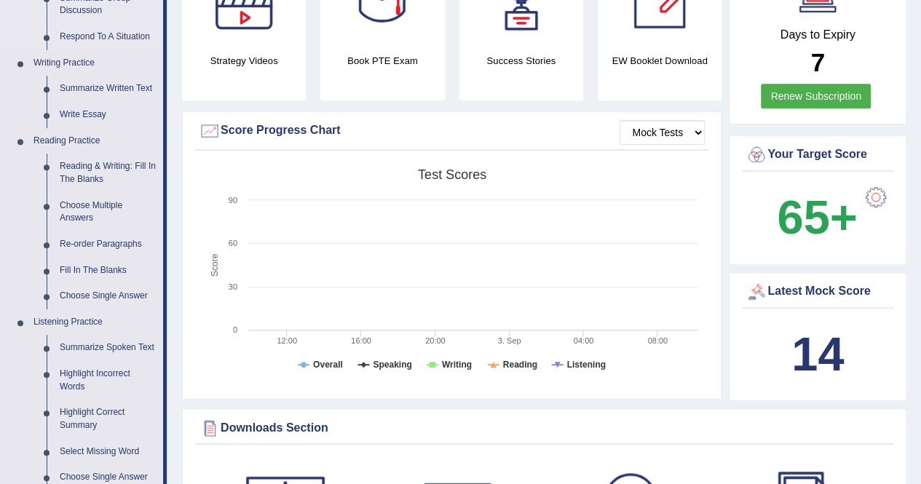
scroll to position [324, 0]
click at [120, 85] on link "Summarize Written Text" at bounding box center [108, 89] width 110 height 26
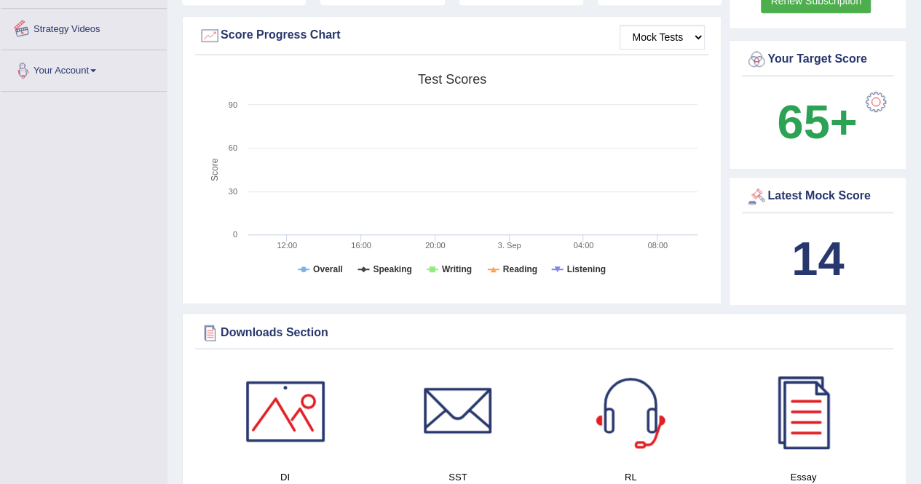
scroll to position [454, 0]
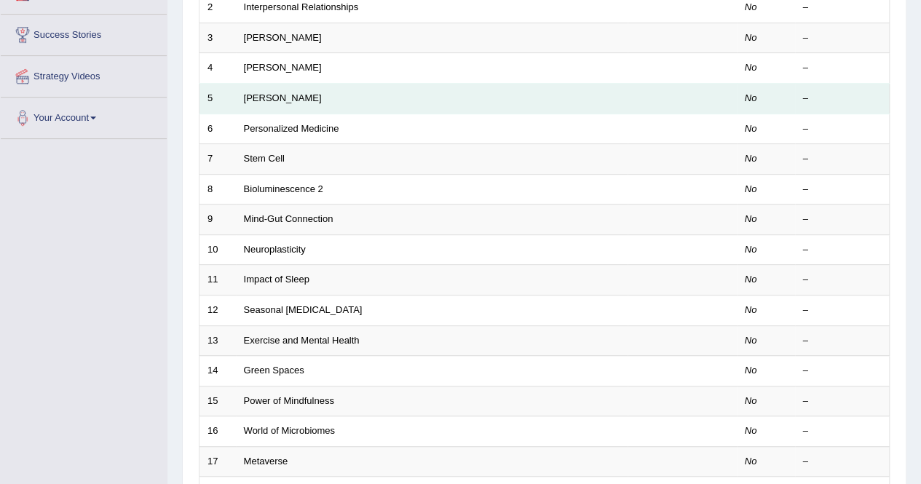
scroll to position [278, 0]
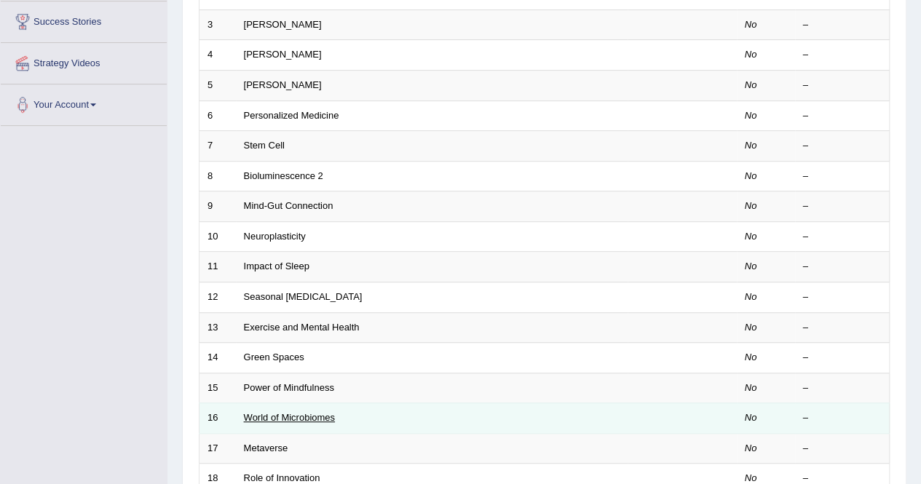
click at [282, 416] on link "World of Microbiomes" at bounding box center [289, 417] width 91 height 11
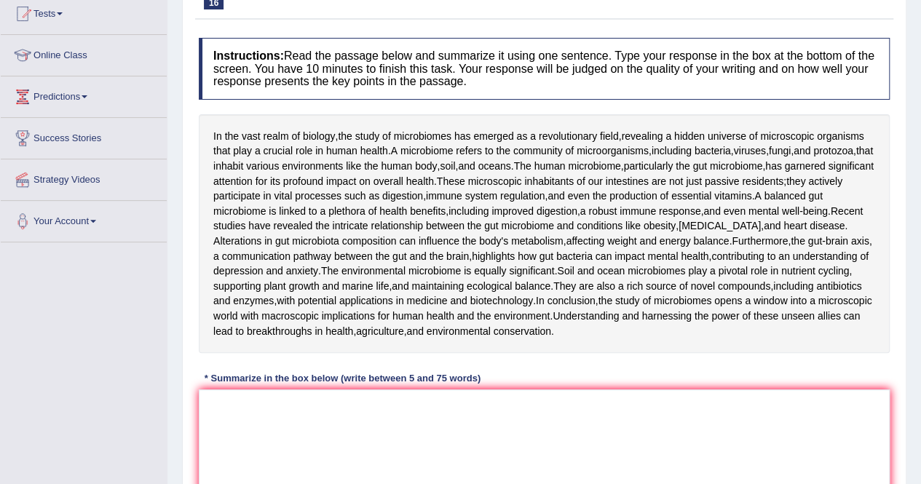
scroll to position [160, 0]
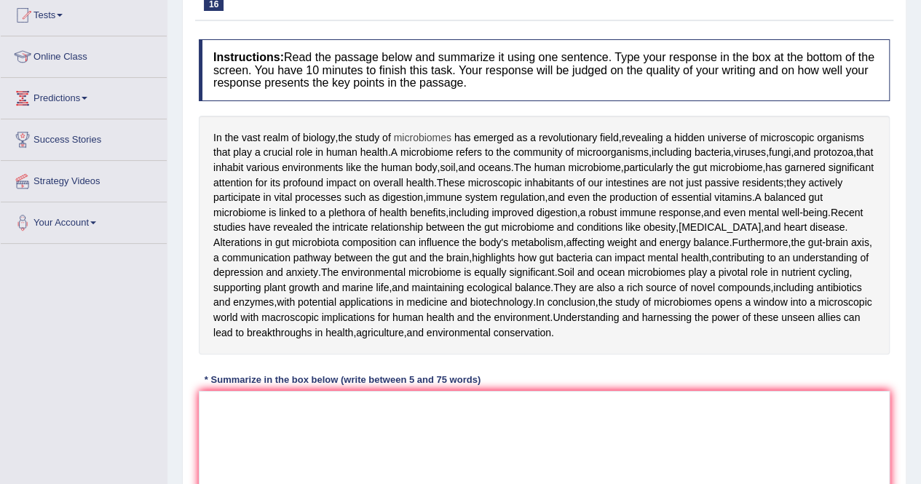
drag, startPoint x: 341, startPoint y: 132, endPoint x: 411, endPoint y: 132, distance: 69.9
click at [411, 132] on div "In the vast realm of biology , the study of microbiomes has emerged as a revolu…" at bounding box center [544, 235] width 691 height 239
click at [341, 134] on span "the" at bounding box center [345, 137] width 14 height 15
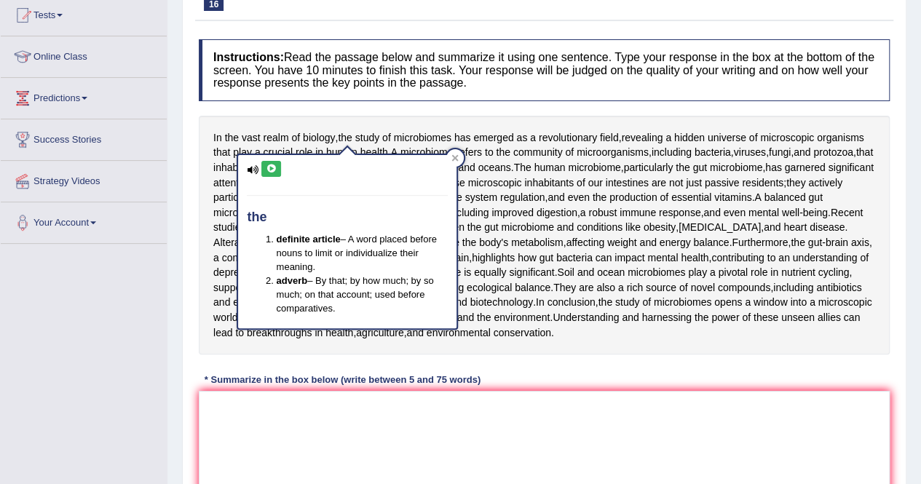
click at [385, 119] on div "In the vast realm of biology , the study of microbiomes has emerged as a revolu…" at bounding box center [544, 235] width 691 height 239
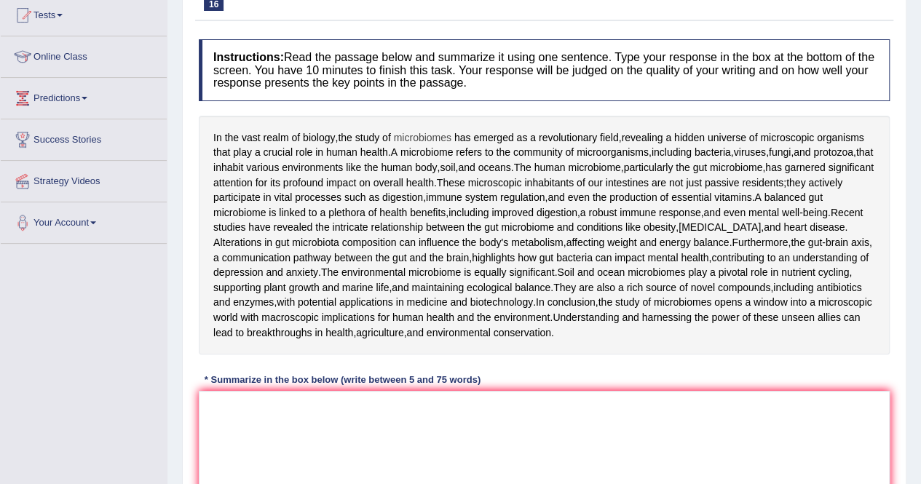
drag, startPoint x: 357, startPoint y: 133, endPoint x: 398, endPoint y: 134, distance: 40.8
click at [398, 134] on div "In the vast realm of biology , the study of microbiomes has emerged as a revolu…" at bounding box center [544, 235] width 691 height 239
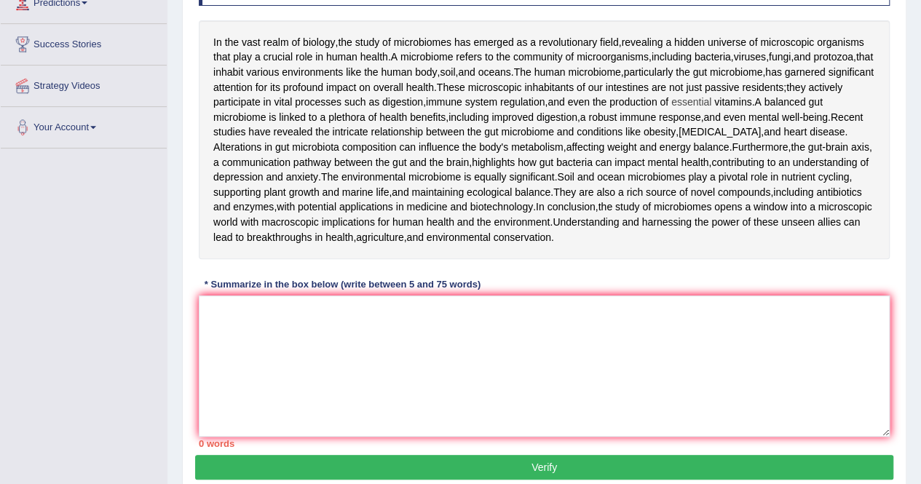
scroll to position [256, 0]
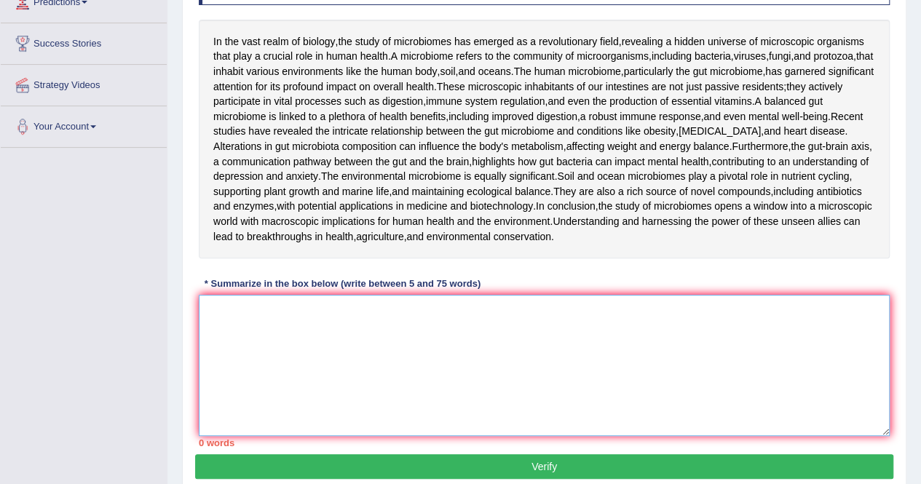
click at [328, 436] on textarea at bounding box center [544, 365] width 691 height 141
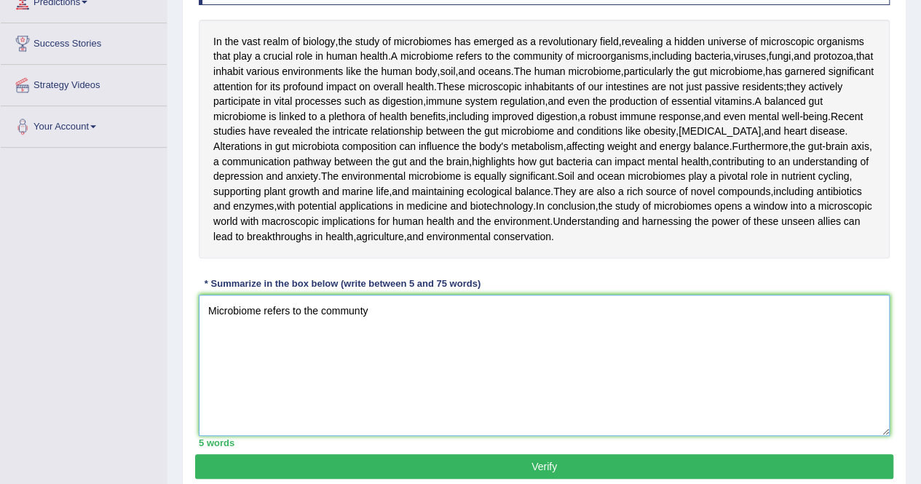
click at [355, 417] on textarea "Microbiome refers to the communty" at bounding box center [544, 365] width 691 height 141
click at [360, 415] on textarea "Microbiome refers to the communty" at bounding box center [544, 365] width 691 height 141
click at [377, 422] on textarea "Microbiome refers to the community" at bounding box center [544, 365] width 691 height 141
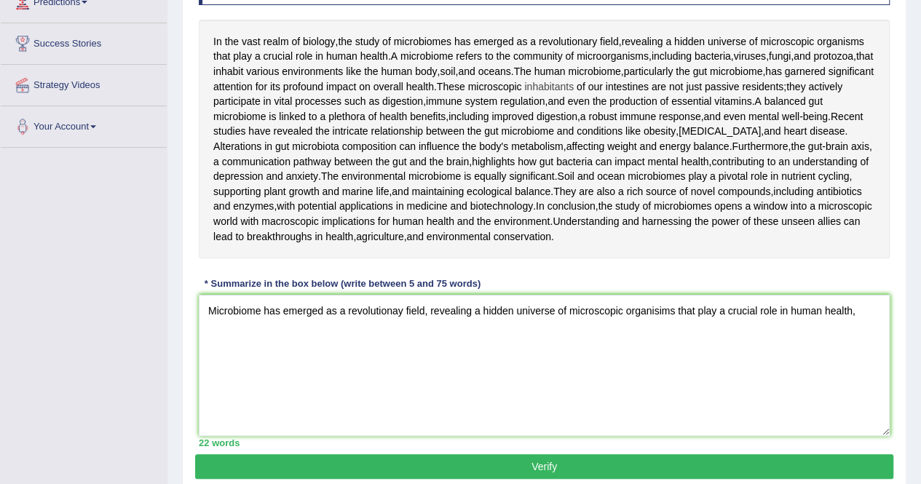
click at [524, 95] on span "inhabitants" at bounding box center [549, 86] width 50 height 15
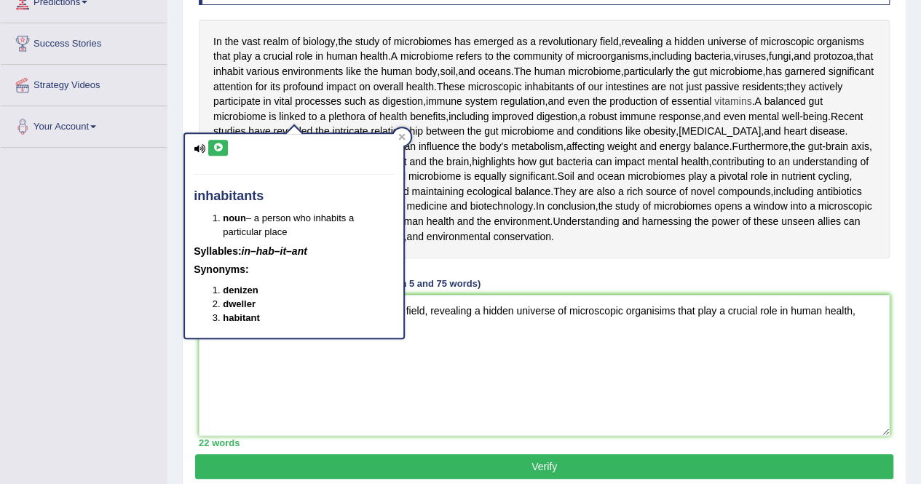
click at [714, 109] on span "vitamins" at bounding box center [732, 101] width 37 height 15
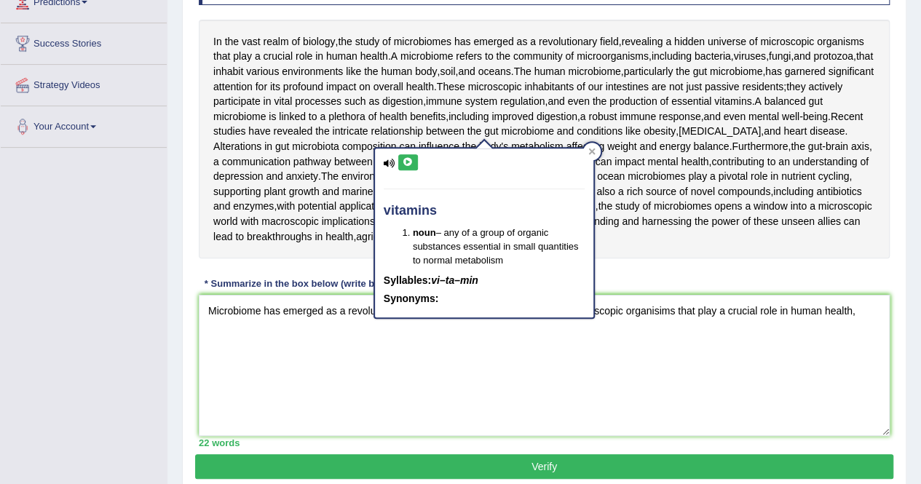
click at [617, 146] on div "In the vast realm of biology , the study of microbiomes has emerged as a revolu…" at bounding box center [544, 139] width 691 height 239
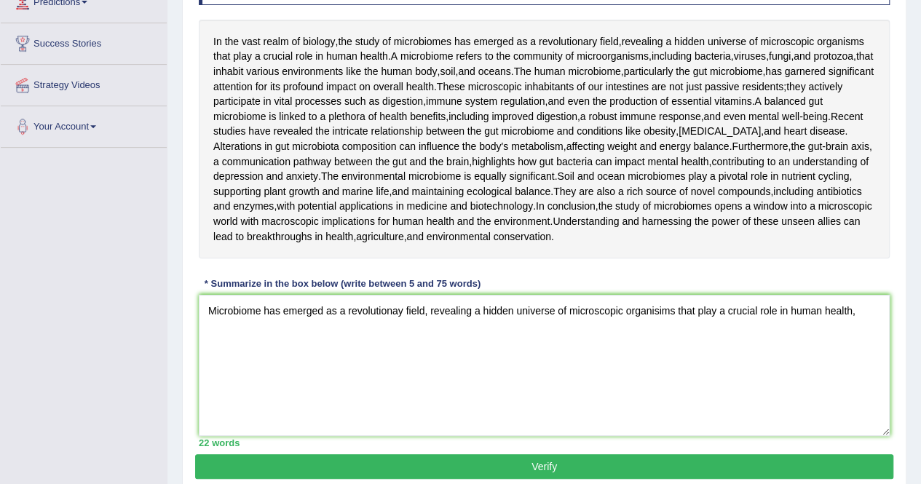
scroll to position [416, 0]
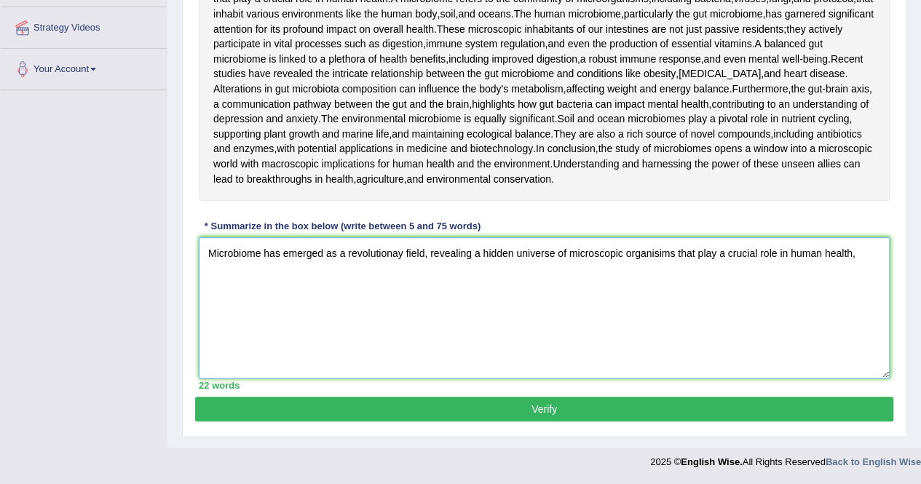
click at [861, 256] on textarea "Microbiome has emerged as a revolutionay field, revealing a hidden universe of …" at bounding box center [544, 307] width 691 height 141
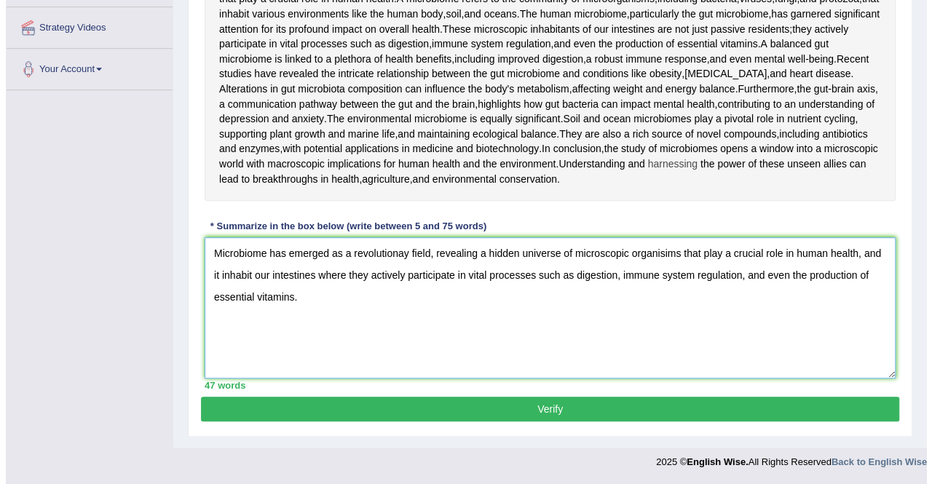
scroll to position [365, 0]
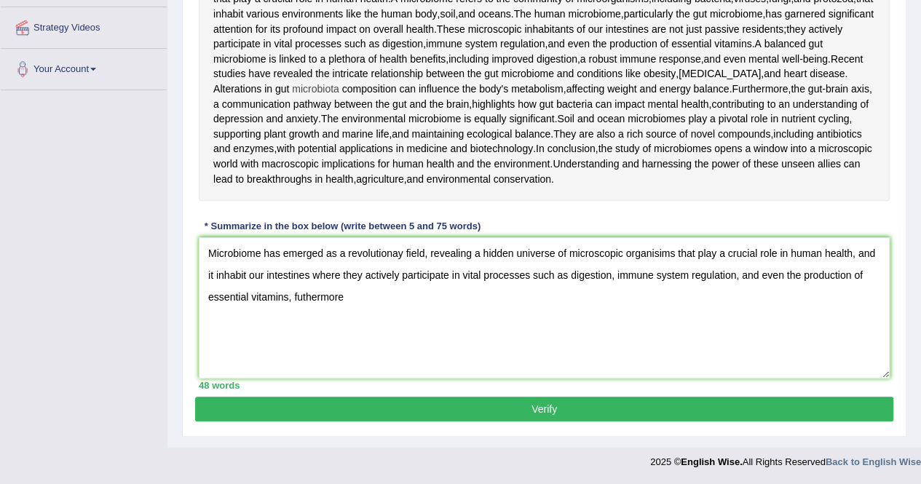
drag, startPoint x: 276, startPoint y: 81, endPoint x: 316, endPoint y: 78, distance: 40.2
click at [316, 78] on div "In the vast realm of biology , the study of microbiomes has emerged as a revolu…" at bounding box center [544, 81] width 691 height 239
click at [373, 353] on textarea "Microbiome has emerged as a revolutionay field, revealing a hidden universe of …" at bounding box center [544, 307] width 691 height 141
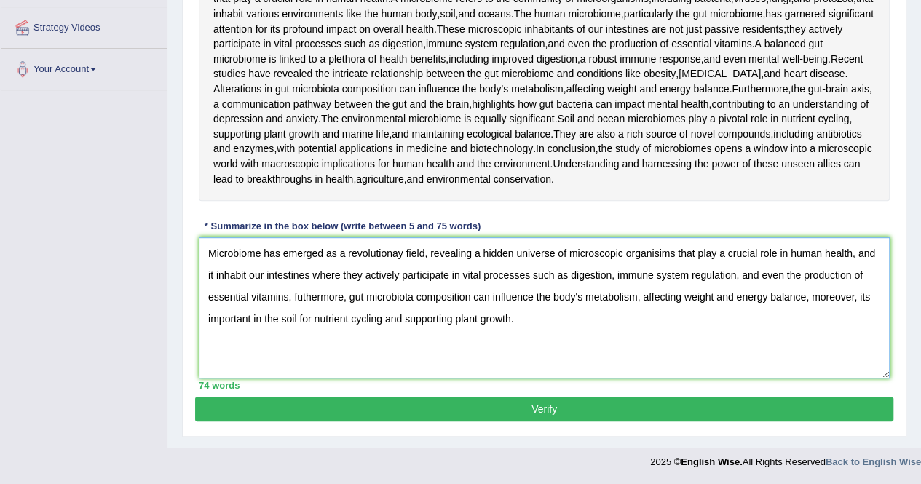
drag, startPoint x: 525, startPoint y: 375, endPoint x: 208, endPoint y: 305, distance: 324.4
click at [208, 305] on textarea "Microbiome has emerged as a revolutionay field, revealing a hidden universe of …" at bounding box center [544, 307] width 691 height 141
click at [556, 379] on textarea "Microbiome has emerged as a revolutionay field, revealing a hidden universe of …" at bounding box center [544, 307] width 691 height 141
type textarea "Microbiome has emerged as a revolutionay field, revealing a hidden universe of …"
click at [540, 422] on button "Verify" at bounding box center [544, 409] width 698 height 25
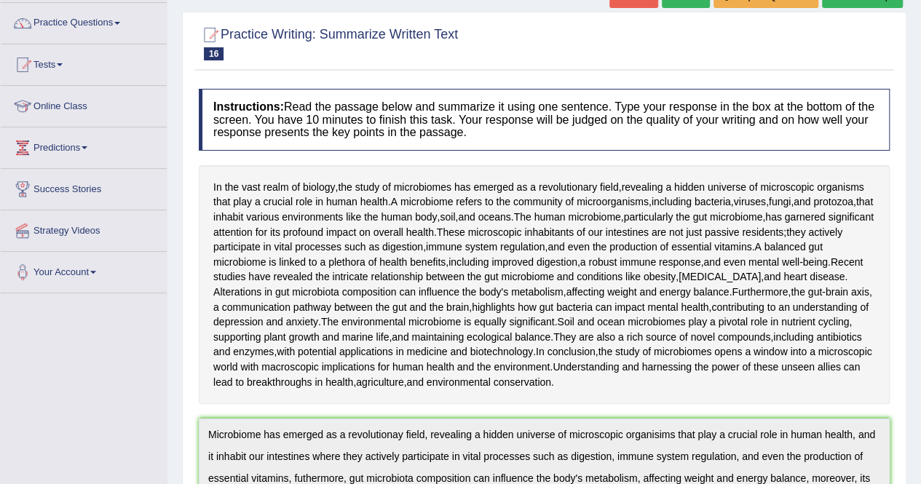
scroll to position [0, 0]
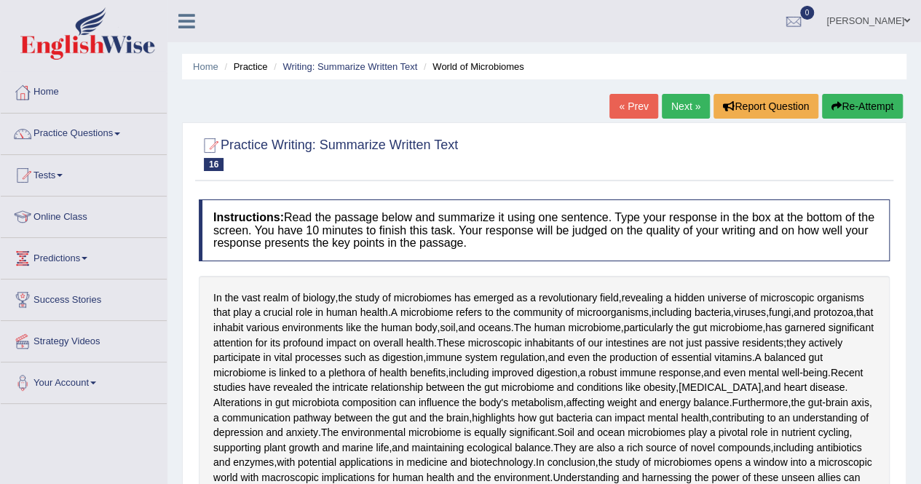
click at [839, 104] on button "Re-Attempt" at bounding box center [862, 106] width 81 height 25
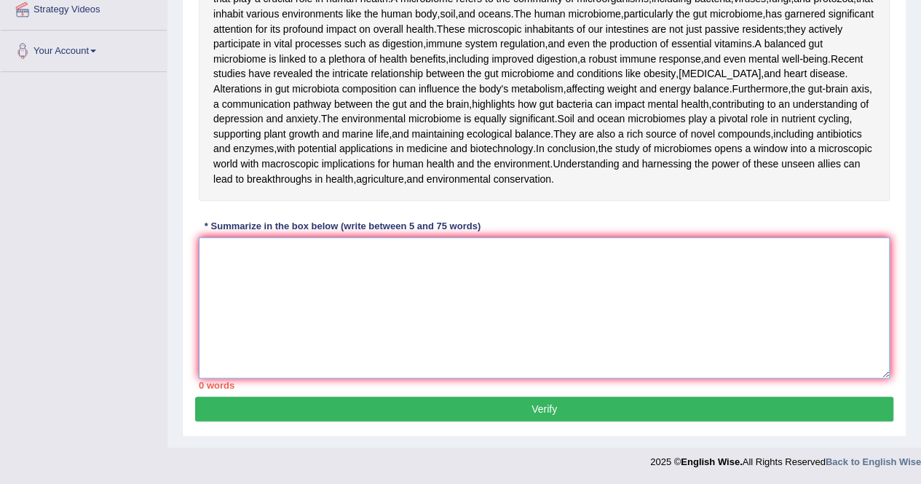
click at [570, 295] on textarea at bounding box center [544, 307] width 691 height 141
paste textarea "Microbiome has emerged as a revolutionay field, revealing a hidden universe of …"
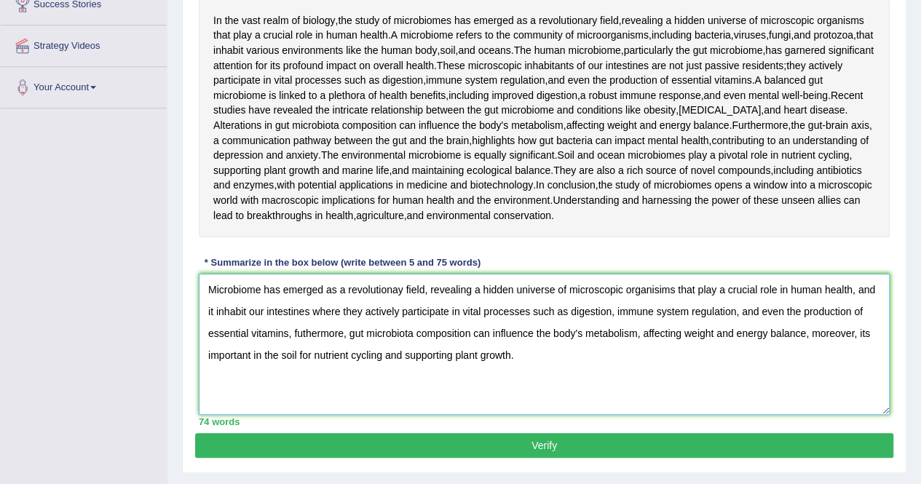
scroll to position [283, 0]
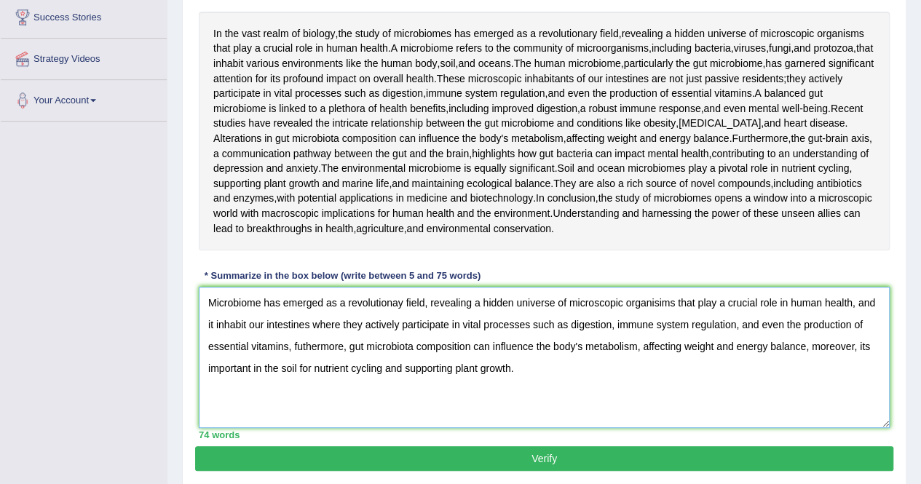
click at [403, 407] on textarea "Microbiome has emerged as a revolutionay field, revealing a hidden universe of …" at bounding box center [544, 357] width 691 height 141
click at [664, 405] on textarea "Microbiome has emerged as a revolutionary field, revealing a hidden universe of…" at bounding box center [544, 357] width 691 height 141
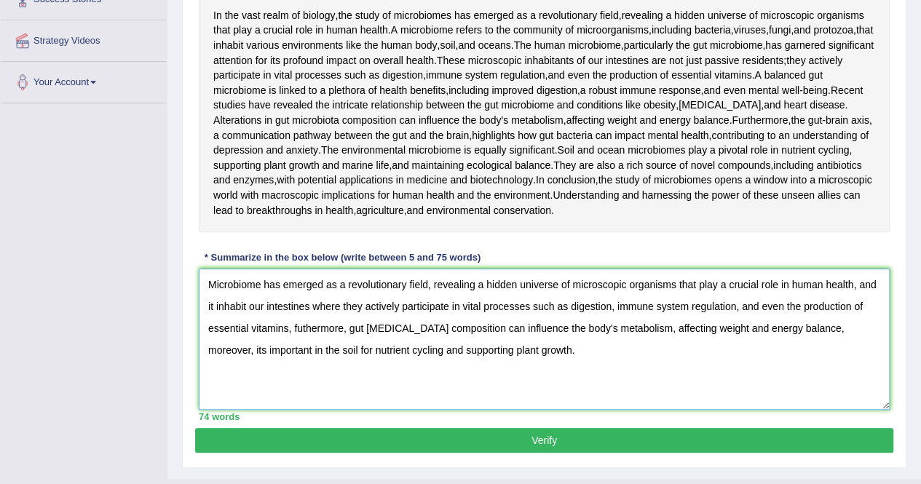
scroll to position [302, 0]
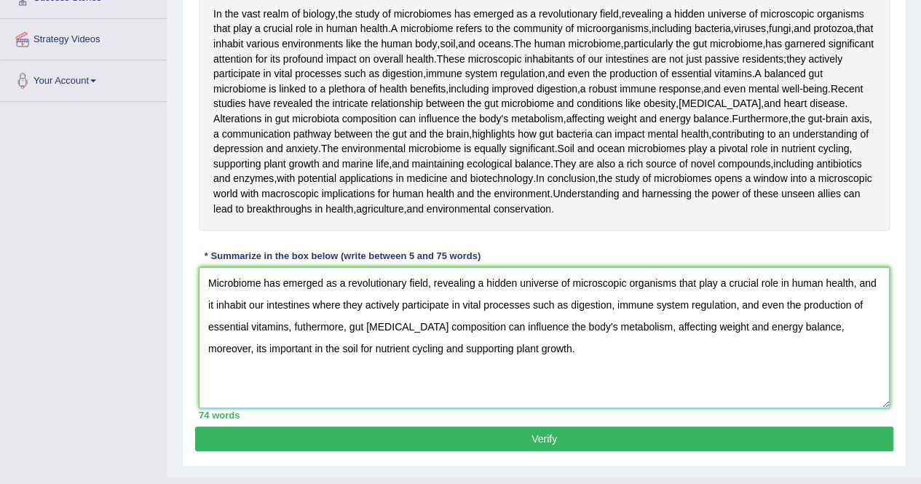
click at [865, 409] on textarea "Microbiome has emerged as a revolutionary field, revealing a hidden universe of…" at bounding box center [544, 337] width 691 height 141
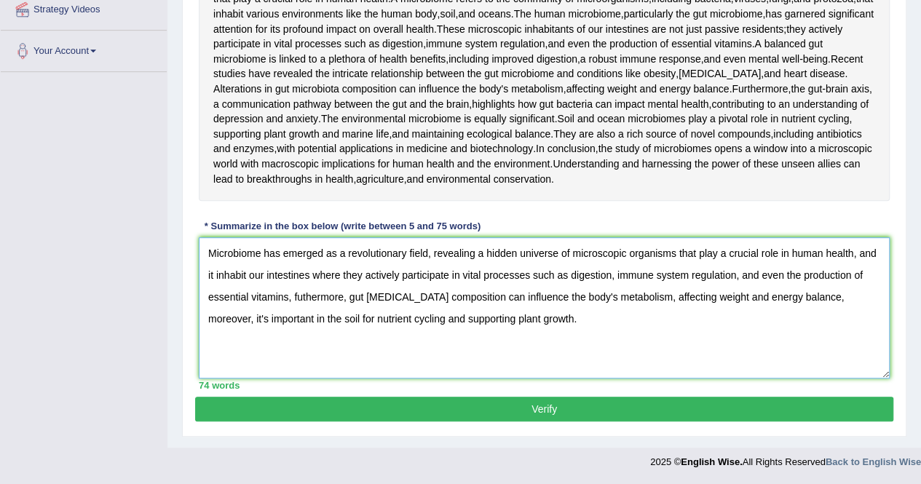
scroll to position [403, 0]
click at [245, 307] on textarea "Microbiome has emerged as a revolutionary field, revealing a hidden universe of…" at bounding box center [544, 307] width 691 height 141
click at [303, 331] on textarea "Microbiome has emerged as a revolutionary field, revealing a hidden universe of…" at bounding box center [544, 307] width 691 height 141
type textarea "Microbiome has emerged as a revolutionary field, revealing a hidden universe of…"
click at [572, 422] on button "Verify" at bounding box center [544, 409] width 698 height 25
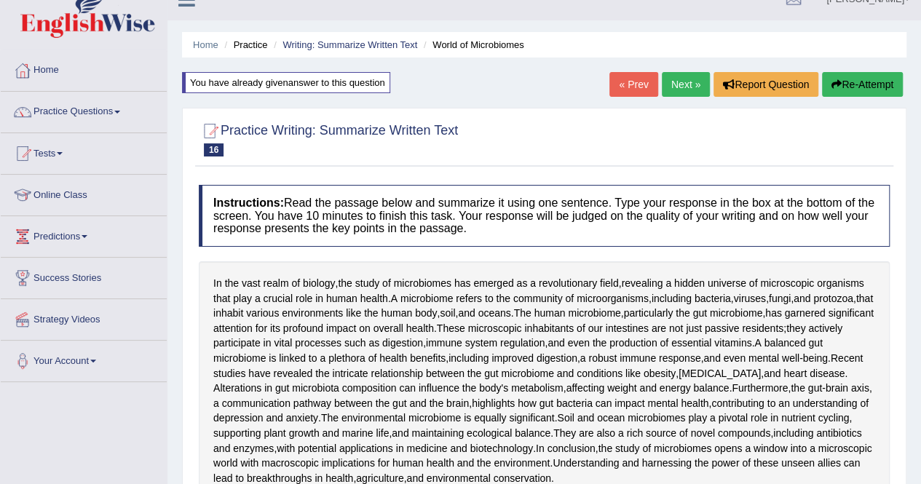
scroll to position [0, 0]
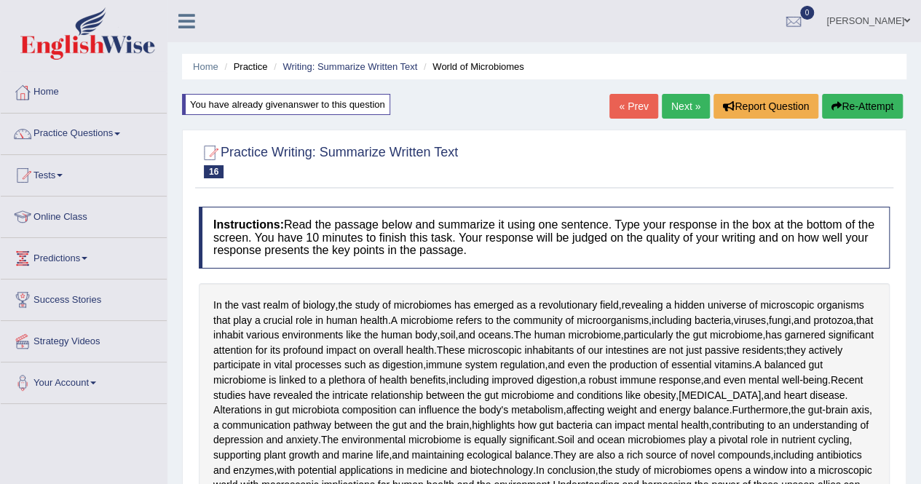
click at [685, 111] on link "Next »" at bounding box center [686, 106] width 48 height 25
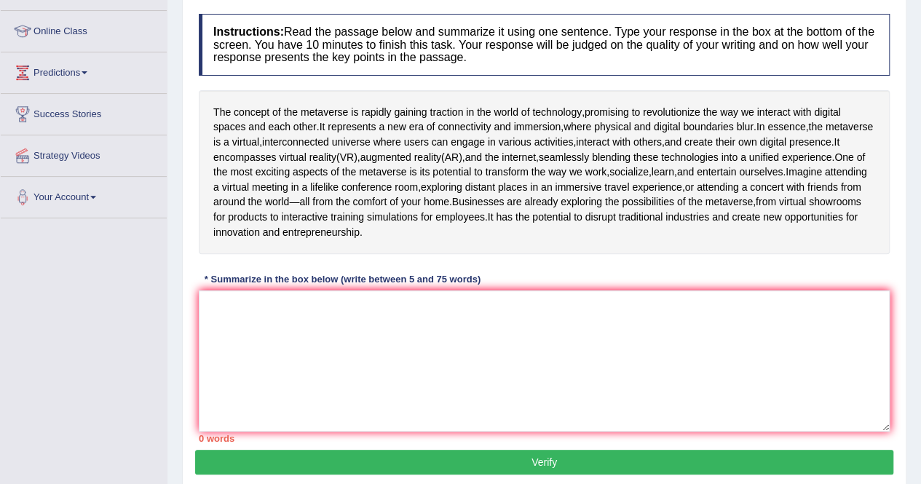
scroll to position [188, 0]
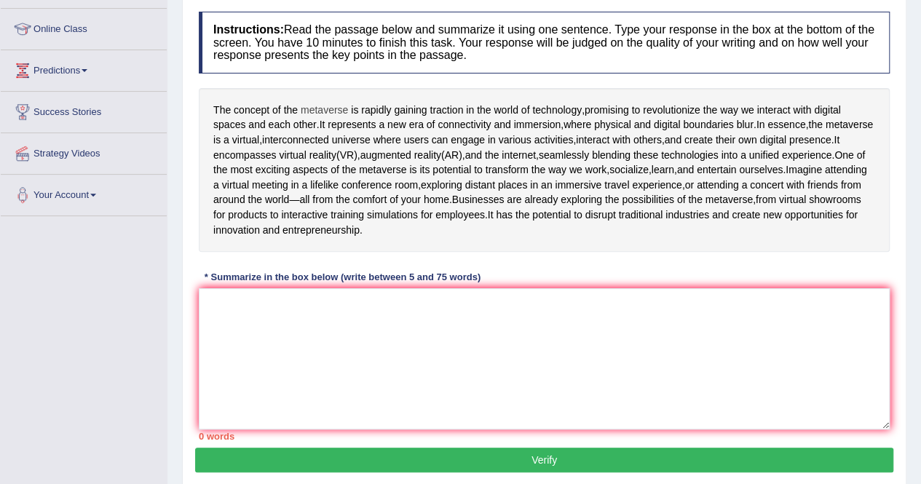
click at [340, 111] on span "metaverse" at bounding box center [324, 110] width 47 height 15
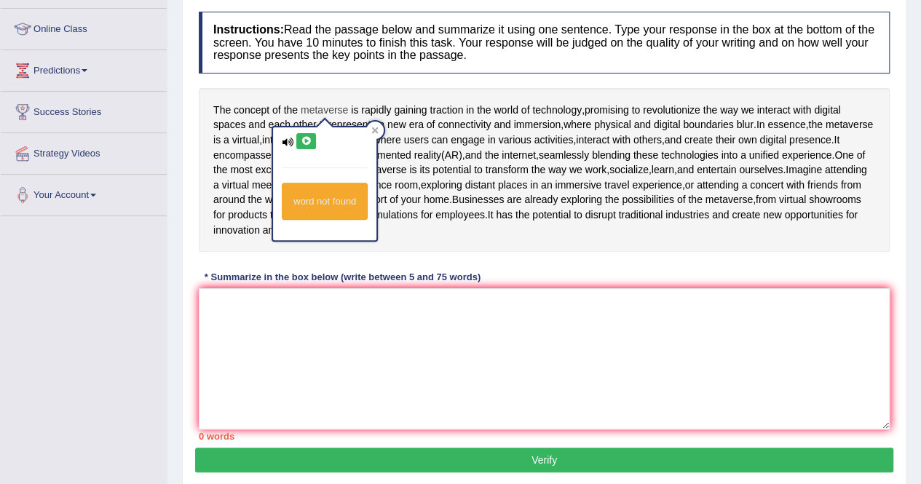
click at [330, 108] on span "metaverse" at bounding box center [324, 110] width 47 height 15
click at [400, 167] on div "The concept of the metaverse is rapidly gaining traction in the world of techno…" at bounding box center [544, 170] width 691 height 164
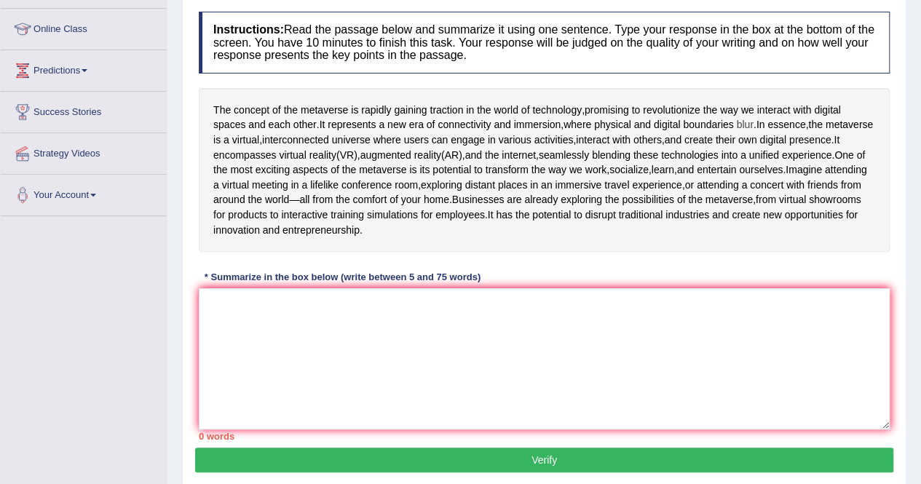
click at [747, 126] on span "blur" at bounding box center [744, 124] width 17 height 15
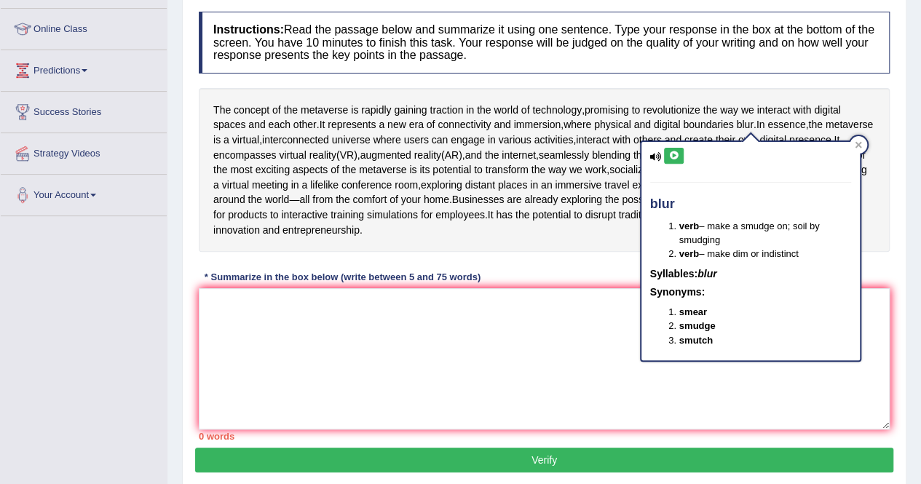
click at [607, 175] on div "The concept of the metaverse is rapidly gaining traction in the world of techno…" at bounding box center [544, 170] width 691 height 164
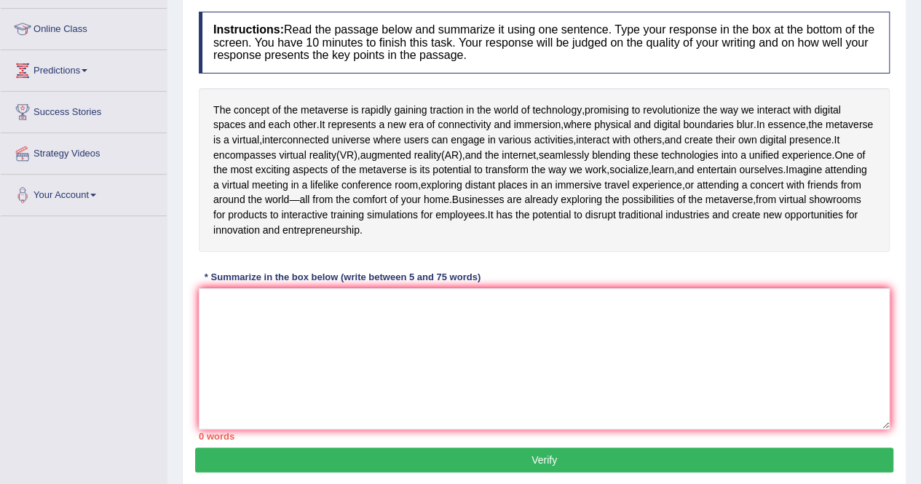
click at [315, 161] on div "The concept of the metaverse is rapidly gaining traction in the world of techno…" at bounding box center [544, 170] width 691 height 164
click at [276, 155] on span "encompasses" at bounding box center [244, 155] width 63 height 15
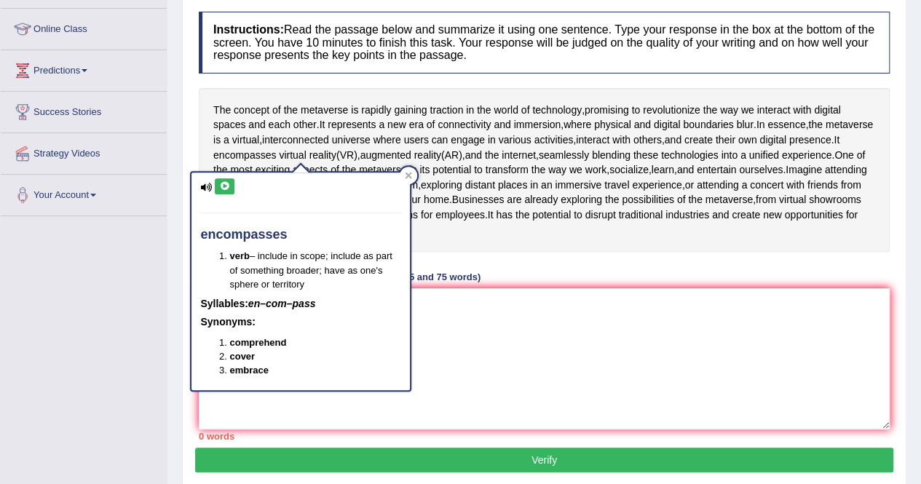
click at [453, 173] on div "The concept of the metaverse is rapidly gaining traction in the world of techno…" at bounding box center [544, 170] width 691 height 164
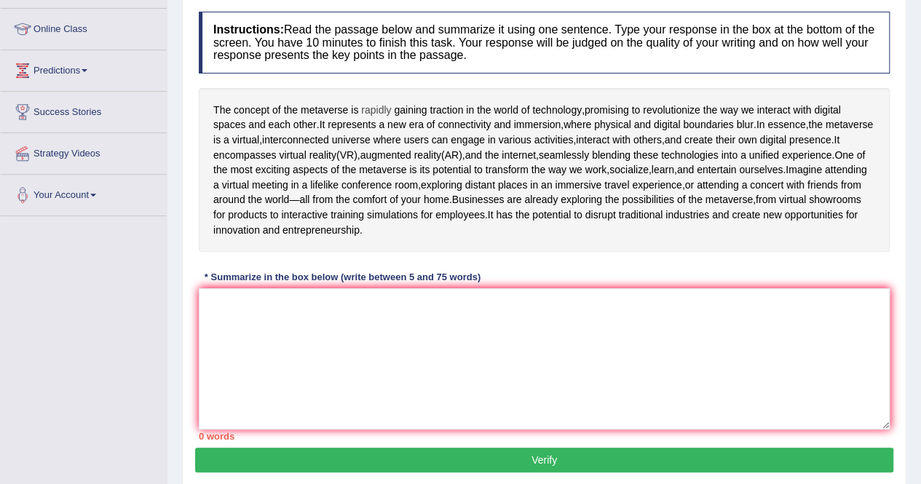
click at [382, 108] on span "rapidly" at bounding box center [376, 110] width 30 height 15
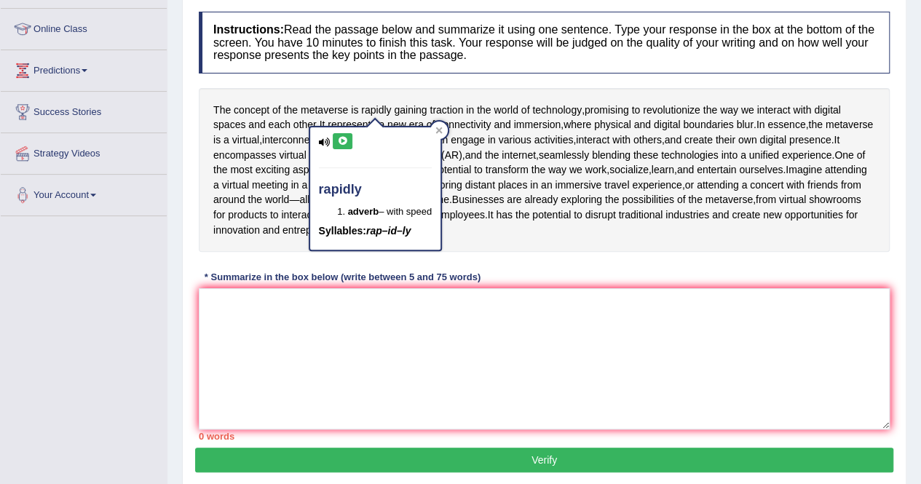
click at [411, 158] on span "augmented" at bounding box center [385, 155] width 51 height 15
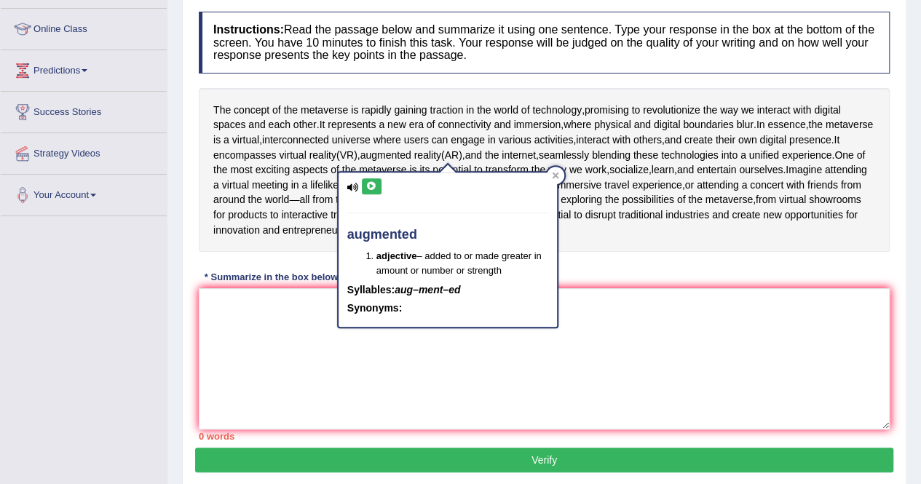
click at [314, 171] on div "The concept of the metaverse is rapidly gaining traction in the world of techno…" at bounding box center [544, 170] width 691 height 164
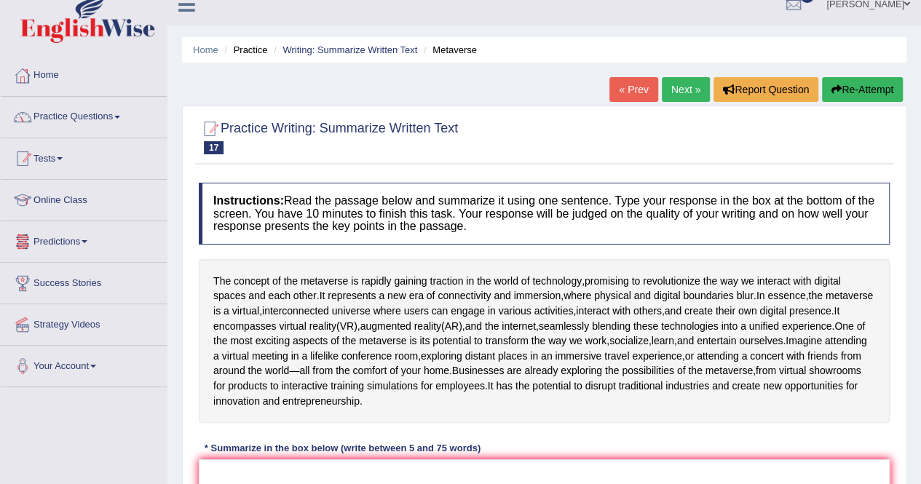
scroll to position [0, 0]
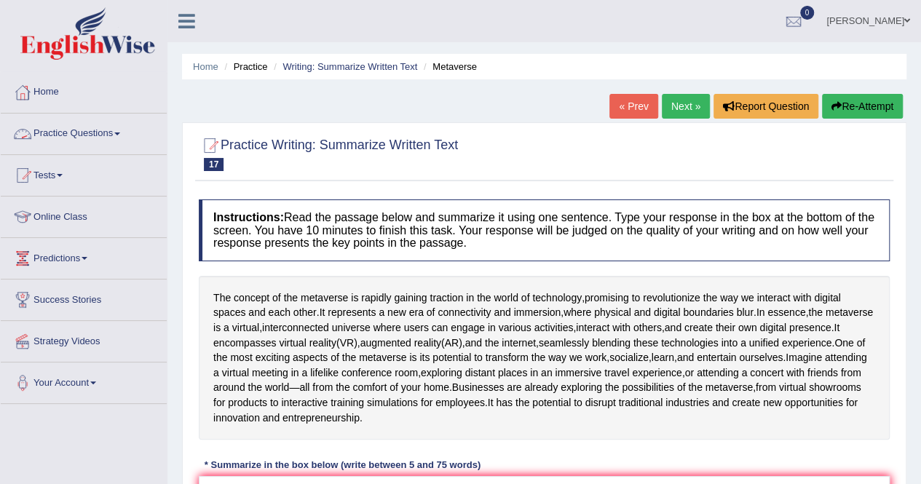
click at [67, 141] on link "Practice Questions" at bounding box center [84, 132] width 166 height 36
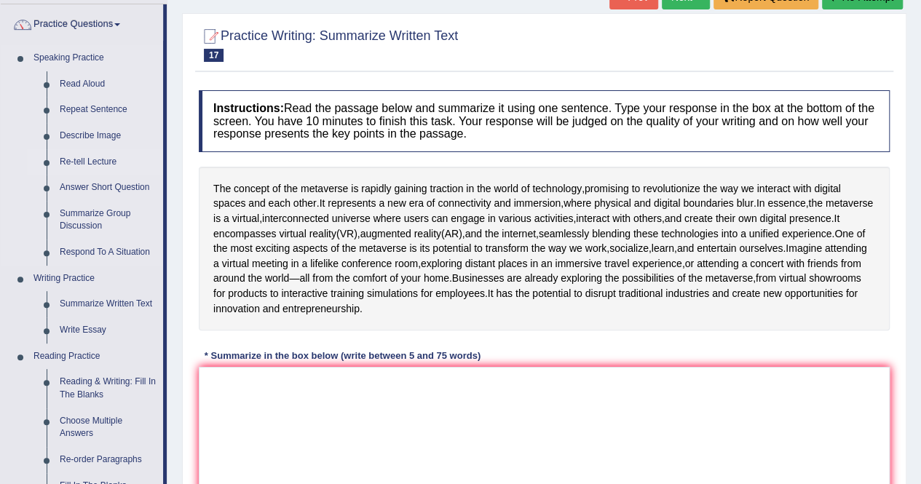
scroll to position [121, 0]
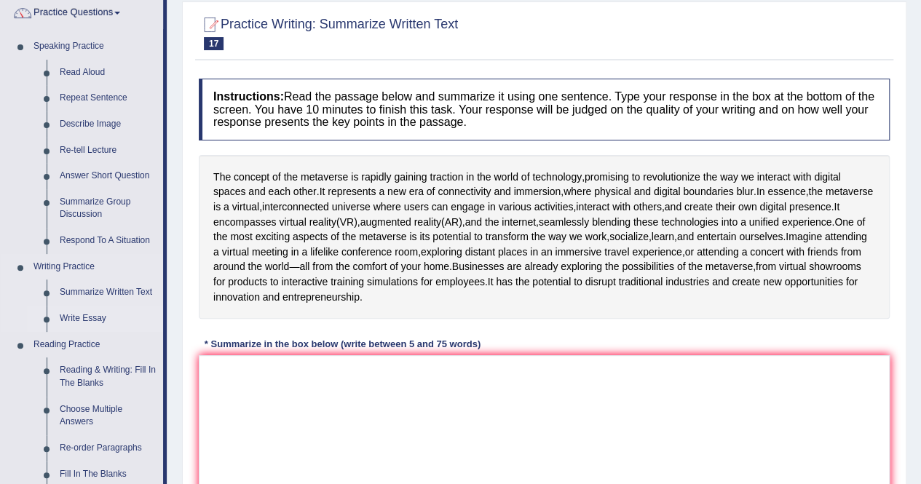
click at [82, 320] on link "Write Essay" at bounding box center [108, 319] width 110 height 26
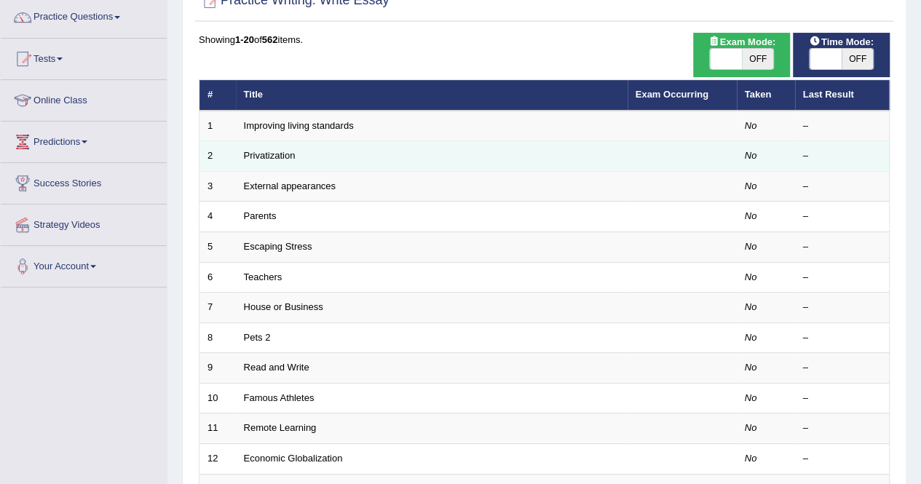
scroll to position [117, 0]
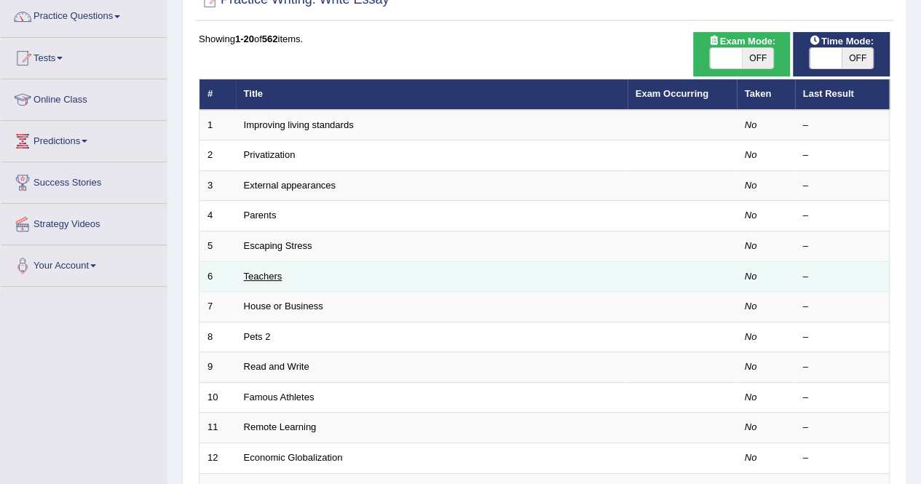
click at [273, 272] on link "Teachers" at bounding box center [263, 276] width 39 height 11
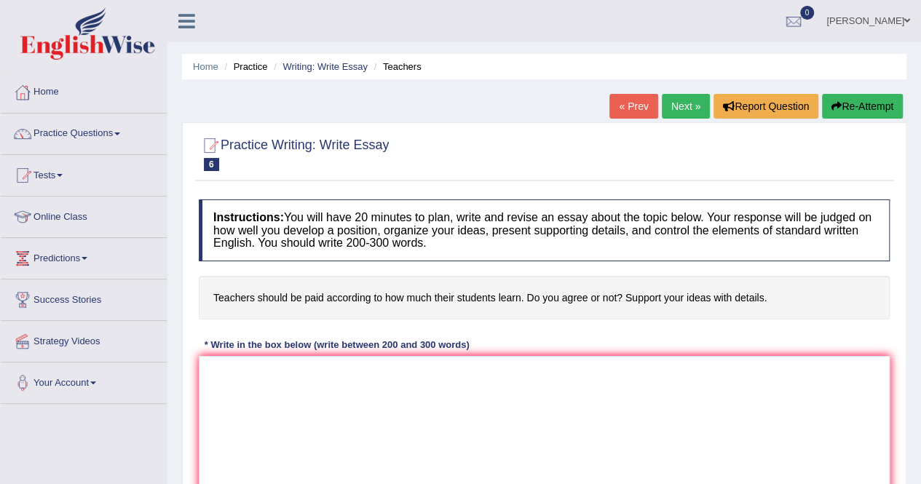
click at [680, 111] on link "Next »" at bounding box center [686, 106] width 48 height 25
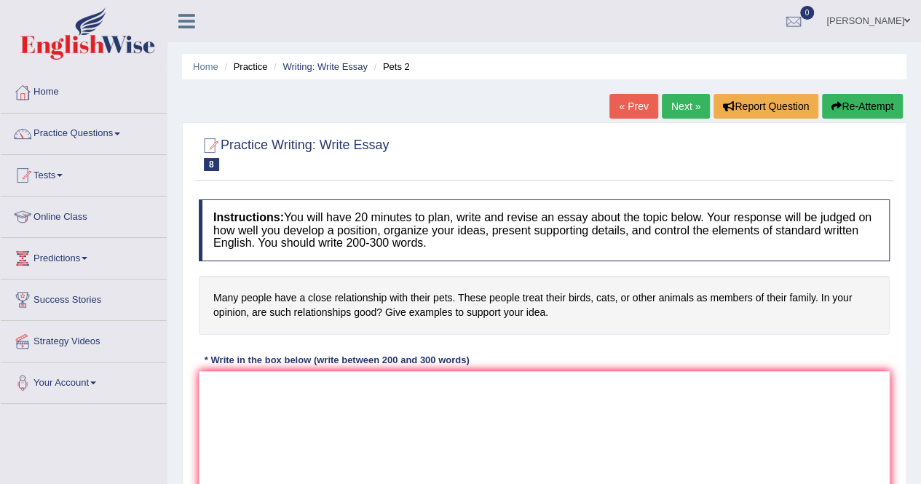
click at [680, 111] on link "Next »" at bounding box center [686, 106] width 48 height 25
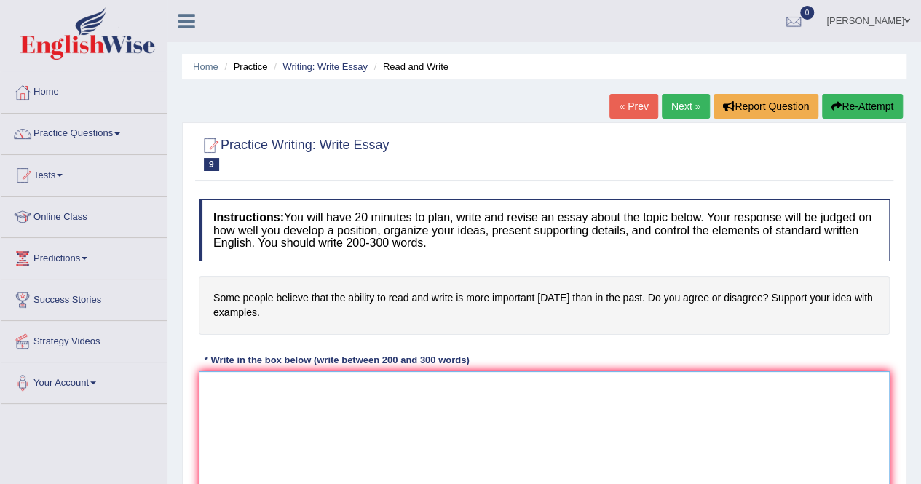
click at [422, 390] on textarea at bounding box center [544, 441] width 691 height 141
paste textarea "The increasing influence of (essay topic) on our lives has ignited numerous dis…"
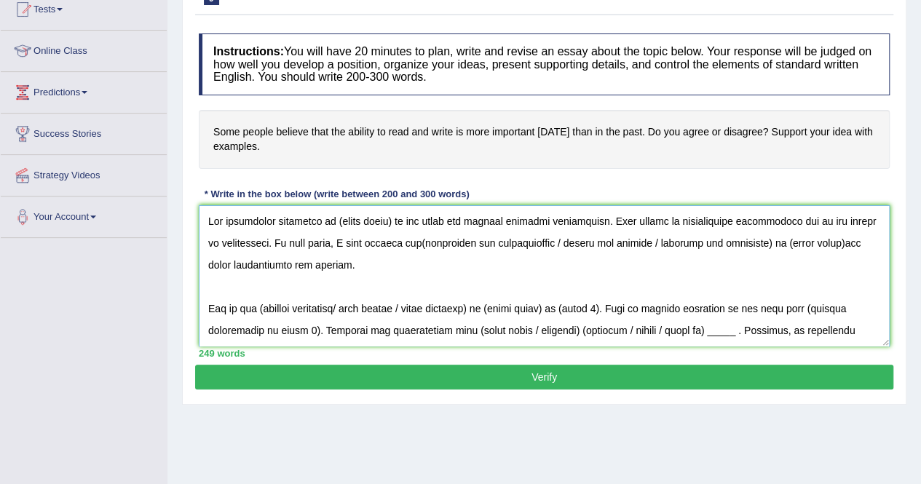
click at [390, 221] on textarea at bounding box center [544, 275] width 691 height 141
click at [476, 219] on textarea at bounding box center [544, 275] width 691 height 141
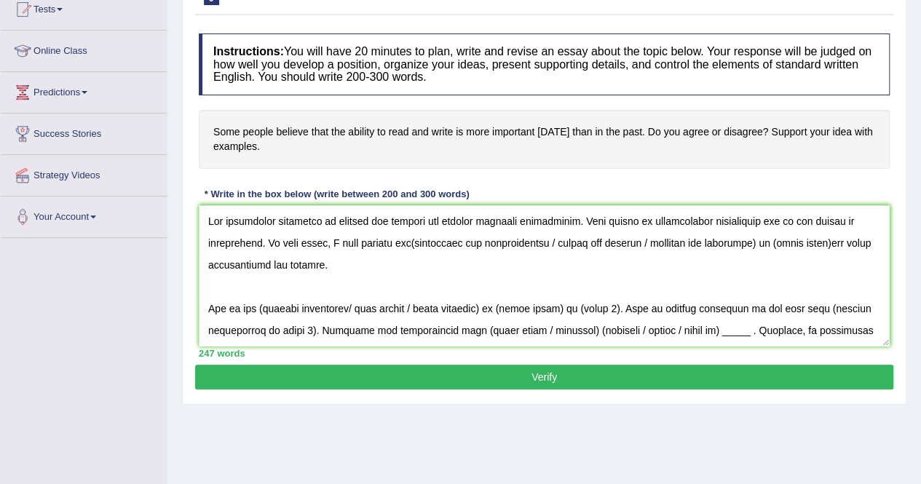
click at [477, 130] on h4 "Some people believe that the ability to read and write is more important [DATE]…" at bounding box center [544, 139] width 691 height 59
click at [403, 244] on textarea at bounding box center [544, 275] width 691 height 141
click at [758, 236] on textarea at bounding box center [544, 275] width 691 height 141
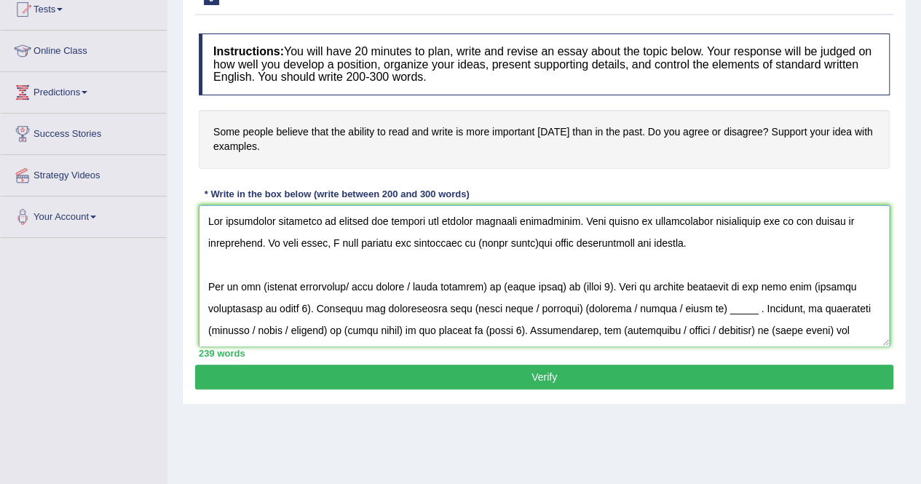
click at [527, 242] on textarea at bounding box center [544, 275] width 691 height 141
click at [665, 242] on textarea at bounding box center [544, 275] width 691 height 141
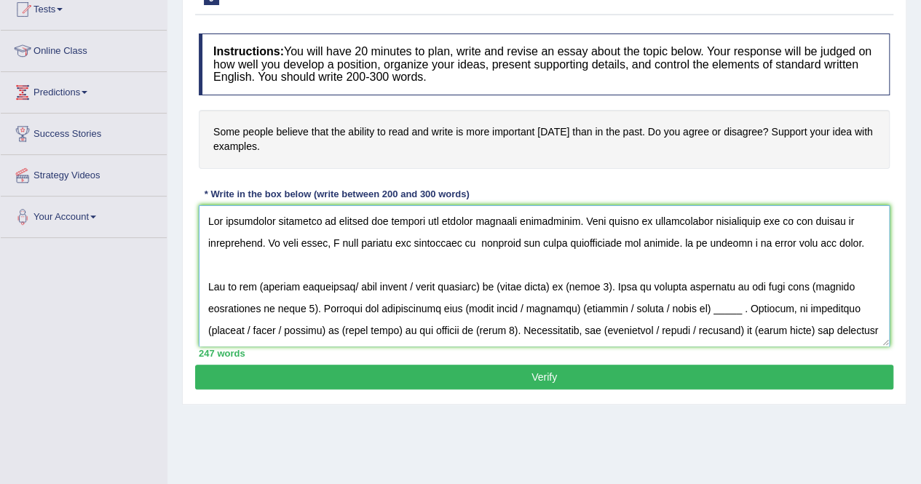
click at [663, 238] on textarea at bounding box center [544, 275] width 691 height 141
click at [300, 286] on textarea at bounding box center [544, 275] width 691 height 141
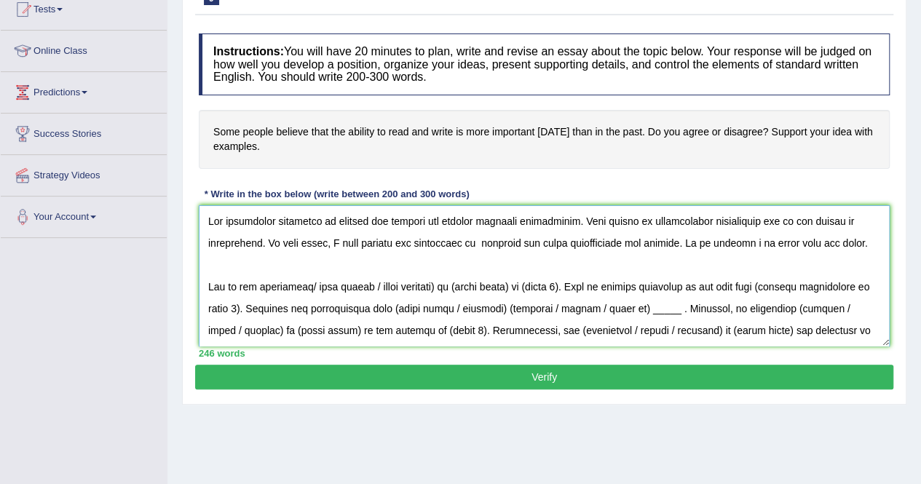
click at [458, 286] on textarea at bounding box center [544, 275] width 691 height 141
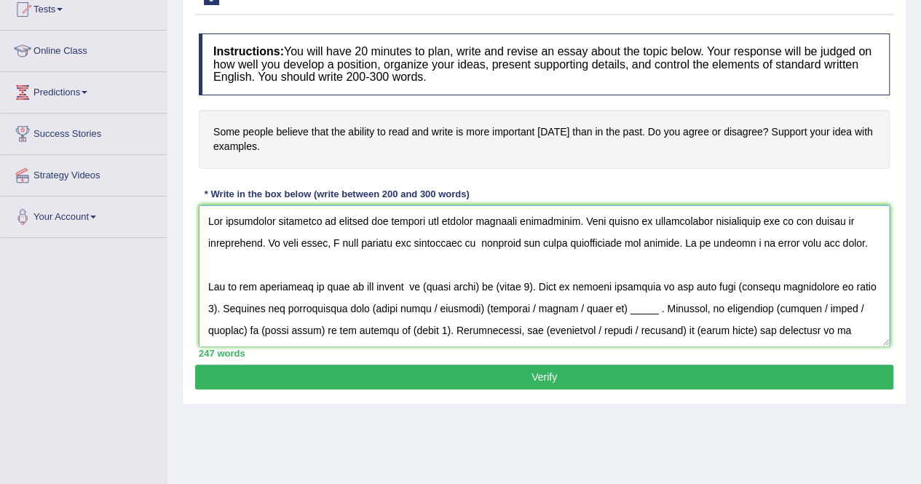
click at [406, 281] on textarea at bounding box center [544, 275] width 691 height 141
click at [577, 285] on textarea at bounding box center [544, 275] width 691 height 141
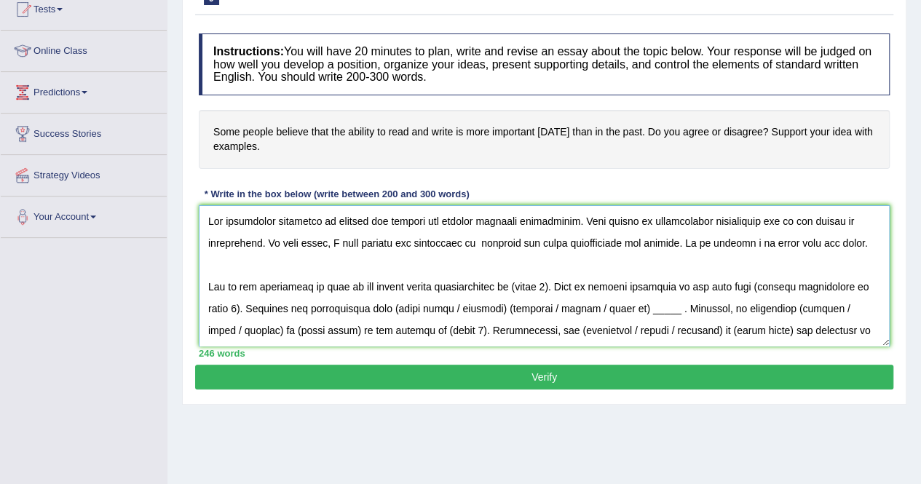
click at [515, 281] on textarea at bounding box center [544, 275] width 691 height 141
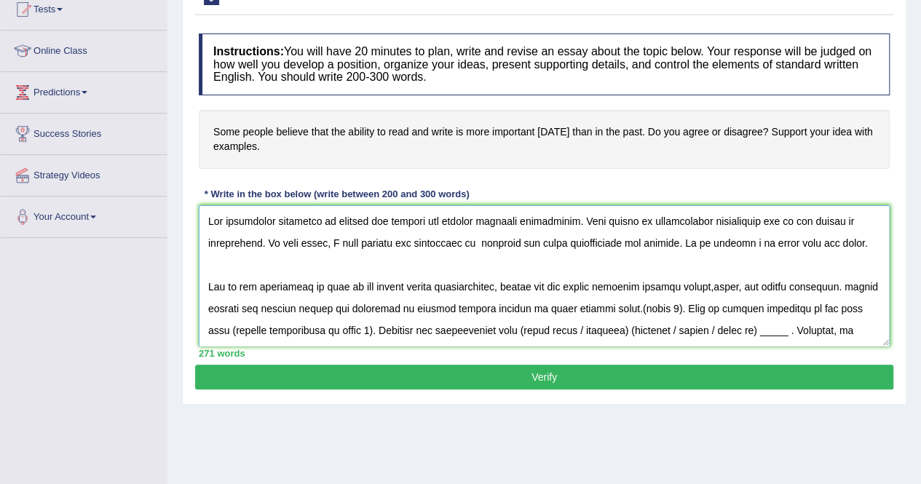
click at [636, 308] on textarea at bounding box center [544, 275] width 691 height 141
click at [845, 289] on textarea at bounding box center [544, 275] width 691 height 141
click at [845, 285] on textarea at bounding box center [544, 275] width 691 height 141
click at [843, 285] on textarea at bounding box center [544, 275] width 691 height 141
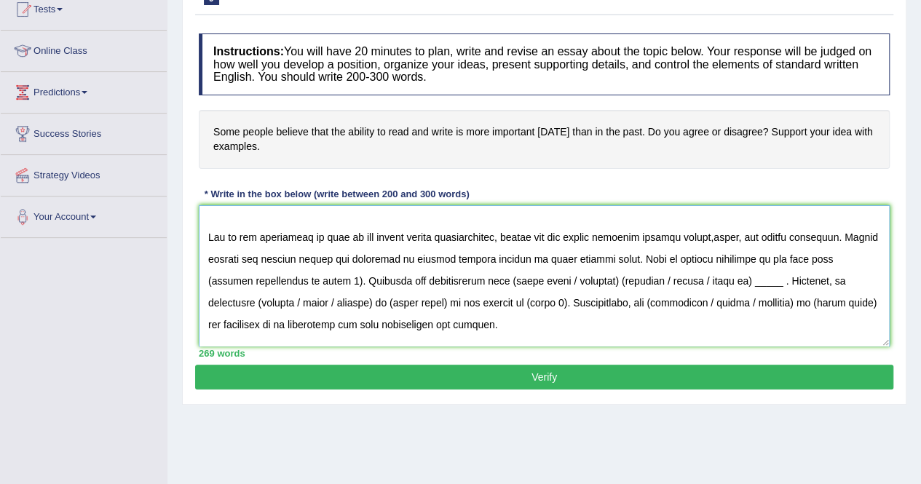
scroll to position [48, 0]
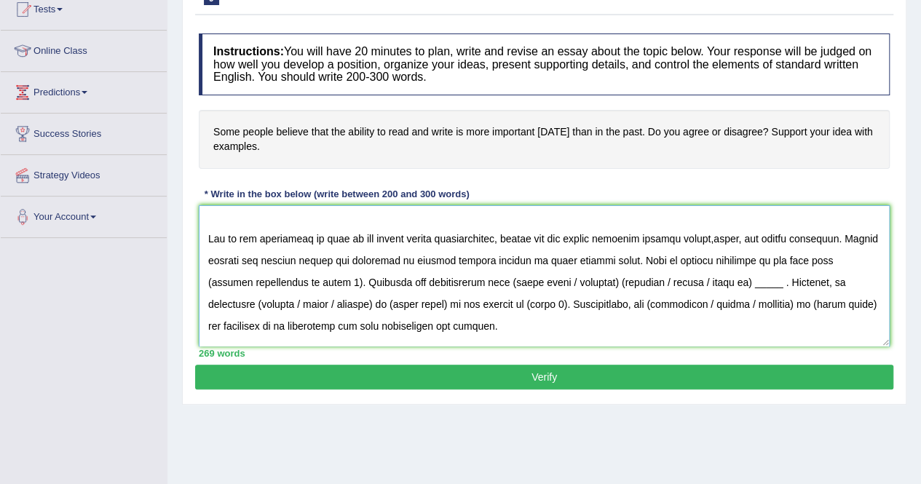
click at [307, 279] on textarea at bounding box center [544, 275] width 691 height 141
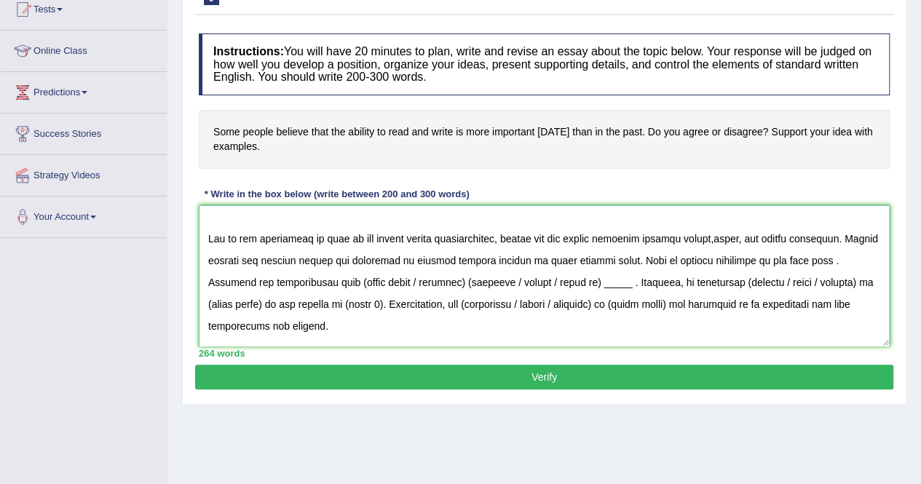
drag, startPoint x: 874, startPoint y: 235, endPoint x: 838, endPoint y: 234, distance: 35.7
click at [838, 234] on textarea at bounding box center [544, 275] width 691 height 141
click at [839, 232] on textarea at bounding box center [544, 275] width 691 height 141
drag, startPoint x: 839, startPoint y: 232, endPoint x: 595, endPoint y: 261, distance: 245.7
click at [595, 261] on textarea at bounding box center [544, 275] width 691 height 141
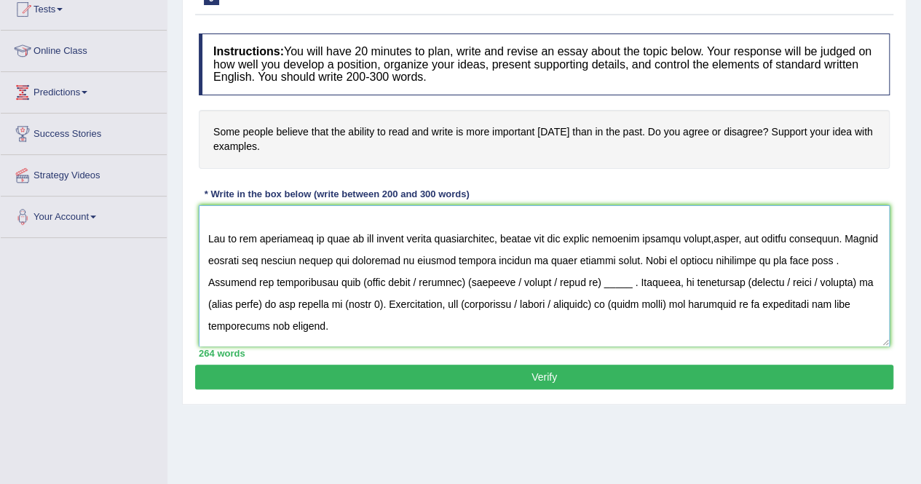
click at [784, 259] on textarea at bounding box center [544, 275] width 691 height 141
paste textarea "Strong reading and writing skills are essential to express oneself clearly in t…"
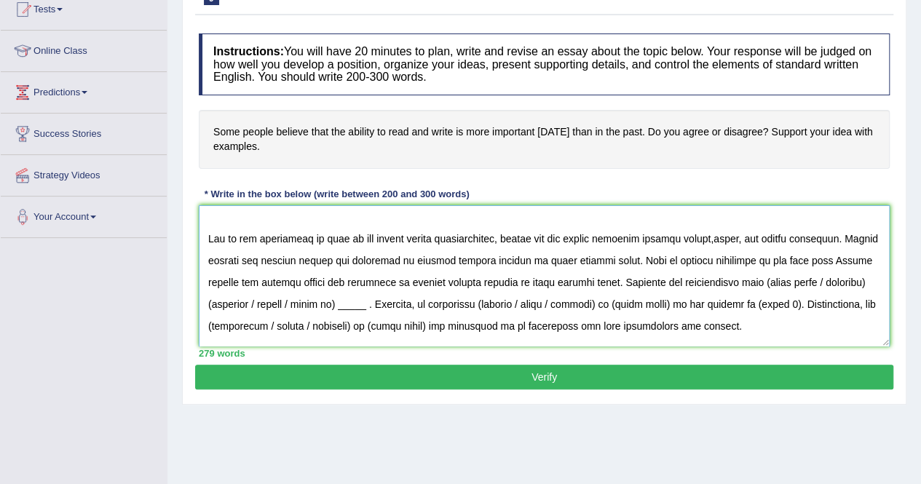
click at [791, 260] on textarea at bounding box center [544, 275] width 691 height 141
drag, startPoint x: 837, startPoint y: 232, endPoint x: 597, endPoint y: 259, distance: 241.0
click at [597, 259] on textarea at bounding box center [544, 275] width 691 height 141
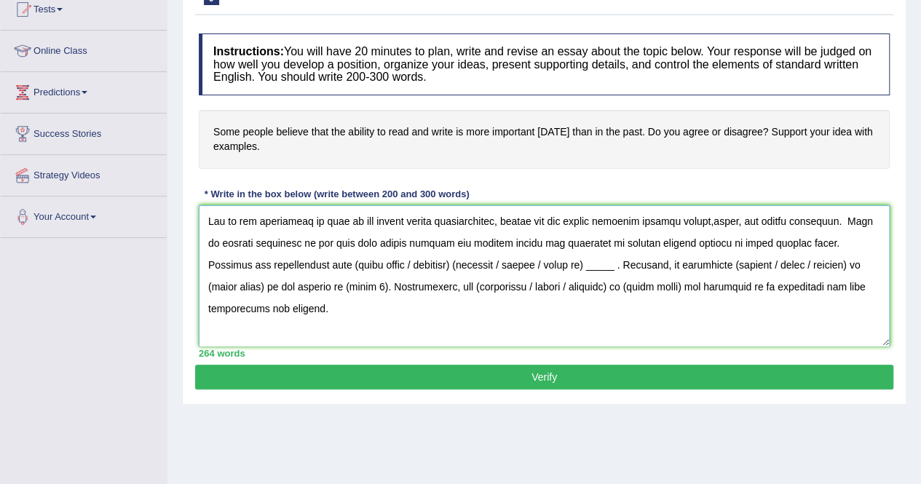
scroll to position [66, 0]
click at [402, 261] on textarea at bounding box center [544, 275] width 691 height 141
click at [386, 264] on textarea at bounding box center [544, 275] width 691 height 141
click at [385, 265] on textarea at bounding box center [544, 275] width 691 height 141
click at [547, 263] on textarea at bounding box center [544, 275] width 691 height 141
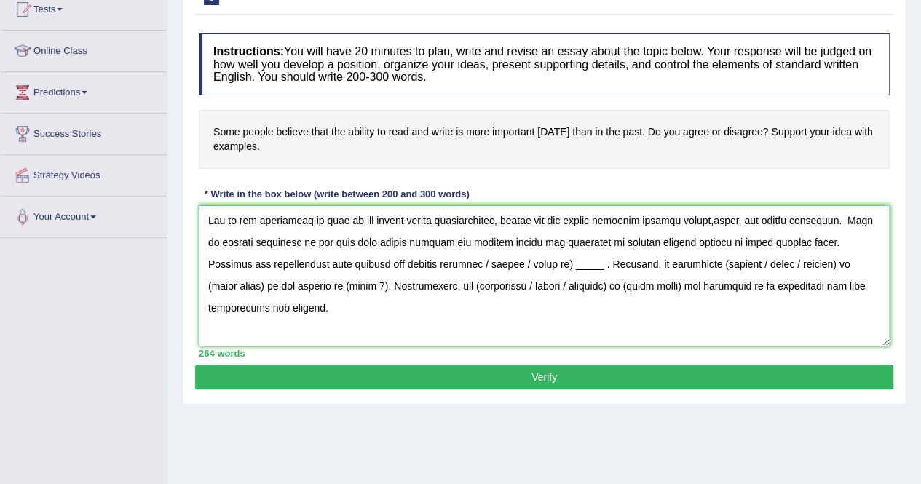
click at [545, 263] on textarea at bounding box center [544, 275] width 691 height 141
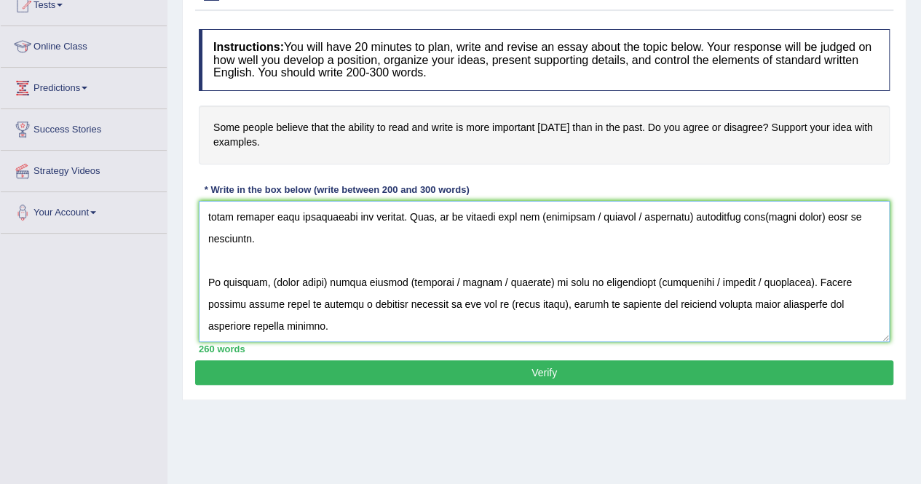
scroll to position [171, 0]
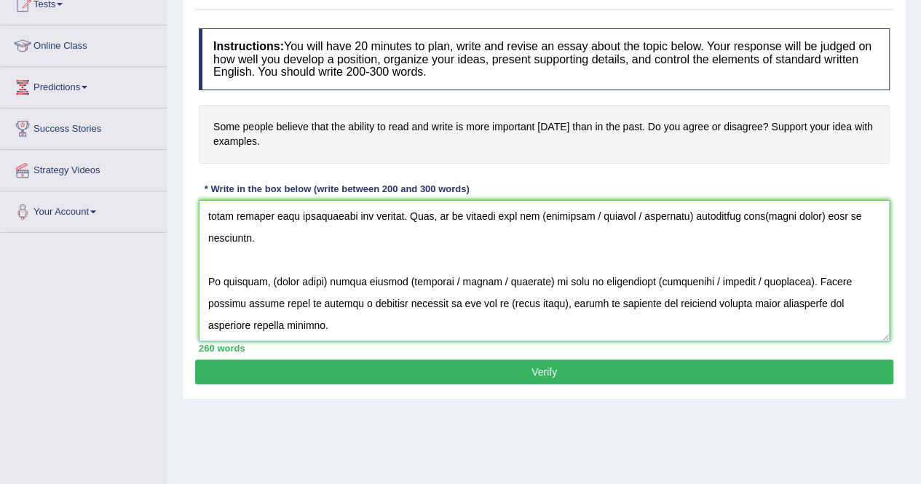
click at [328, 280] on textarea at bounding box center [544, 270] width 691 height 141
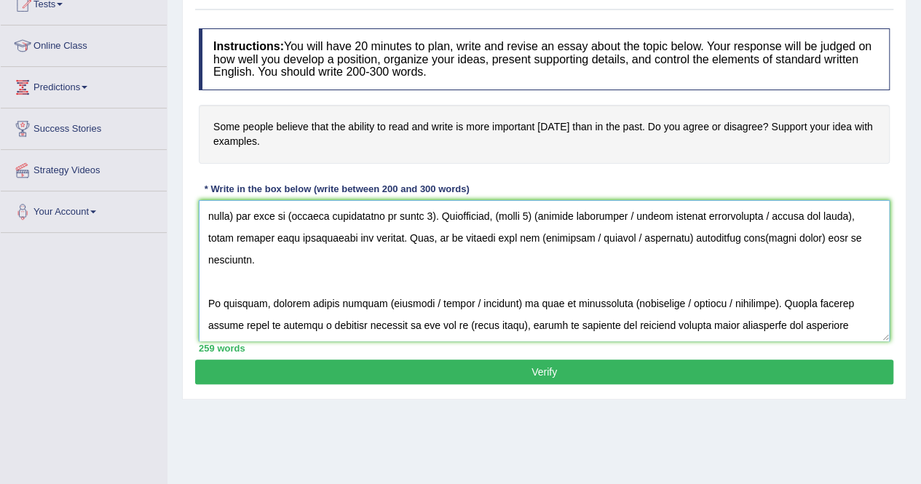
scroll to position [240, 0]
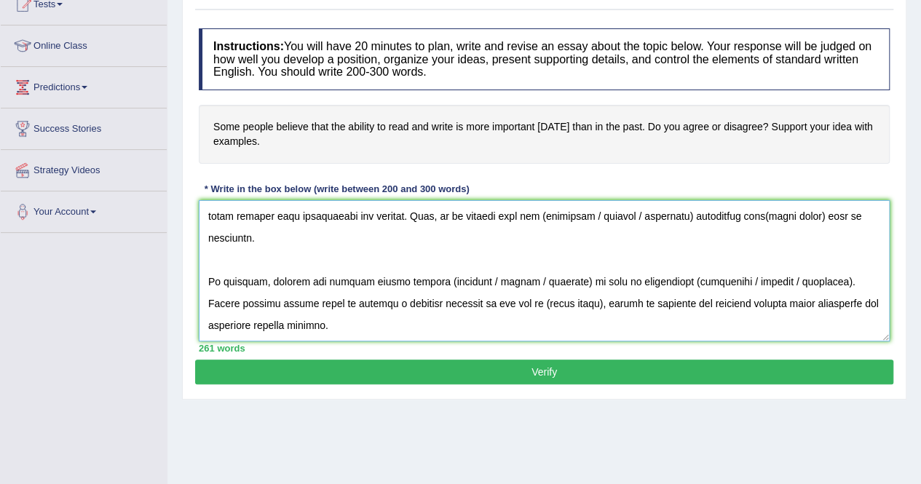
click at [424, 280] on textarea at bounding box center [544, 270] width 691 height 141
click at [552, 282] on textarea at bounding box center [544, 270] width 691 height 141
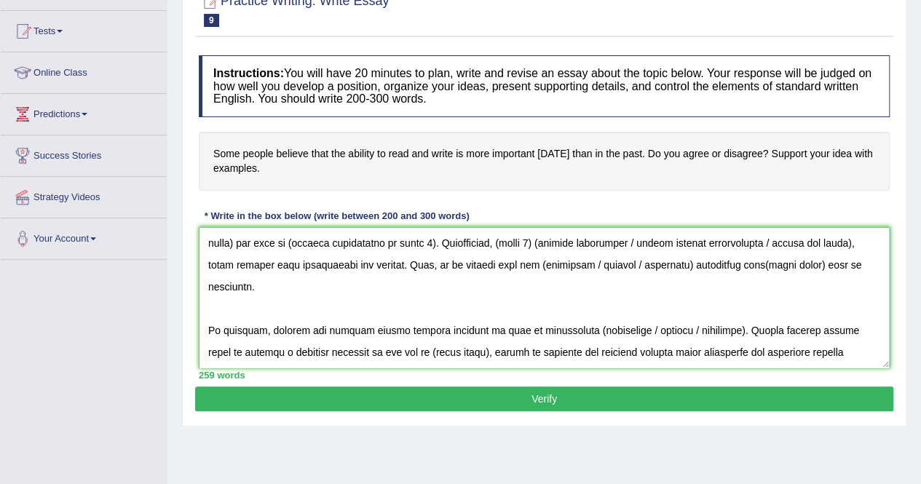
scroll to position [143, 0]
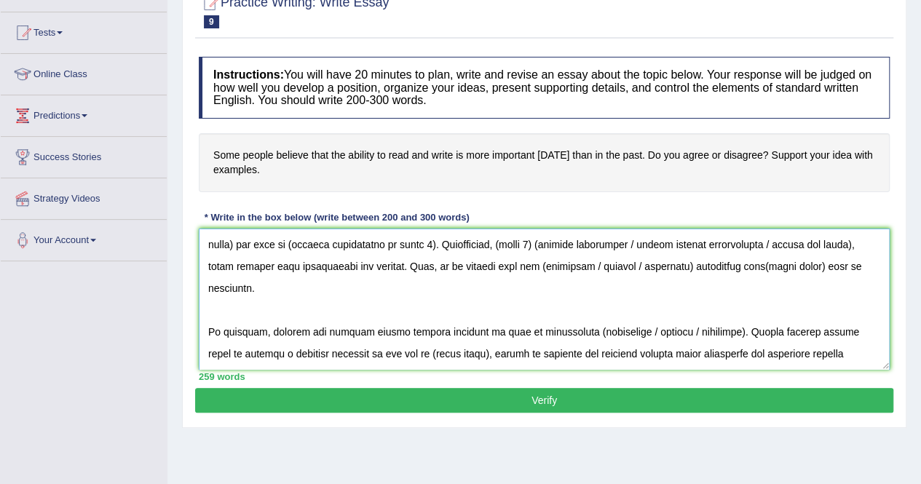
click at [699, 331] on textarea at bounding box center [544, 299] width 691 height 141
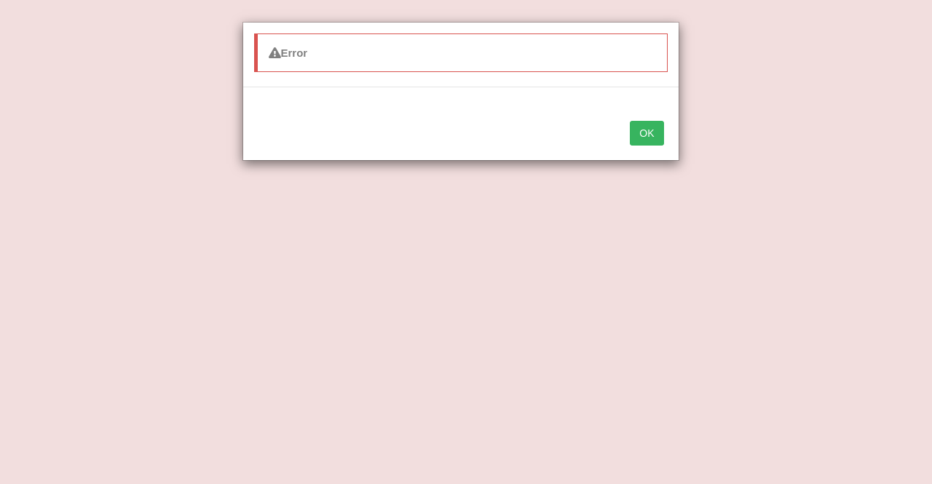
click at [642, 135] on button "OK" at bounding box center [646, 133] width 33 height 25
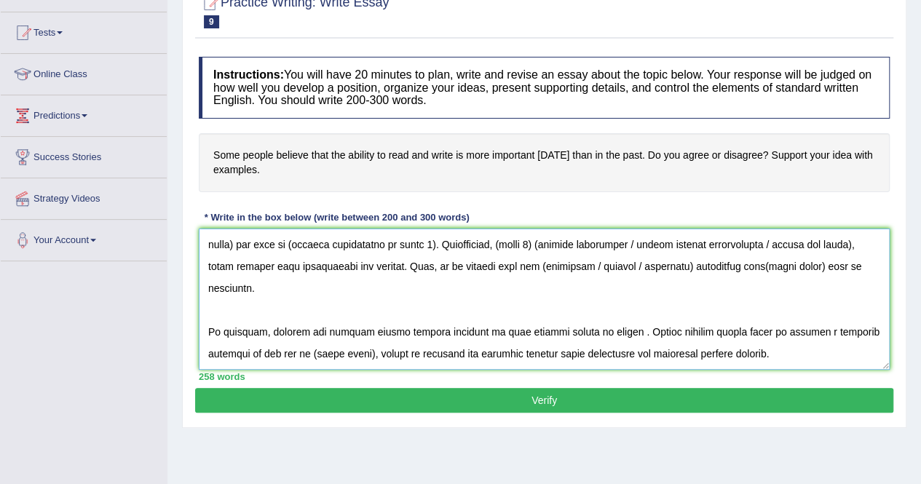
click at [614, 327] on textarea at bounding box center [544, 299] width 691 height 141
click at [621, 328] on textarea at bounding box center [544, 299] width 691 height 141
click at [623, 330] on textarea at bounding box center [544, 299] width 691 height 141
click at [620, 329] on textarea at bounding box center [544, 299] width 691 height 141
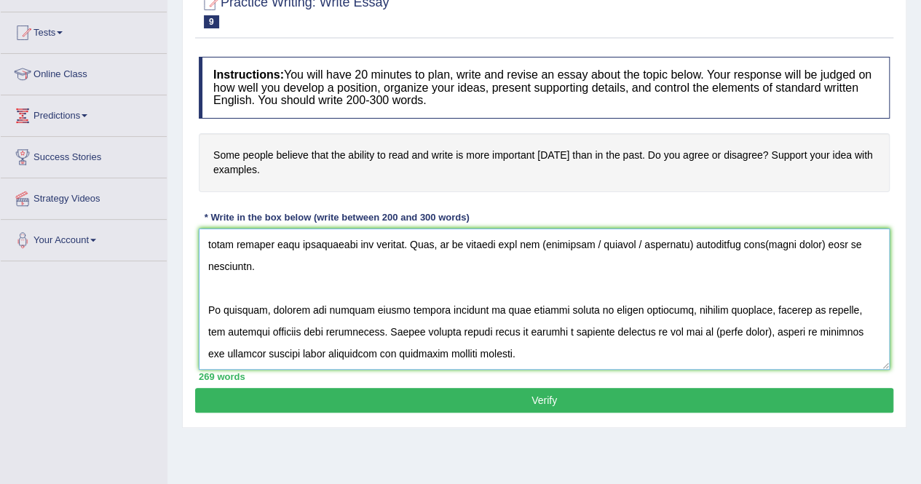
click at [508, 360] on textarea at bounding box center [544, 299] width 691 height 141
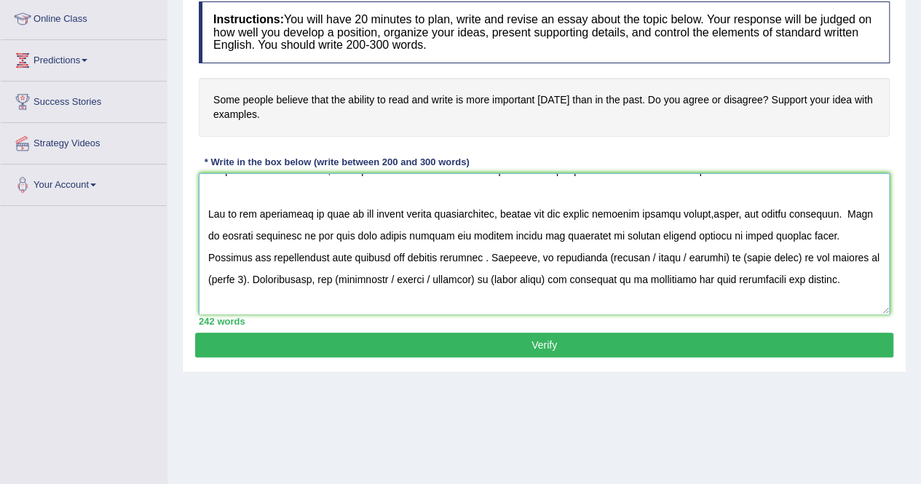
scroll to position [42, 0]
click at [542, 255] on textarea at bounding box center [544, 243] width 691 height 141
click at [657, 253] on textarea at bounding box center [544, 243] width 691 height 141
click at [647, 257] on textarea at bounding box center [544, 243] width 691 height 141
click at [778, 259] on textarea at bounding box center [544, 243] width 691 height 141
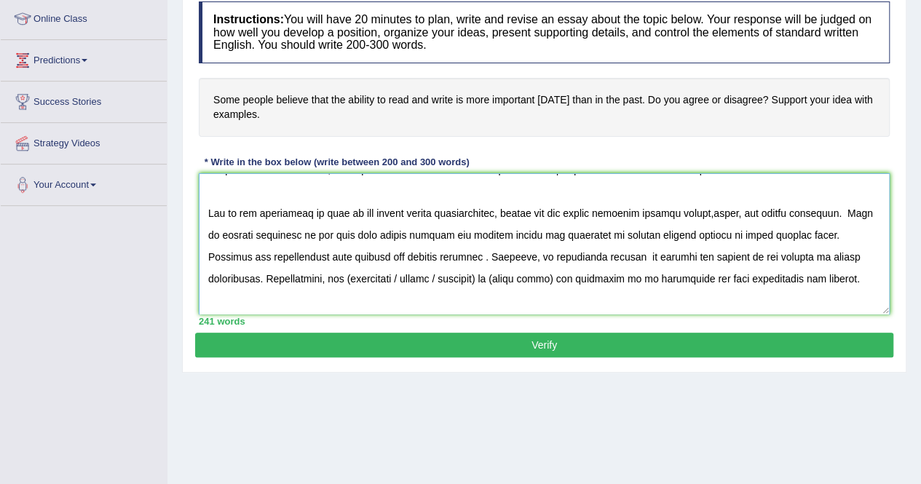
click at [446, 277] on textarea at bounding box center [544, 243] width 691 height 141
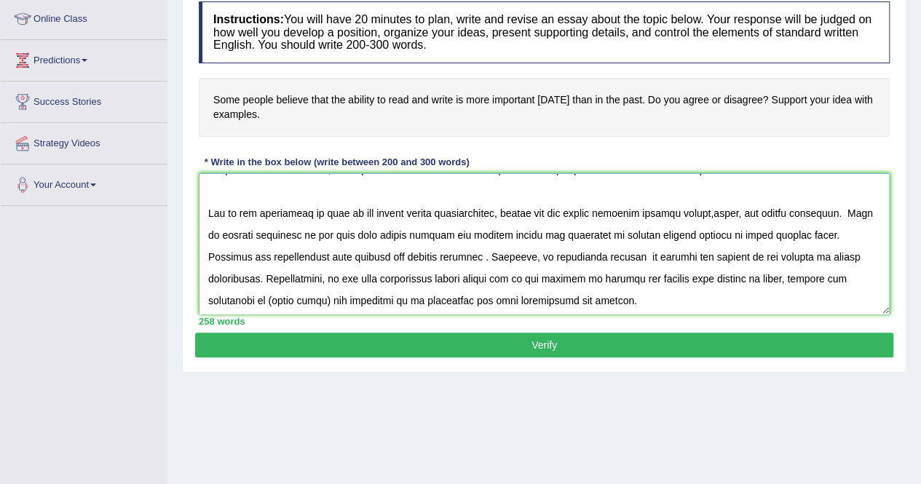
click at [861, 280] on textarea at bounding box center [544, 243] width 691 height 141
click at [528, 301] on textarea at bounding box center [544, 243] width 691 height 141
drag, startPoint x: 506, startPoint y: 303, endPoint x: 837, endPoint y: 279, distance: 332.2
click at [837, 279] on textarea at bounding box center [544, 243] width 691 height 141
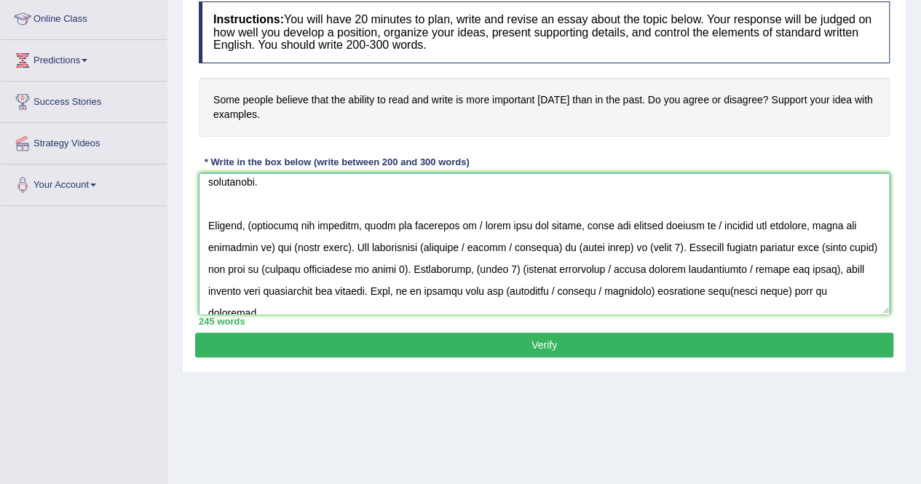
scroll to position [162, 0]
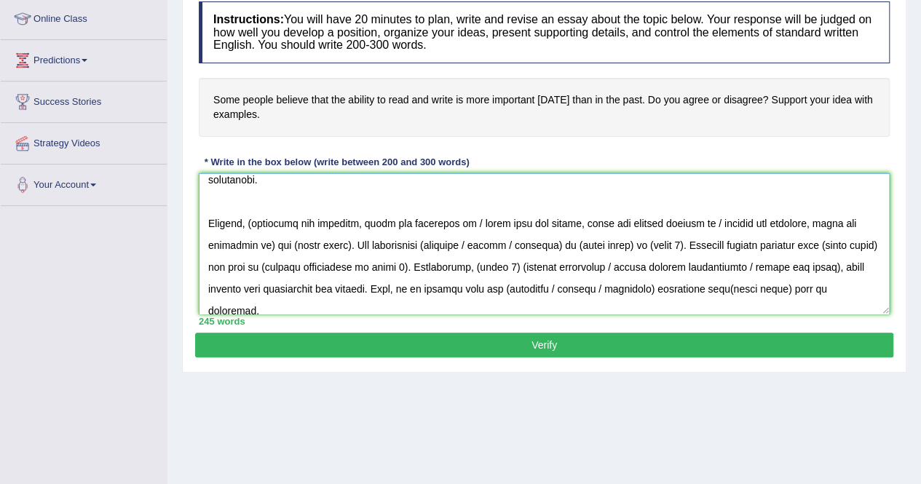
drag, startPoint x: 253, startPoint y: 194, endPoint x: 430, endPoint y: 246, distance: 184.3
click at [430, 246] on textarea at bounding box center [544, 243] width 691 height 141
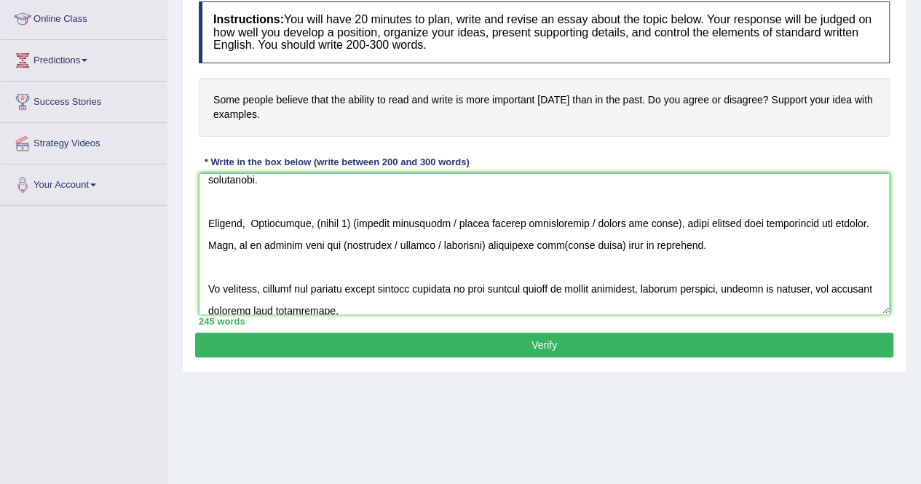
scroll to position [153, 0]
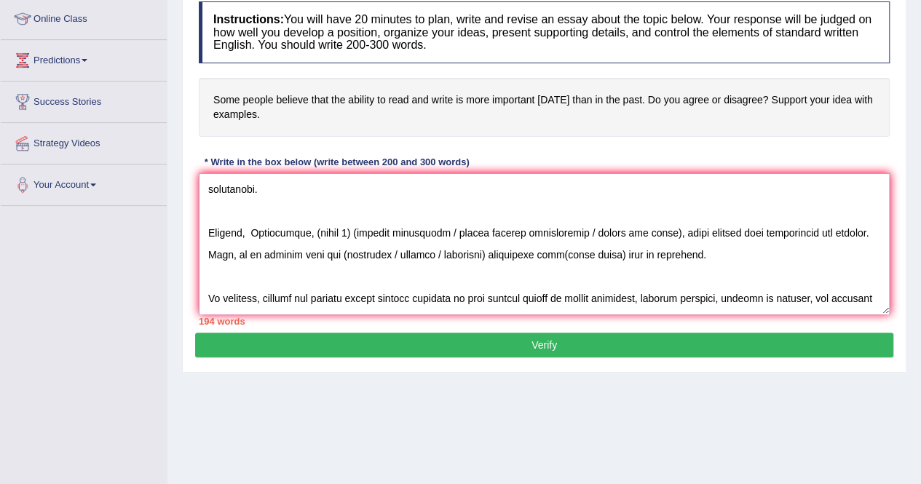
paste textarea "While reading and writing [DATE] give us access to knowledge and opportunities,…"
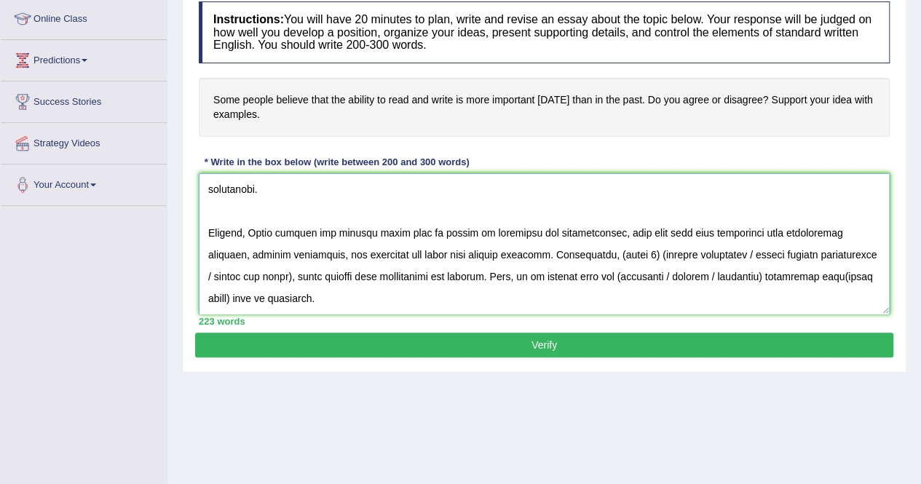
scroll to position [162, 0]
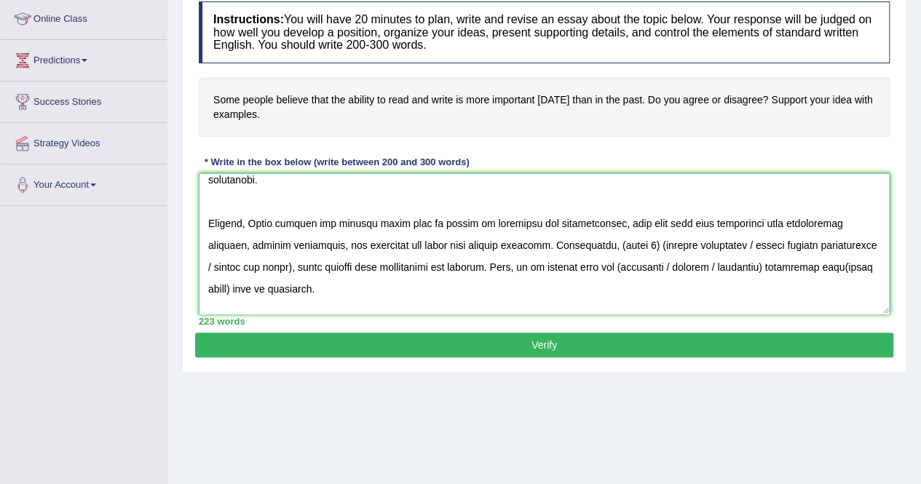
click at [640, 222] on textarea at bounding box center [544, 243] width 691 height 141
paste textarea "Exclusion of Non-Literate People Those who struggle with reading and writing (e…"
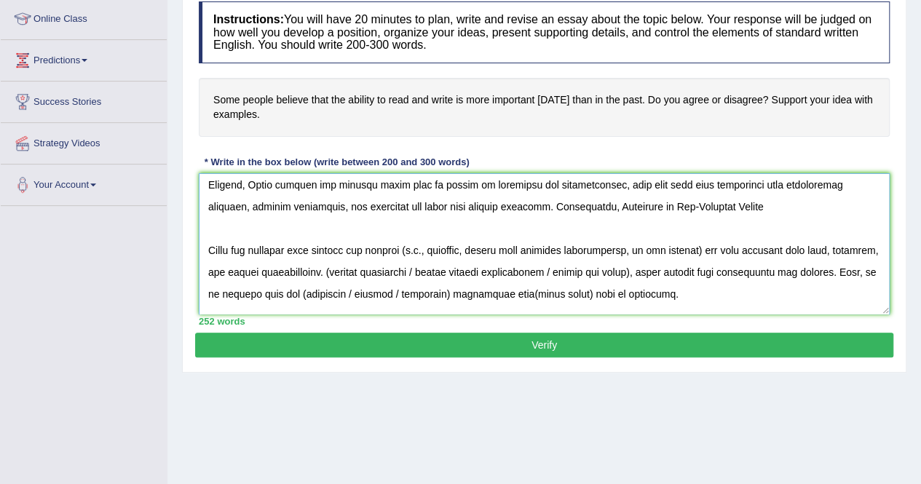
scroll to position [202, 0]
click at [208, 222] on textarea at bounding box center [544, 243] width 691 height 141
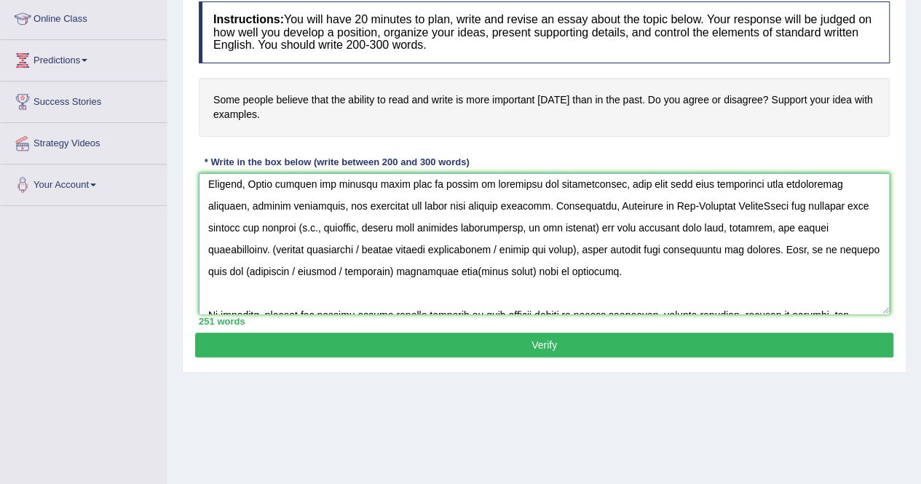
scroll to position [180, 0]
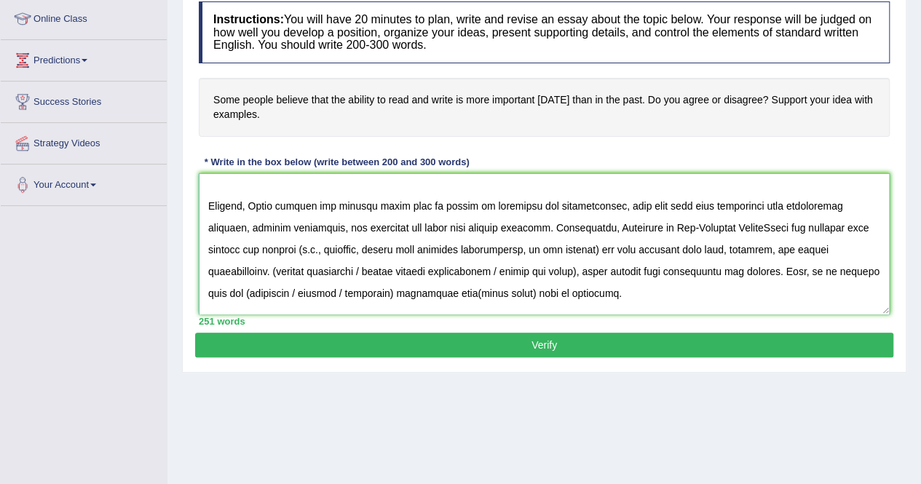
click at [757, 203] on textarea at bounding box center [544, 243] width 691 height 141
click at [750, 203] on textarea at bounding box center [544, 243] width 691 height 141
click at [728, 203] on textarea at bounding box center [544, 243] width 691 height 141
click at [610, 204] on textarea at bounding box center [544, 243] width 691 height 141
click at [524, 250] on textarea at bounding box center [544, 243] width 691 height 141
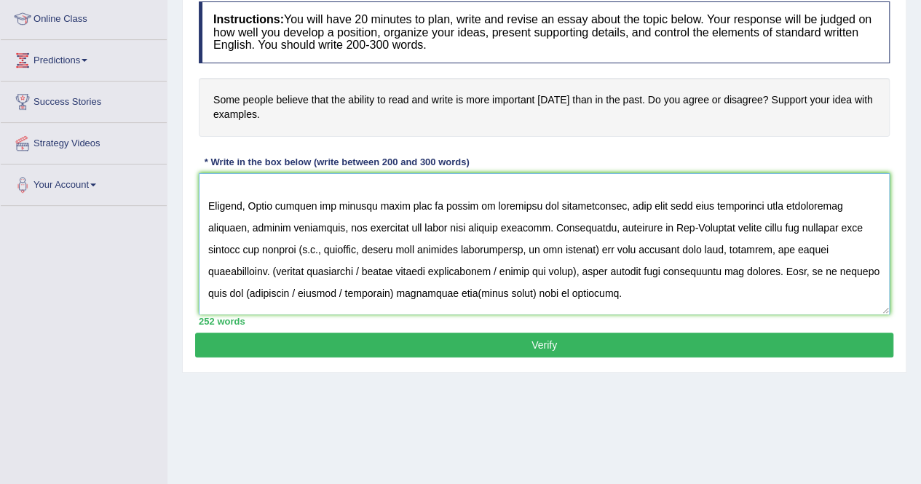
drag, startPoint x: 520, startPoint y: 247, endPoint x: 208, endPoint y: 246, distance: 311.7
click at [208, 246] on textarea at bounding box center [544, 243] width 691 height 141
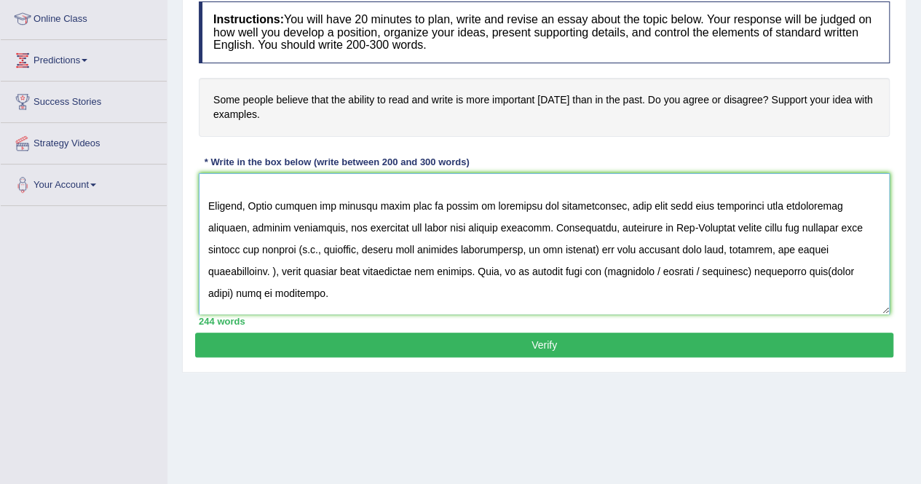
click at [865, 231] on textarea at bounding box center [544, 243] width 691 height 141
click at [581, 250] on textarea at bounding box center [544, 243] width 691 height 141
click at [612, 247] on textarea at bounding box center [544, 243] width 691 height 141
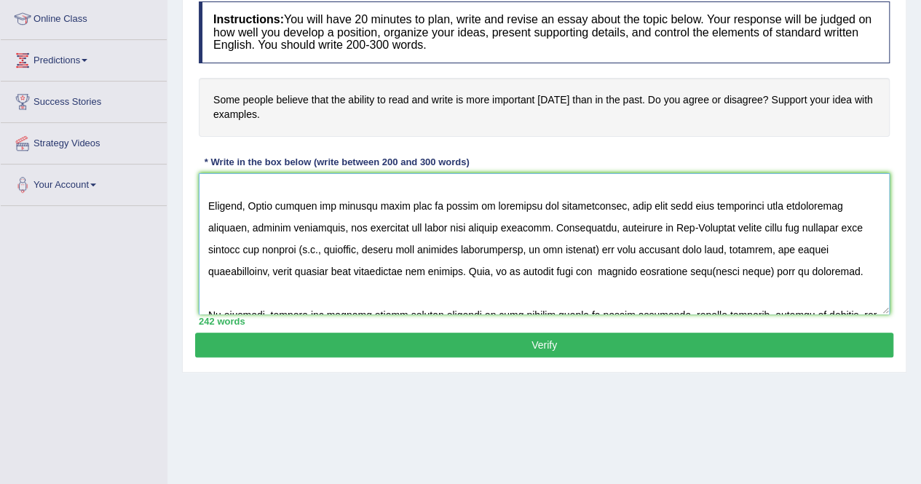
click at [689, 245] on textarea at bounding box center [544, 243] width 691 height 141
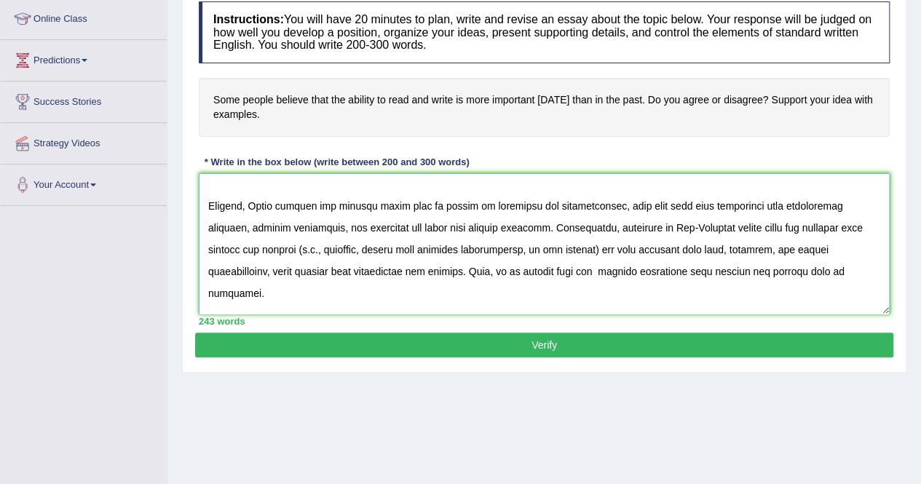
click at [820, 250] on textarea at bounding box center [544, 243] width 691 height 141
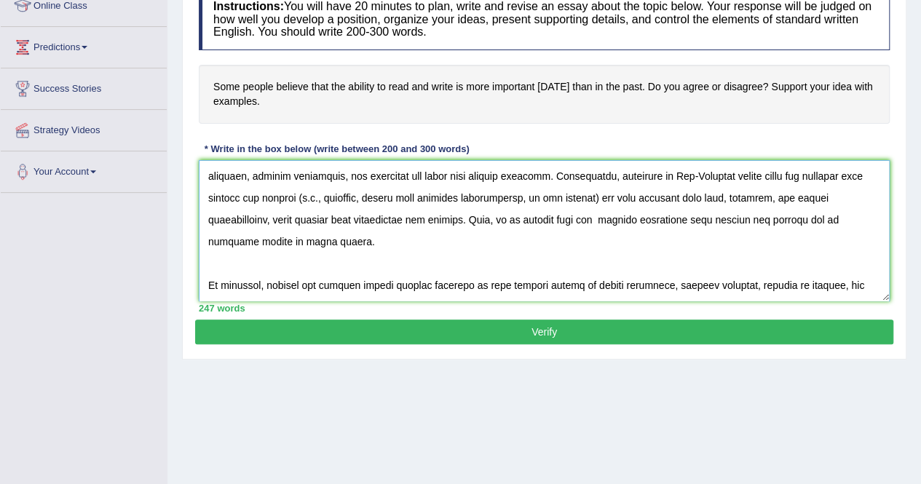
scroll to position [216, 0]
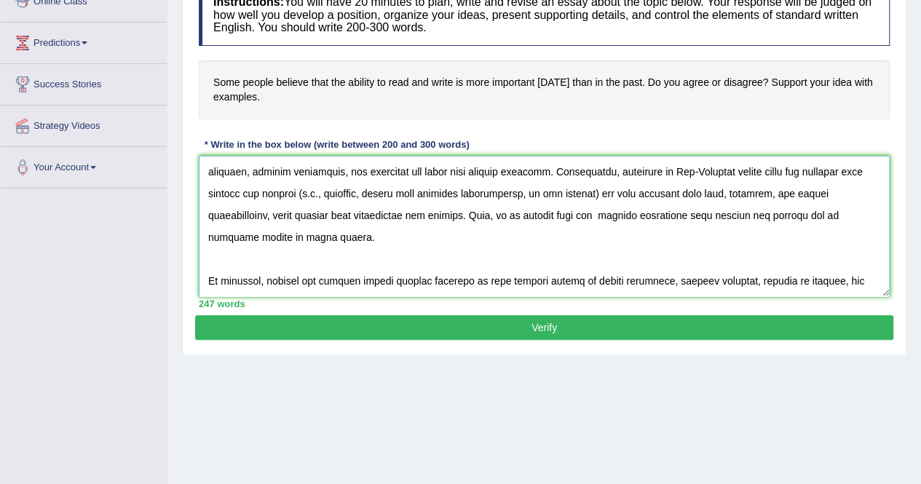
type textarea "The increasing influence of reading and writing has ignited numerous discussion…"
click at [421, 320] on button "Verify" at bounding box center [544, 327] width 698 height 25
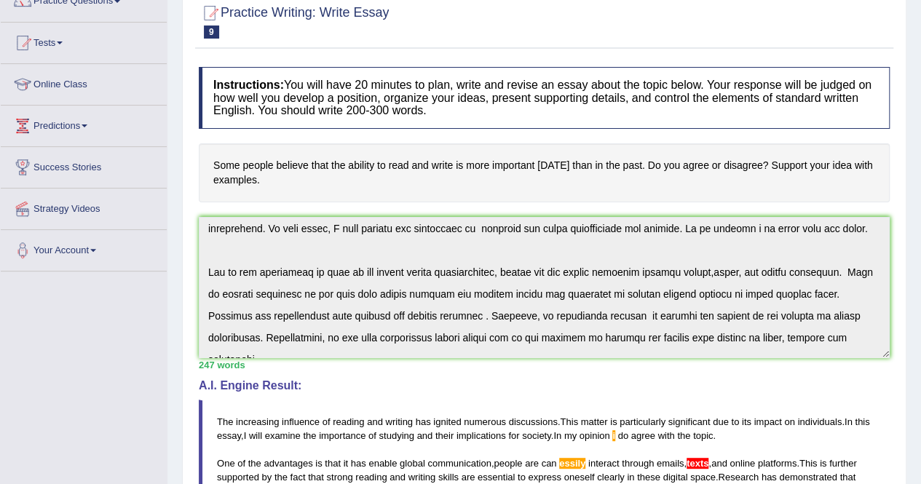
scroll to position [0, 0]
